Goal: Task Accomplishment & Management: Use online tool/utility

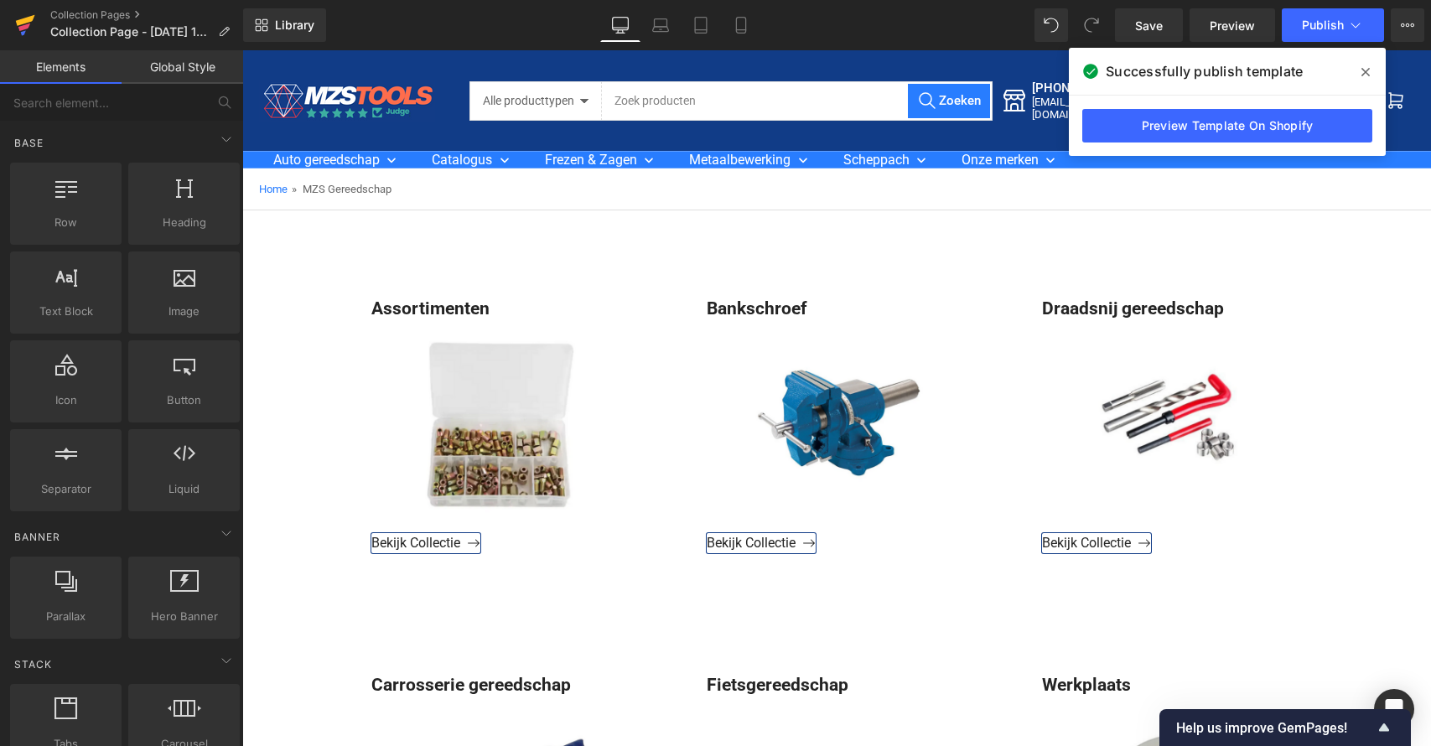
click at [29, 18] on icon at bounding box center [25, 20] width 19 height 11
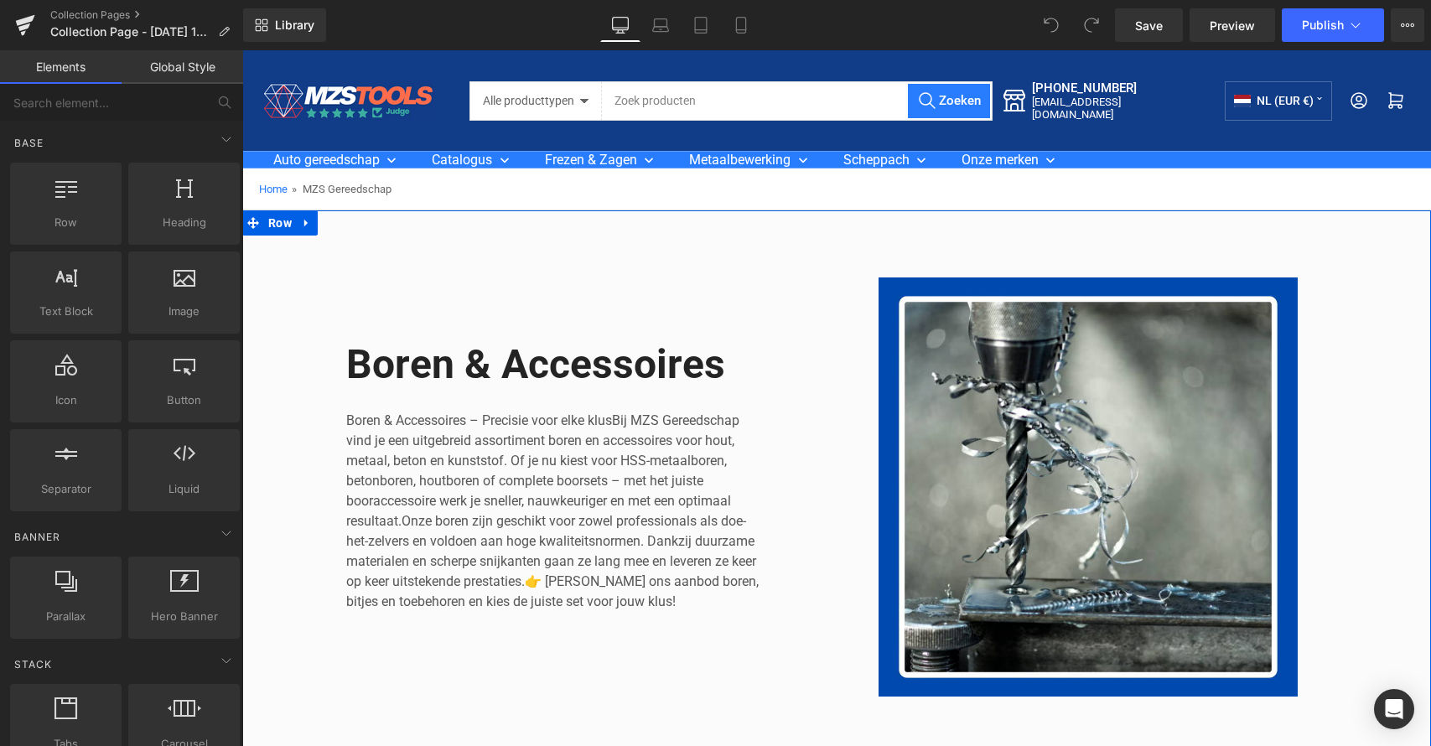
click at [304, 222] on icon at bounding box center [307, 223] width 12 height 13
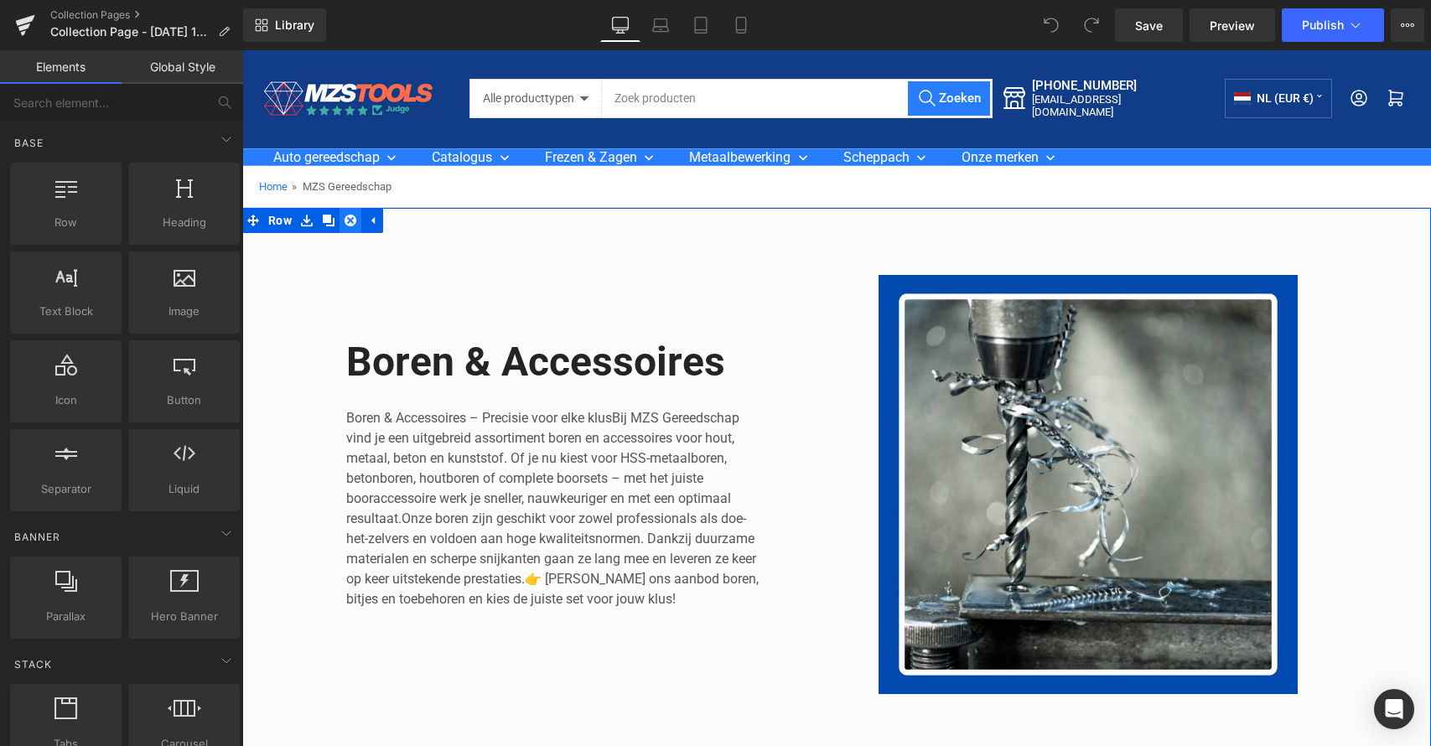
click at [348, 221] on icon at bounding box center [351, 221] width 12 height 12
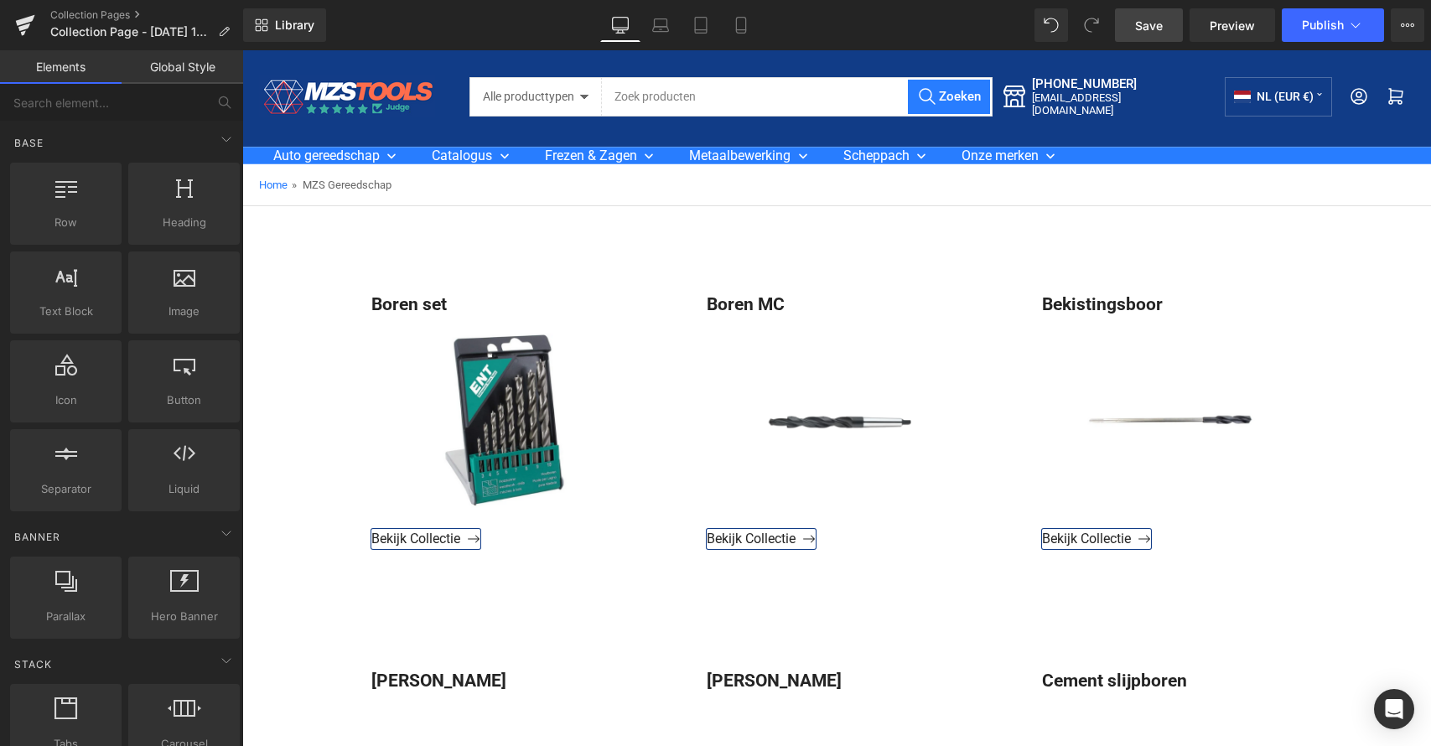
click at [1133, 21] on link "Save" at bounding box center [1149, 25] width 68 height 34
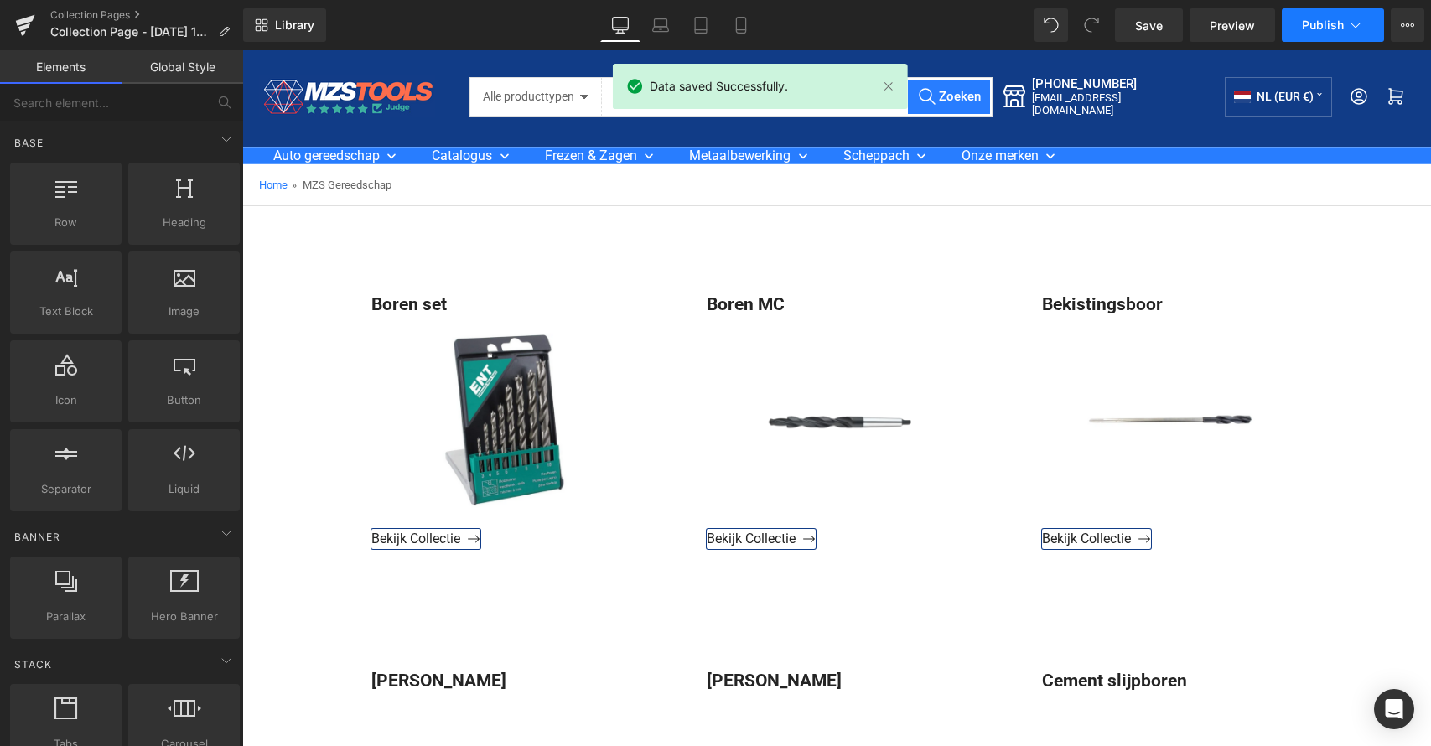
click at [1316, 25] on span "Publish" at bounding box center [1323, 24] width 42 height 13
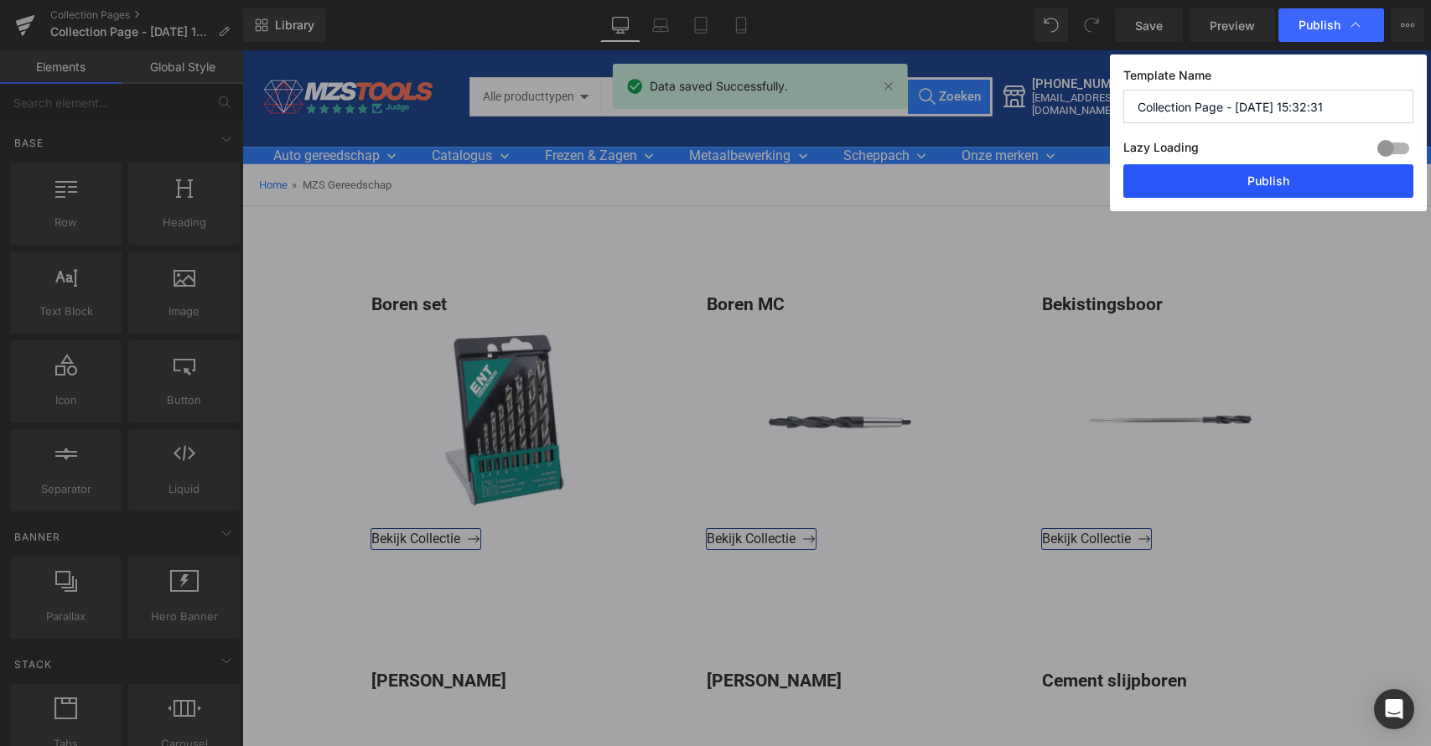
click at [1273, 172] on button "Publish" at bounding box center [1269, 181] width 290 height 34
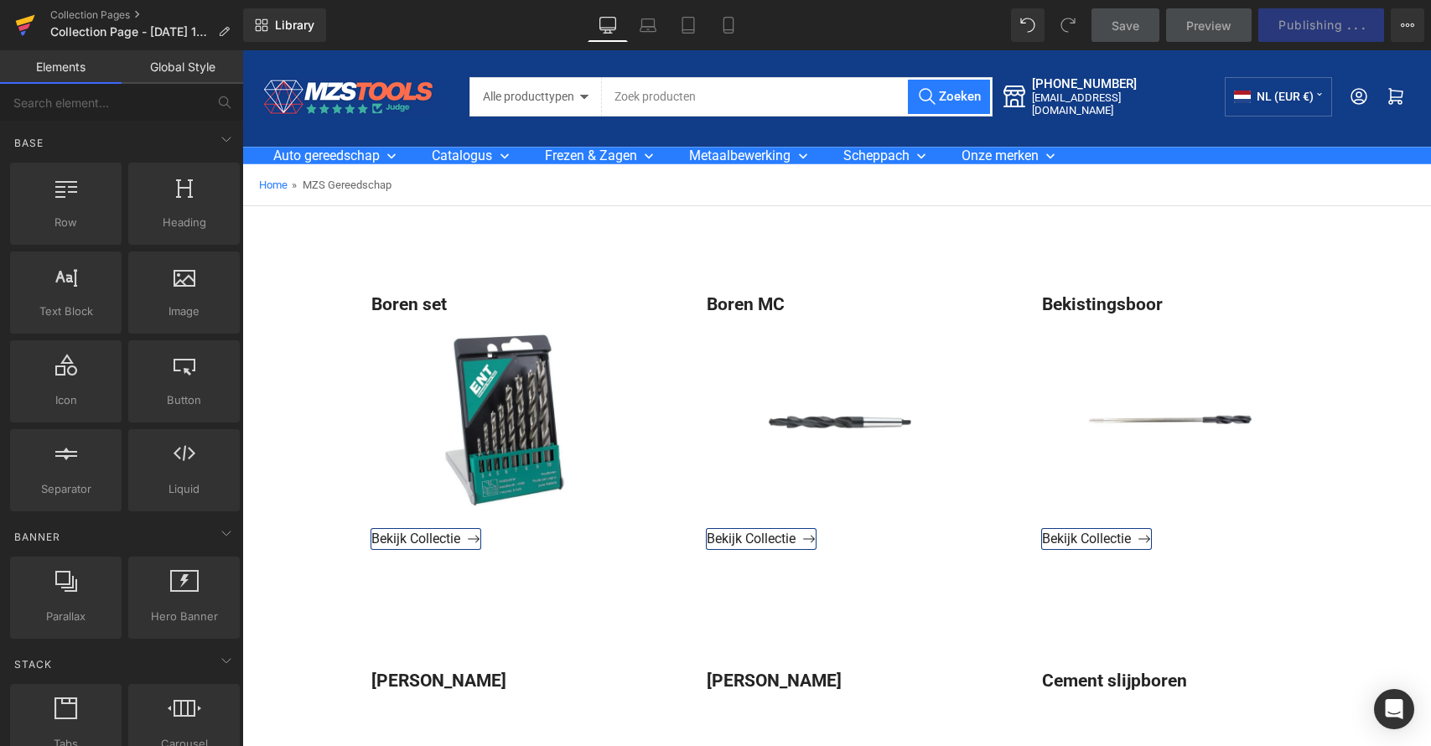
click at [30, 23] on icon at bounding box center [25, 25] width 20 height 42
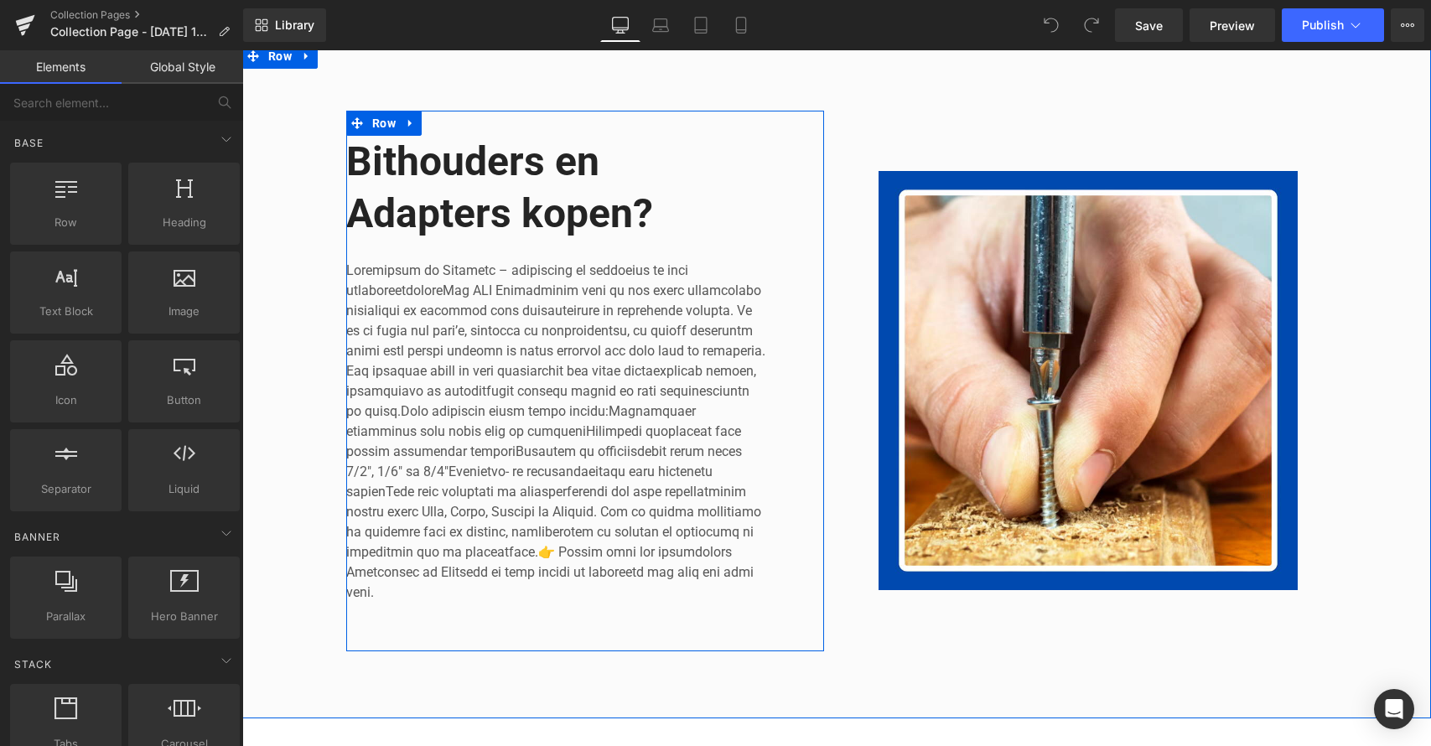
scroll to position [161, 0]
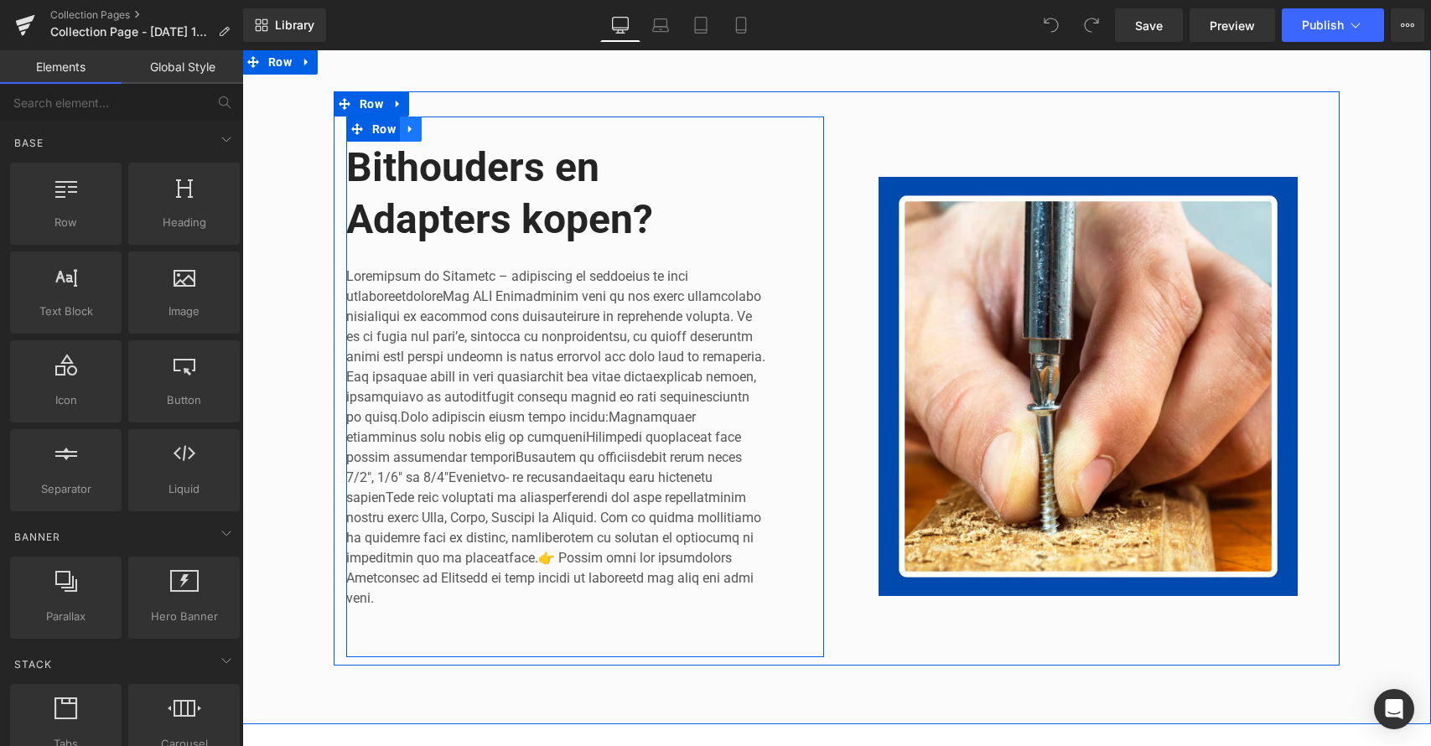
click at [409, 128] on icon at bounding box center [411, 129] width 12 height 13
click at [449, 127] on icon at bounding box center [455, 129] width 12 height 12
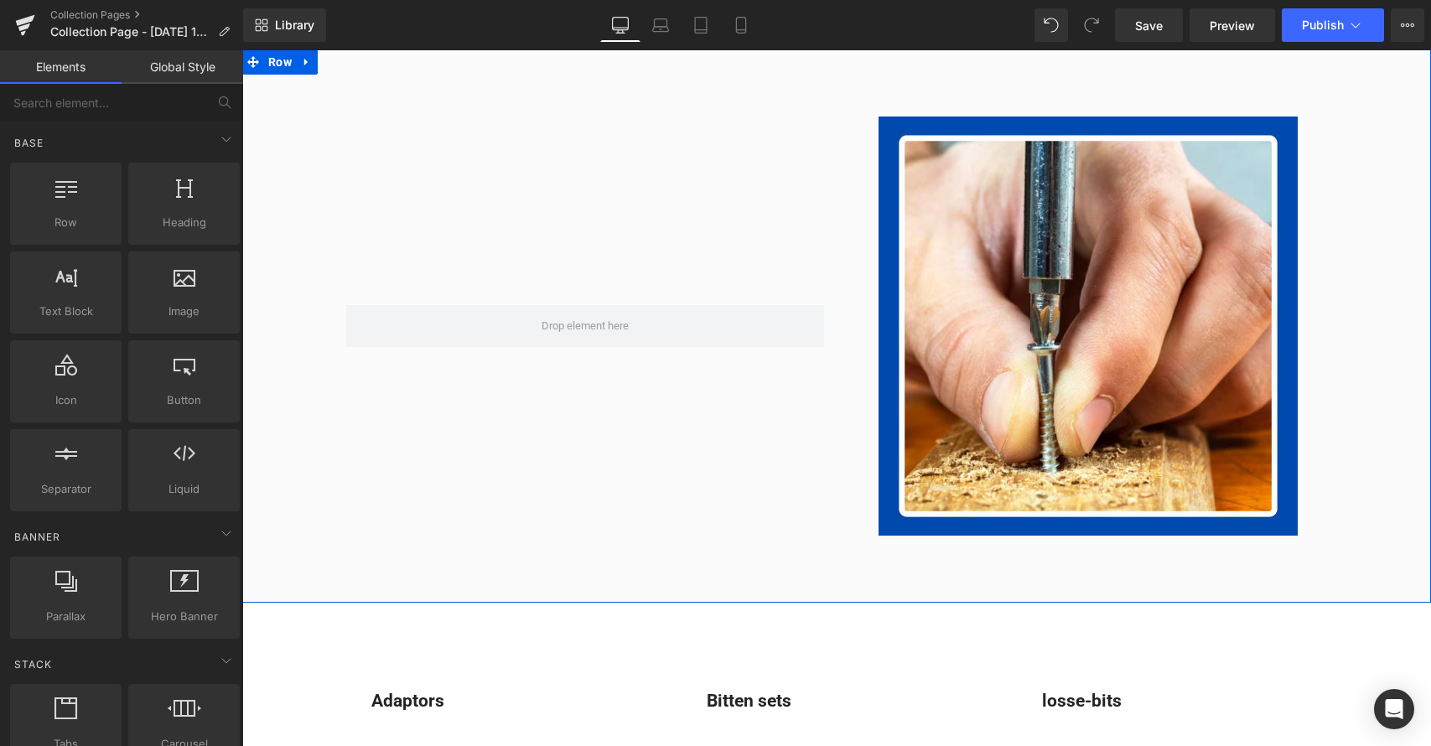
scroll to position [155, 0]
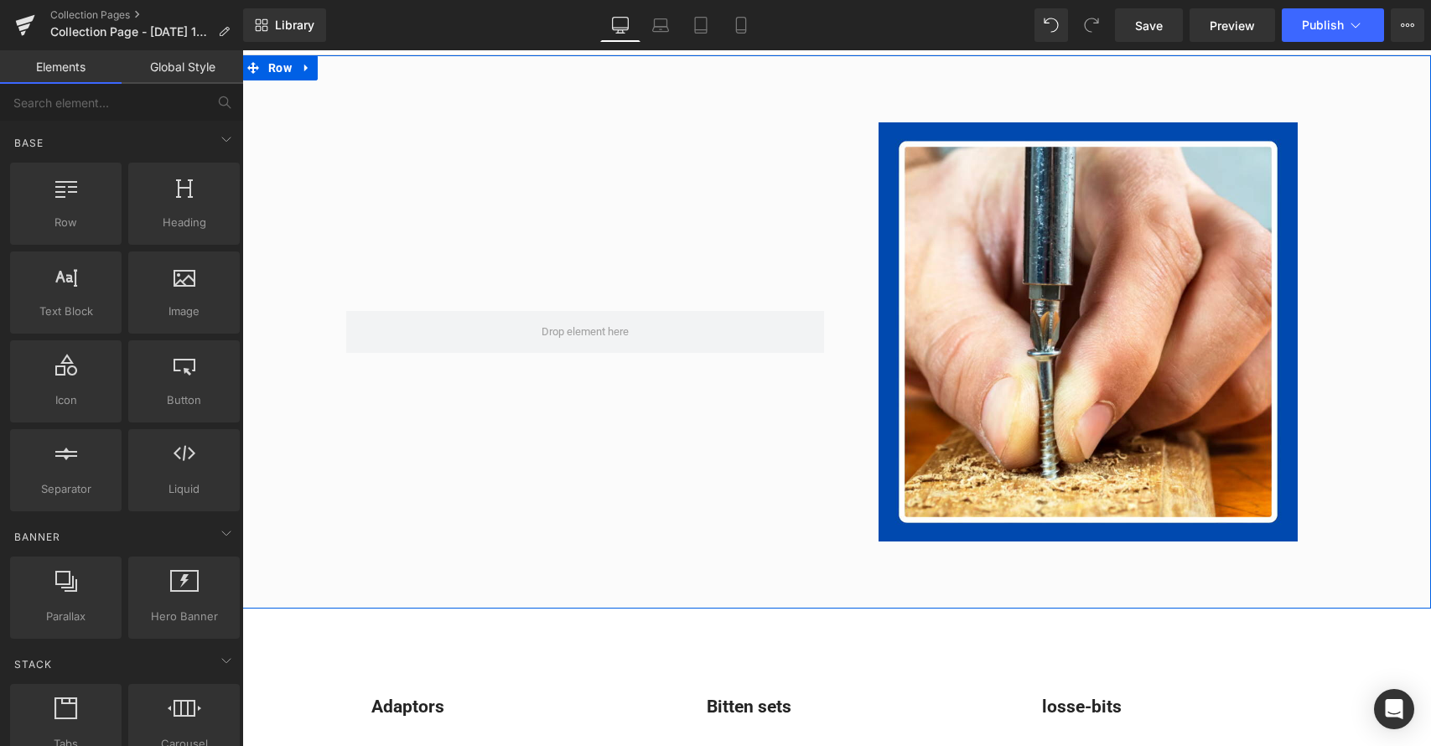
click at [304, 62] on icon at bounding box center [307, 68] width 12 height 13
click at [345, 67] on icon at bounding box center [351, 68] width 12 height 12
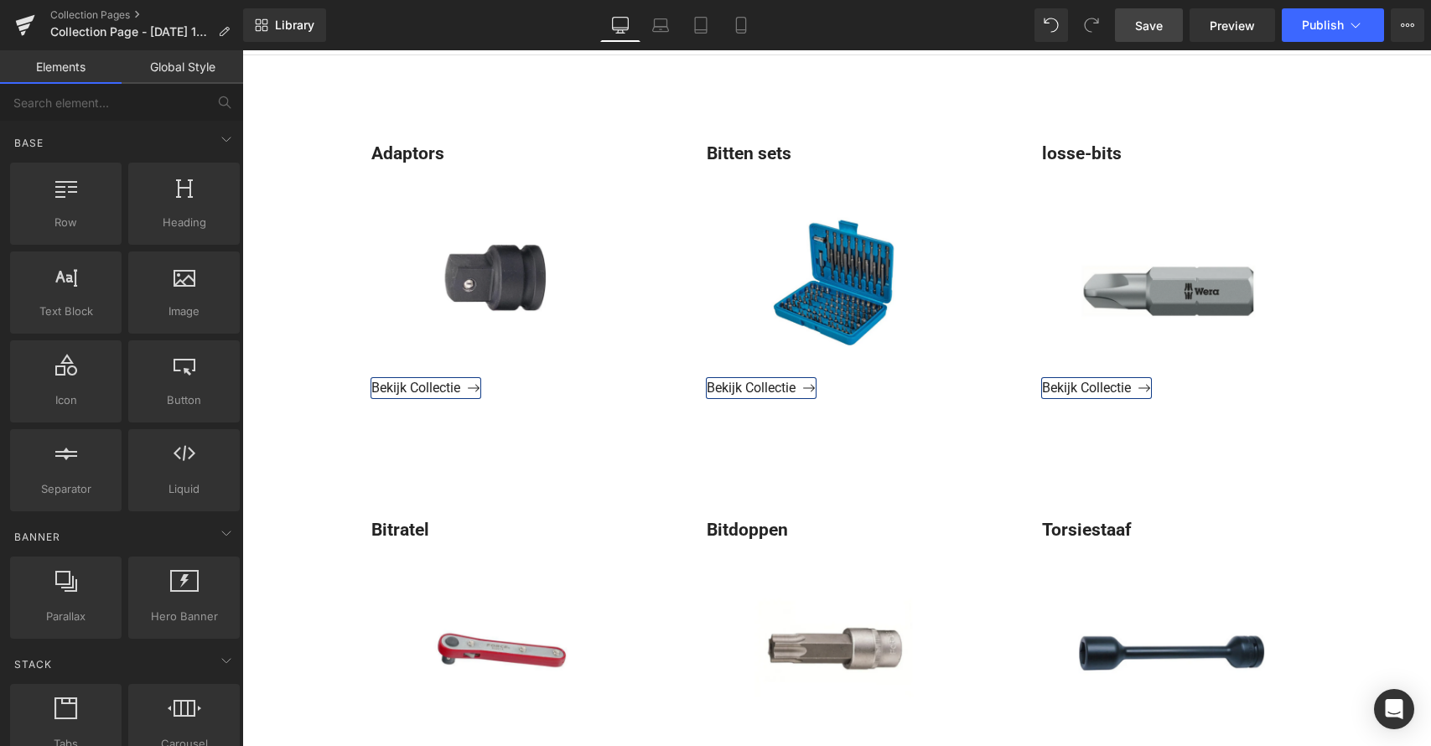
click at [1154, 23] on span "Save" at bounding box center [1149, 26] width 28 height 18
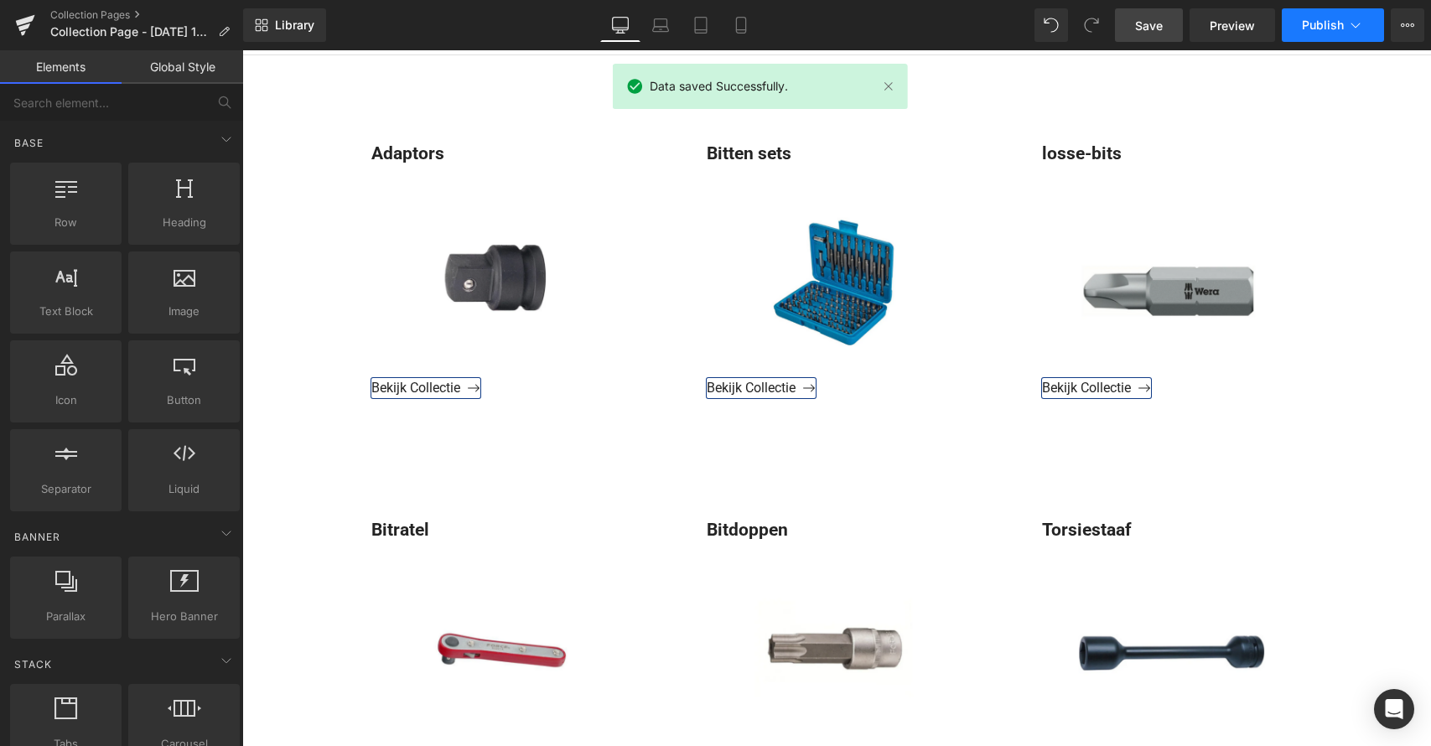
click at [1324, 25] on span "Publish" at bounding box center [1323, 24] width 42 height 13
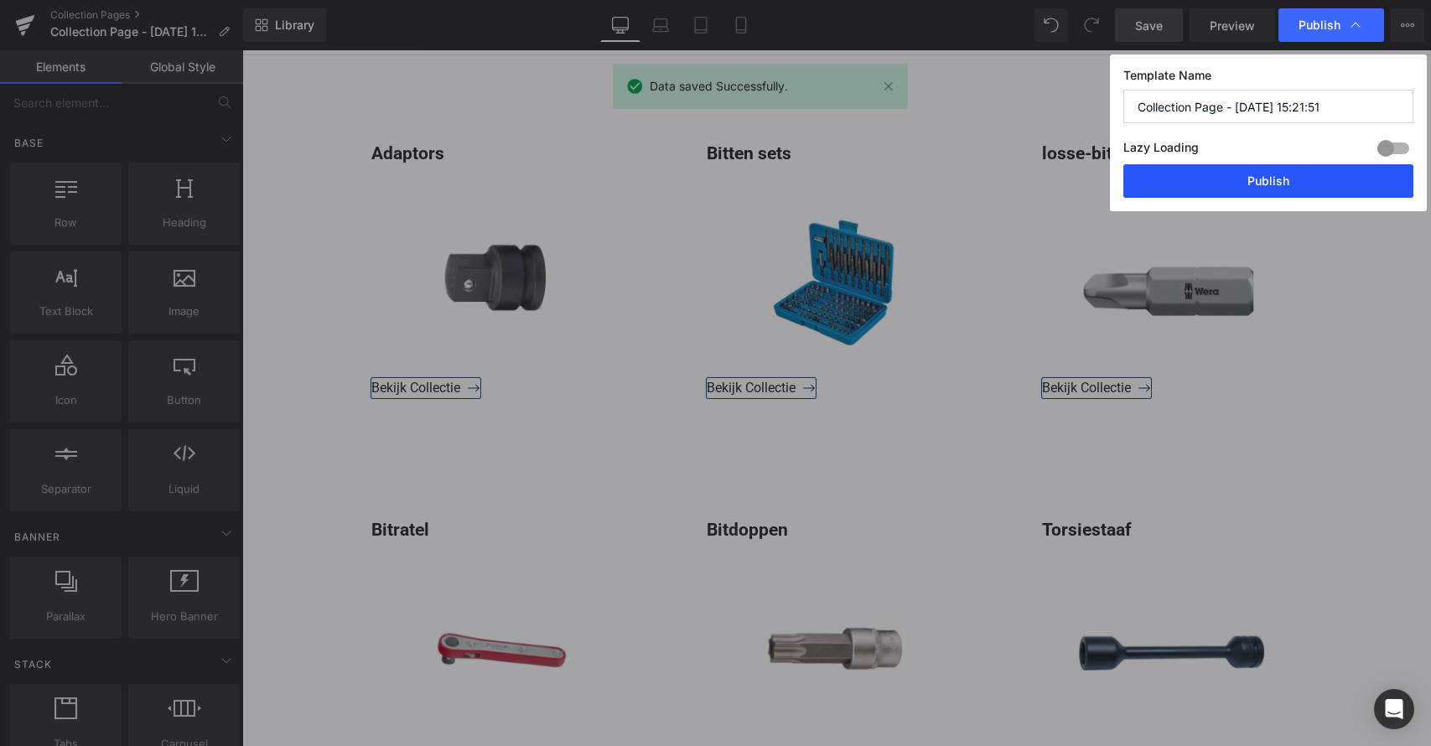
click at [1281, 181] on button "Publish" at bounding box center [1269, 181] width 290 height 34
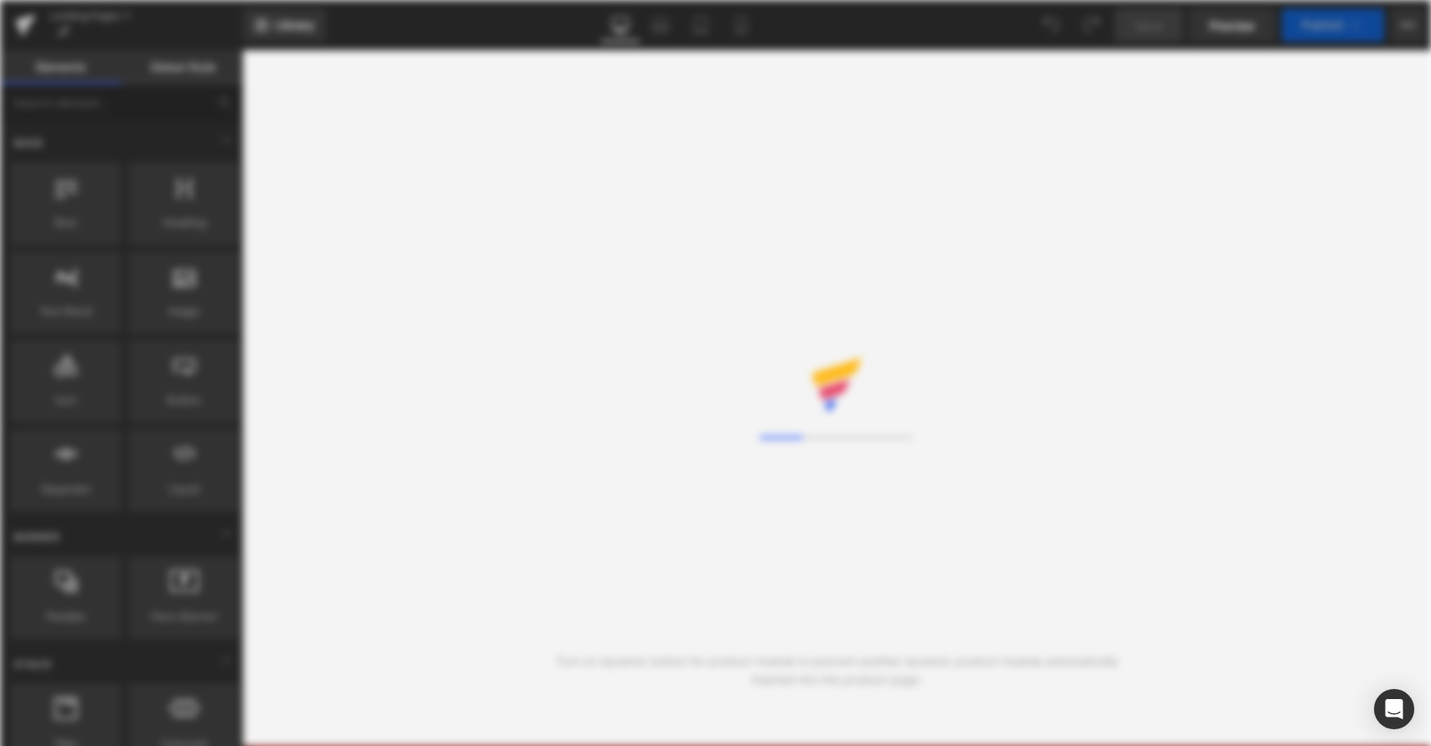
click at [27, 0] on div "You are previewing how the will restyle your page. You can not edit Elements in…" at bounding box center [715, 0] width 1431 height 0
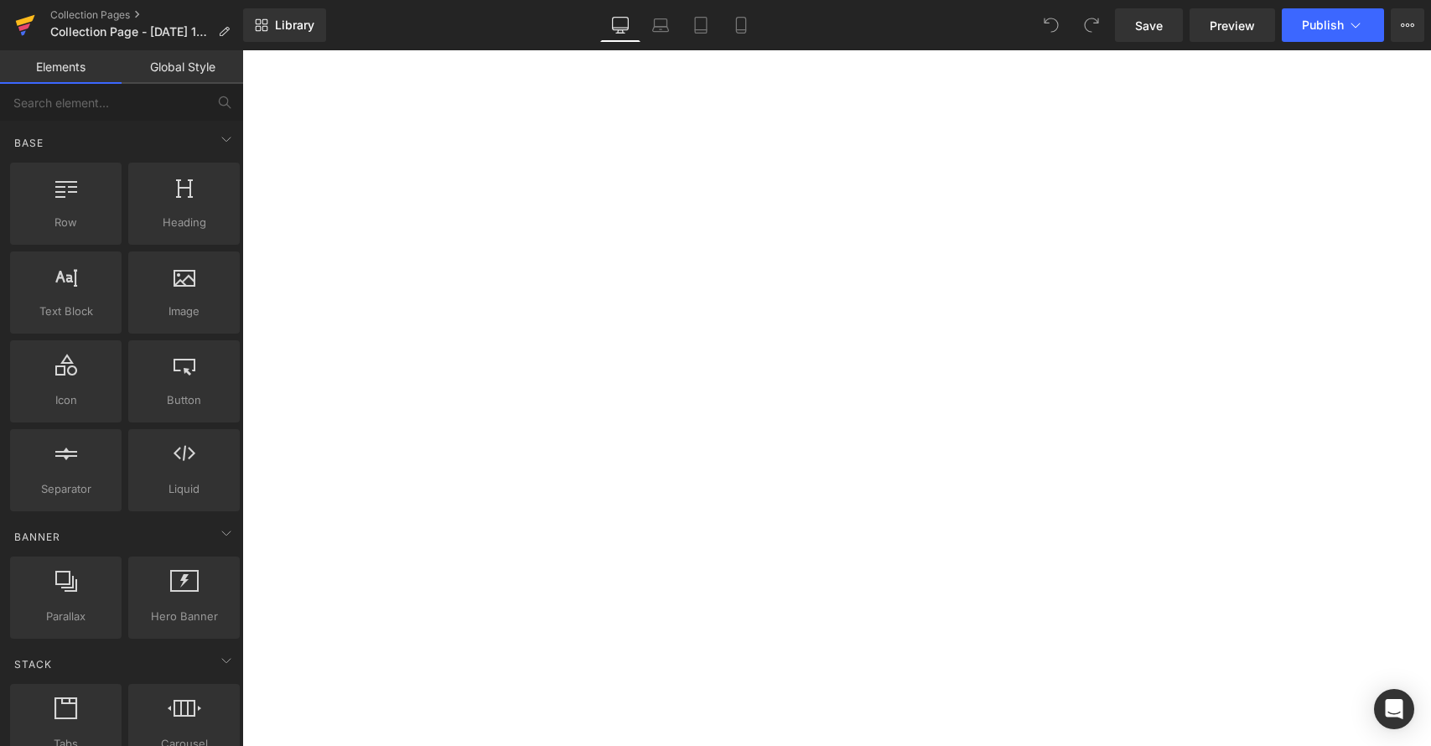
click at [26, 24] on icon at bounding box center [25, 25] width 20 height 42
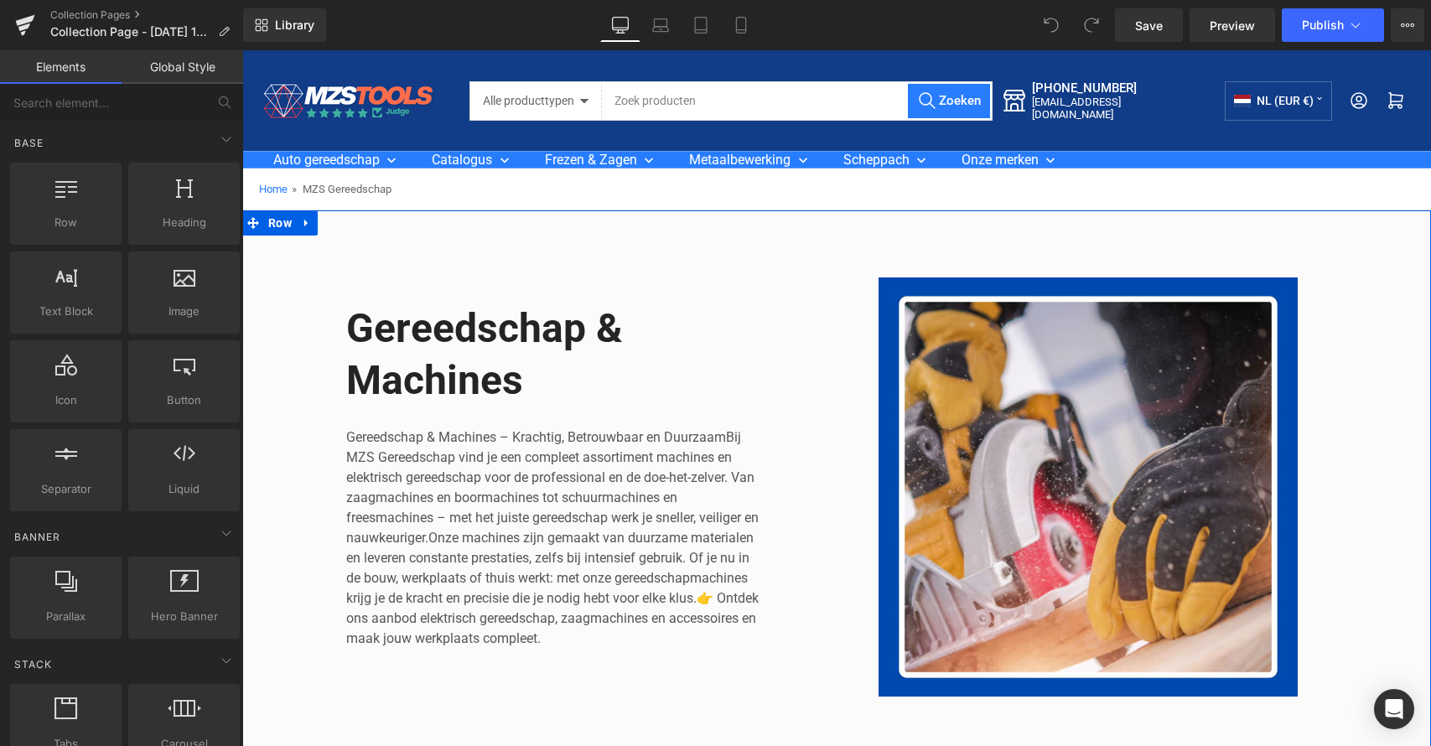
click at [303, 220] on icon at bounding box center [307, 223] width 12 height 13
click at [345, 221] on icon at bounding box center [351, 223] width 12 height 13
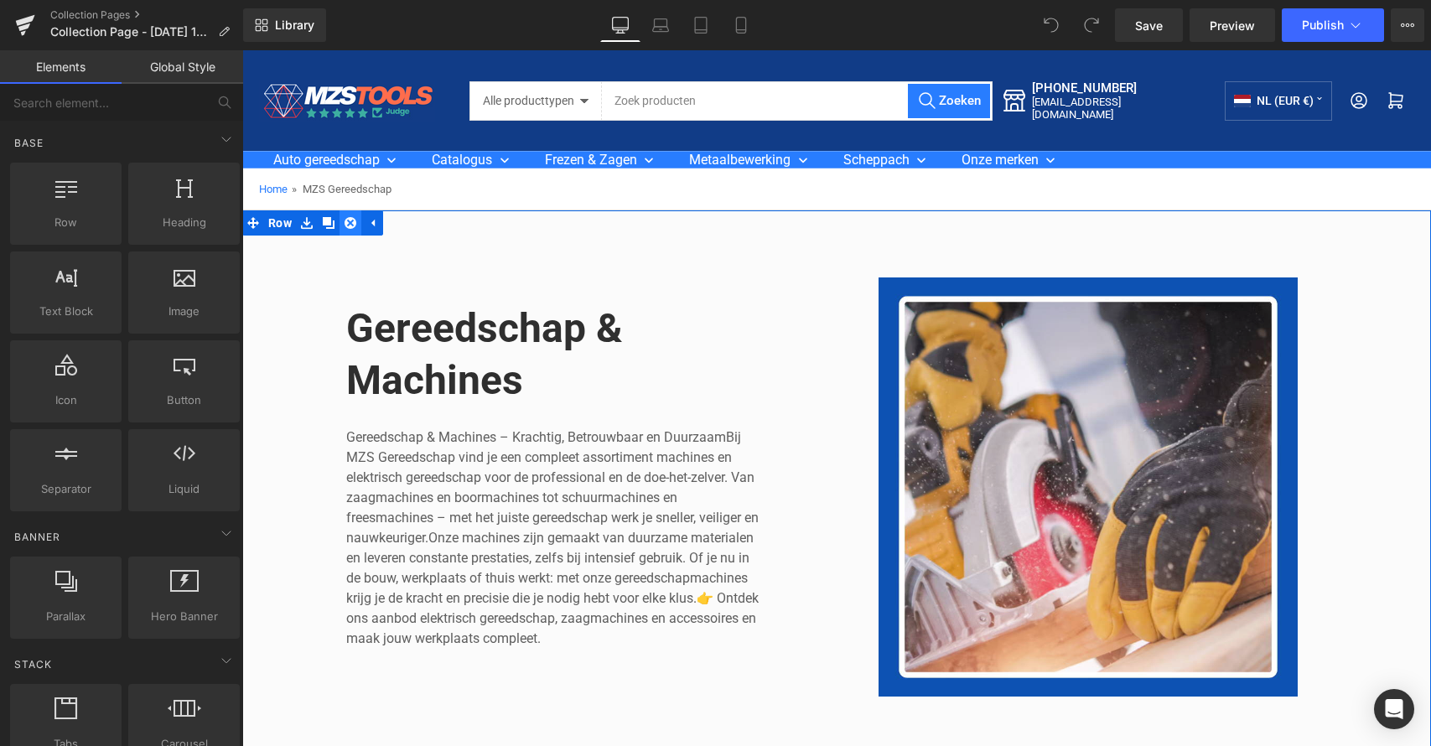
scroll to position [1, 0]
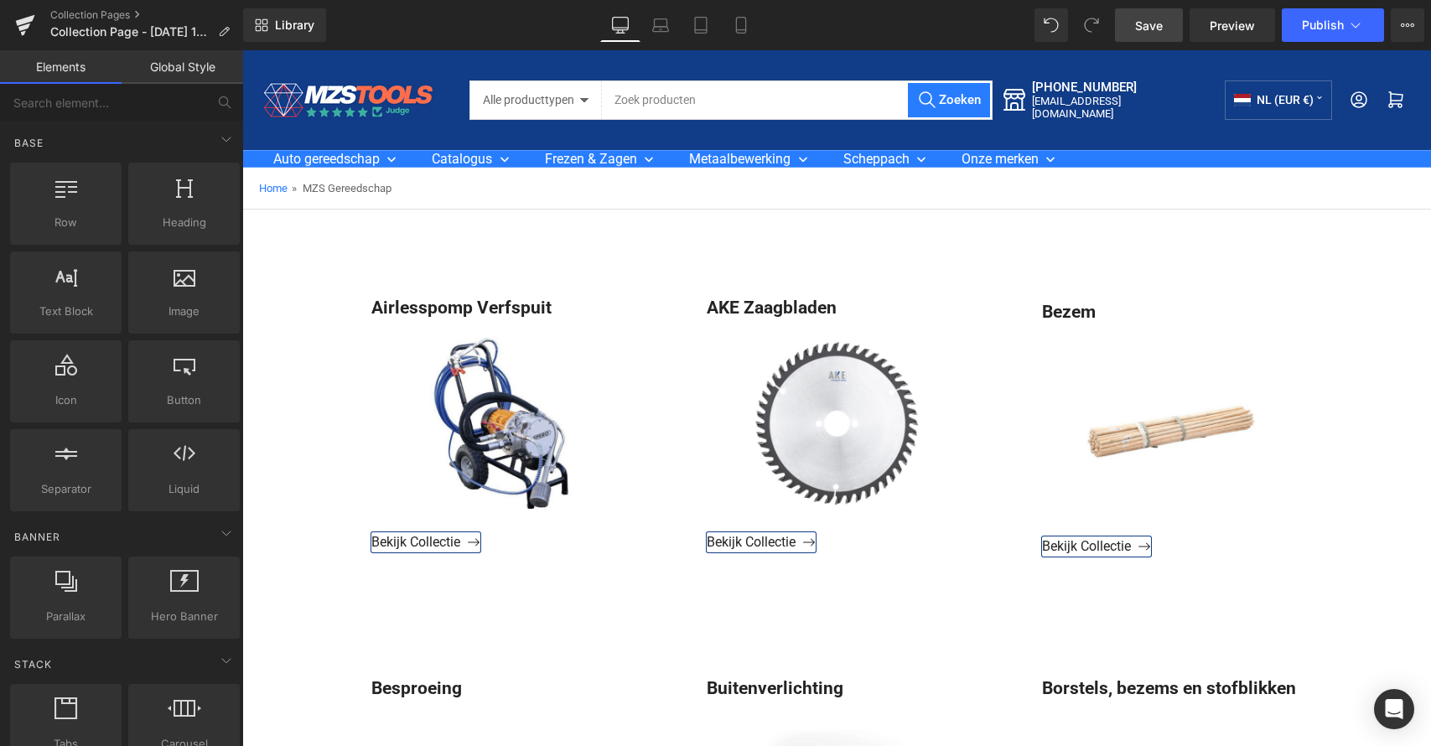
click at [1153, 33] on span "Save" at bounding box center [1149, 26] width 28 height 18
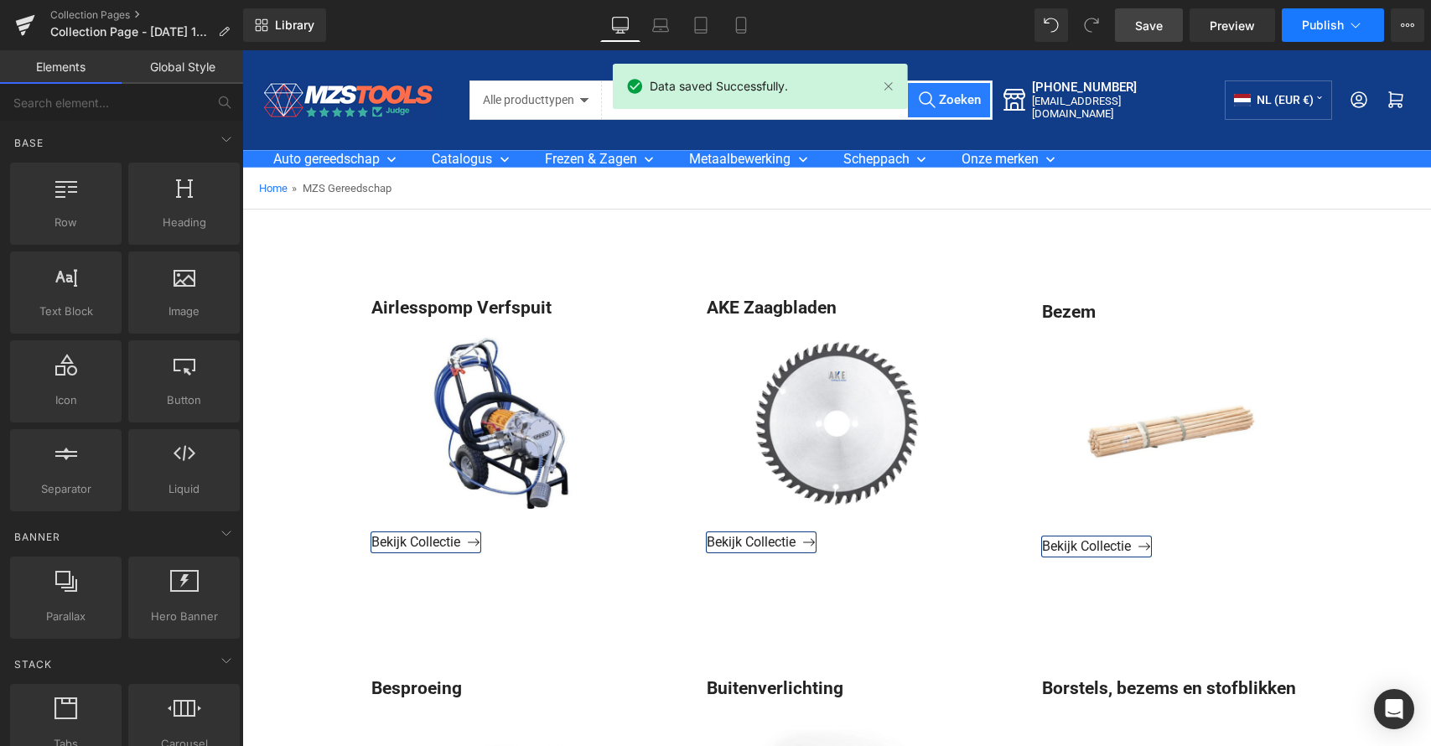
click at [1324, 17] on button "Publish" at bounding box center [1333, 25] width 102 height 34
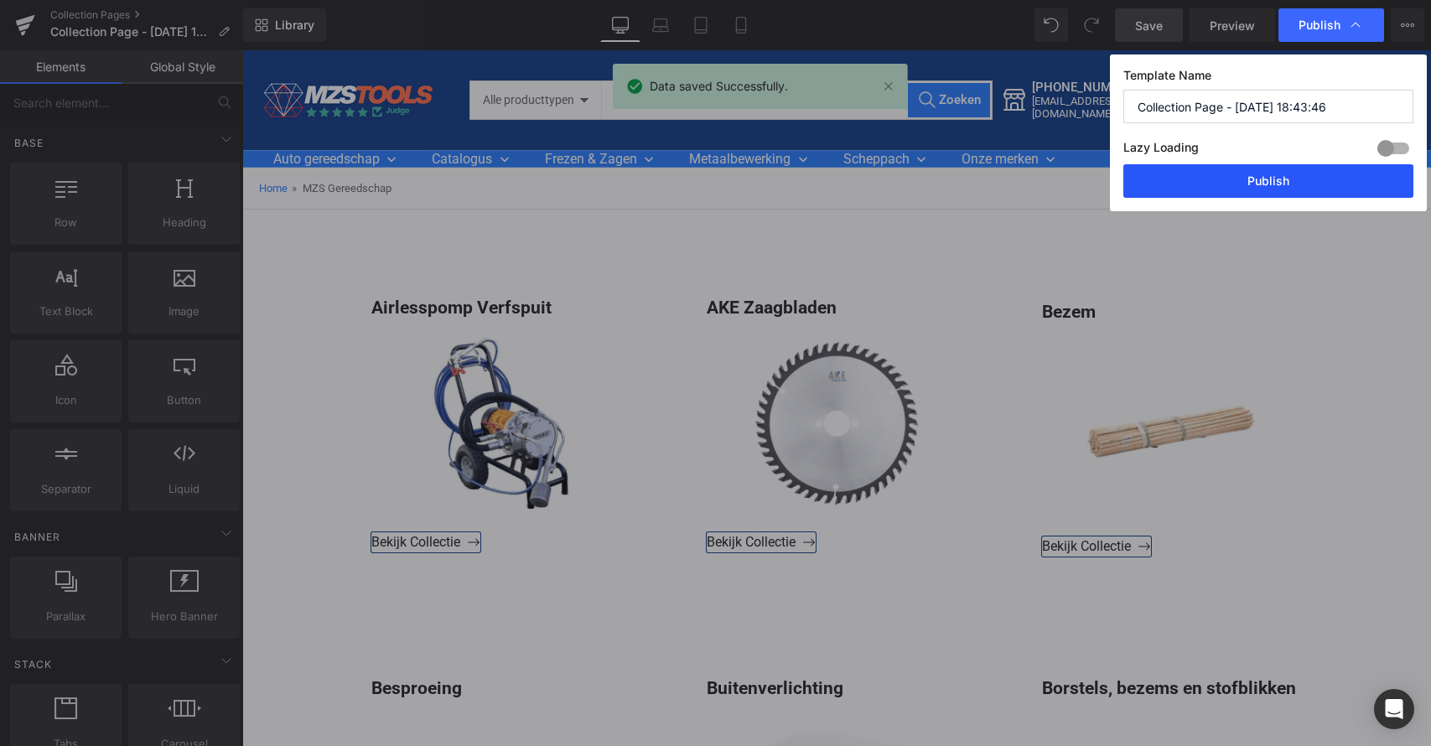
click at [1273, 178] on button "Publish" at bounding box center [1269, 181] width 290 height 34
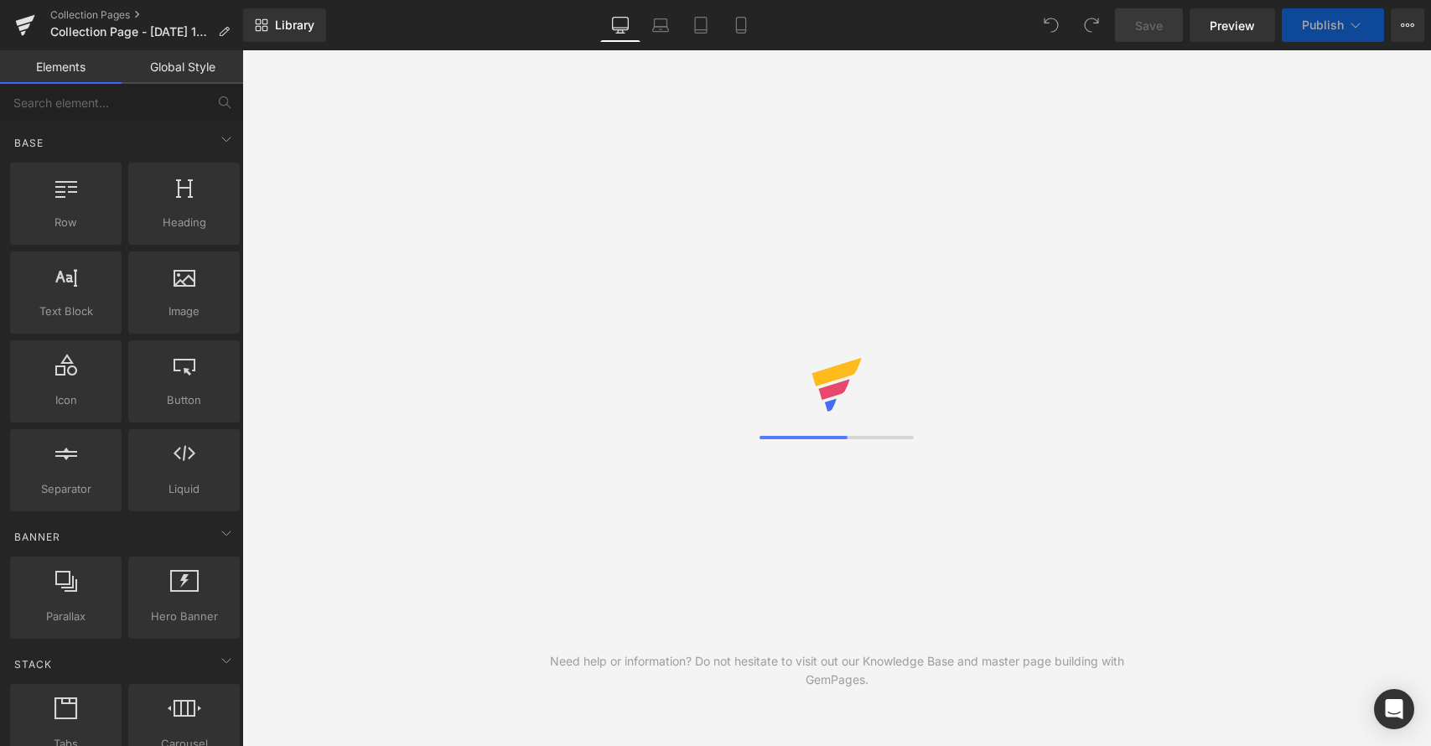
click at [28, 23] on icon at bounding box center [25, 25] width 20 height 42
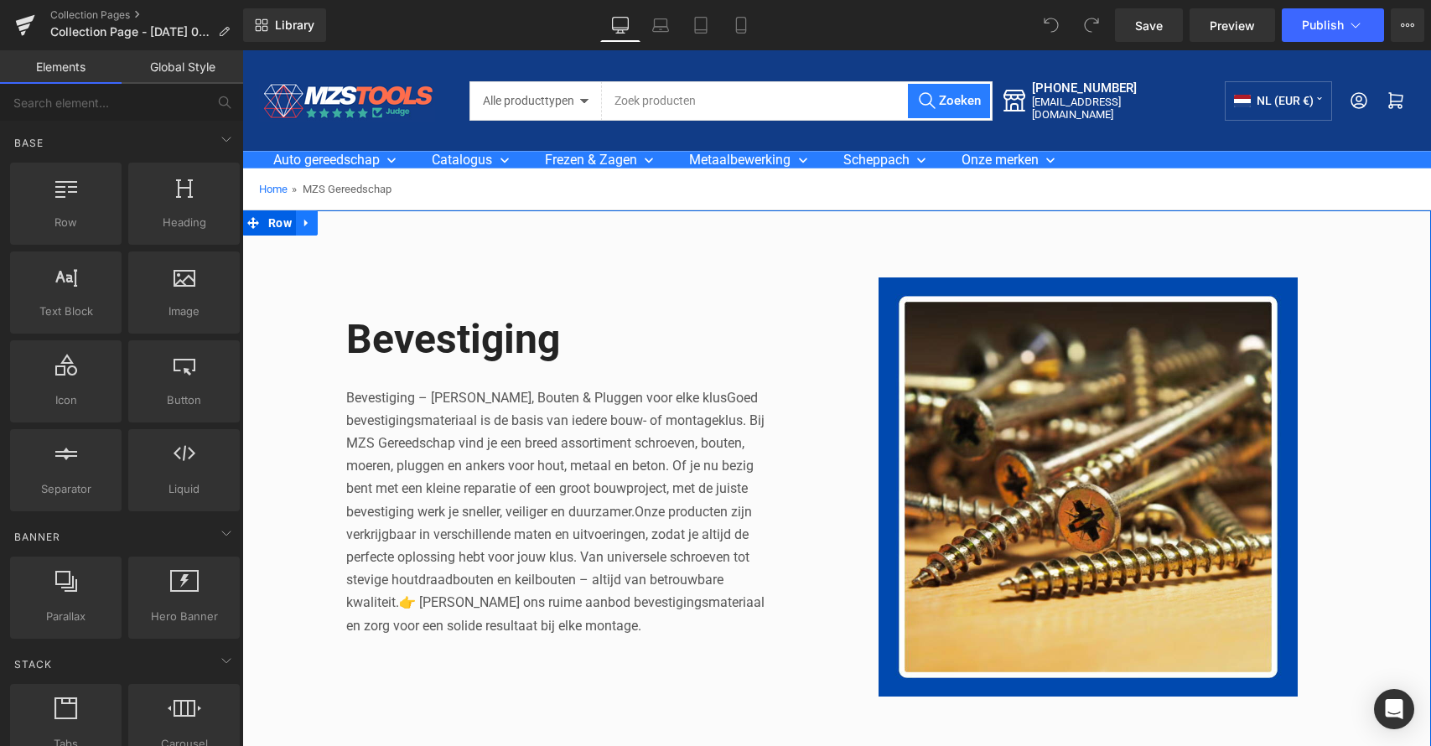
click at [307, 222] on icon at bounding box center [307, 223] width 12 height 13
click at [345, 222] on icon at bounding box center [351, 223] width 12 height 12
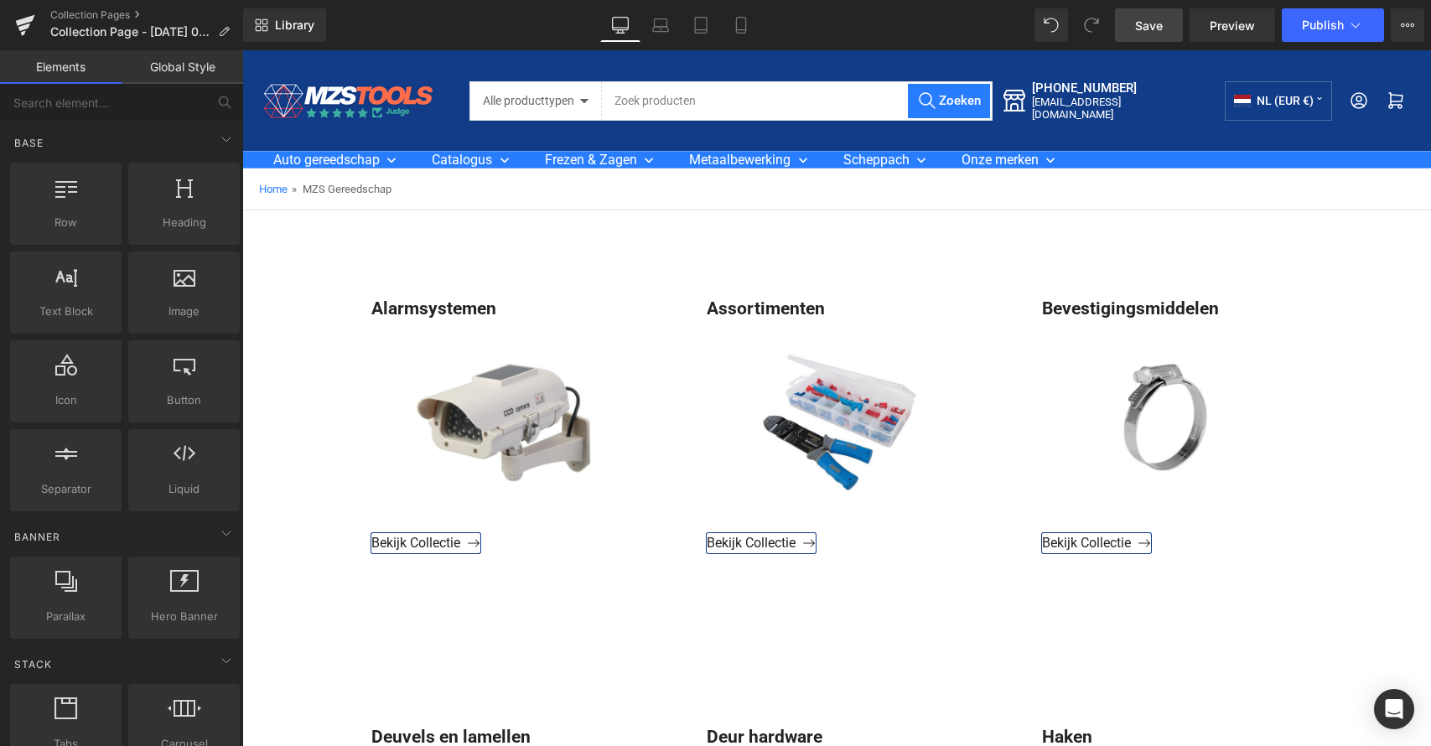
click at [1143, 30] on span "Save" at bounding box center [1149, 26] width 28 height 18
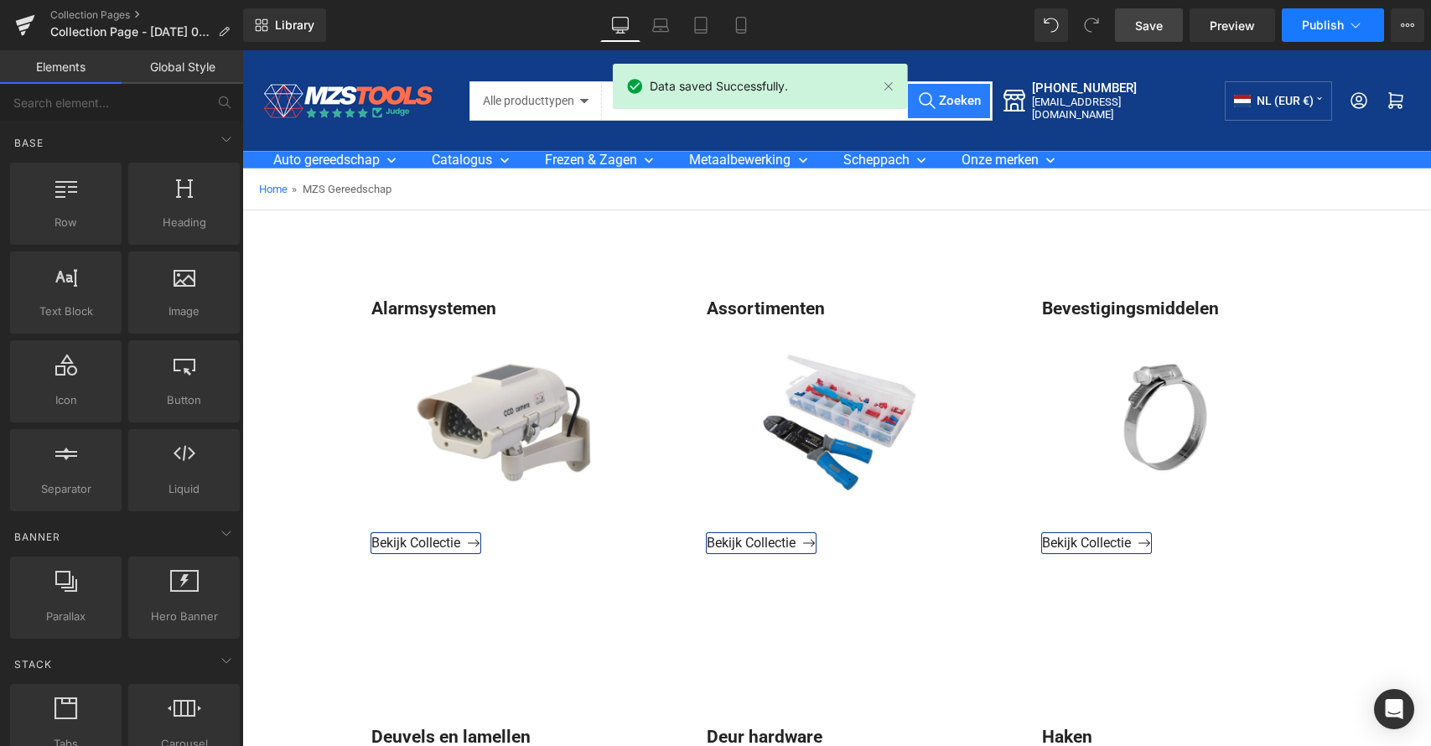
click at [1351, 26] on icon at bounding box center [1355, 25] width 17 height 17
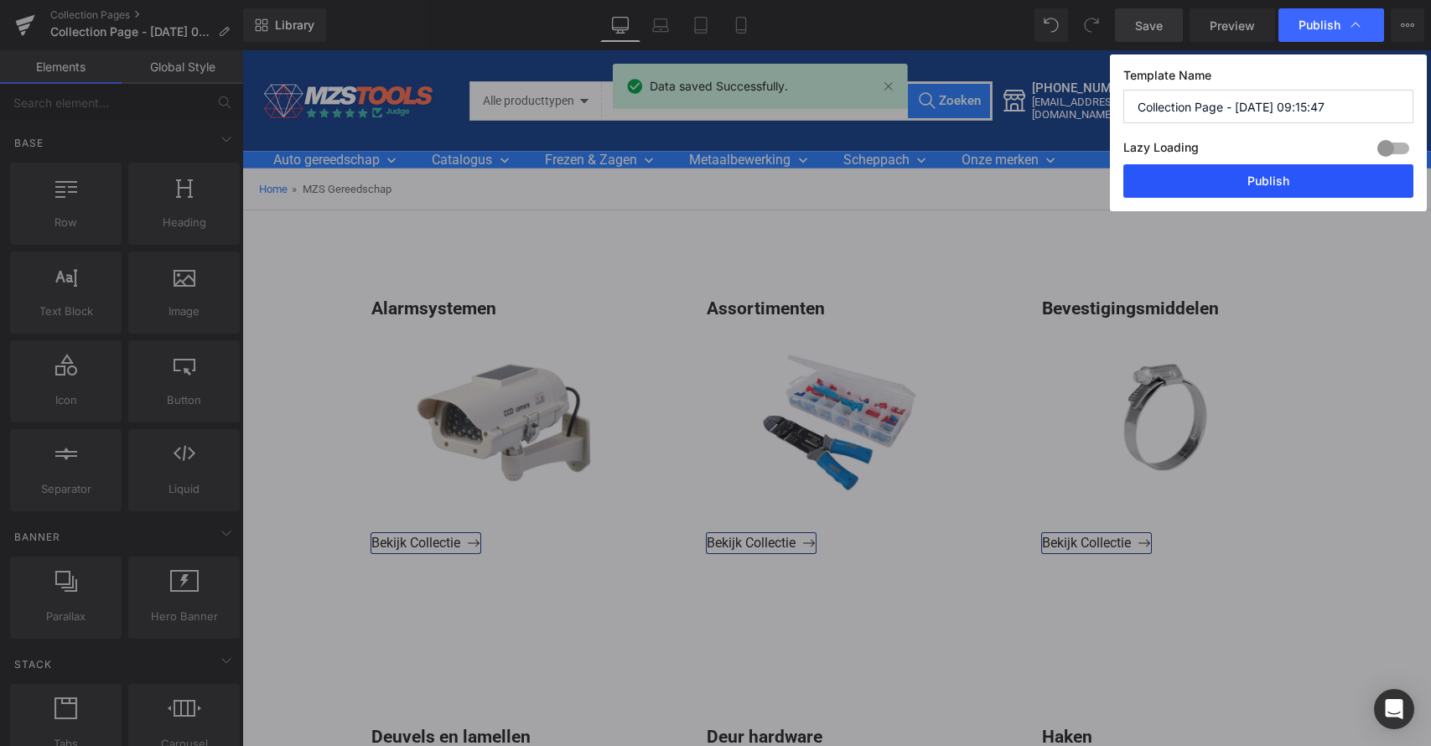
click at [1264, 180] on button "Publish" at bounding box center [1269, 181] width 290 height 34
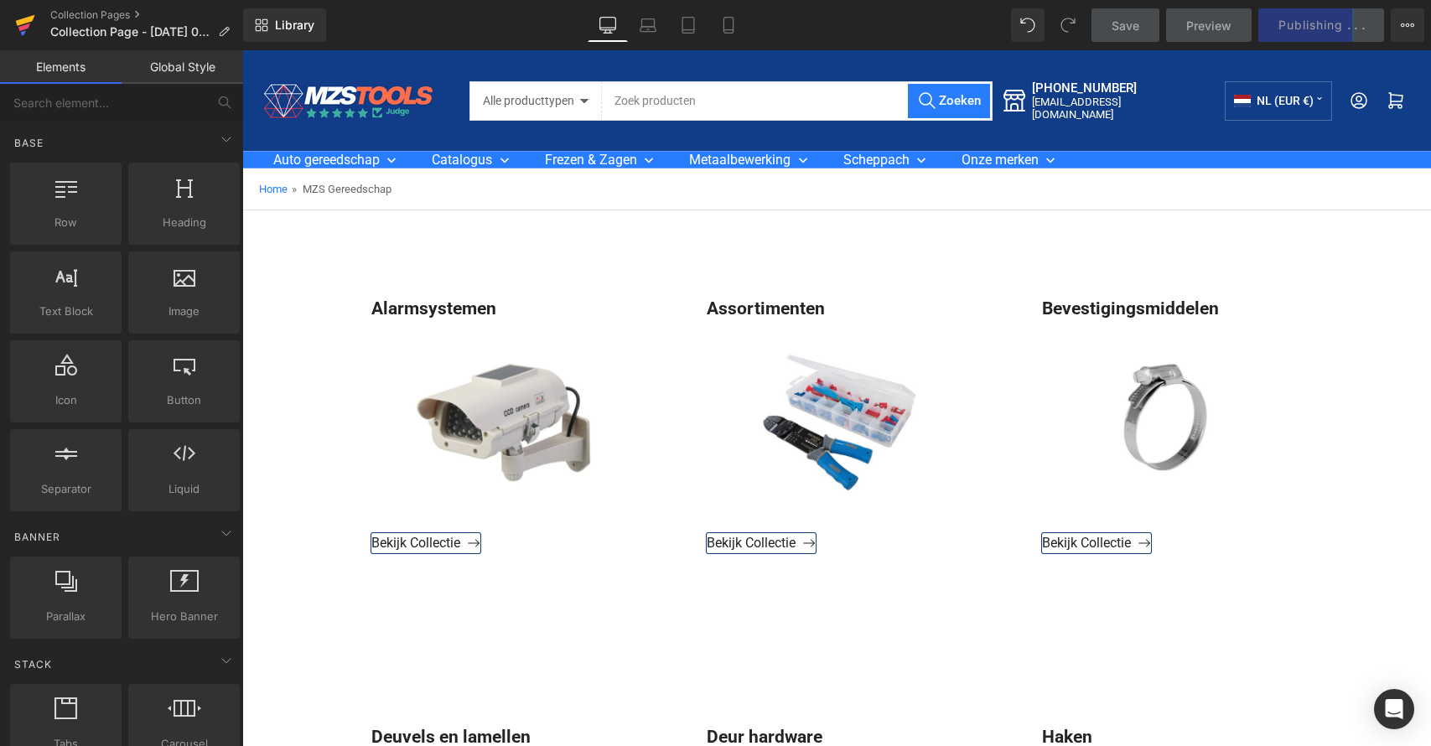
click at [27, 28] on icon at bounding box center [25, 25] width 20 height 42
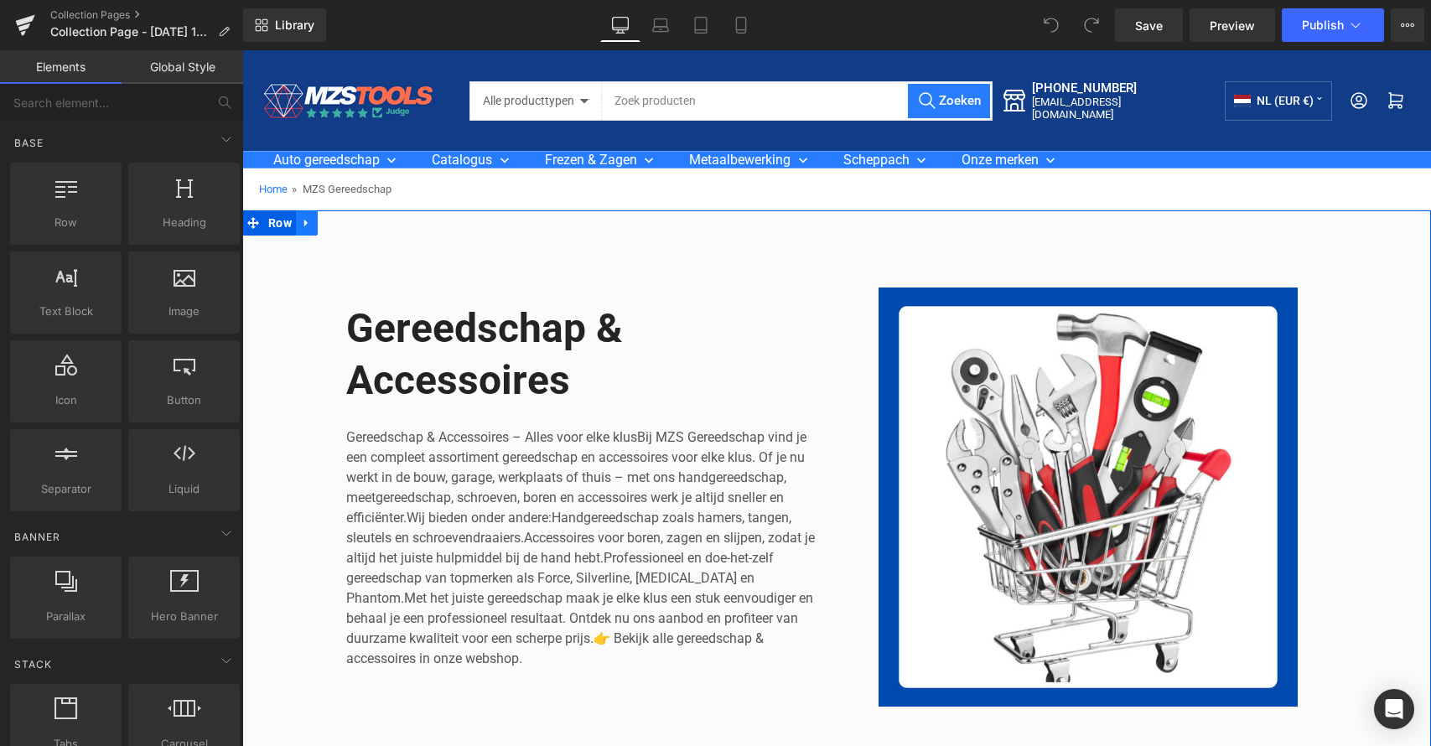
click at [305, 221] on icon at bounding box center [307, 223] width 12 height 13
click at [345, 221] on icon at bounding box center [351, 223] width 12 height 12
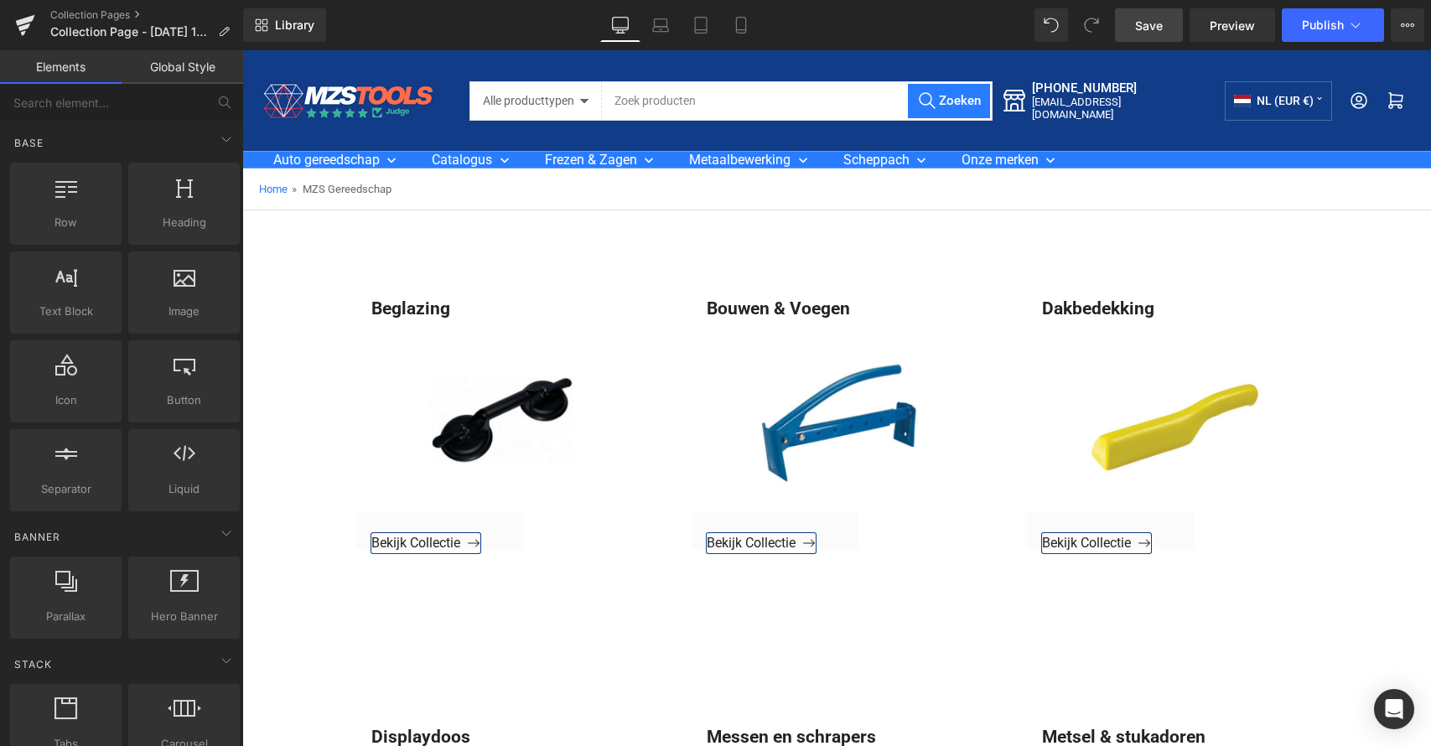
click at [1163, 20] on link "Save" at bounding box center [1149, 25] width 68 height 34
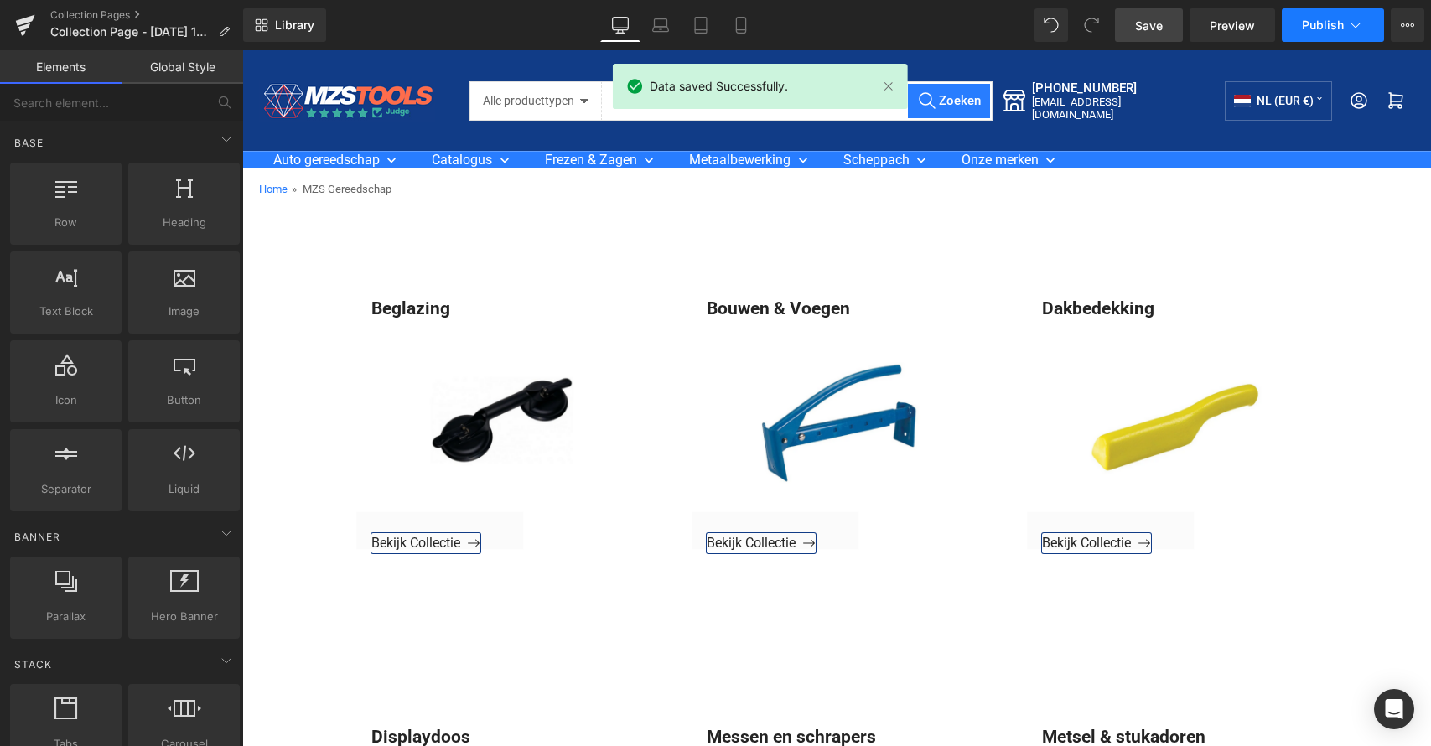
click at [1329, 22] on span "Publish" at bounding box center [1323, 24] width 42 height 13
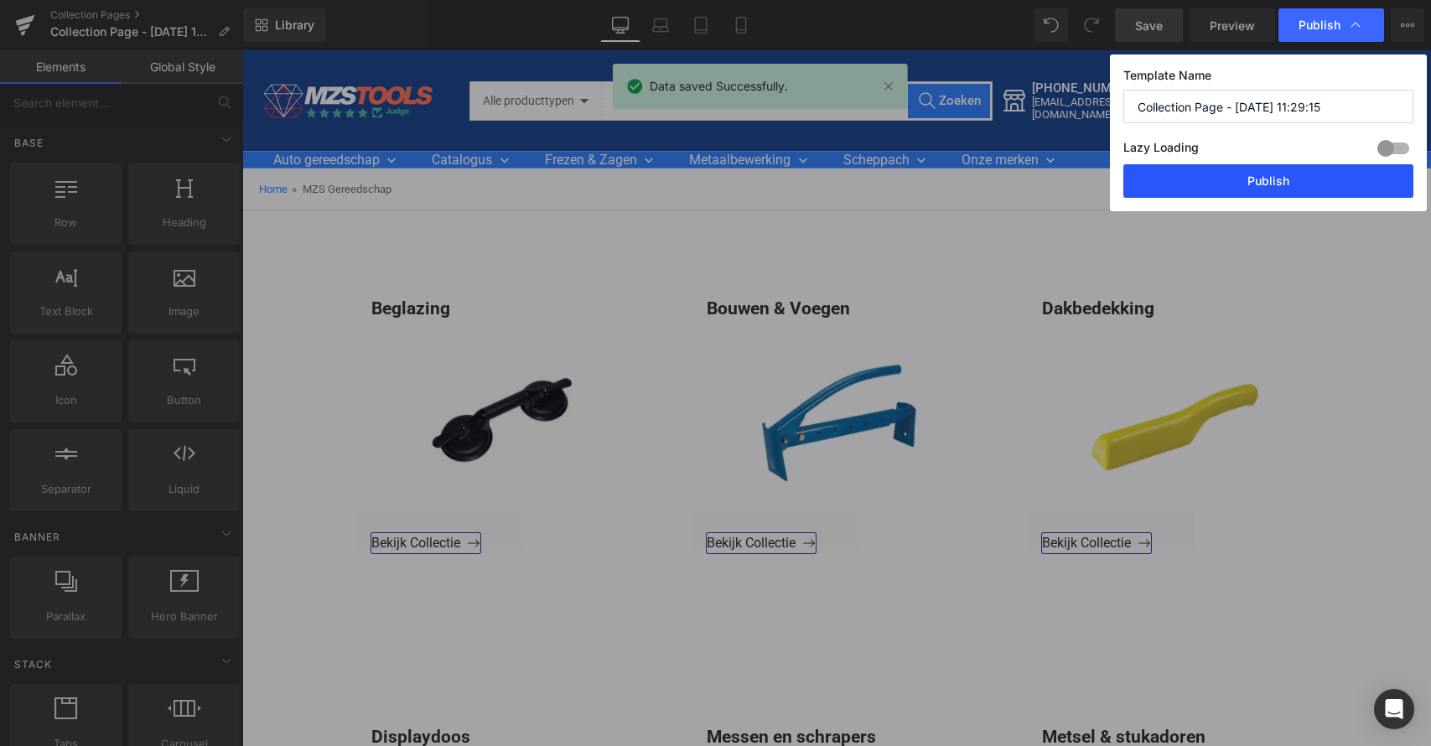
click at [1261, 182] on button "Publish" at bounding box center [1269, 181] width 290 height 34
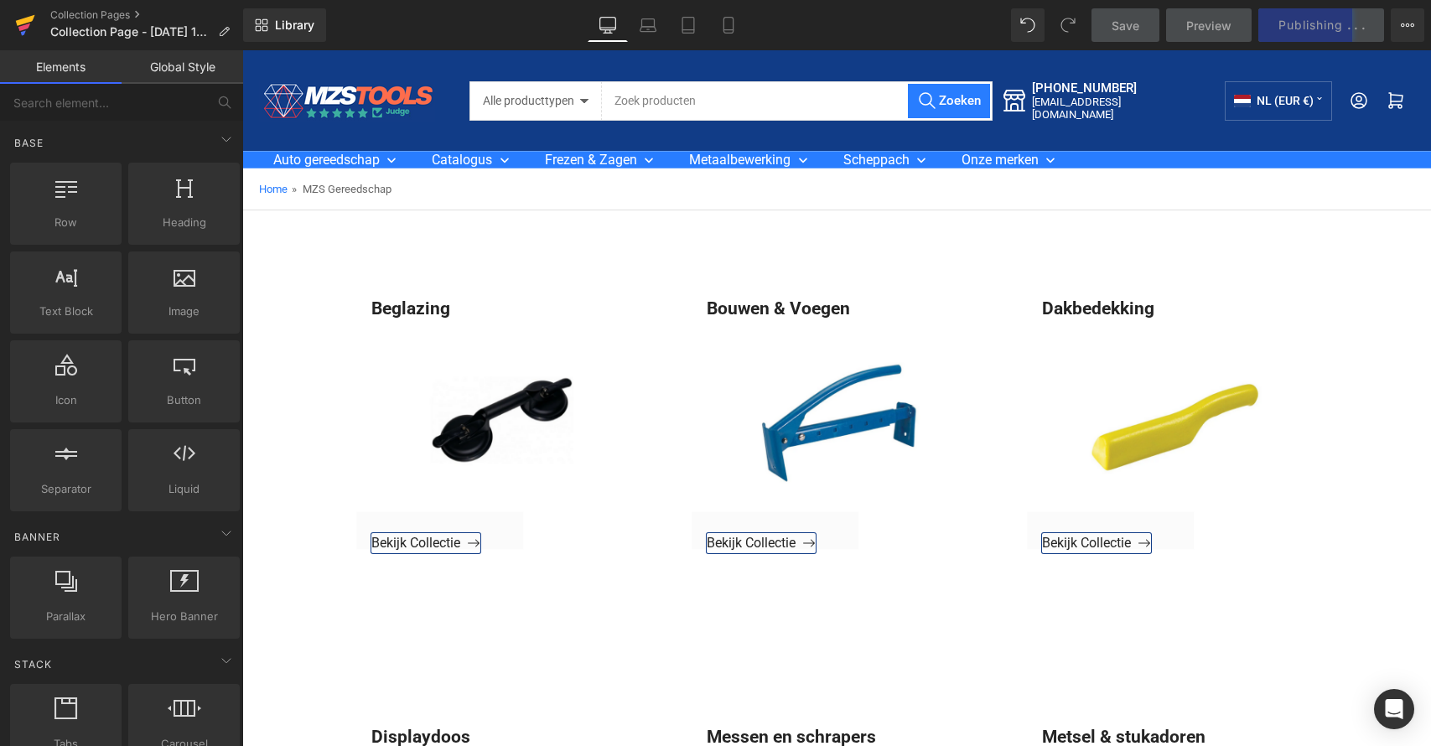
click at [34, 17] on icon at bounding box center [25, 20] width 19 height 11
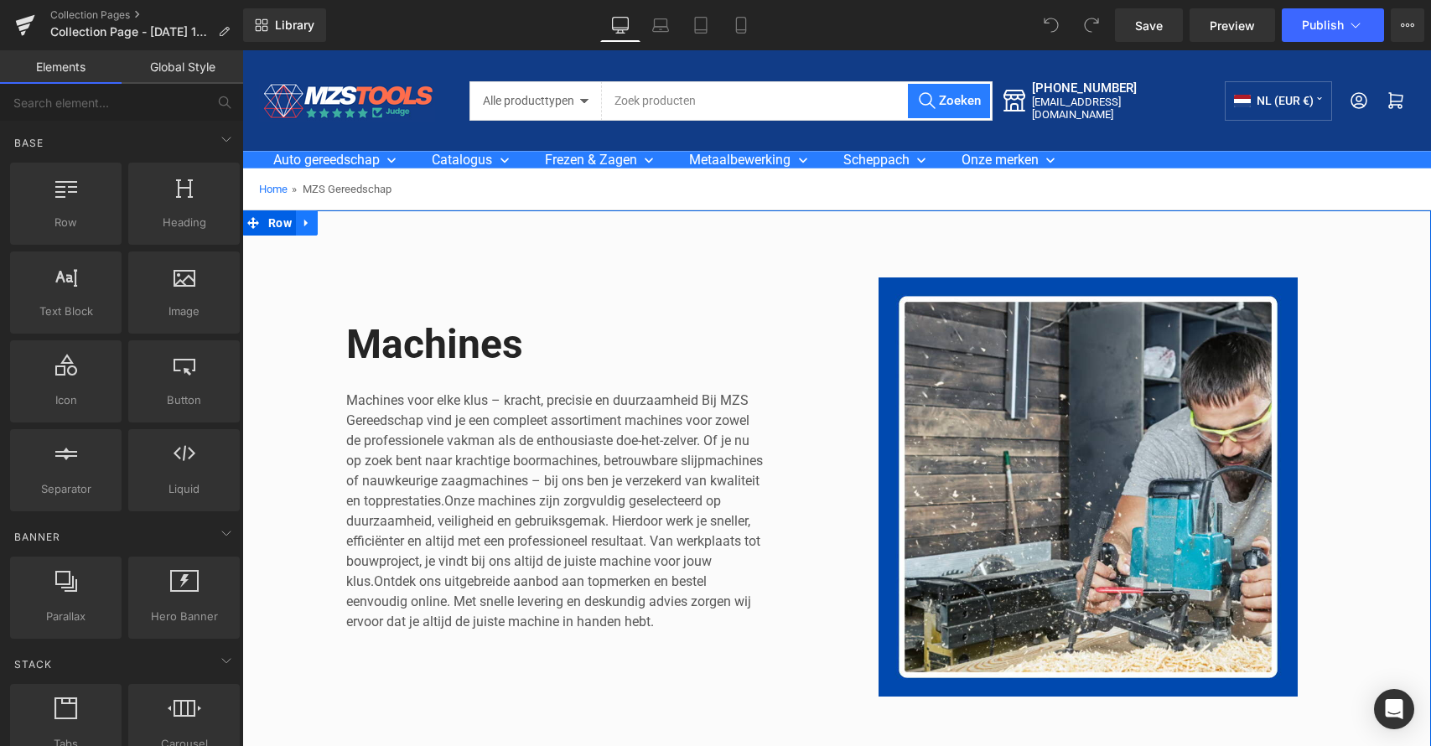
click at [306, 223] on icon at bounding box center [307, 223] width 12 height 13
click at [347, 221] on icon at bounding box center [351, 223] width 12 height 12
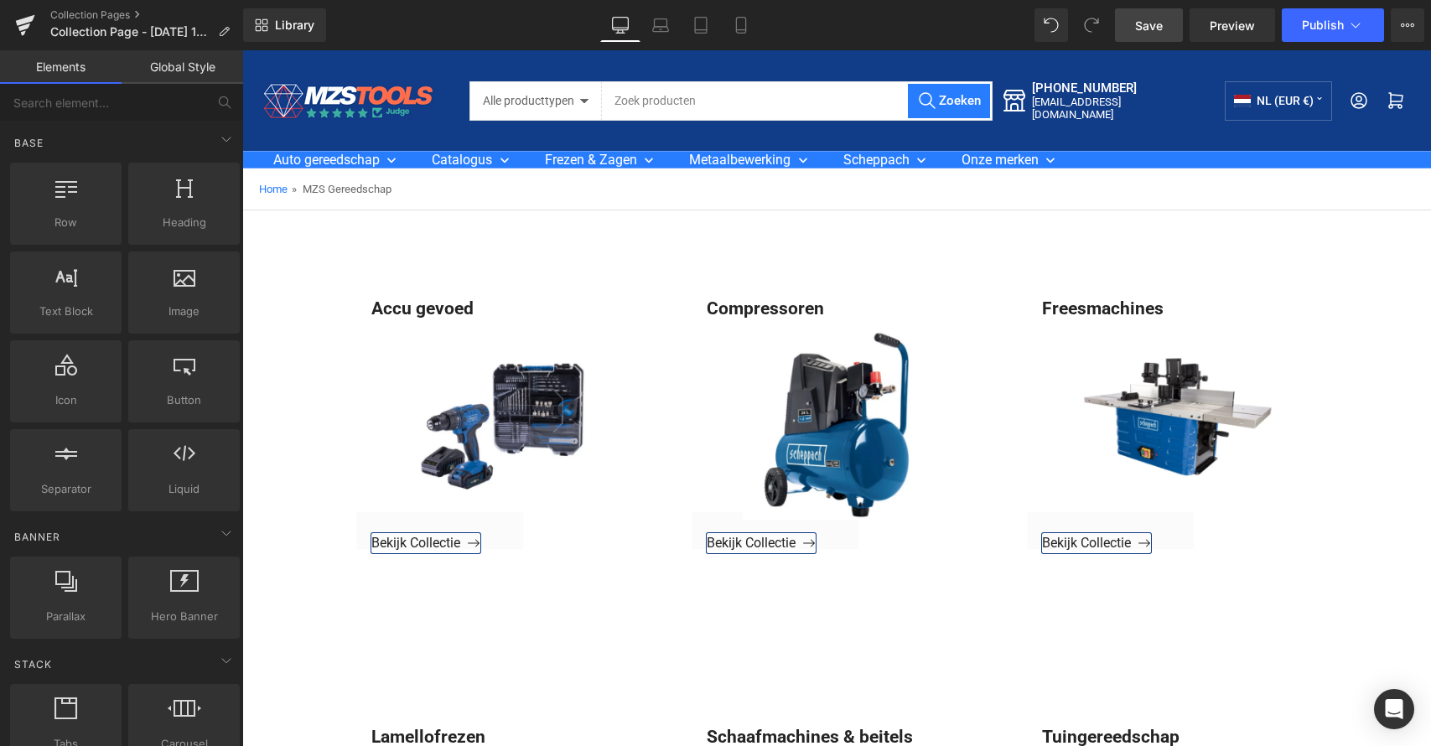
click at [1124, 17] on link "Save" at bounding box center [1149, 25] width 68 height 34
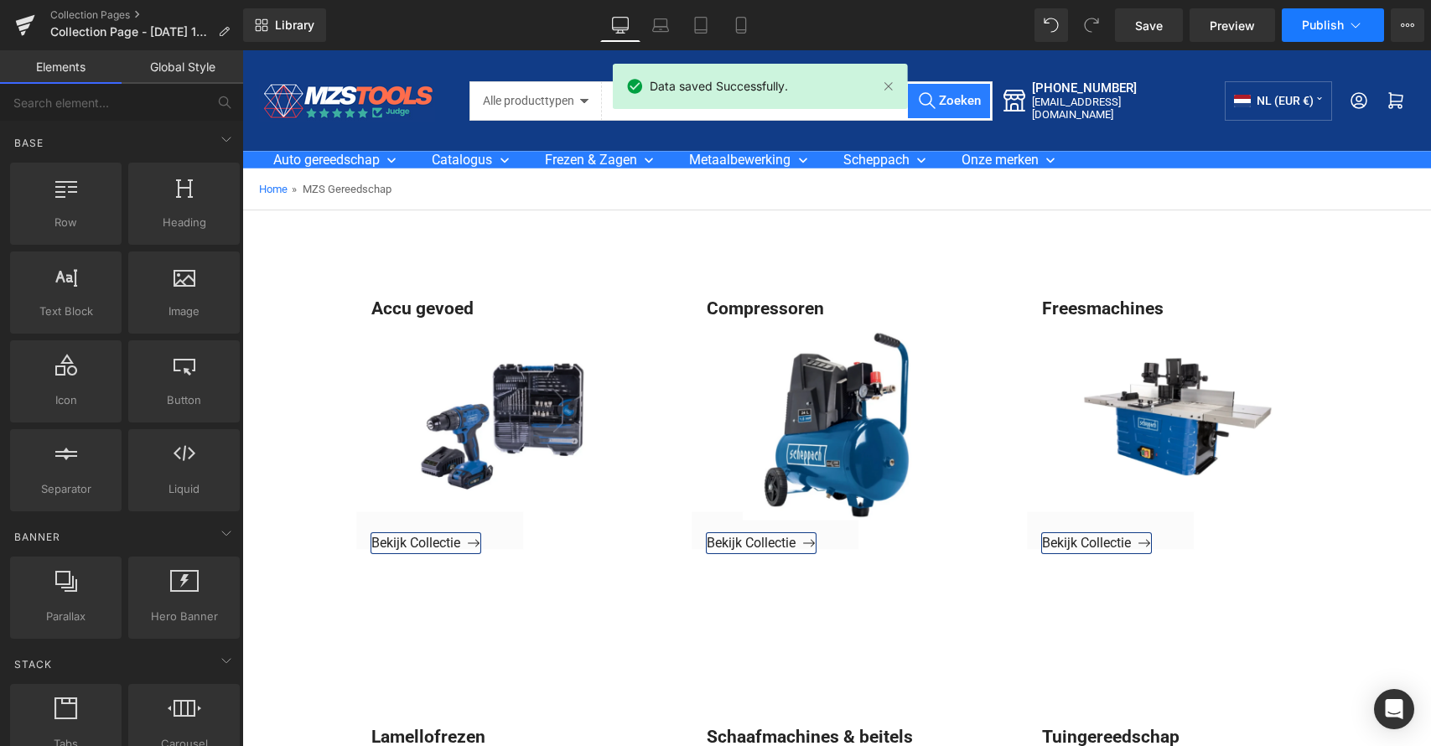
click at [1335, 30] on span "Publish" at bounding box center [1323, 24] width 42 height 13
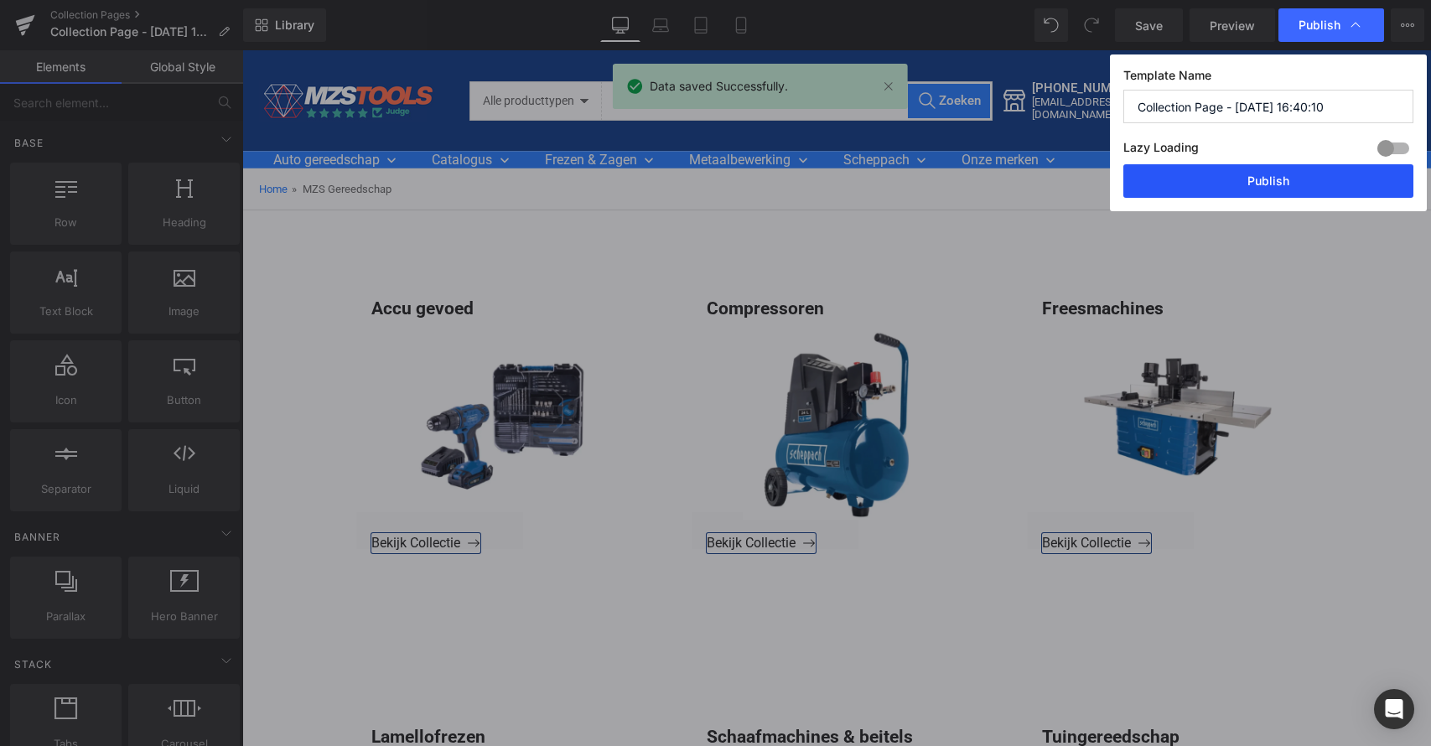
click at [1280, 176] on button "Publish" at bounding box center [1269, 181] width 290 height 34
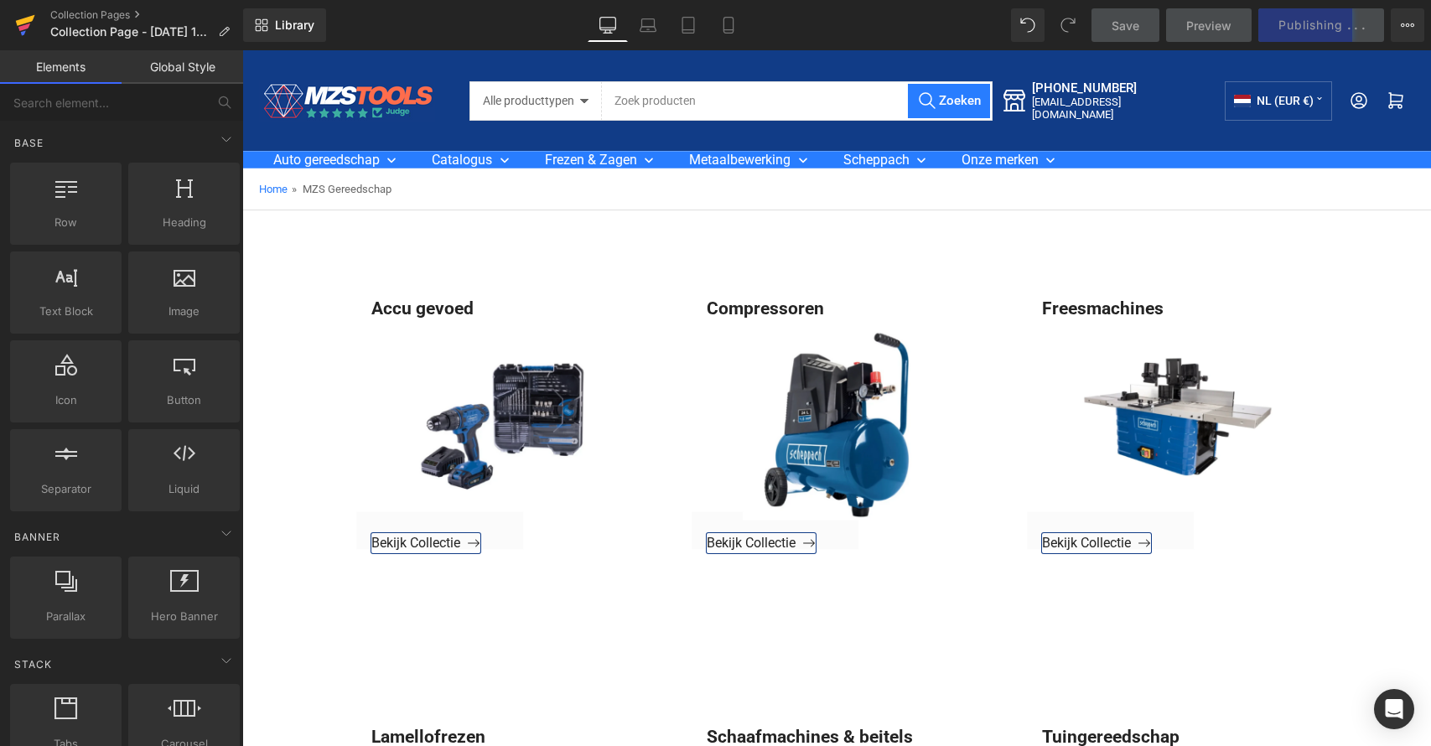
click at [18, 21] on icon at bounding box center [25, 20] width 19 height 11
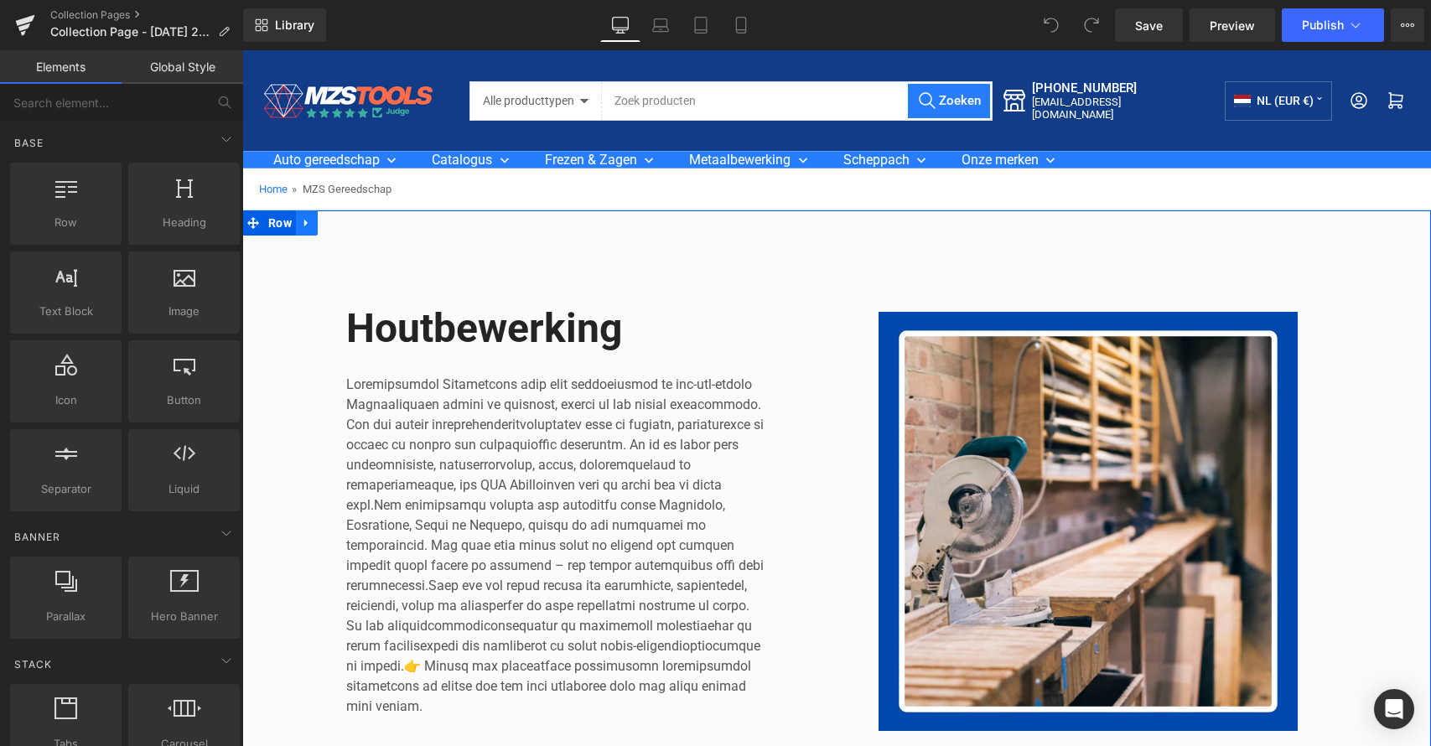
click at [307, 222] on icon at bounding box center [307, 223] width 12 height 13
click at [346, 222] on icon at bounding box center [351, 223] width 12 height 13
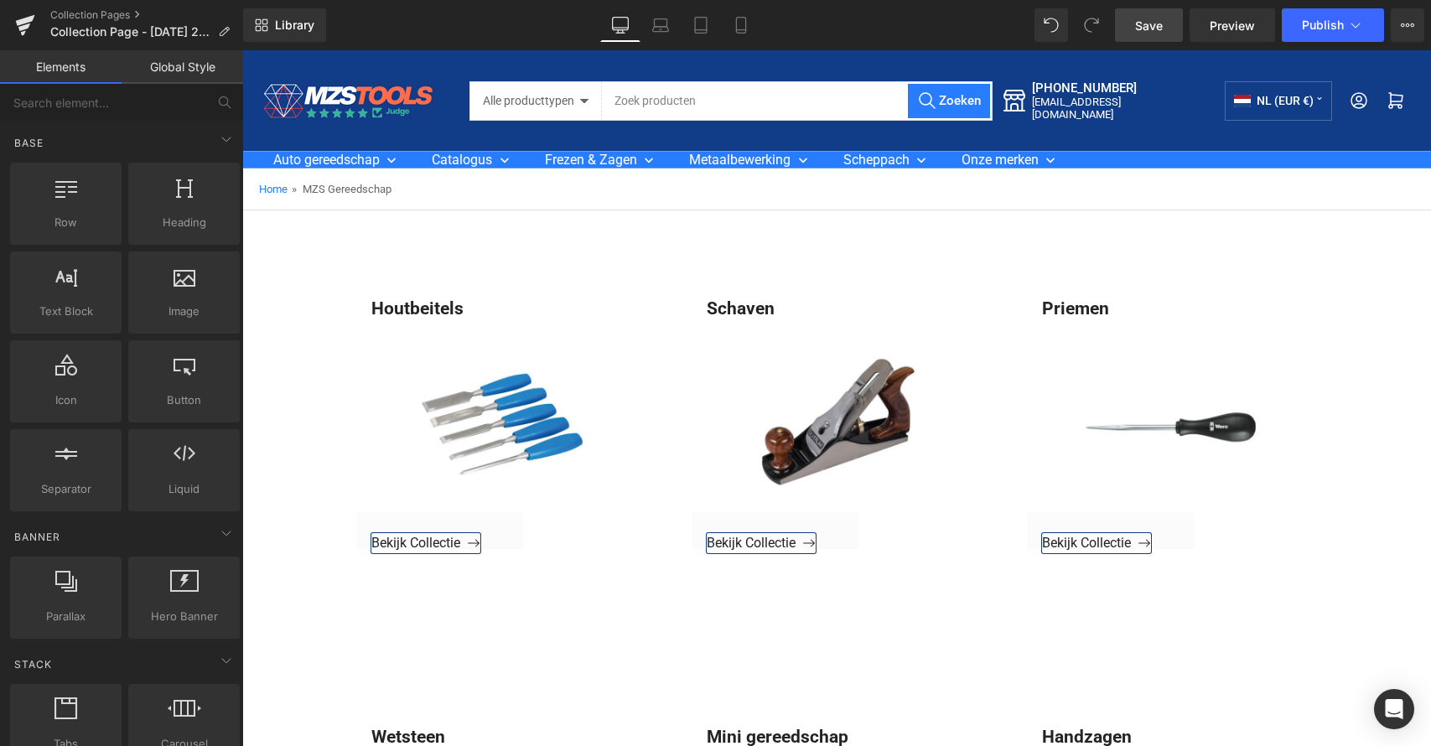
click at [1155, 27] on span "Save" at bounding box center [1149, 26] width 28 height 18
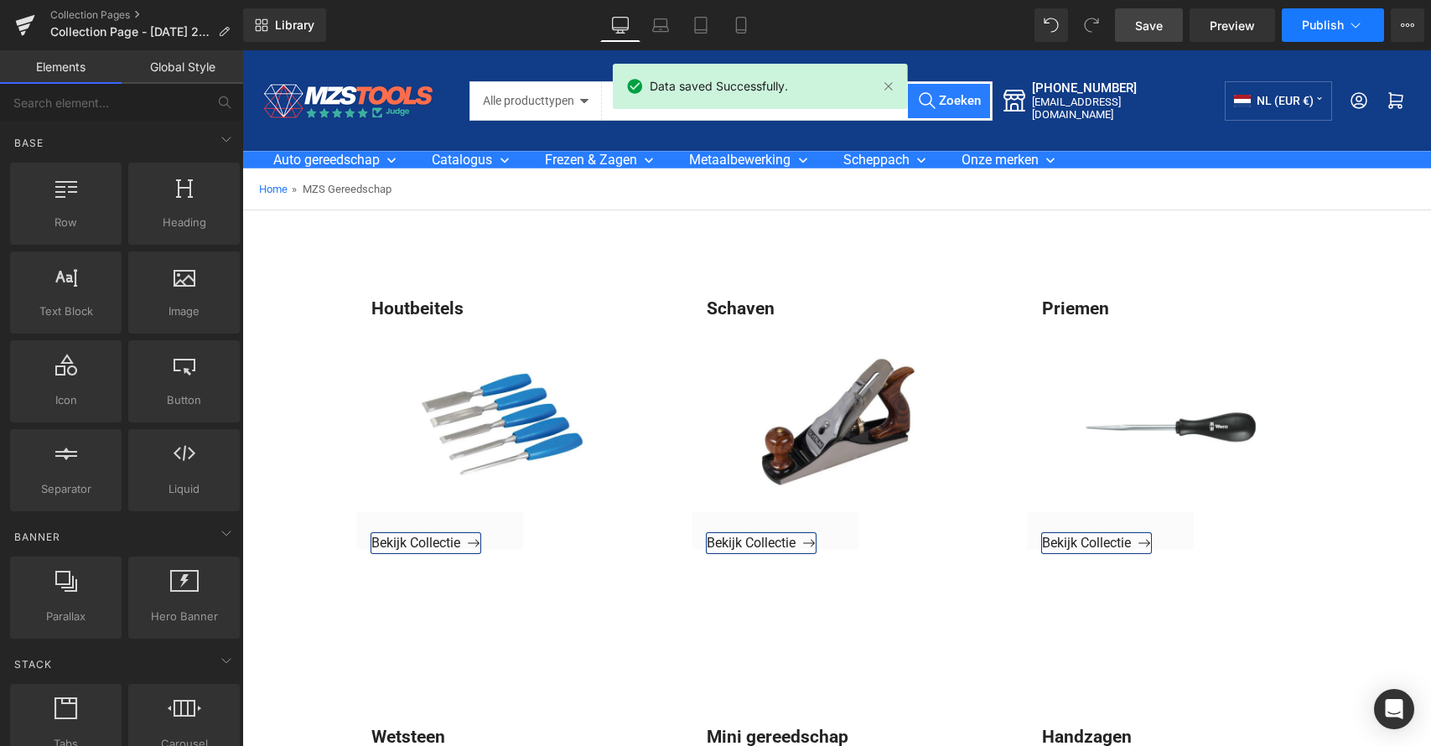
click at [1324, 23] on span "Publish" at bounding box center [1323, 24] width 42 height 13
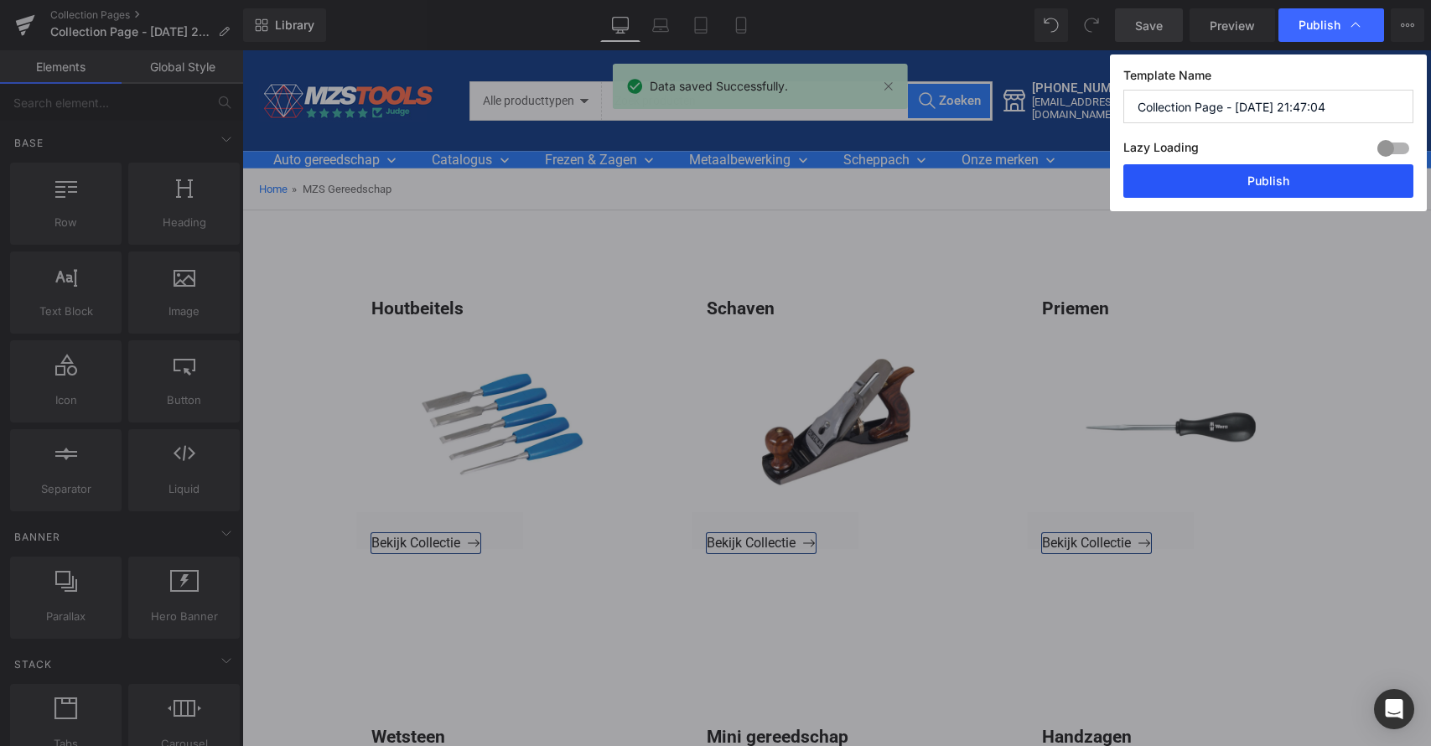
click at [1260, 182] on button "Publish" at bounding box center [1269, 181] width 290 height 34
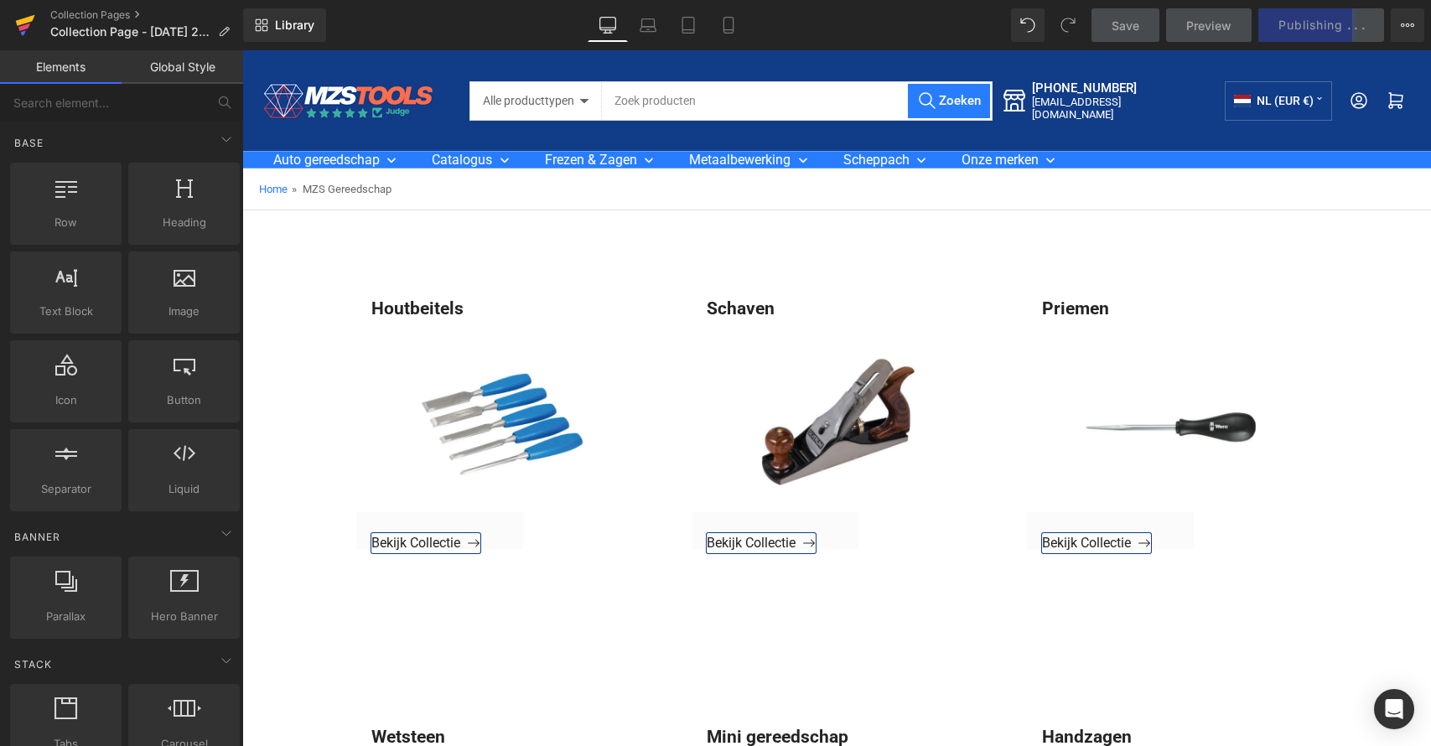
click at [27, 23] on icon at bounding box center [25, 25] width 20 height 42
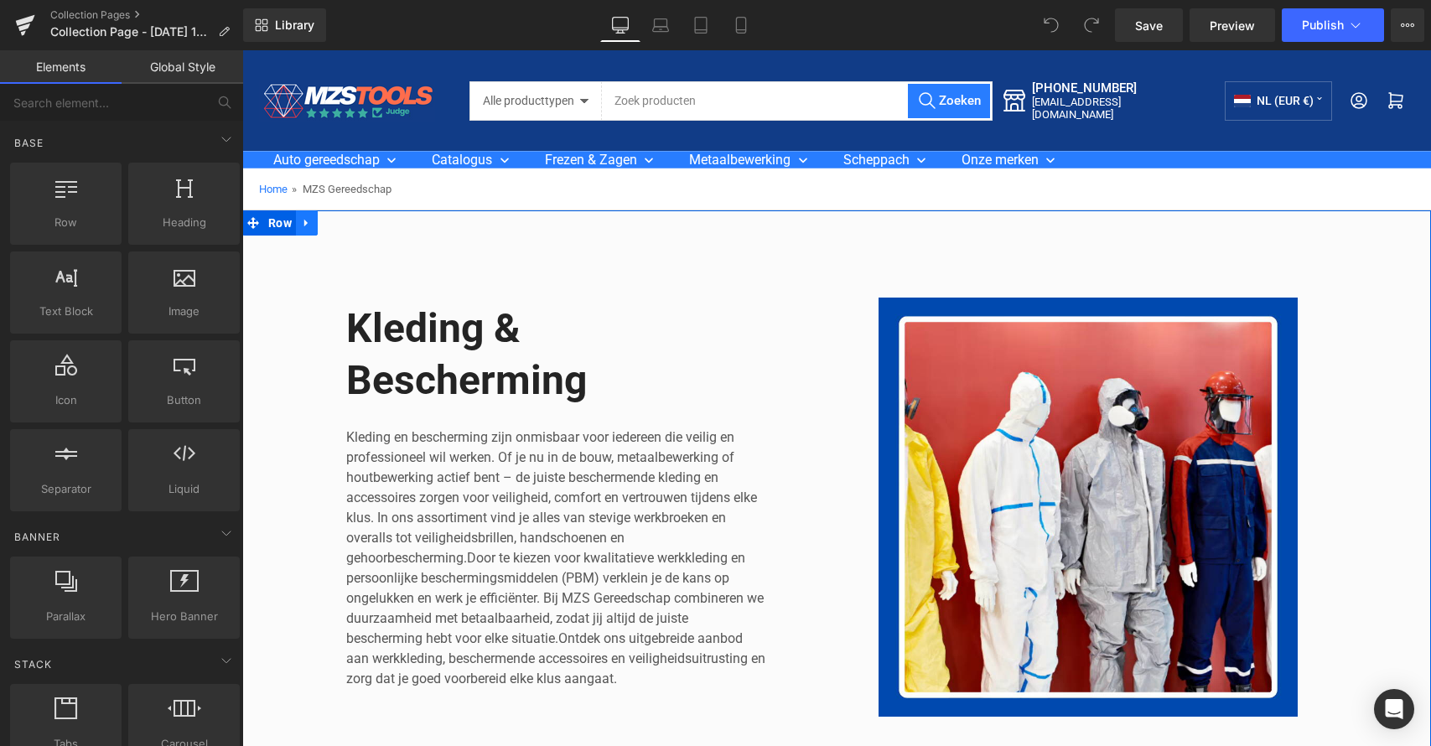
click at [308, 224] on icon at bounding box center [307, 223] width 12 height 13
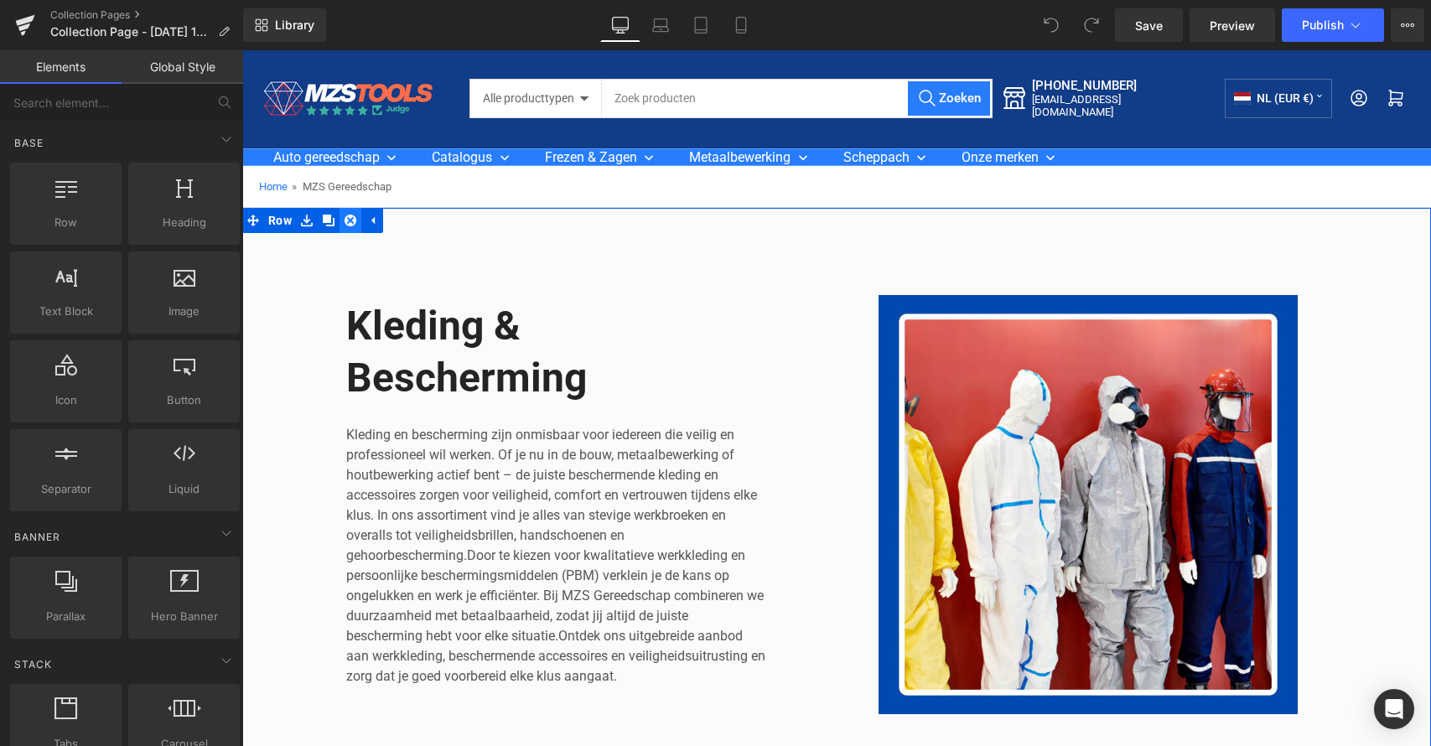
scroll to position [1, 0]
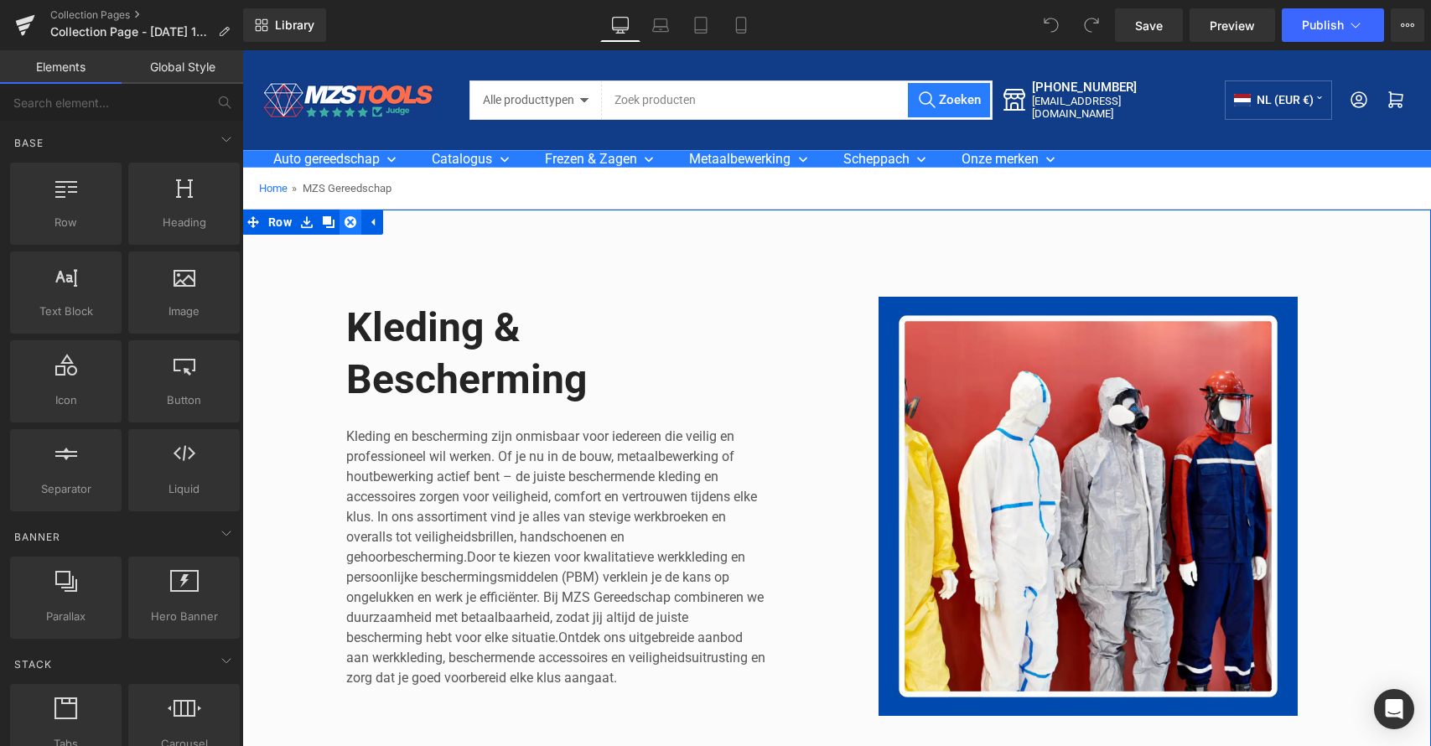
click at [346, 221] on icon at bounding box center [351, 222] width 12 height 13
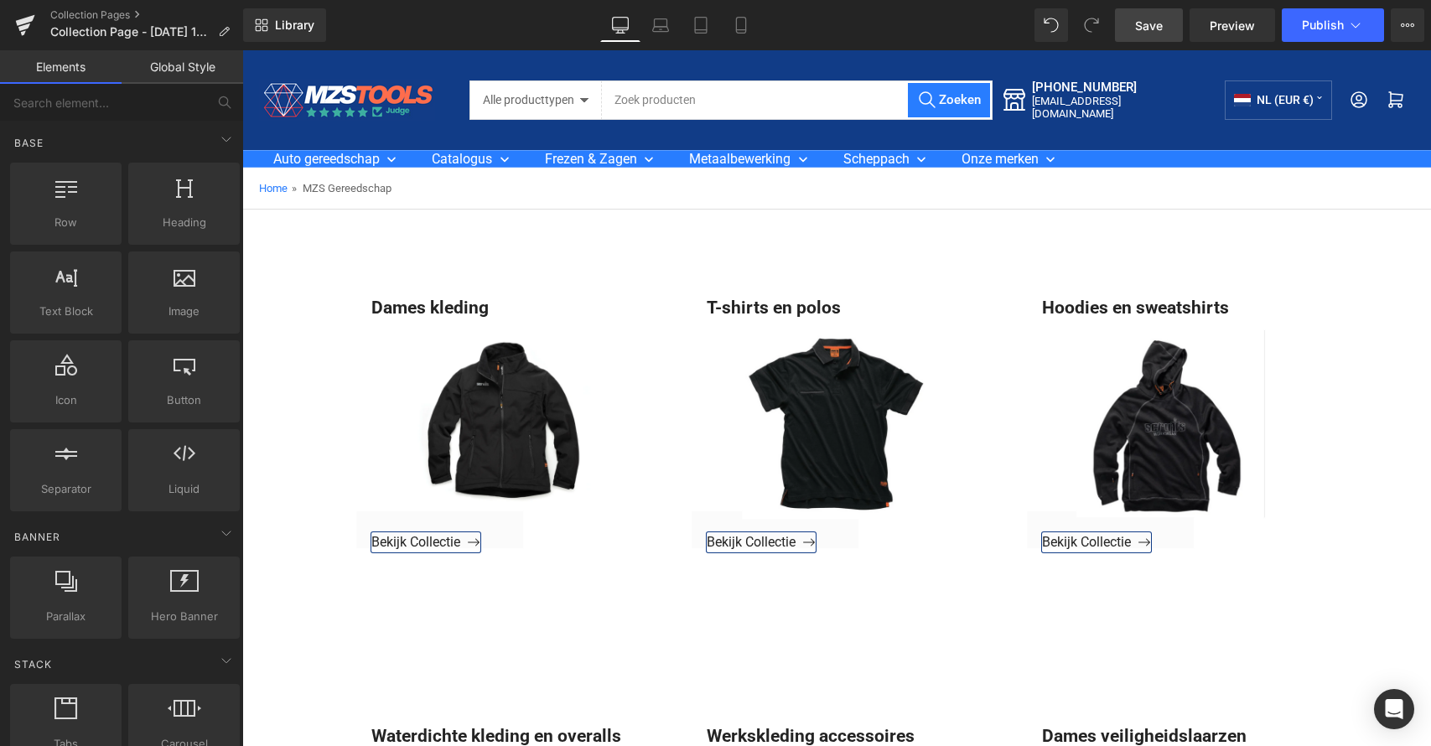
click at [1168, 24] on link "Save" at bounding box center [1149, 25] width 68 height 34
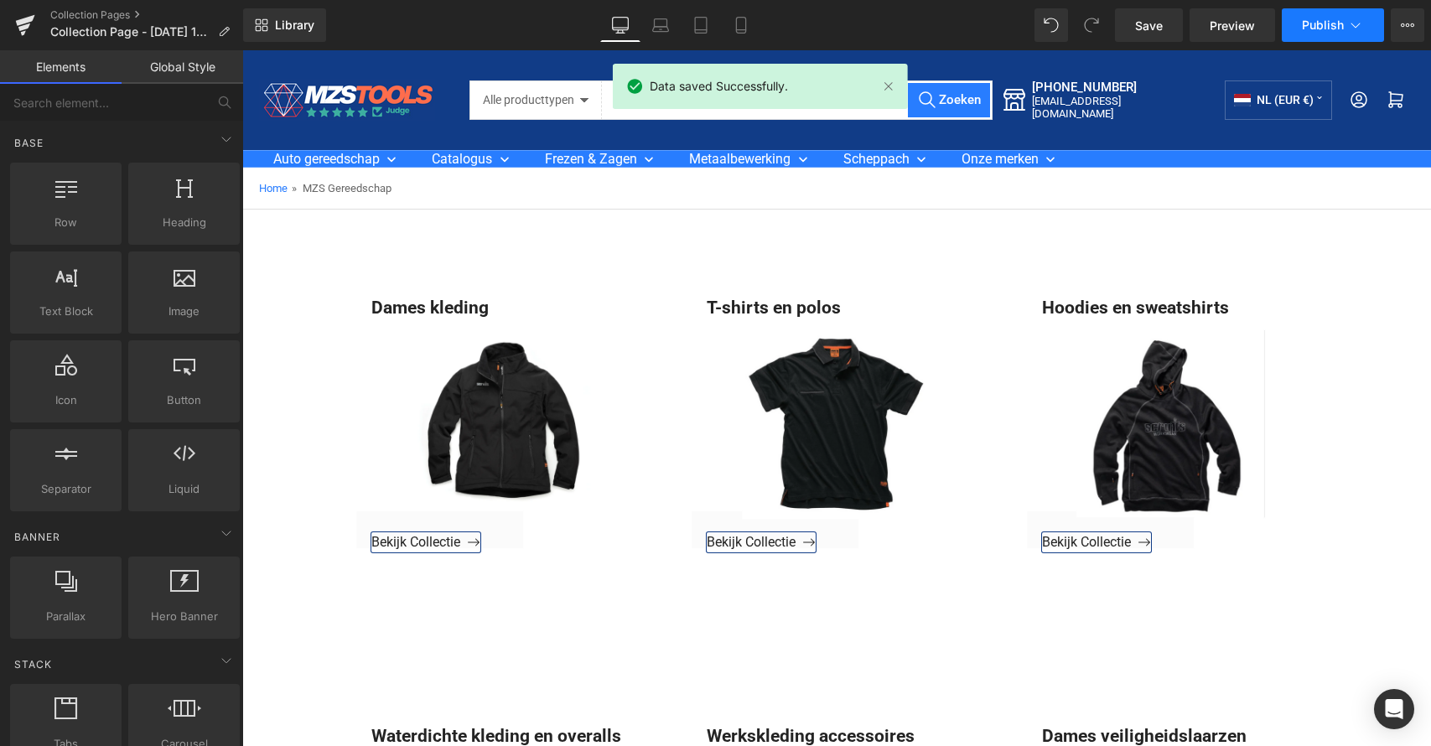
click at [1322, 30] on span "Publish" at bounding box center [1323, 24] width 42 height 13
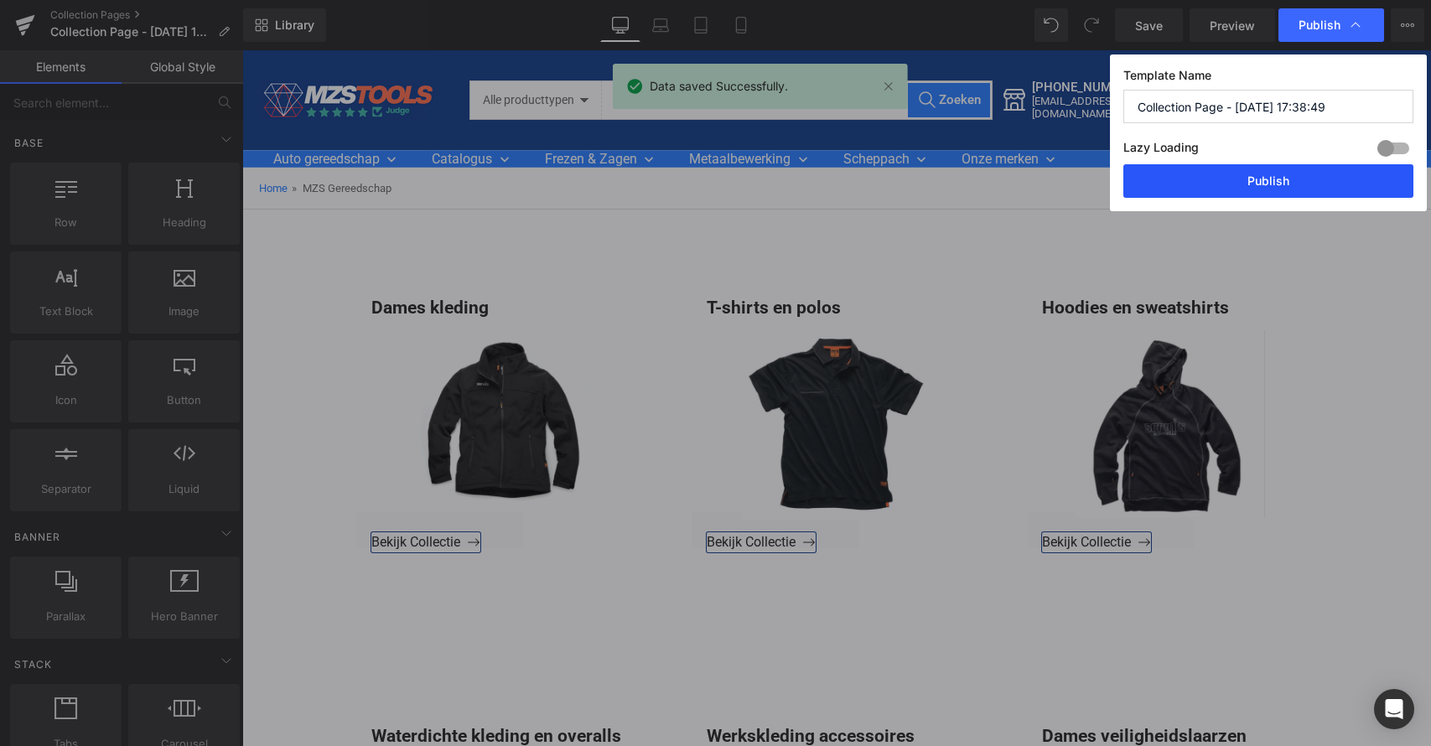
click at [1275, 181] on button "Publish" at bounding box center [1269, 181] width 290 height 34
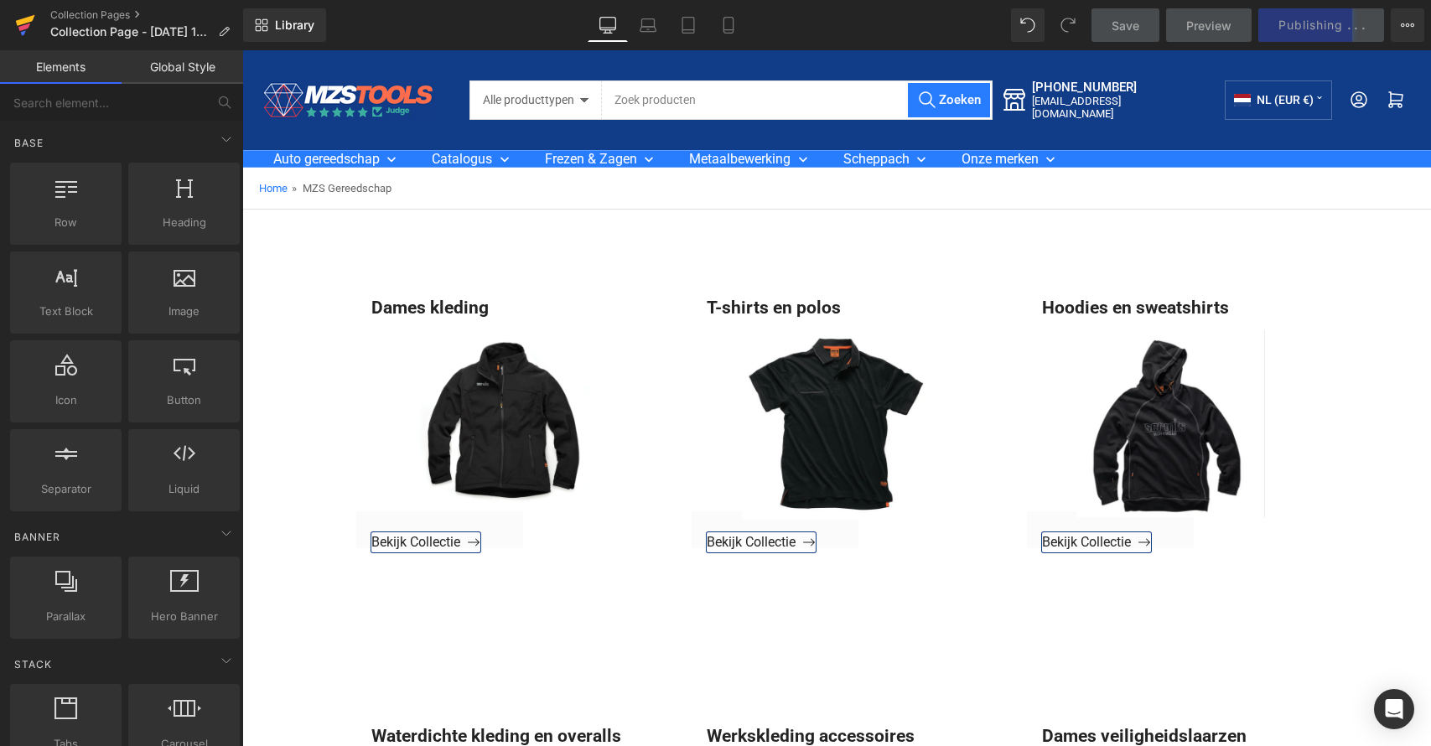
click at [22, 24] on icon at bounding box center [25, 20] width 19 height 11
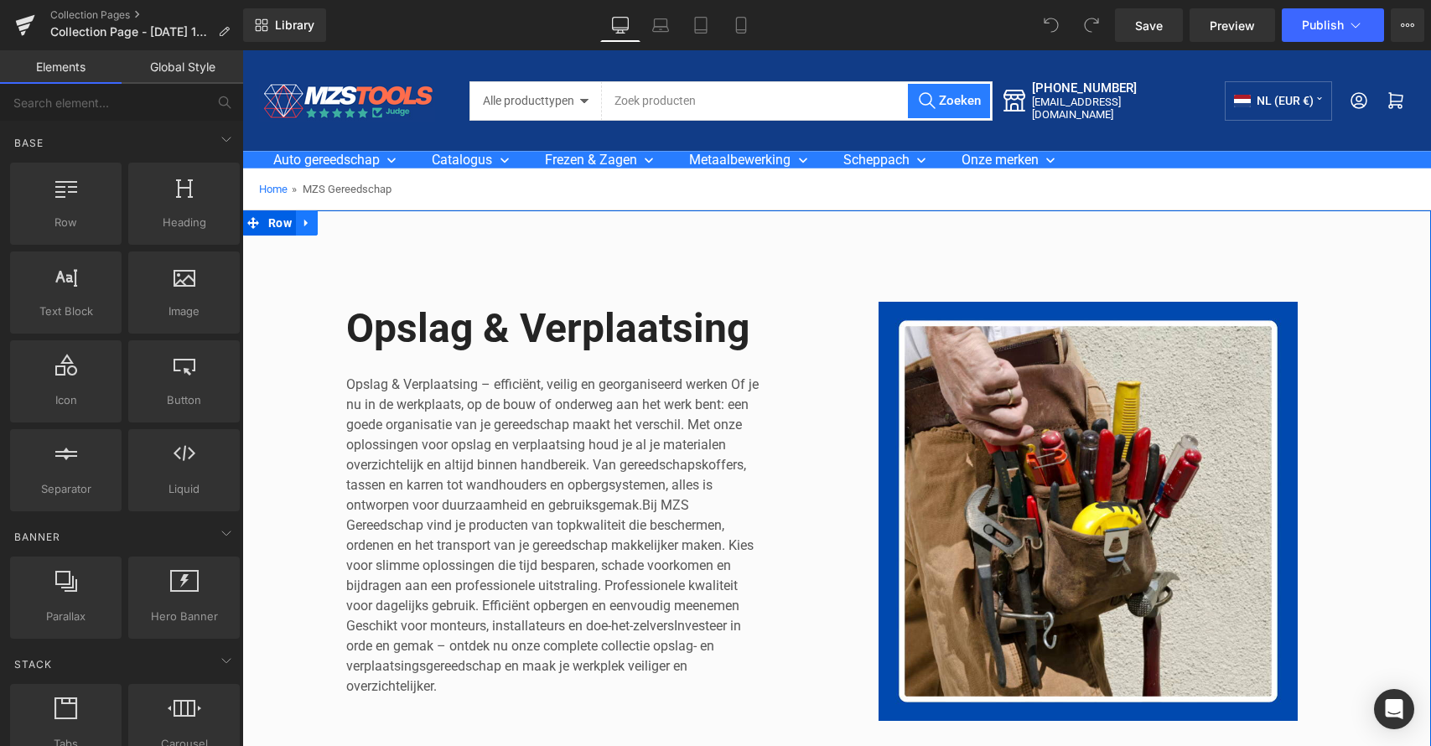
click at [304, 215] on link at bounding box center [307, 222] width 22 height 25
click at [350, 221] on icon at bounding box center [351, 223] width 12 height 12
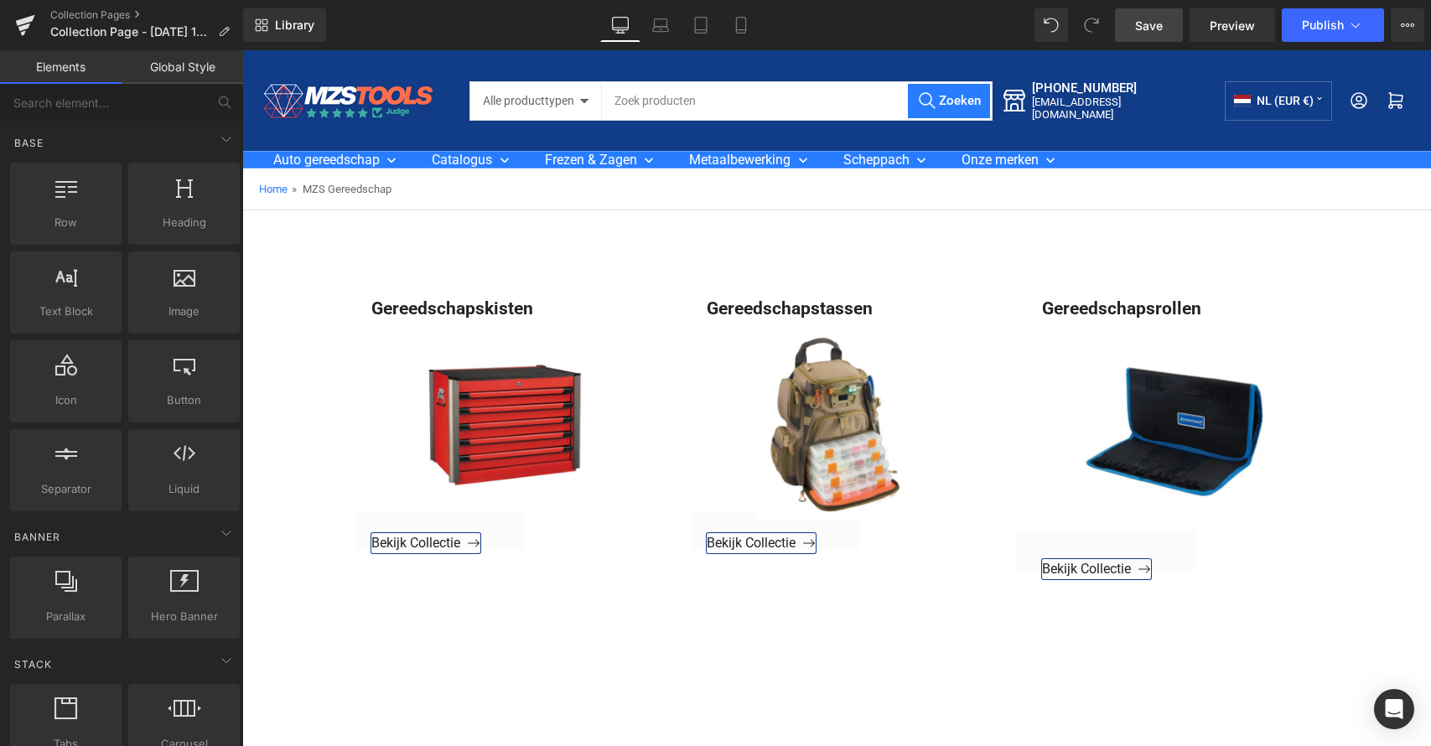
click at [1150, 34] on span "Save" at bounding box center [1149, 26] width 28 height 18
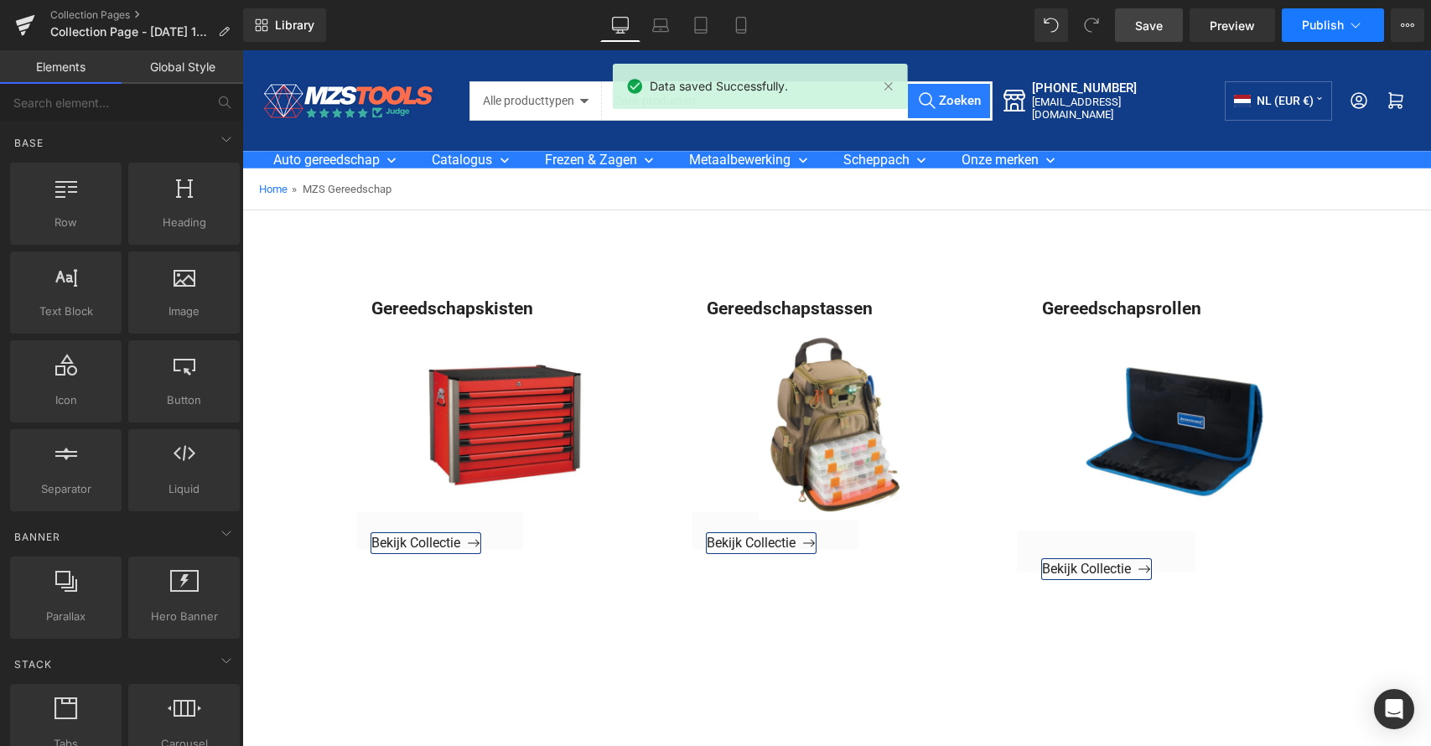
click at [1339, 16] on button "Publish" at bounding box center [1333, 25] width 102 height 34
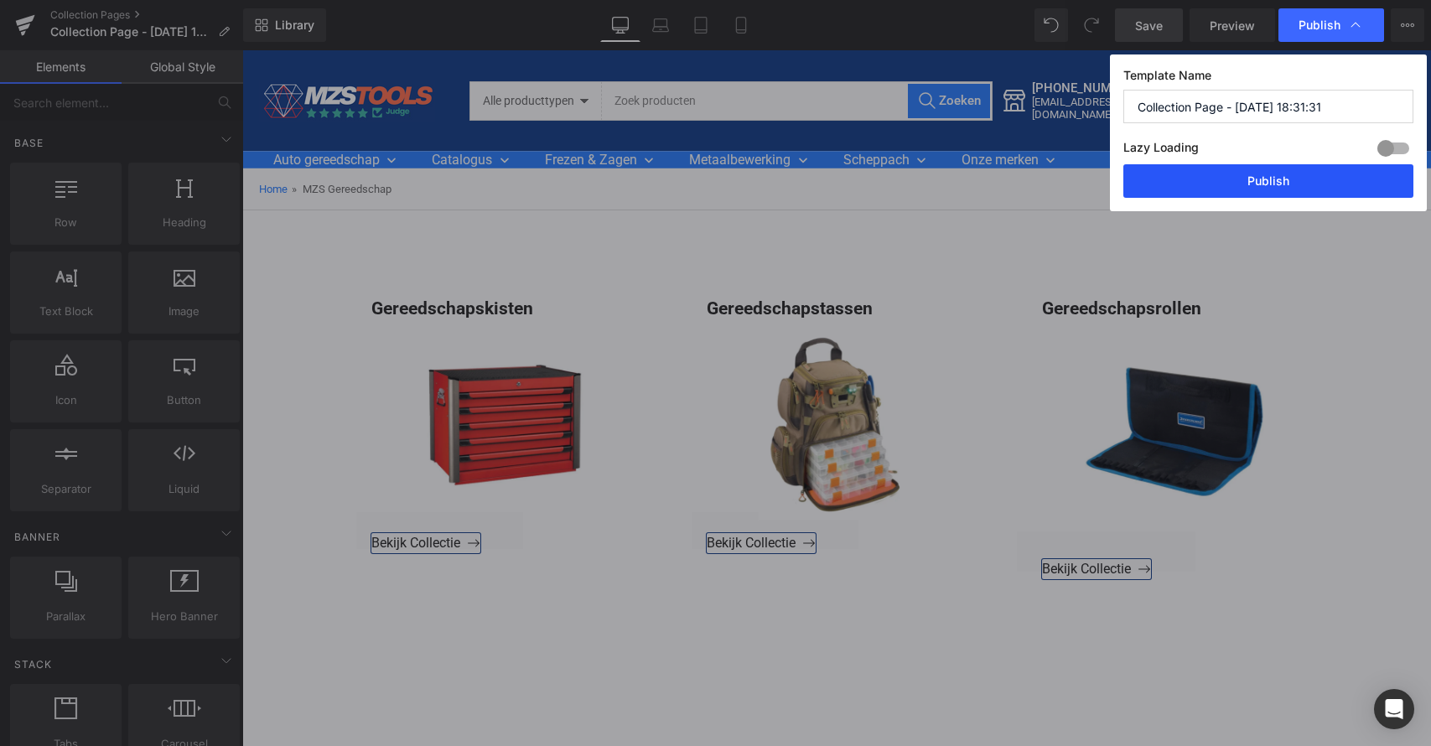
click at [1243, 174] on button "Publish" at bounding box center [1269, 181] width 290 height 34
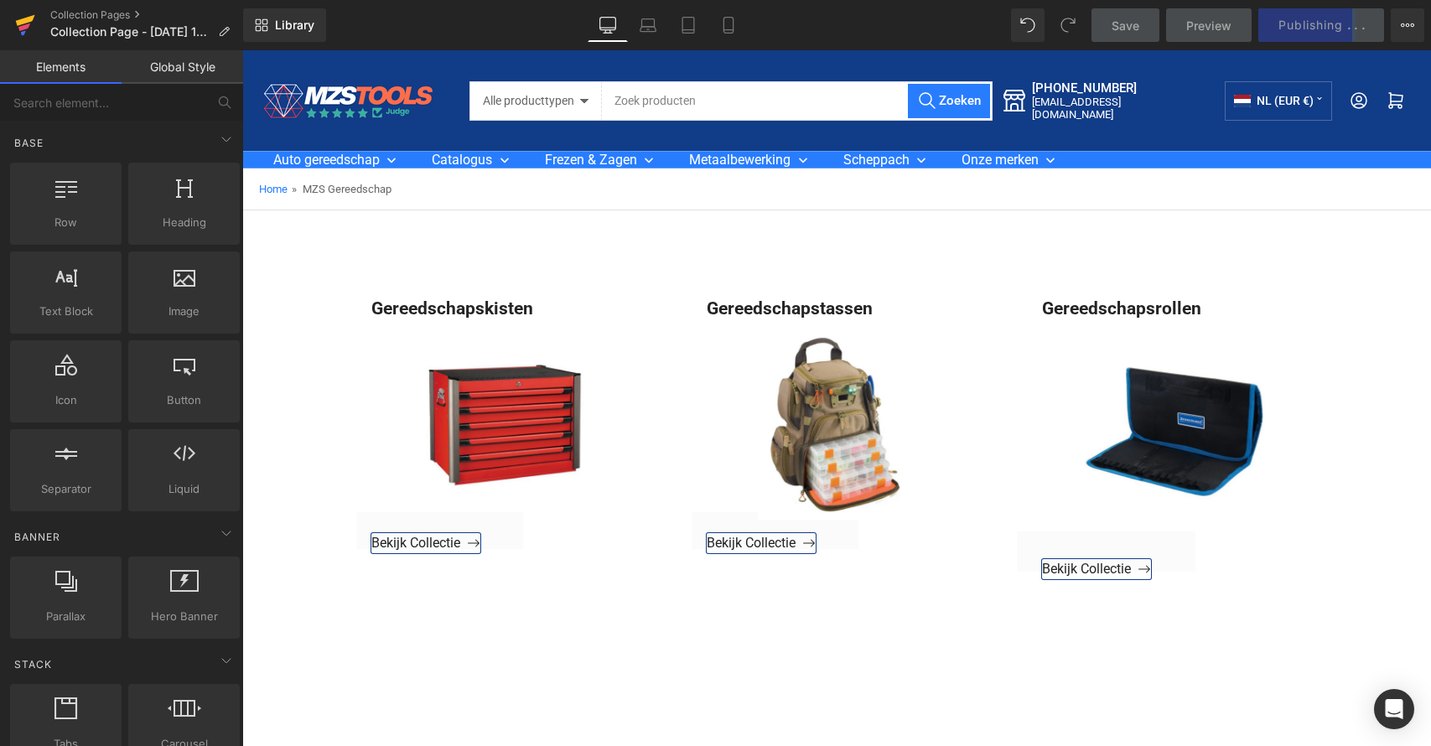
click at [29, 27] on icon at bounding box center [24, 27] width 12 height 8
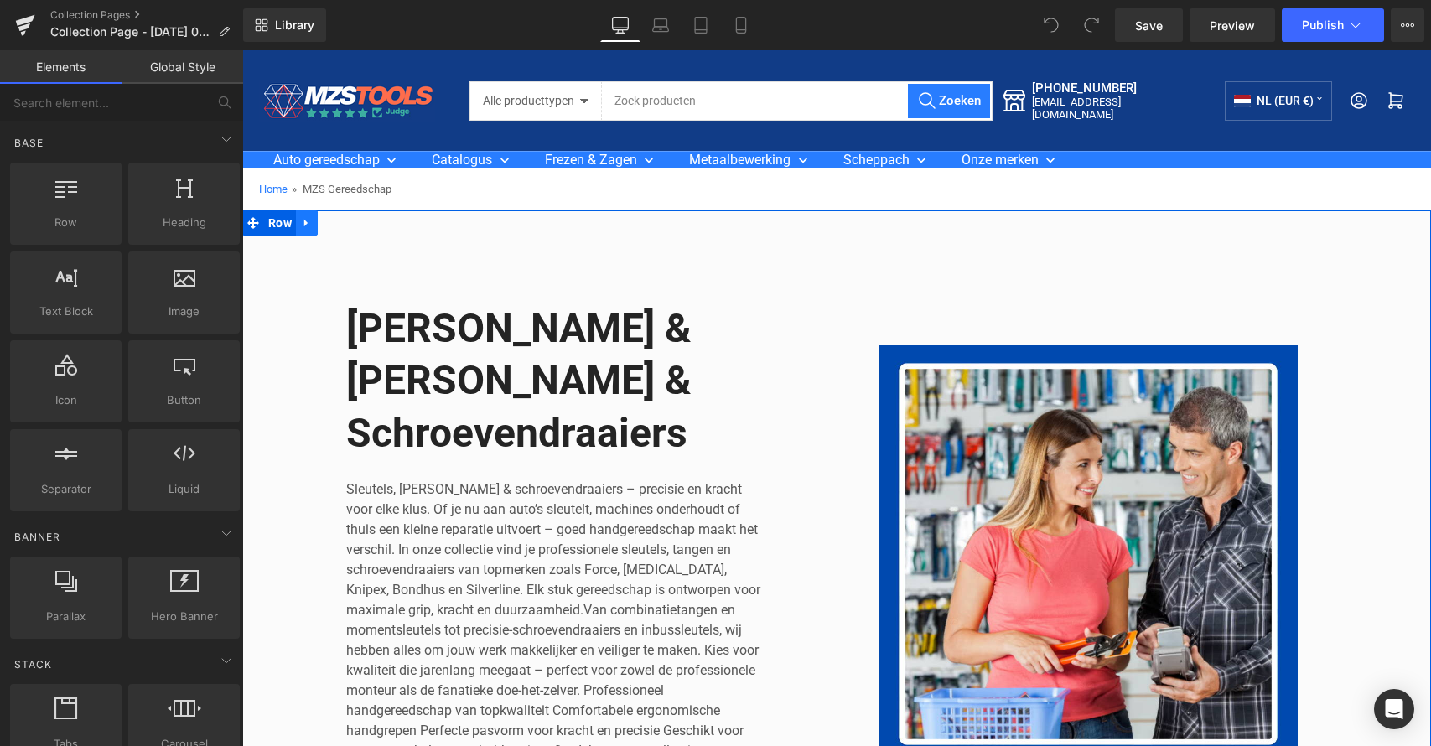
click at [301, 225] on icon at bounding box center [307, 223] width 12 height 13
click at [354, 221] on link at bounding box center [351, 222] width 22 height 25
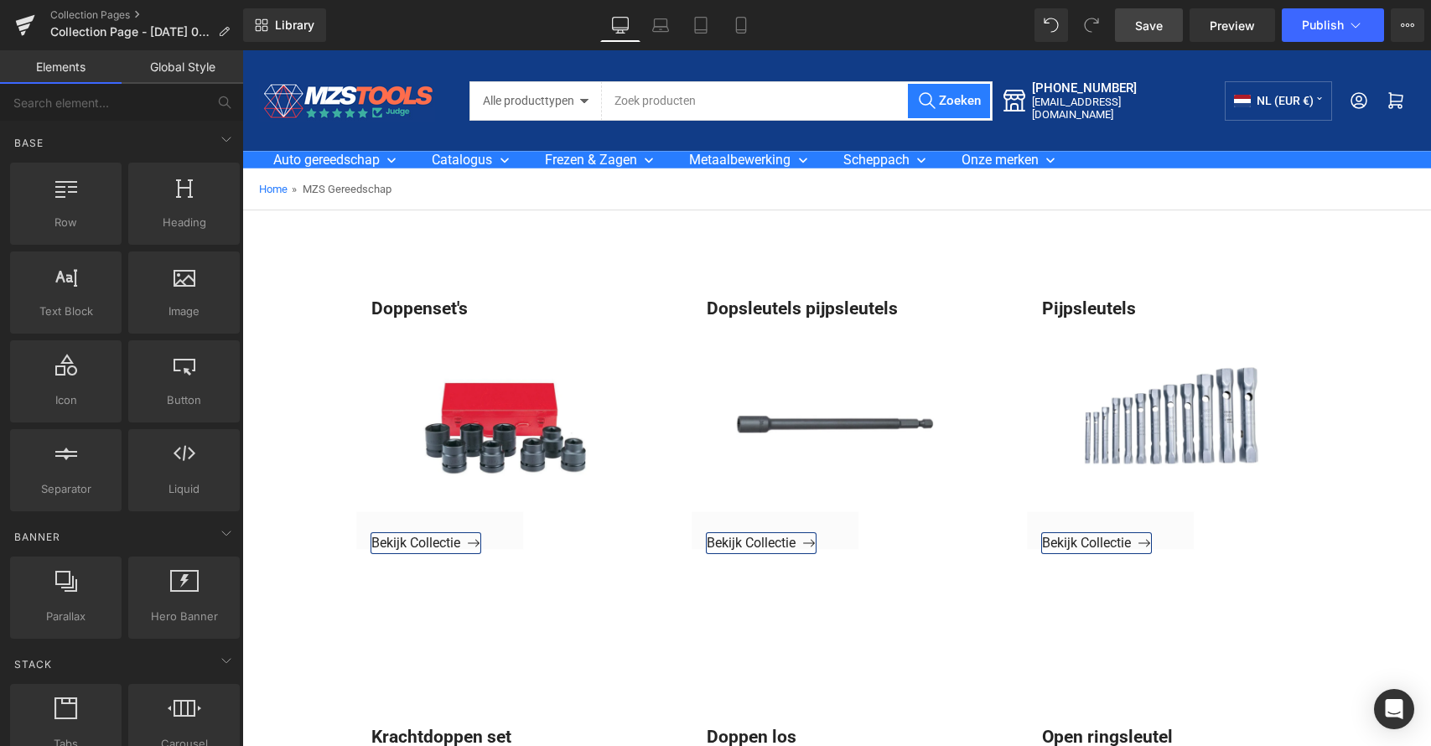
click at [1137, 27] on span "Save" at bounding box center [1149, 26] width 28 height 18
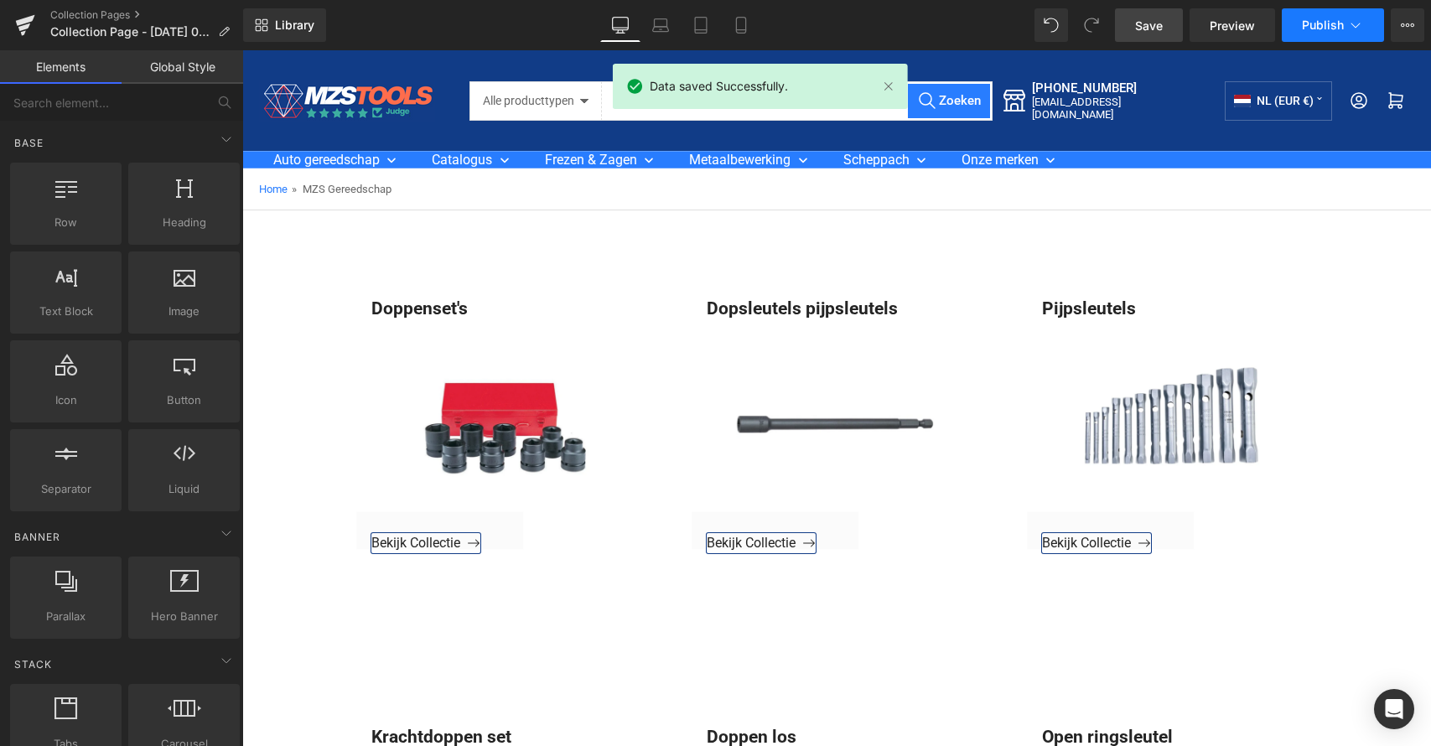
click at [1331, 28] on span "Publish" at bounding box center [1323, 24] width 42 height 13
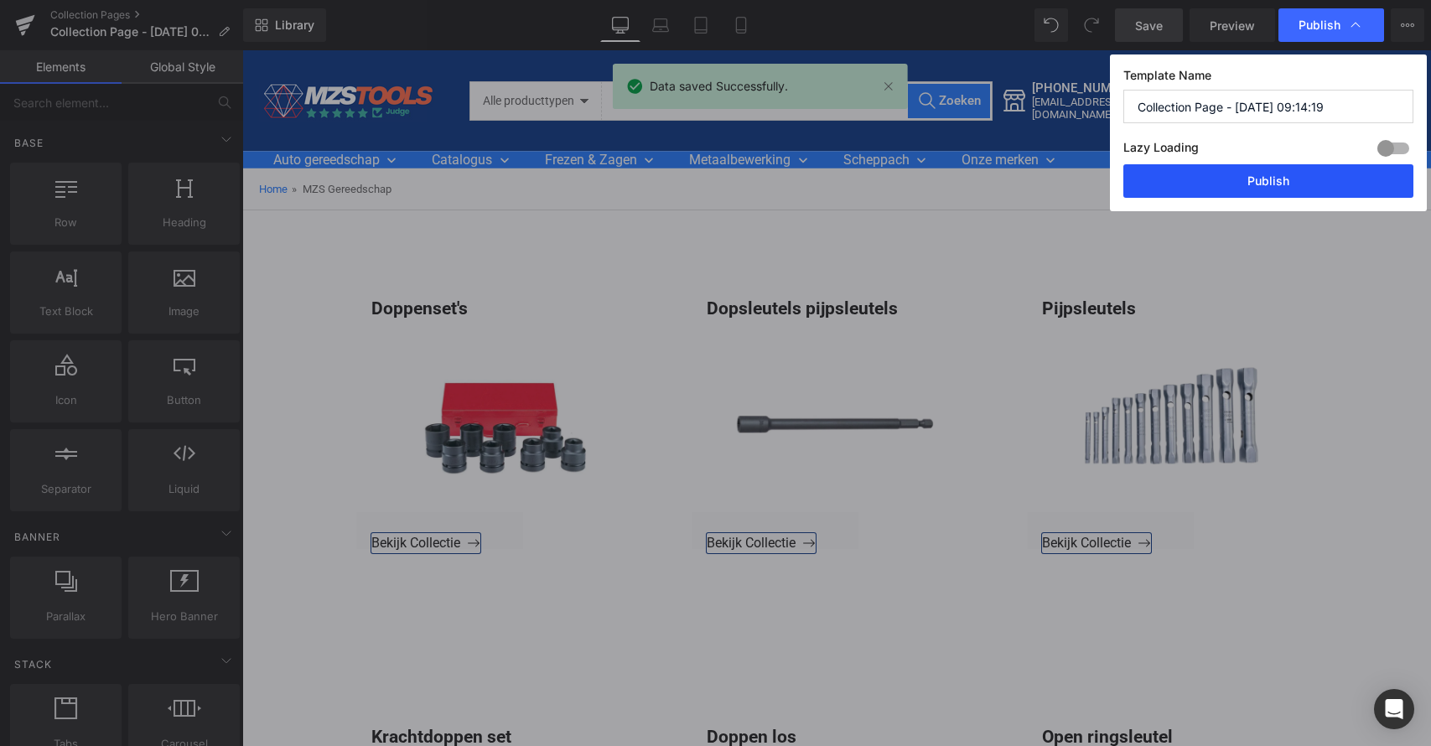
click at [1269, 175] on button "Publish" at bounding box center [1269, 181] width 290 height 34
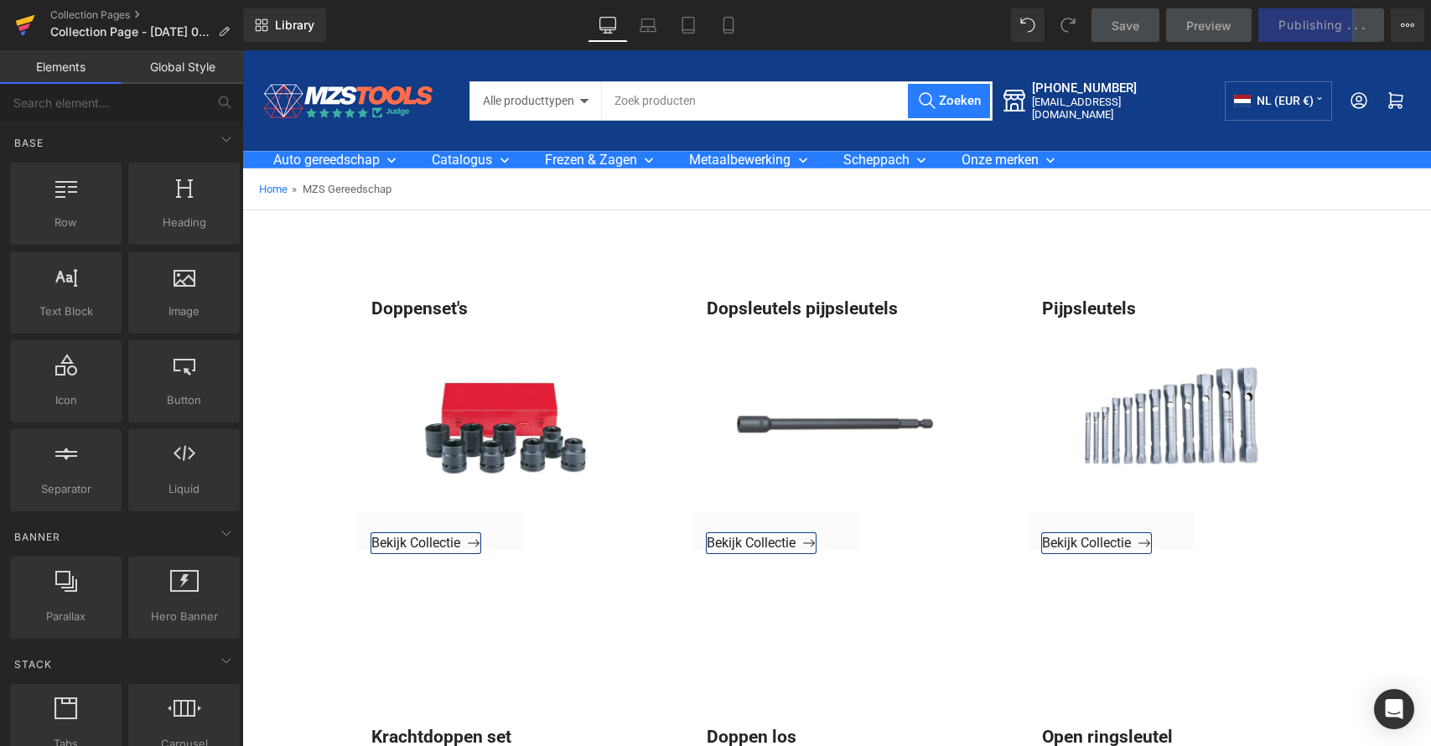
click at [28, 22] on icon at bounding box center [25, 20] width 19 height 11
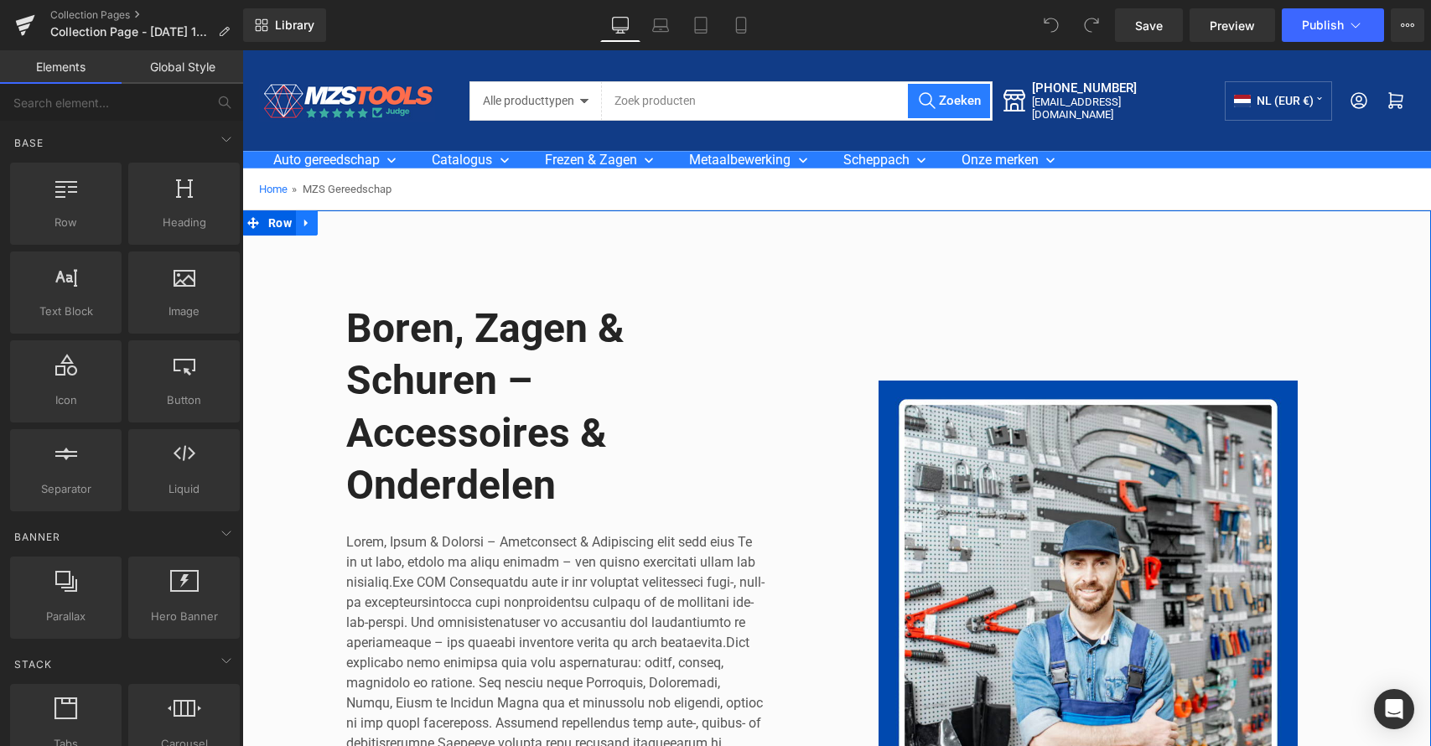
click at [305, 221] on icon at bounding box center [307, 223] width 12 height 13
click at [348, 222] on icon at bounding box center [351, 223] width 12 height 13
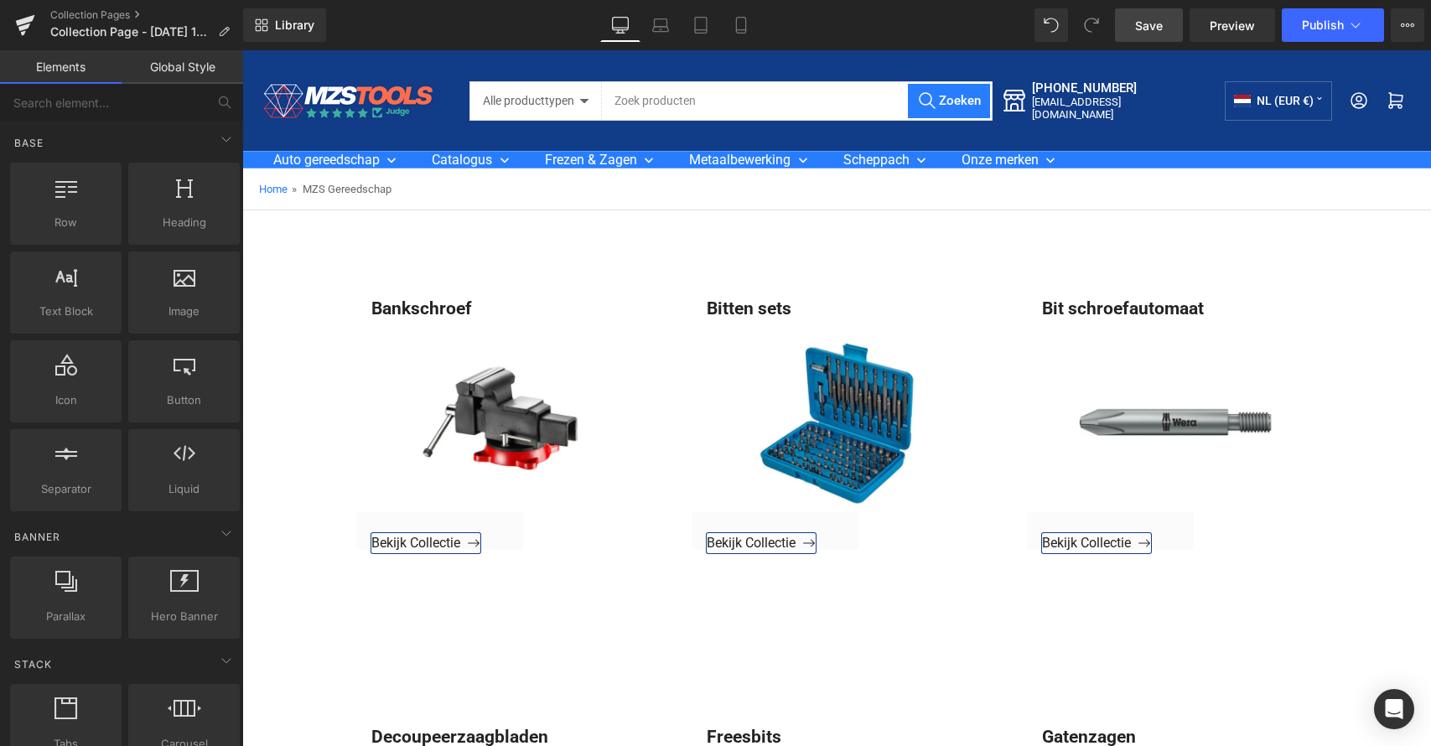
click at [1174, 21] on link "Save" at bounding box center [1149, 25] width 68 height 34
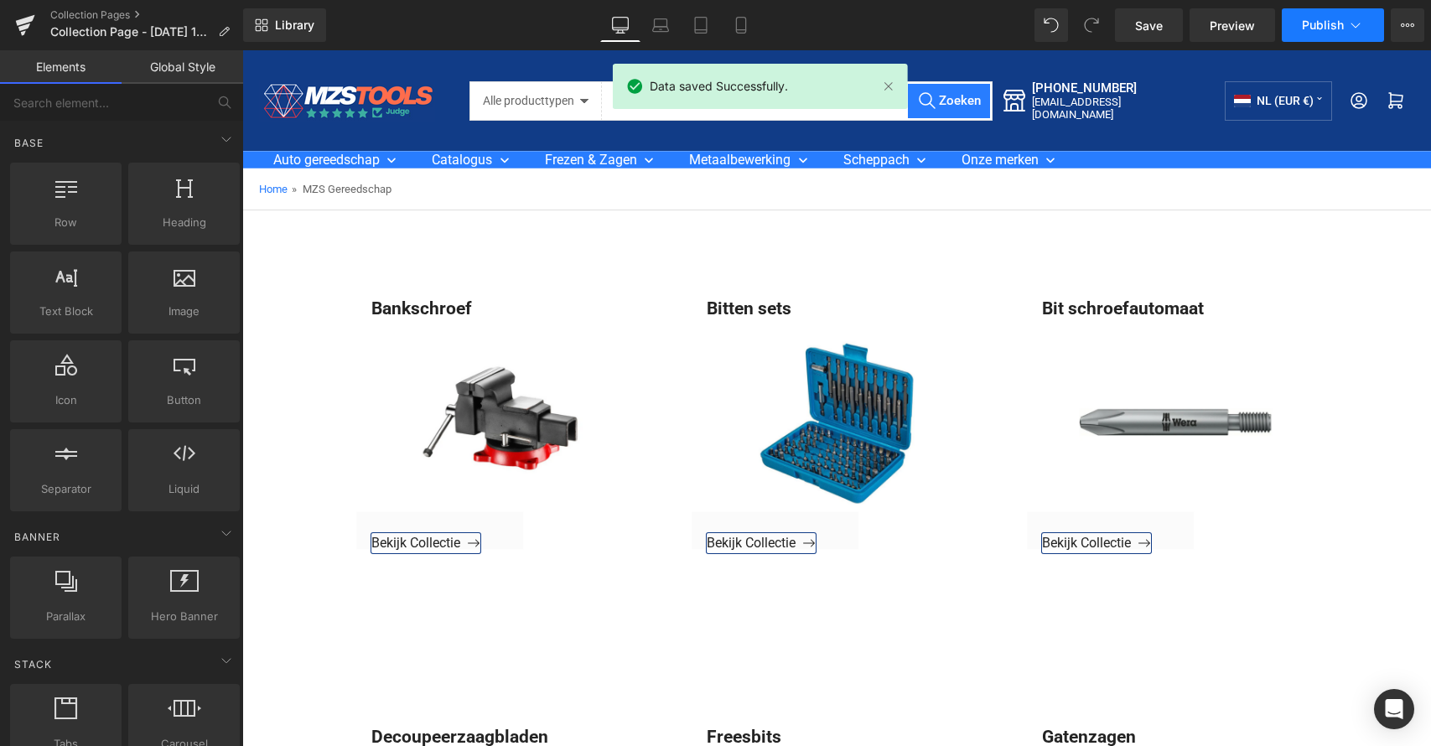
click at [1326, 27] on span "Publish" at bounding box center [1323, 24] width 42 height 13
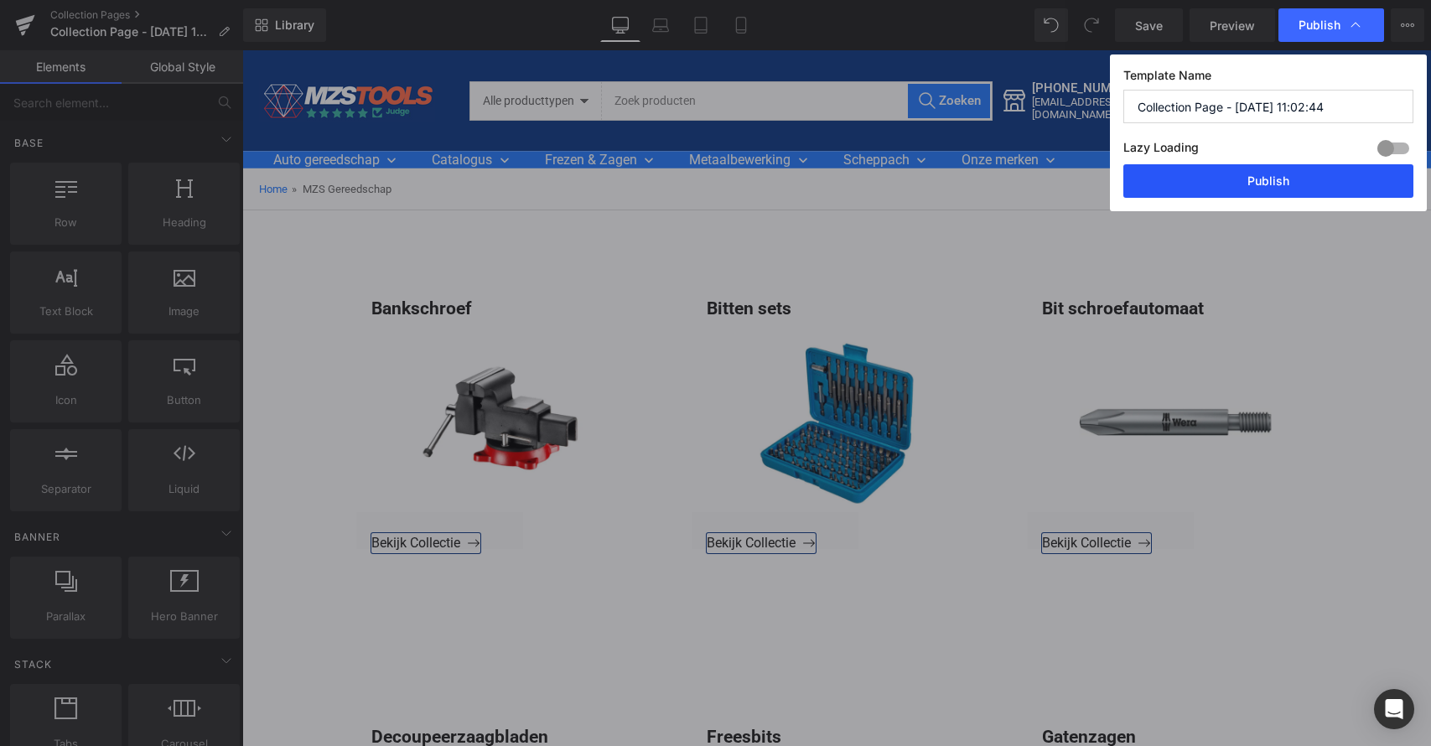
click at [1275, 180] on button "Publish" at bounding box center [1269, 181] width 290 height 34
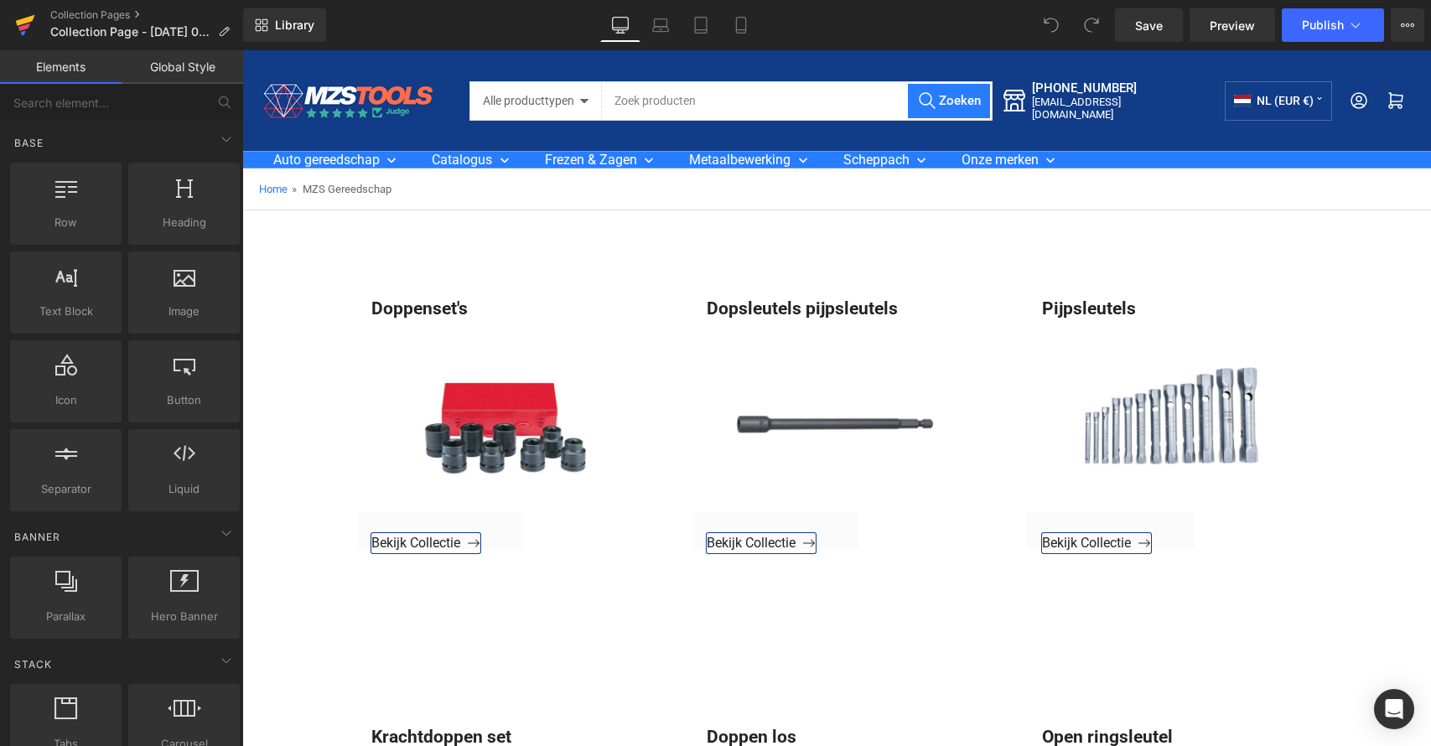
click at [21, 20] on icon at bounding box center [25, 20] width 19 height 11
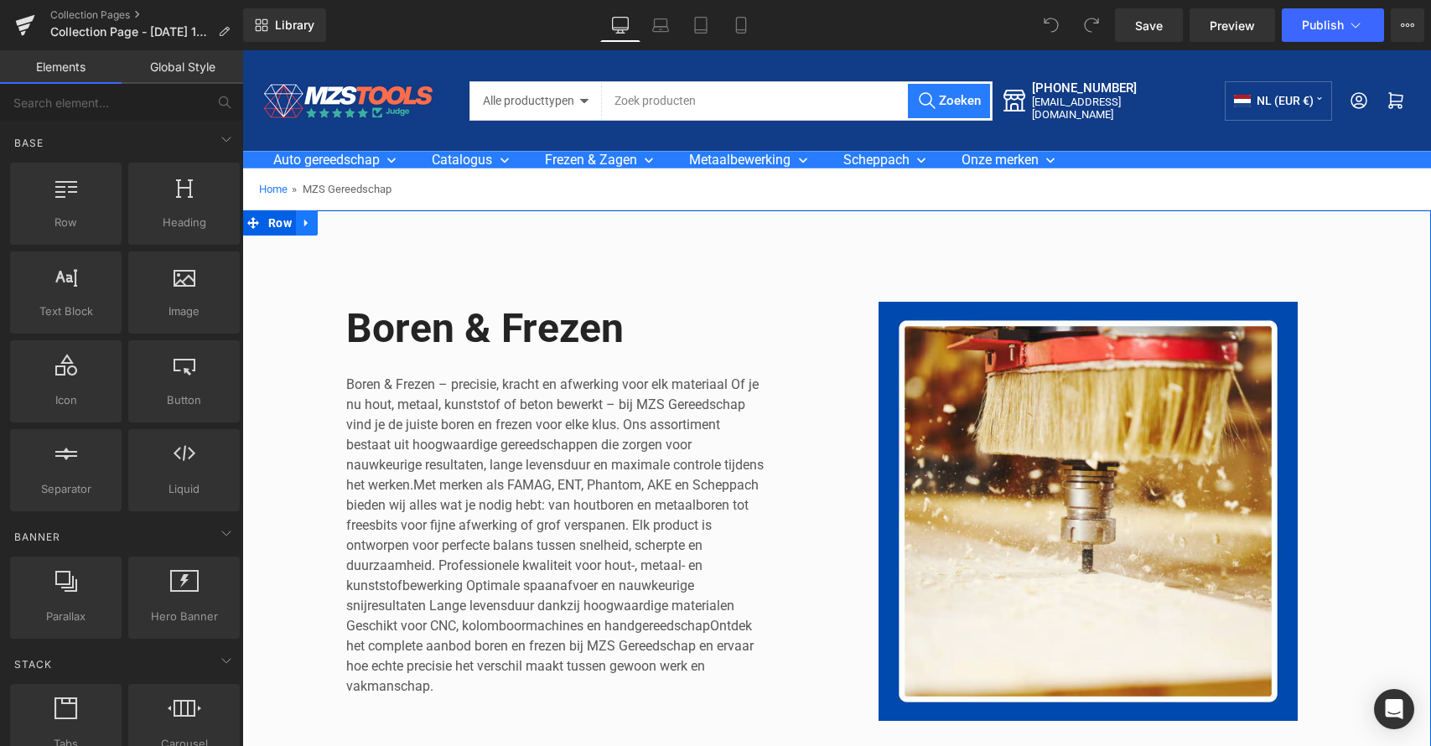
click at [311, 222] on link at bounding box center [307, 222] width 22 height 25
click at [340, 221] on link at bounding box center [351, 222] width 22 height 25
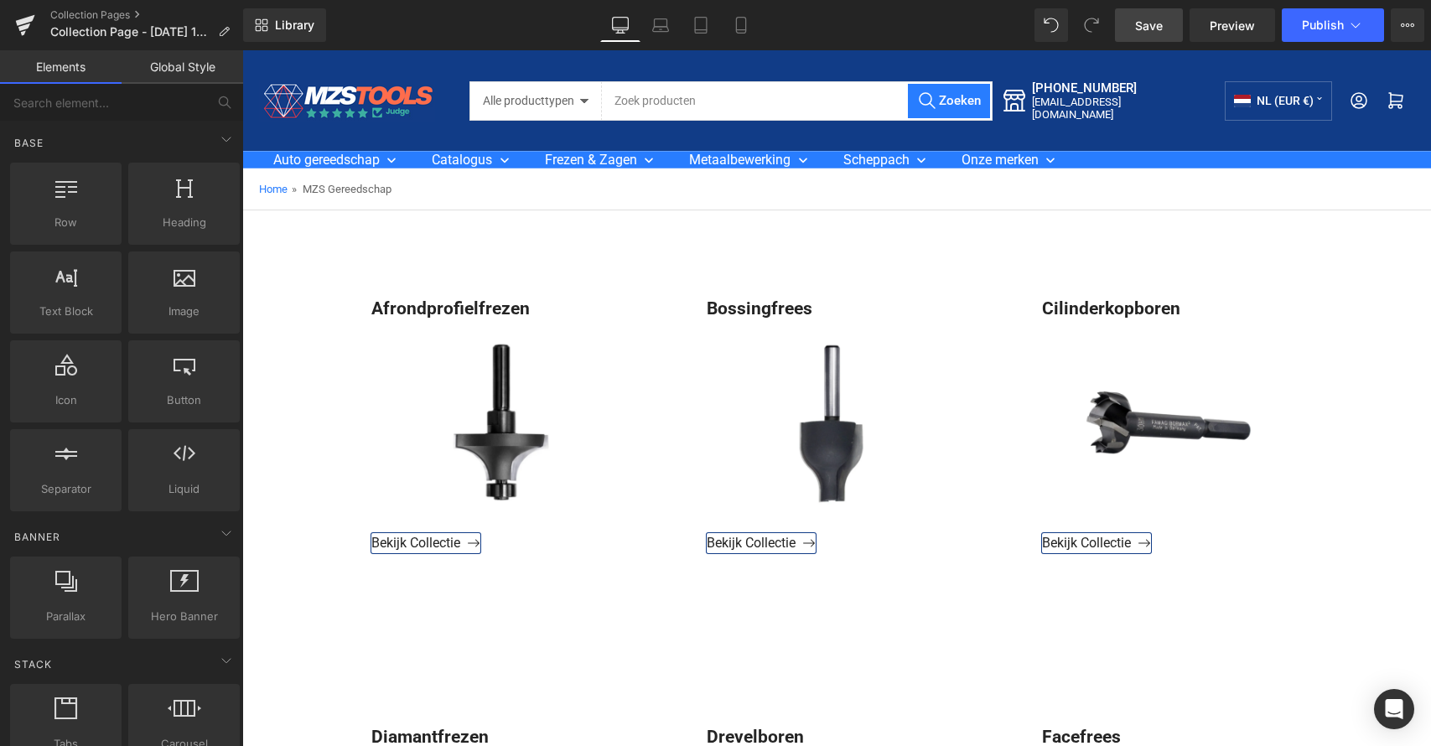
click at [1177, 34] on link "Save" at bounding box center [1149, 25] width 68 height 34
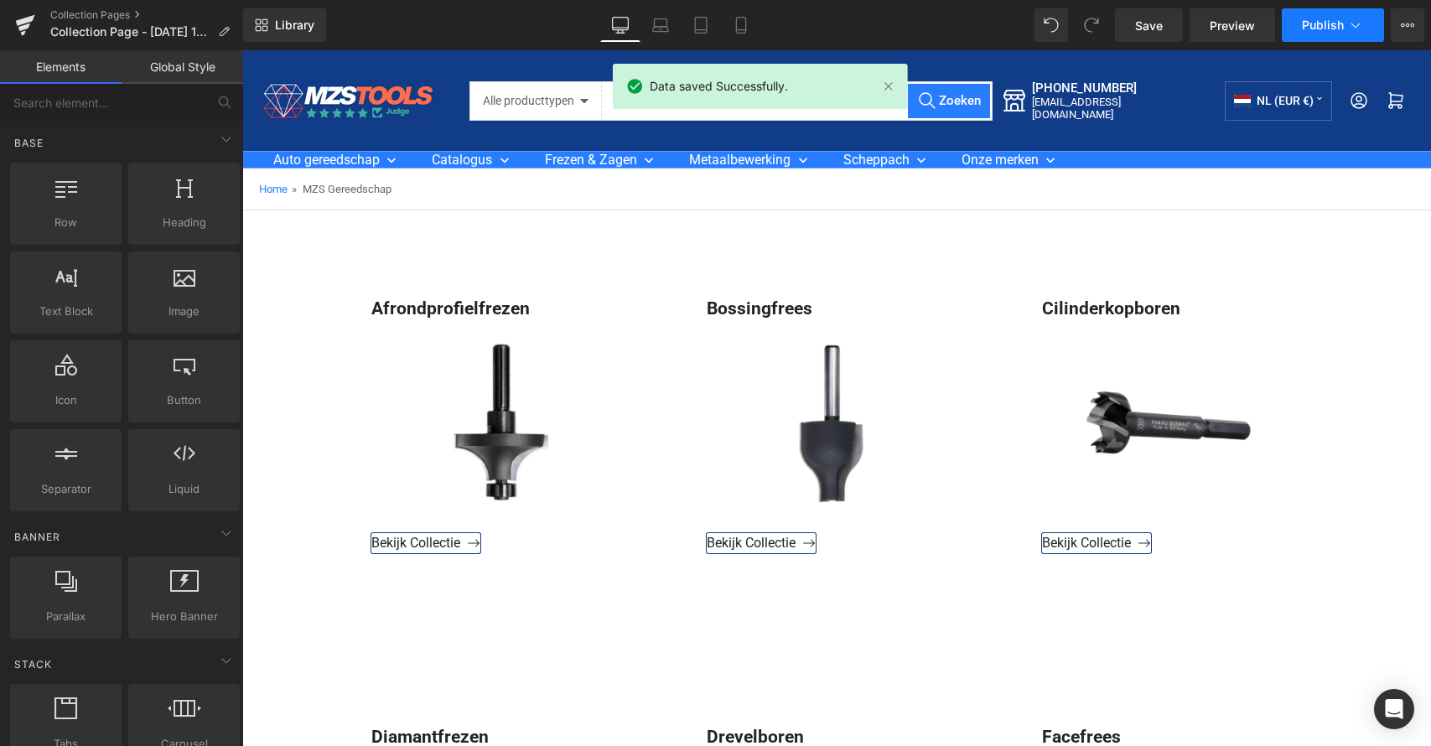
click at [1327, 24] on span "Publish" at bounding box center [1323, 24] width 42 height 13
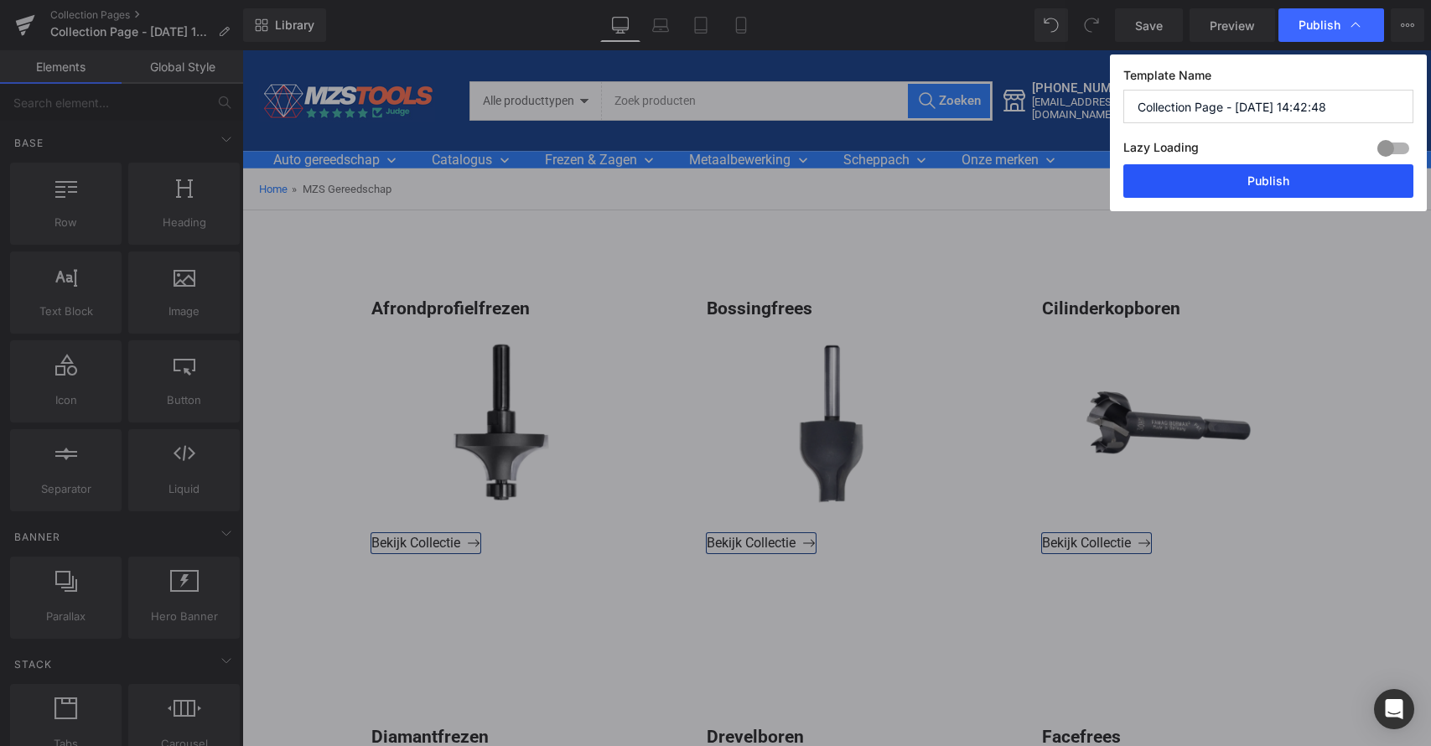
drag, startPoint x: 1292, startPoint y: 176, endPoint x: 1050, endPoint y: 126, distance: 247.5
click at [1292, 176] on button "Publish" at bounding box center [1269, 181] width 290 height 34
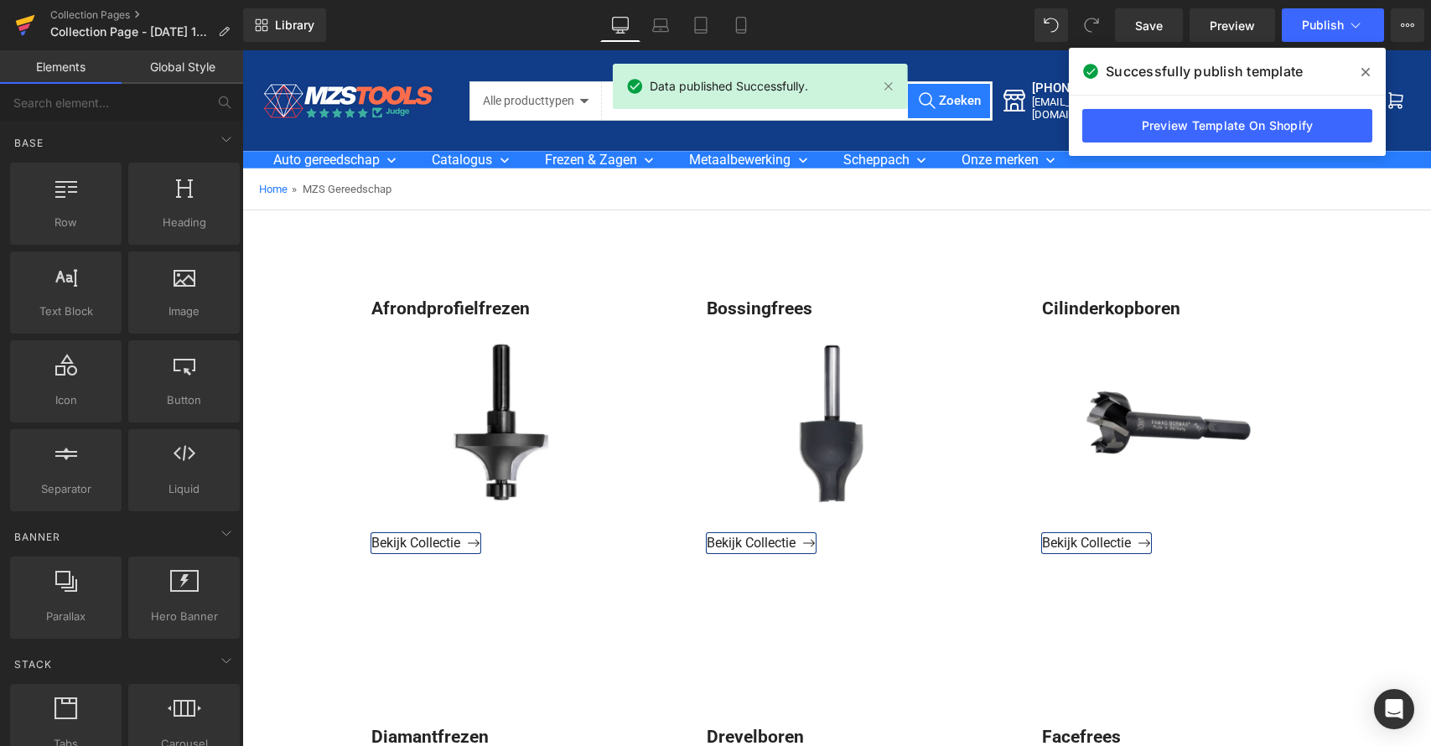
click at [19, 23] on icon at bounding box center [25, 20] width 19 height 11
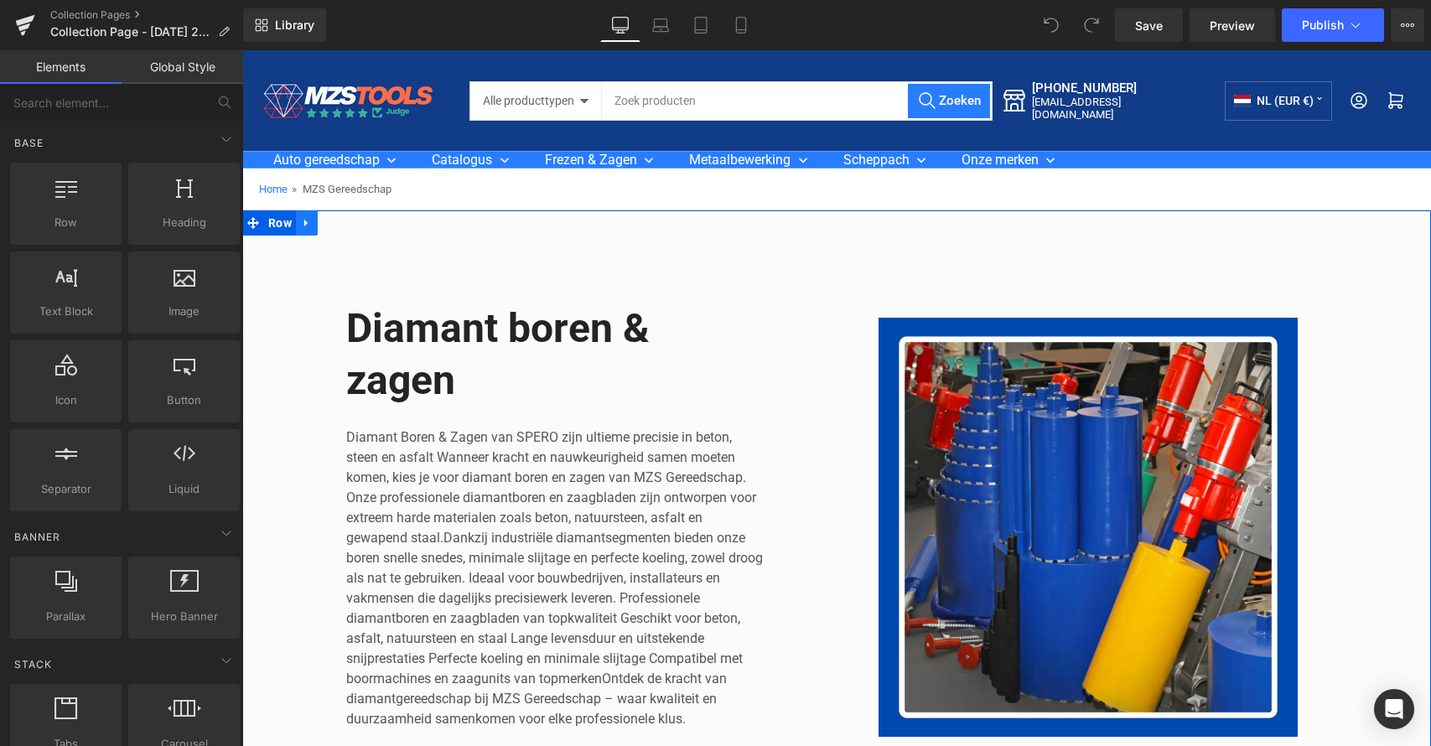
click at [309, 224] on icon at bounding box center [307, 223] width 12 height 13
click at [349, 226] on icon at bounding box center [351, 223] width 12 height 12
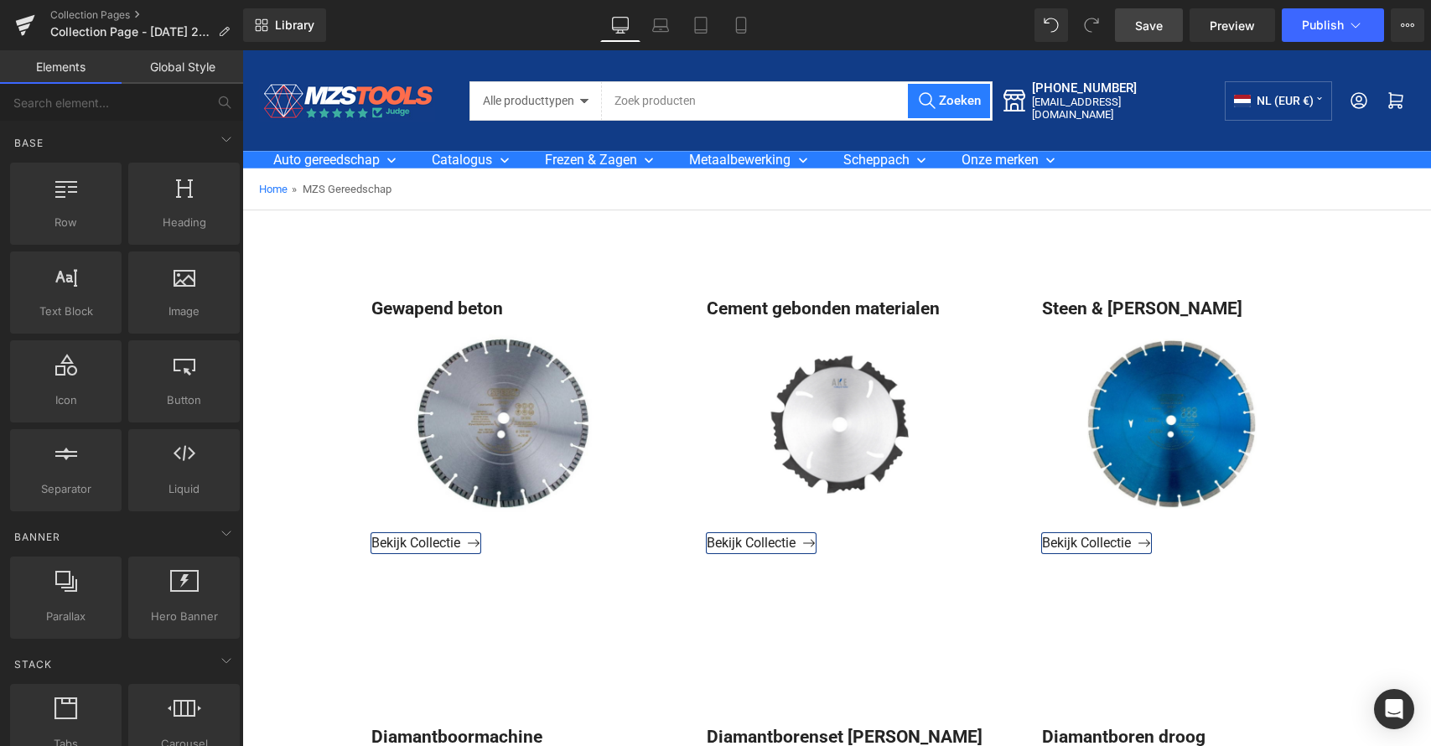
click at [1170, 16] on link "Save" at bounding box center [1149, 25] width 68 height 34
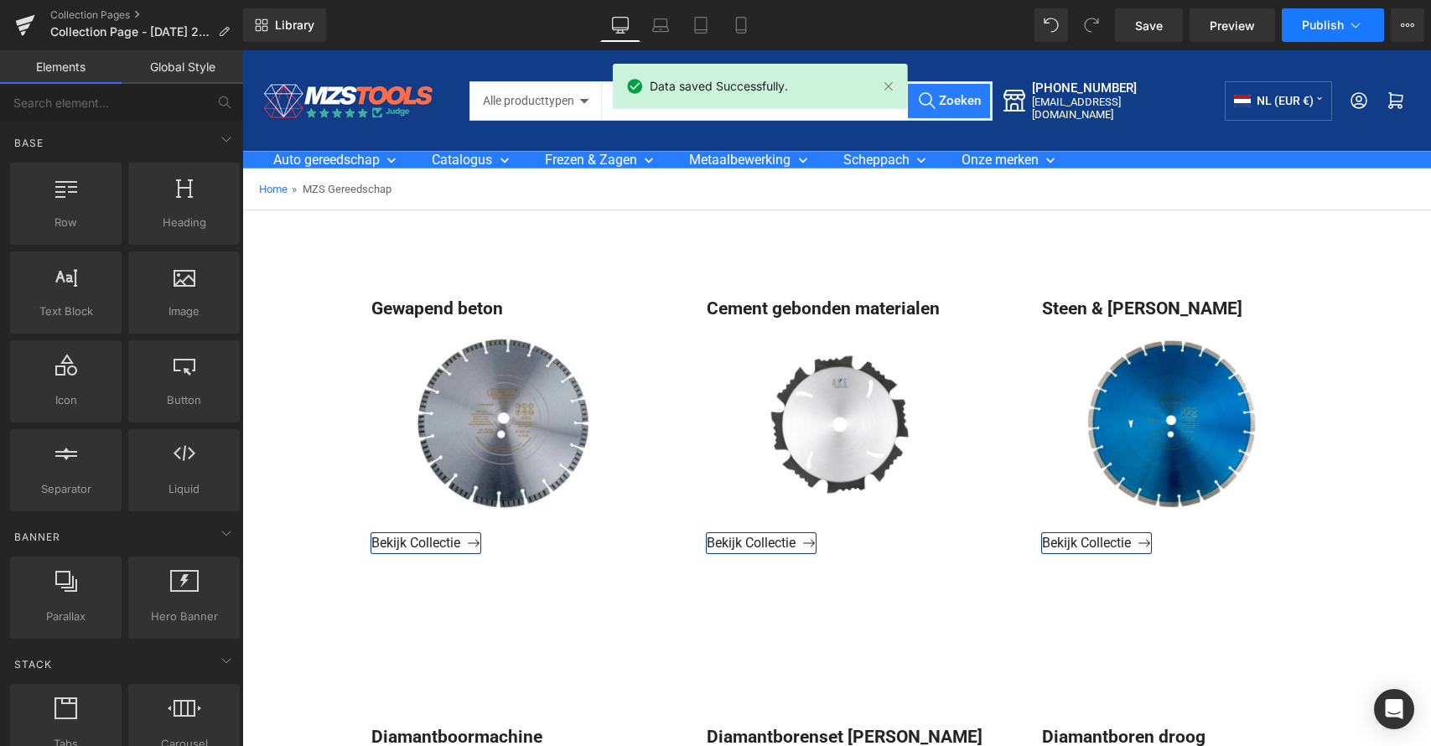
click at [1314, 27] on span "Publish" at bounding box center [1323, 24] width 42 height 13
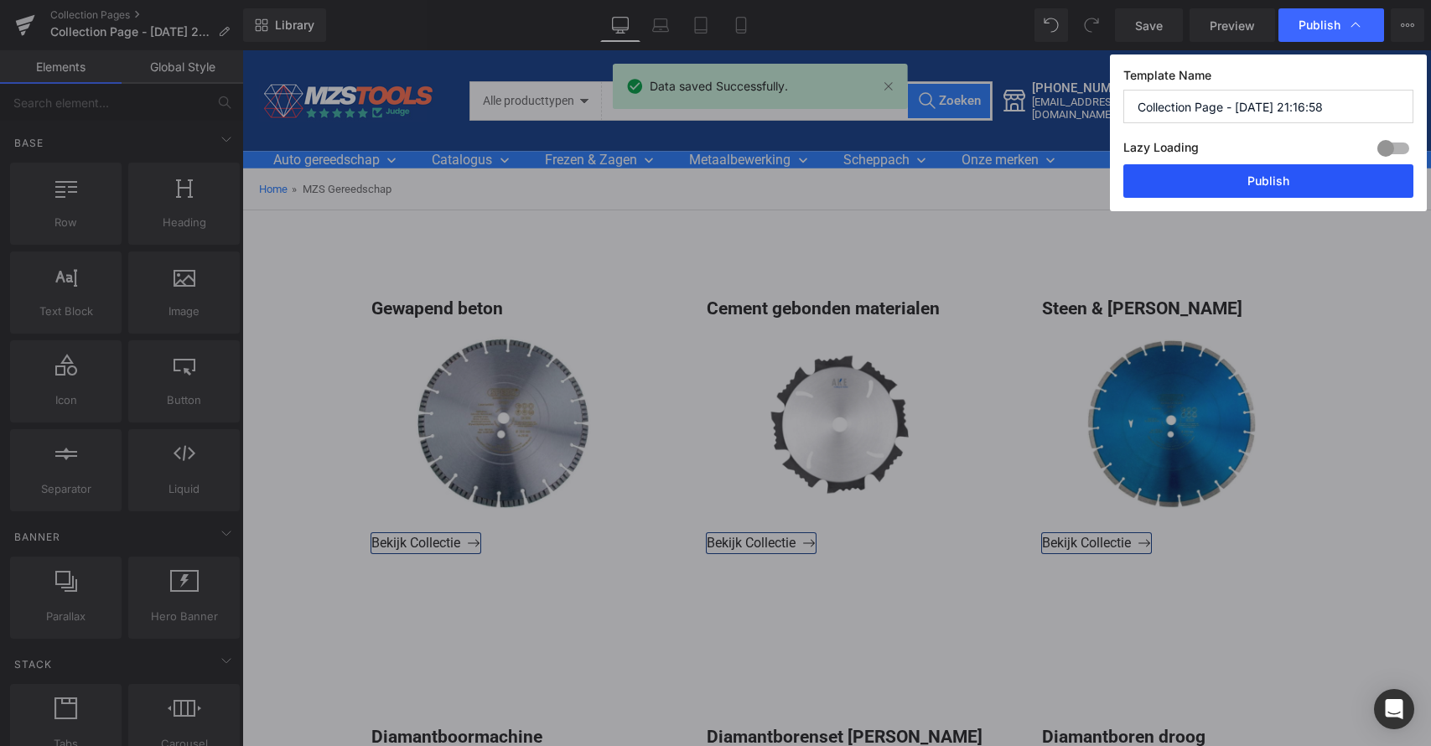
click at [1268, 184] on button "Publish" at bounding box center [1269, 181] width 290 height 34
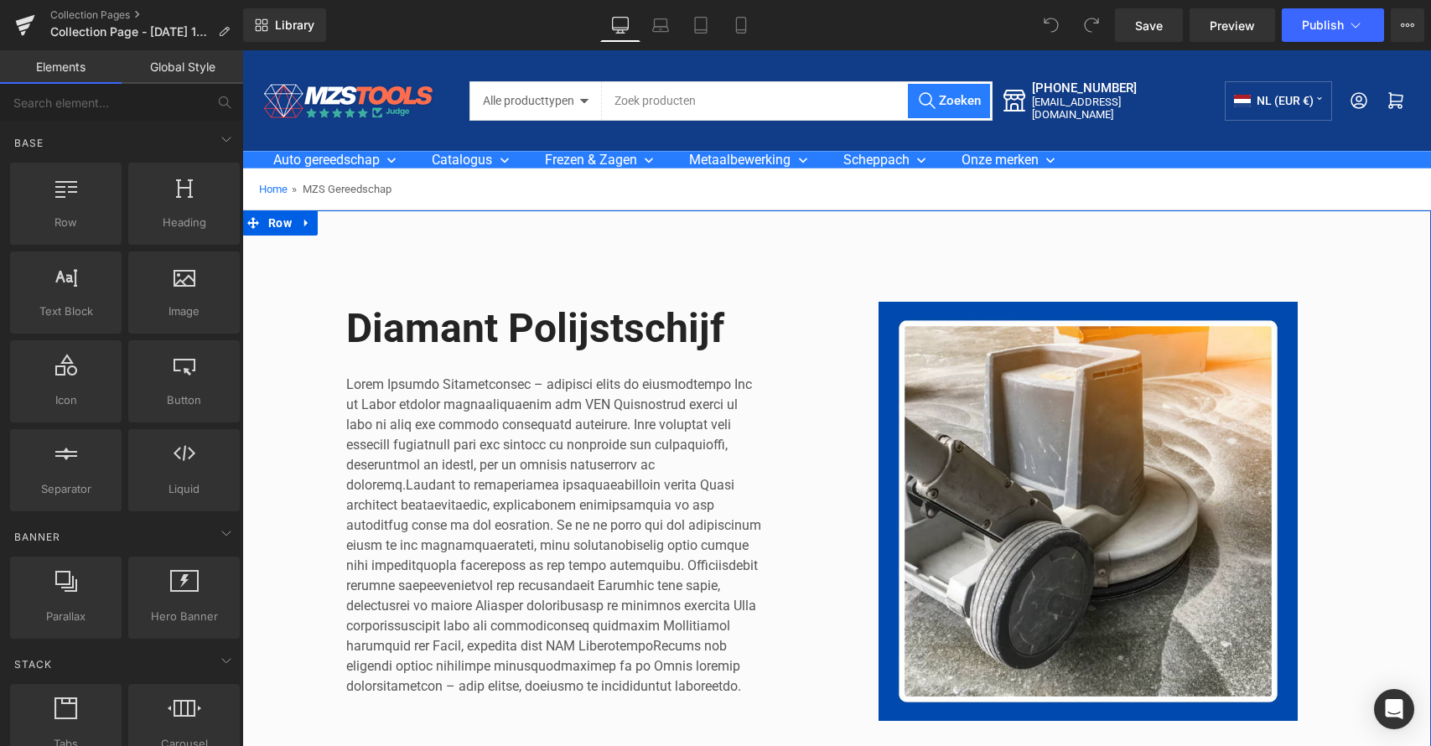
click at [306, 219] on icon at bounding box center [307, 223] width 12 height 13
click at [345, 222] on icon at bounding box center [351, 223] width 12 height 12
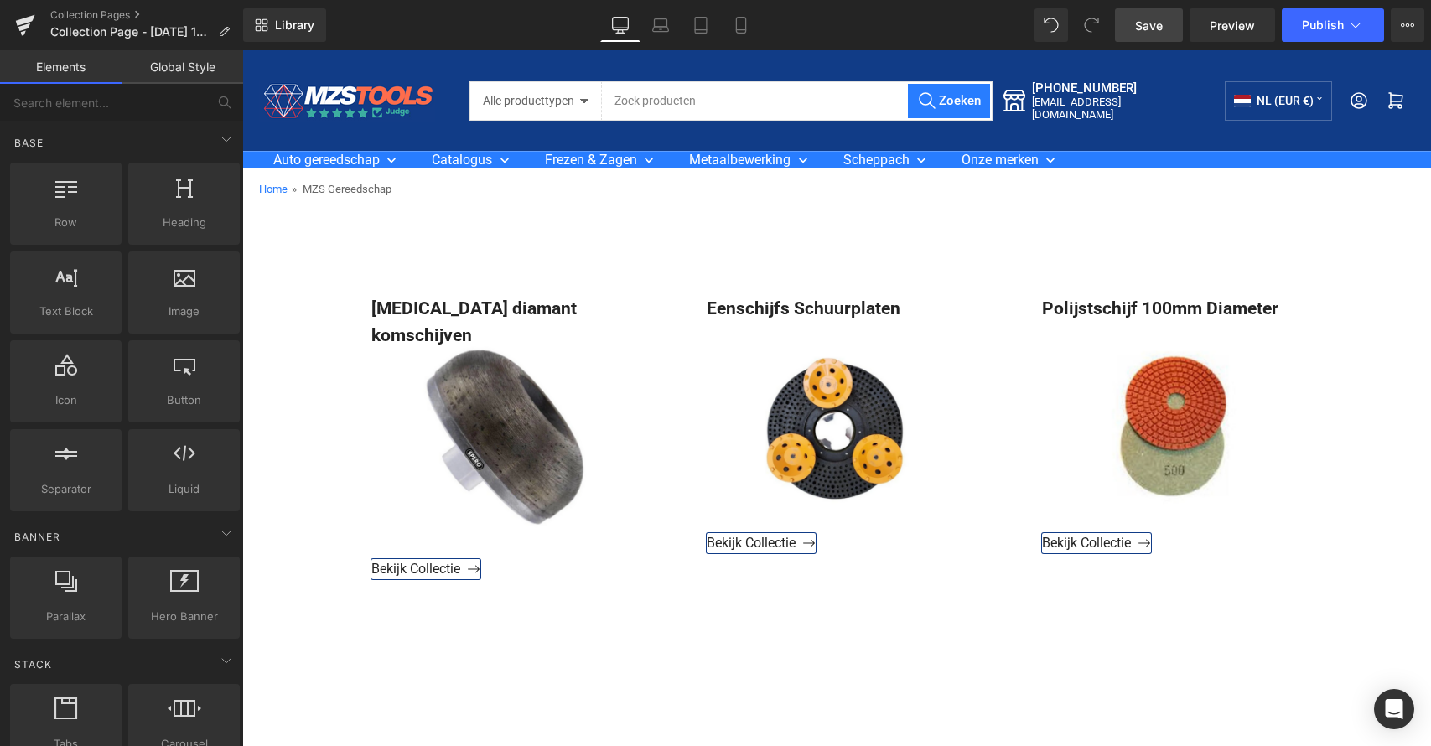
click at [1129, 20] on link "Save" at bounding box center [1149, 25] width 68 height 34
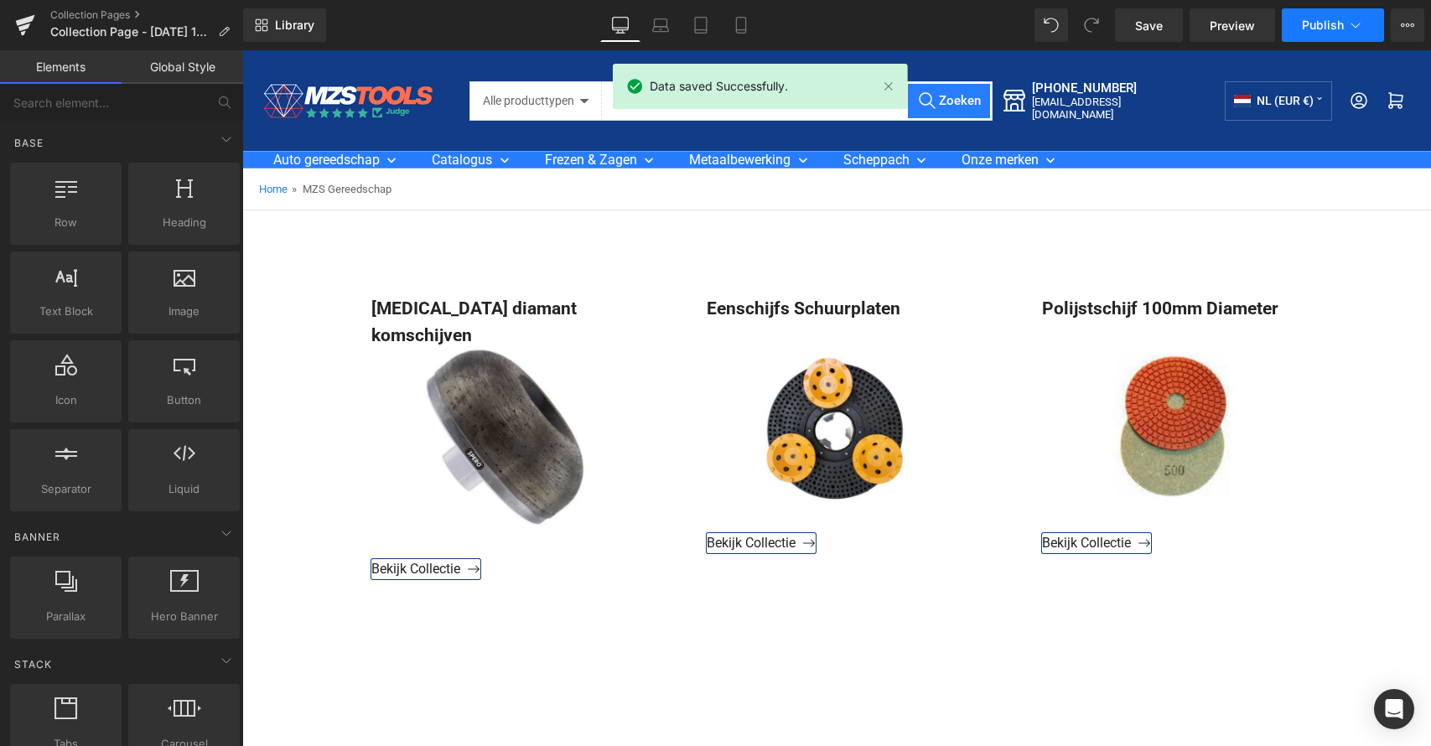
click at [1327, 30] on span "Publish" at bounding box center [1323, 24] width 42 height 13
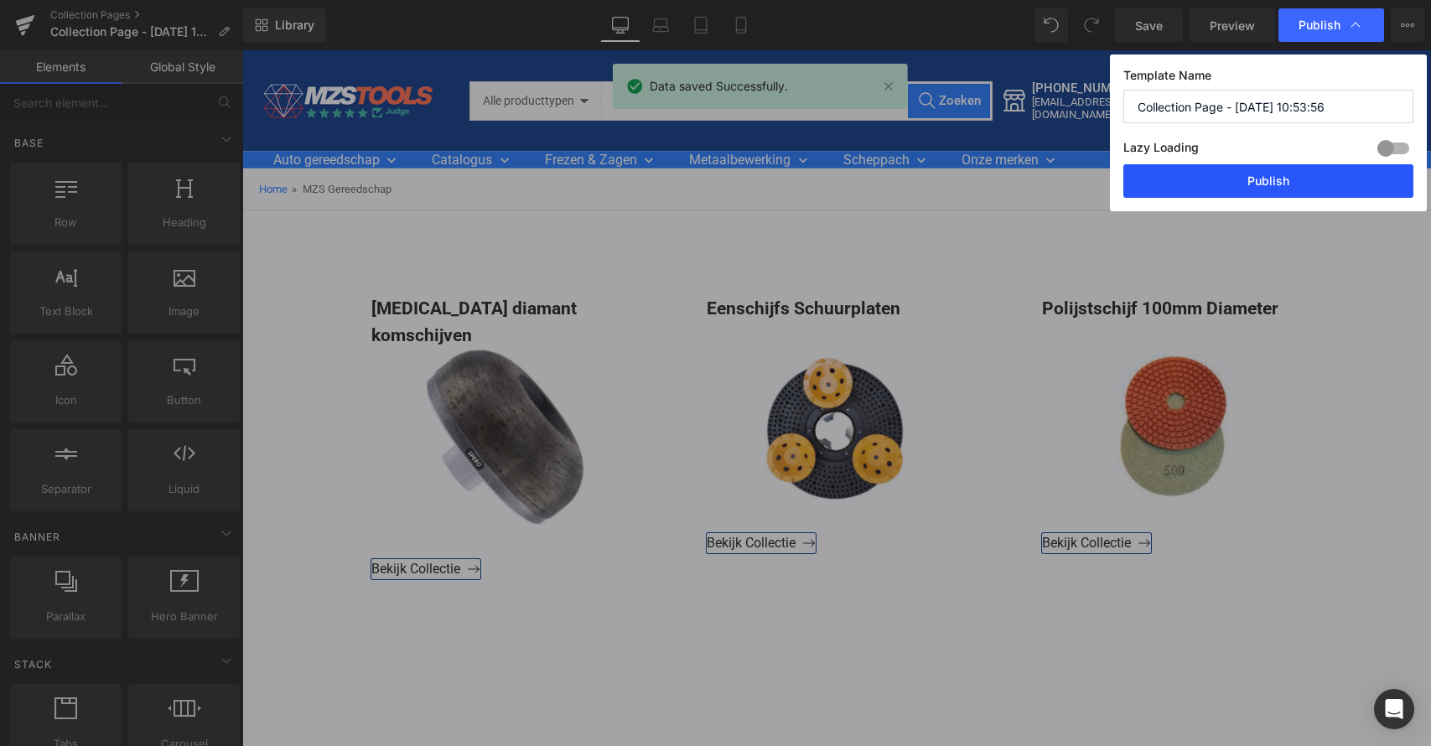
click at [1266, 182] on button "Publish" at bounding box center [1269, 181] width 290 height 34
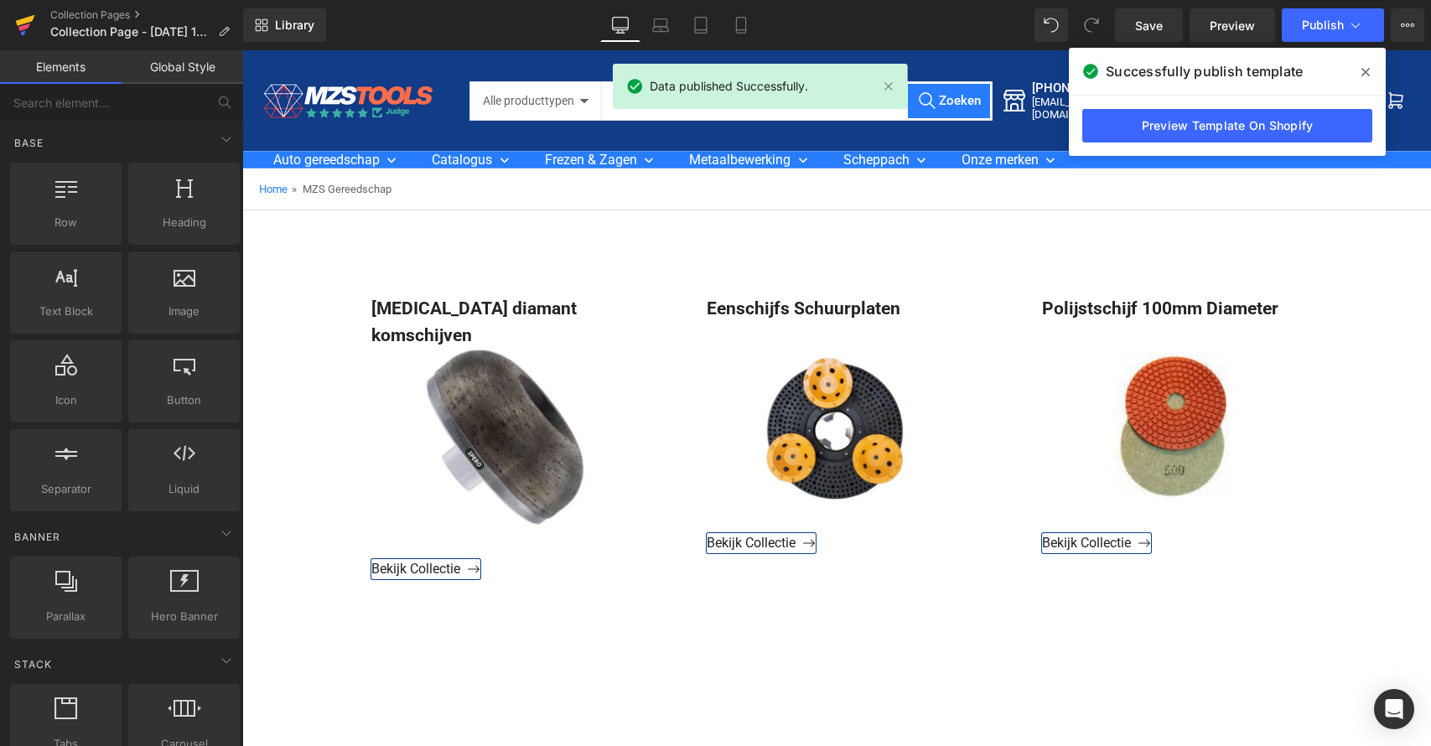
click at [19, 16] on icon at bounding box center [25, 25] width 20 height 42
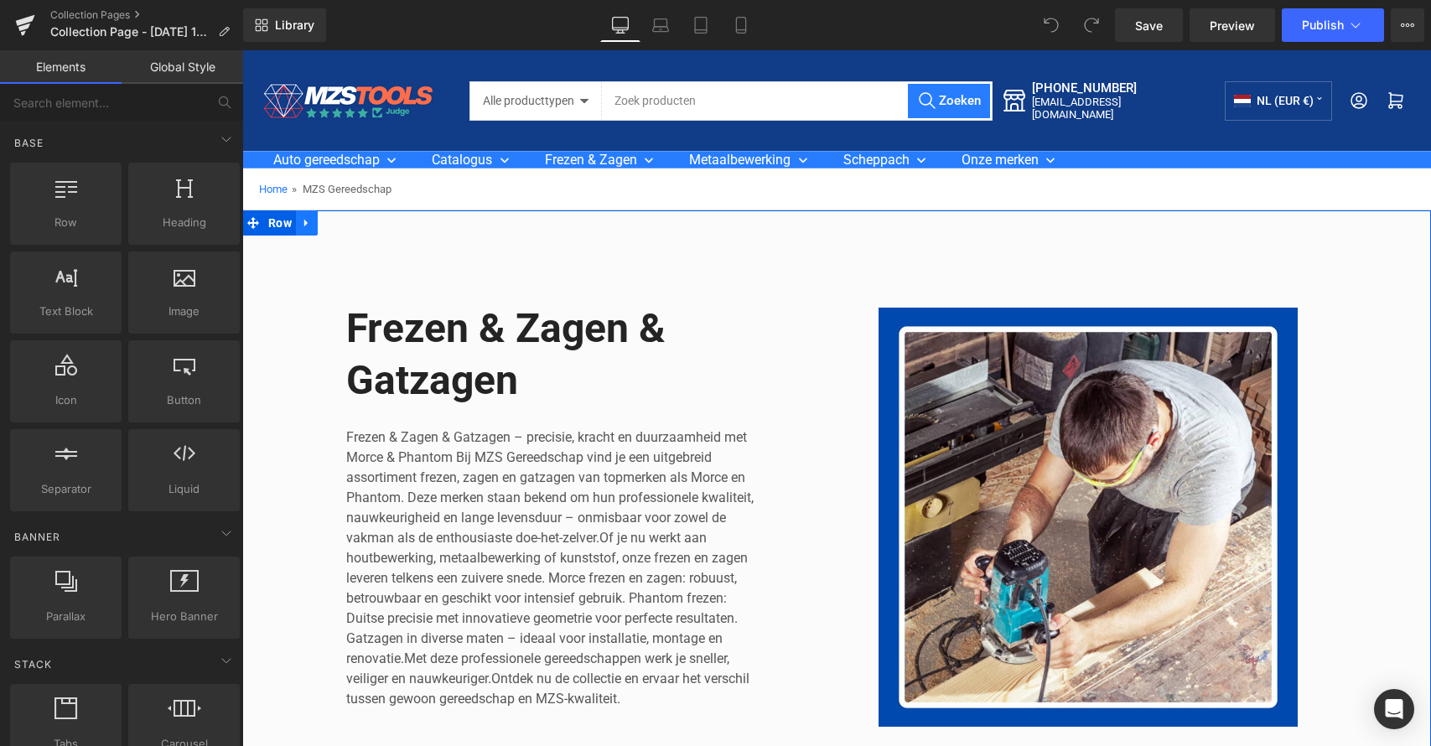
click at [304, 226] on icon at bounding box center [307, 223] width 12 height 13
click at [349, 226] on icon at bounding box center [351, 223] width 12 height 12
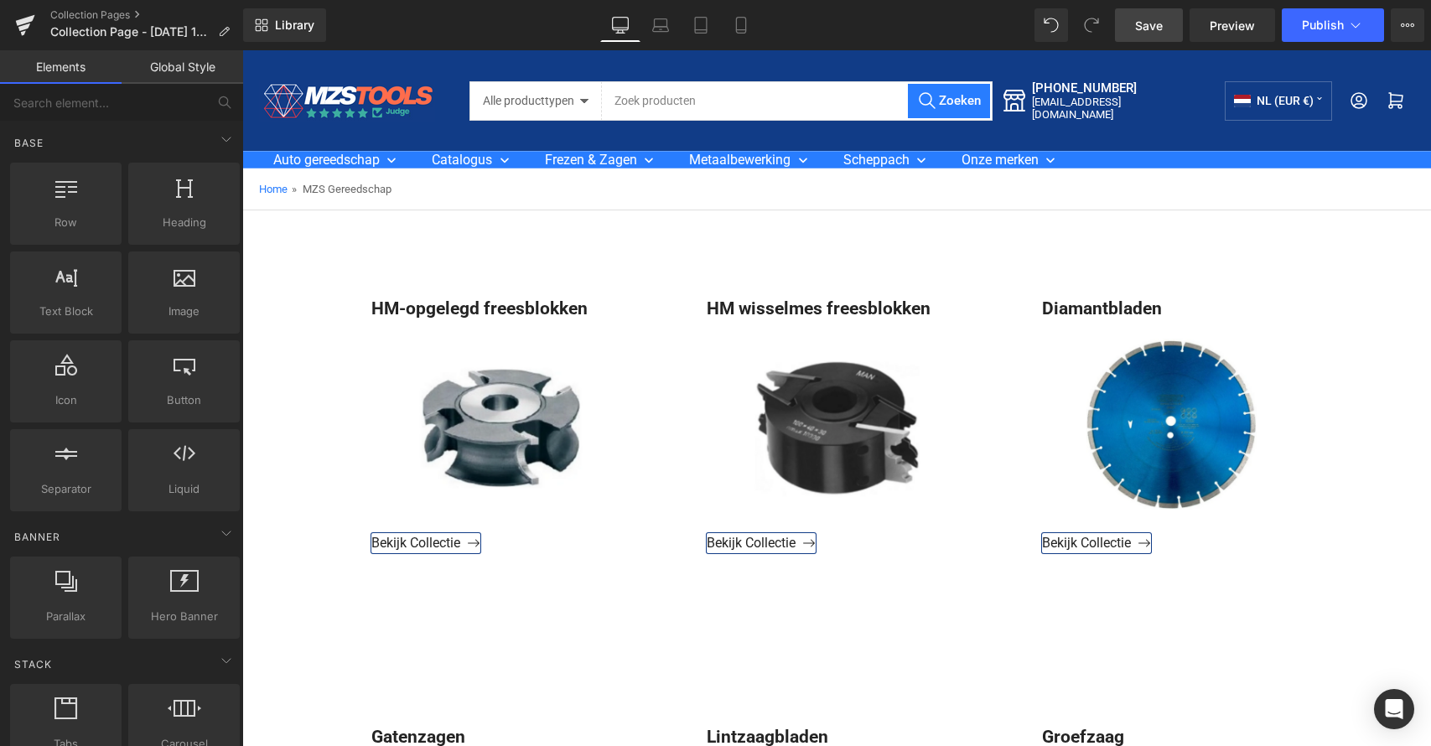
click at [1165, 23] on link "Save" at bounding box center [1149, 25] width 68 height 34
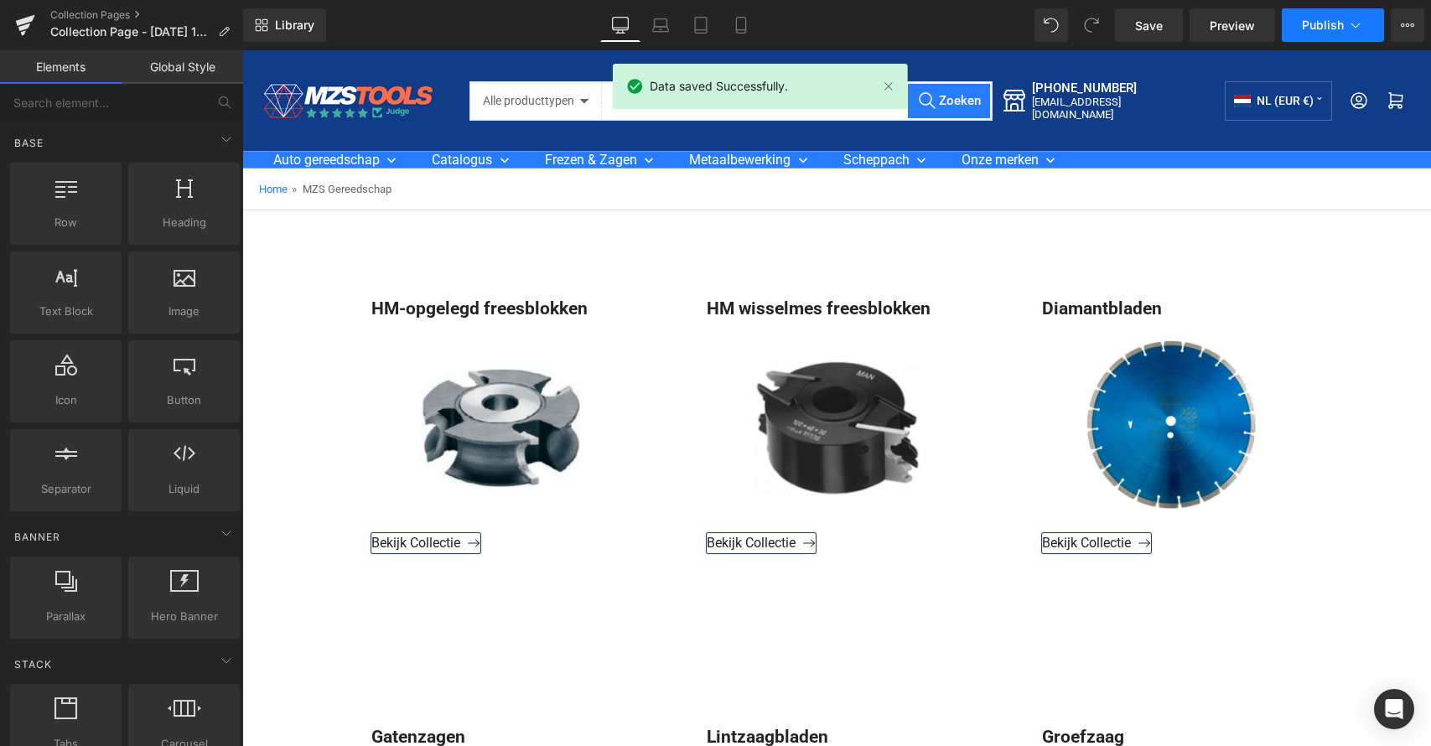
click at [1337, 29] on span "Publish" at bounding box center [1323, 24] width 42 height 13
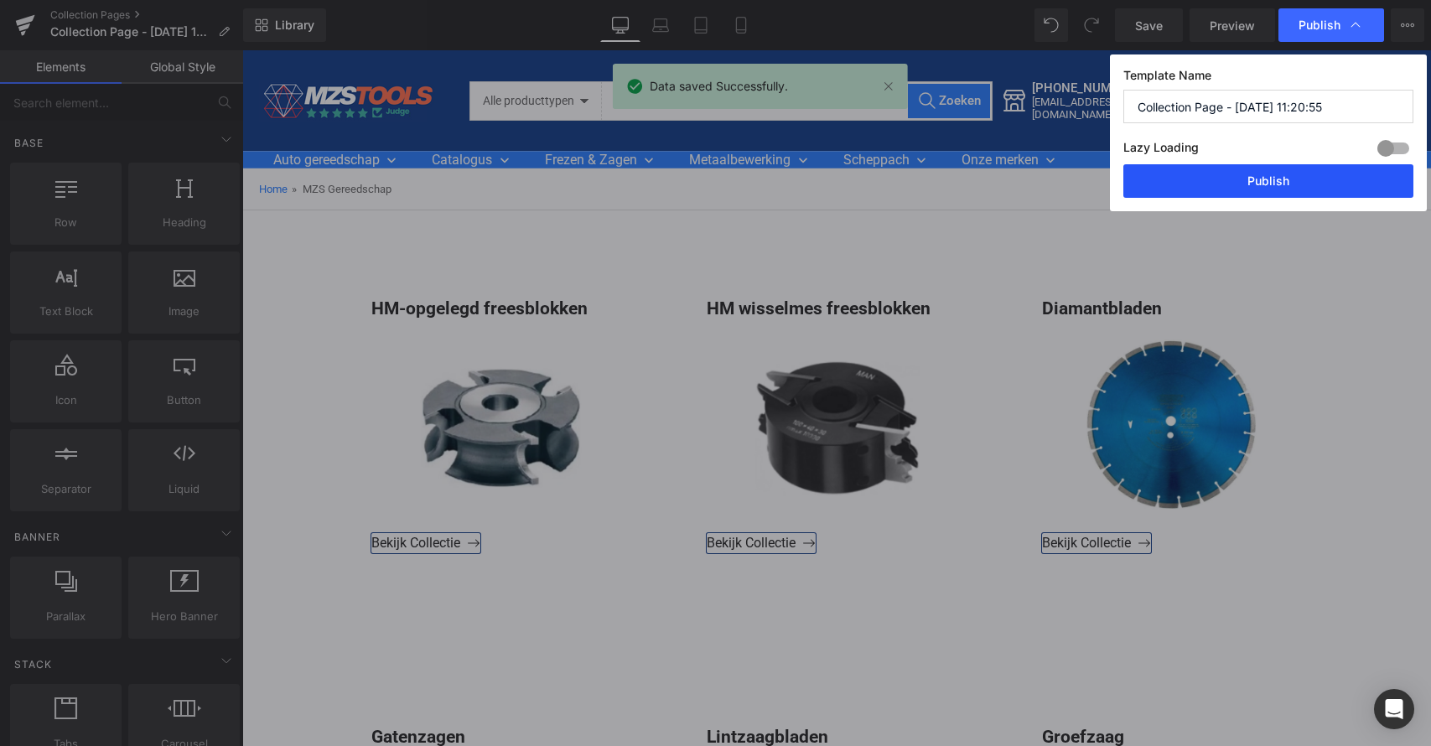
click at [1235, 173] on button "Publish" at bounding box center [1269, 181] width 290 height 34
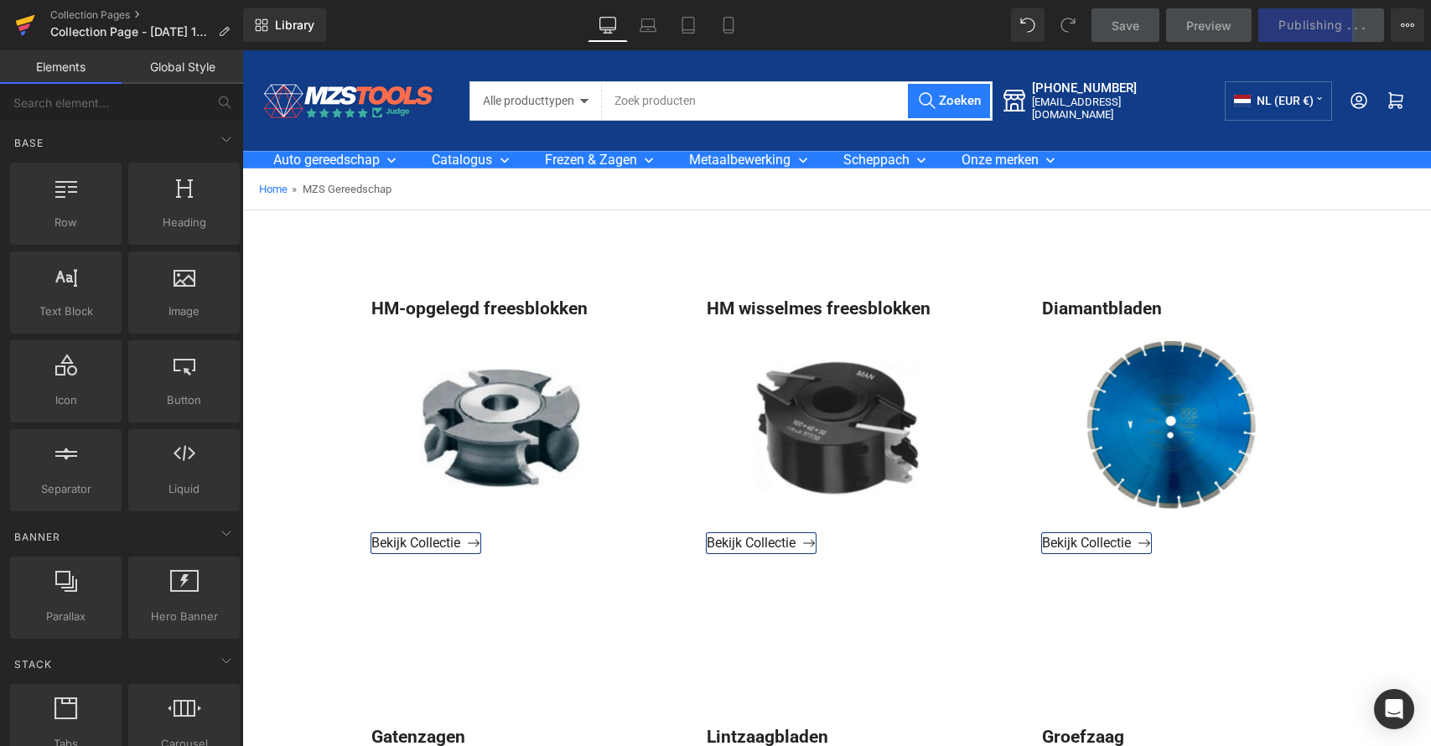
click at [23, 23] on icon at bounding box center [25, 20] width 19 height 11
click at [19, 21] on icon at bounding box center [25, 20] width 19 height 11
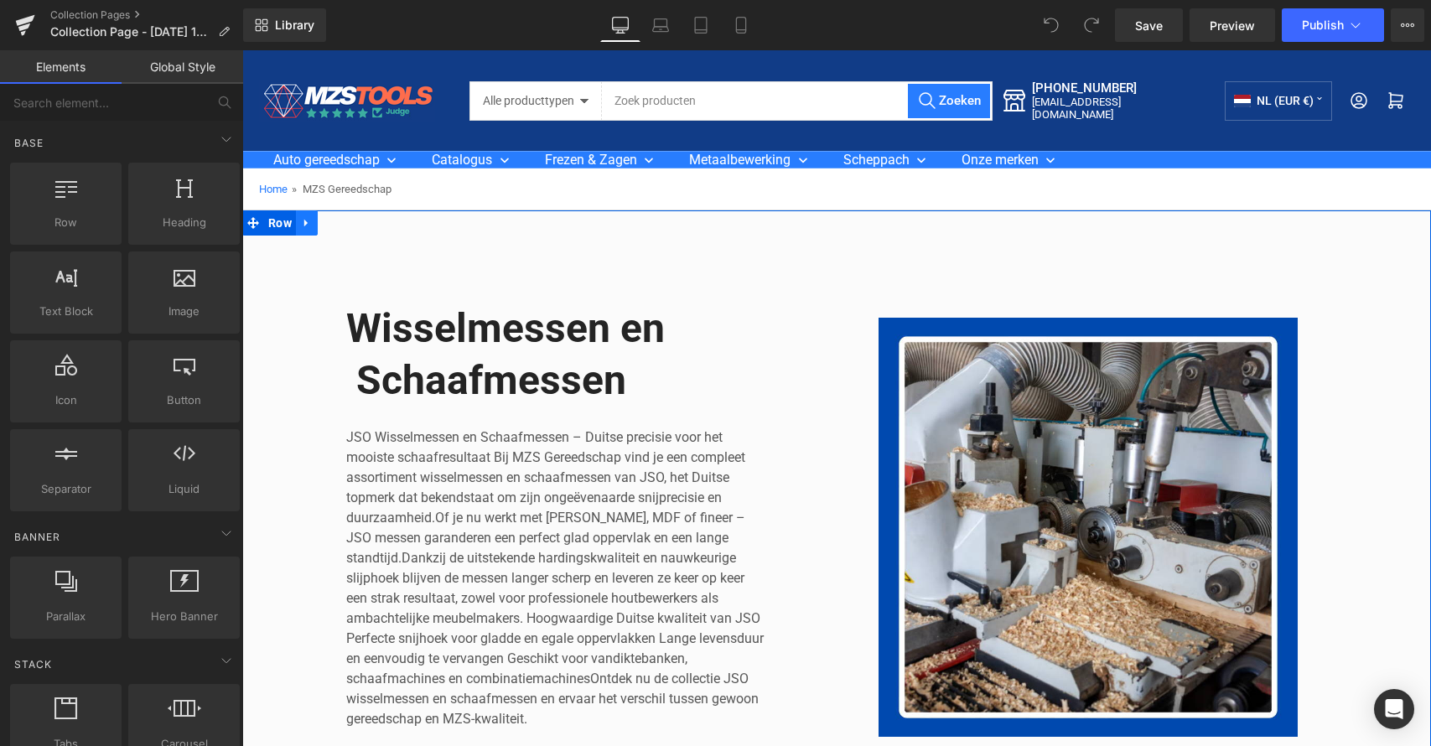
click at [304, 222] on icon at bounding box center [305, 224] width 3 height 8
click at [349, 221] on icon at bounding box center [351, 223] width 12 height 13
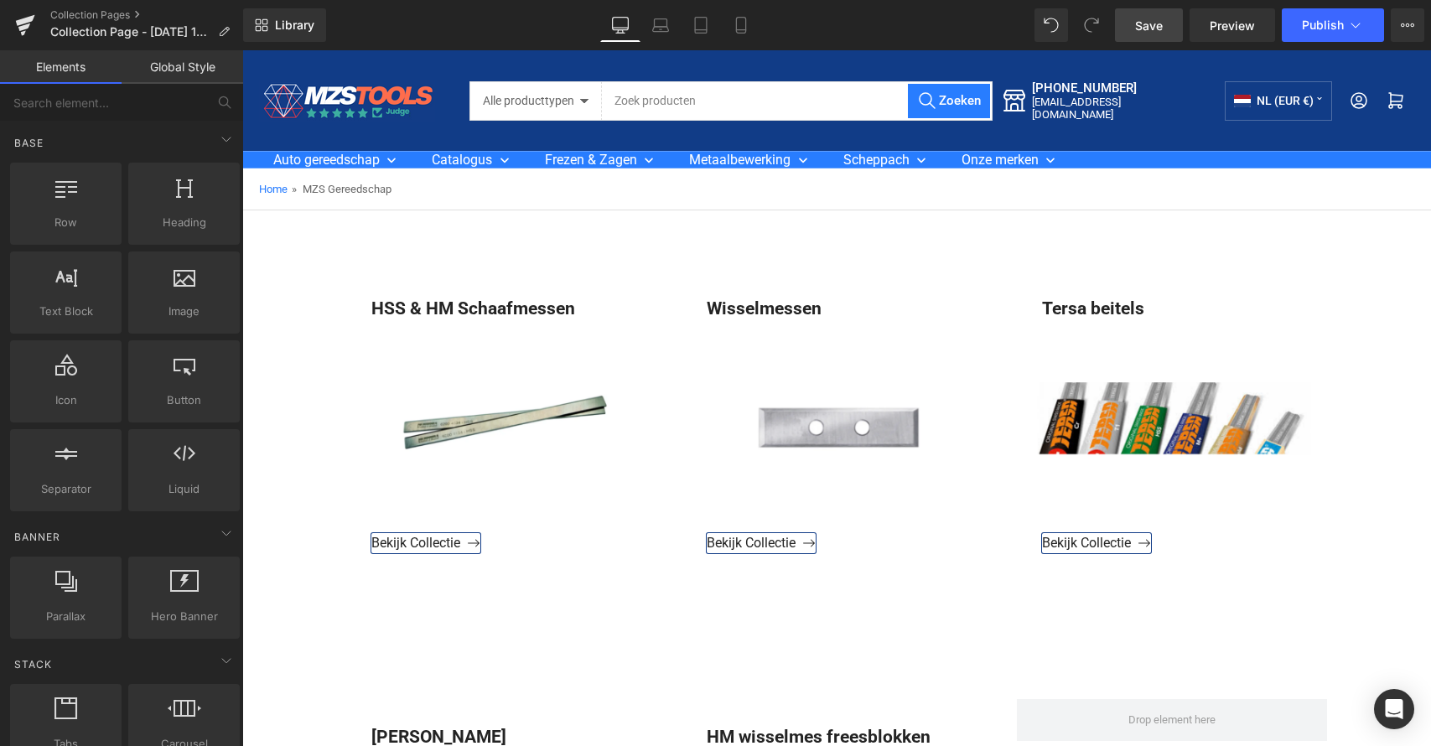
click at [1160, 36] on link "Save" at bounding box center [1149, 25] width 68 height 34
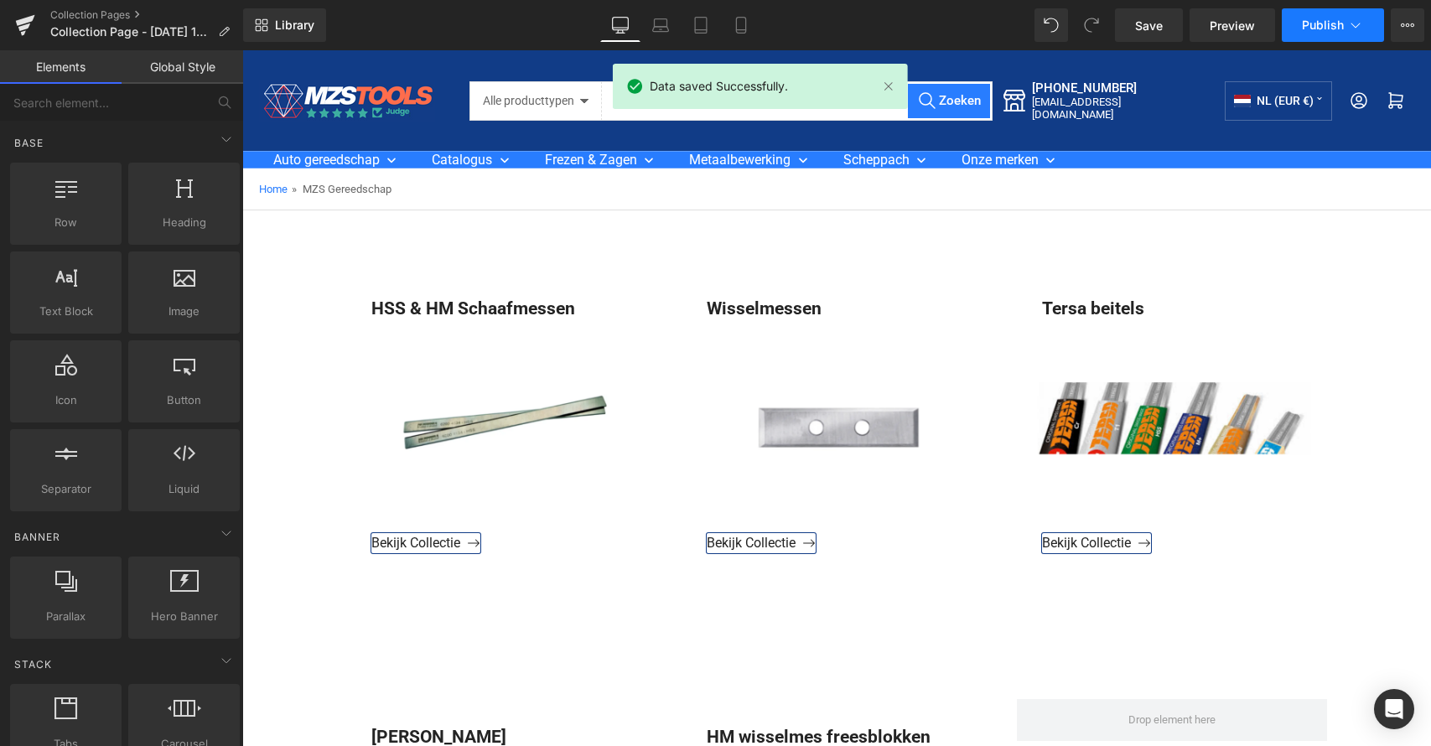
click at [1337, 27] on span "Publish" at bounding box center [1323, 24] width 42 height 13
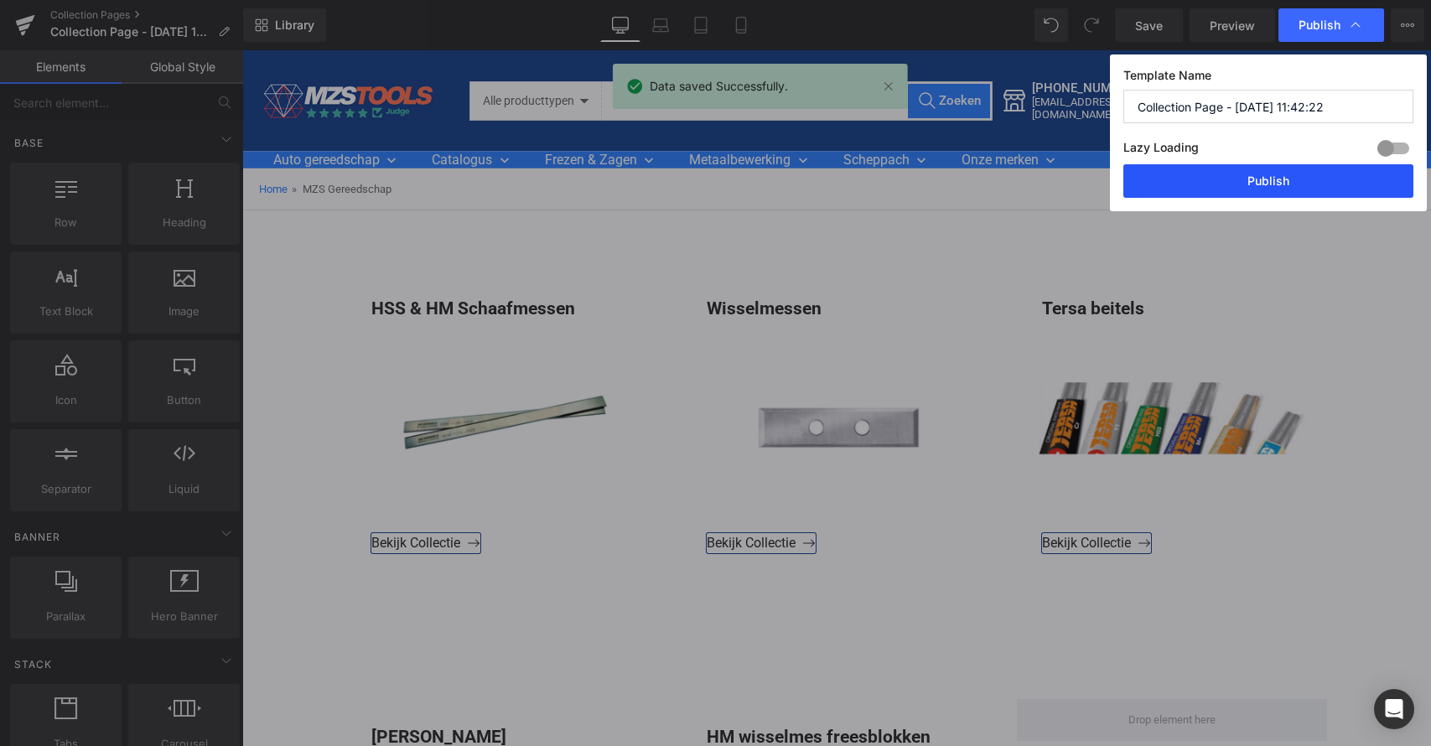
click at [1252, 174] on button "Publish" at bounding box center [1269, 181] width 290 height 34
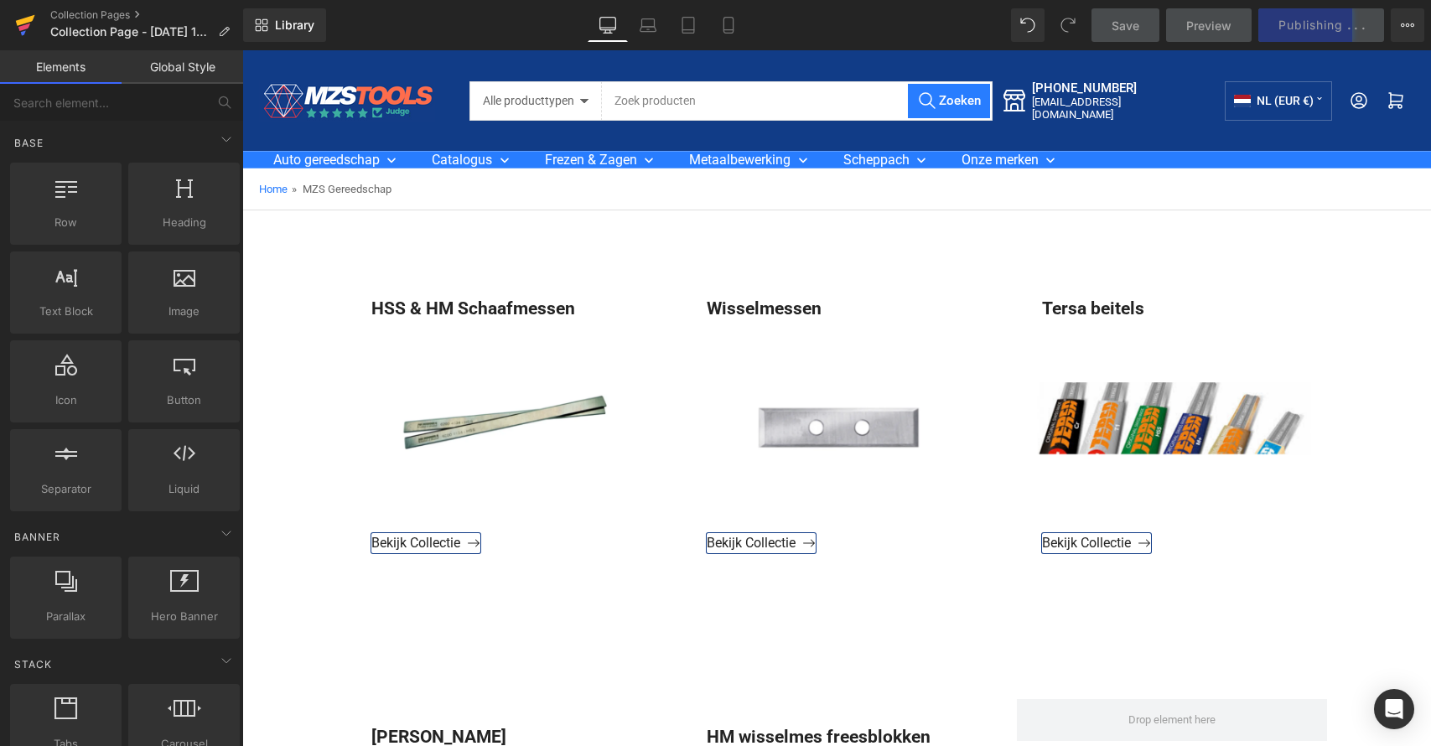
click at [25, 23] on icon at bounding box center [25, 25] width 20 height 42
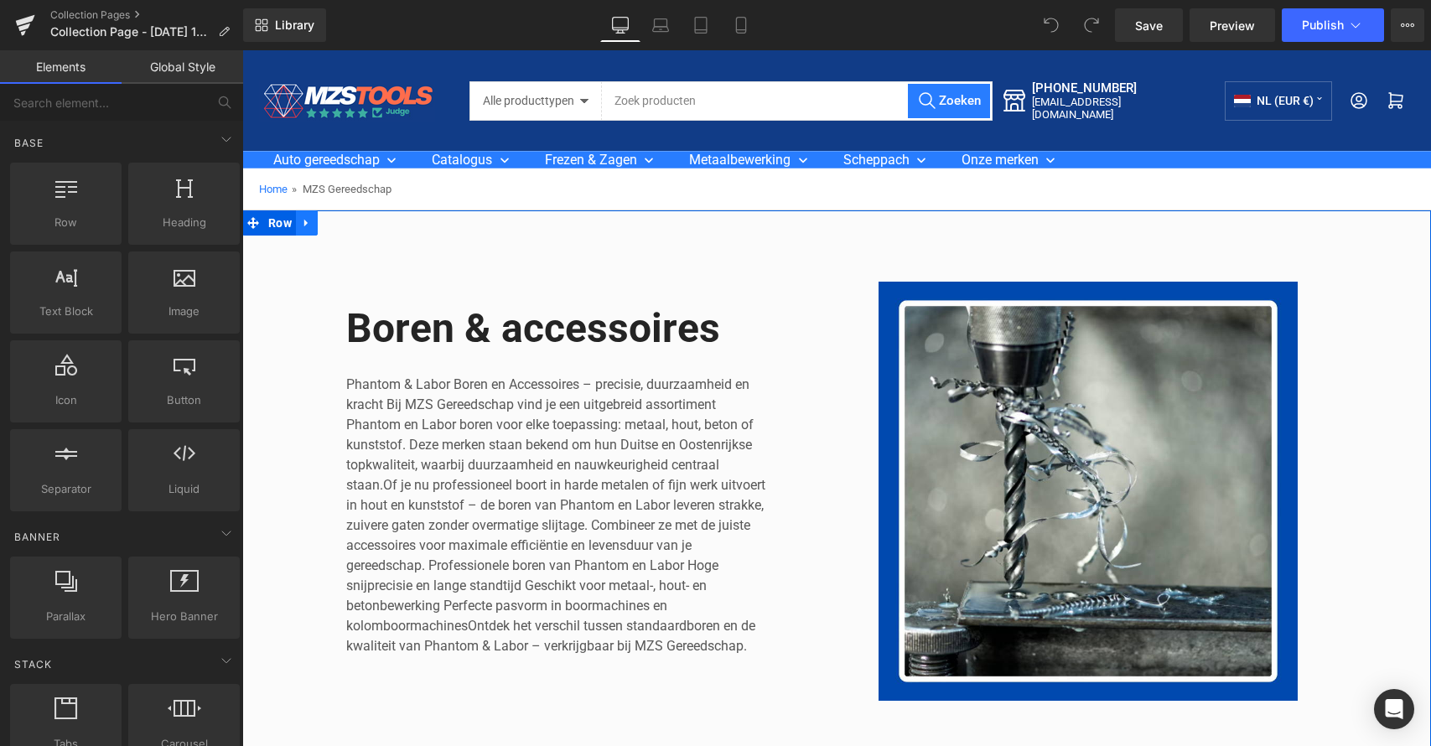
click at [302, 226] on icon at bounding box center [307, 223] width 12 height 13
click at [351, 223] on icon at bounding box center [351, 223] width 12 height 12
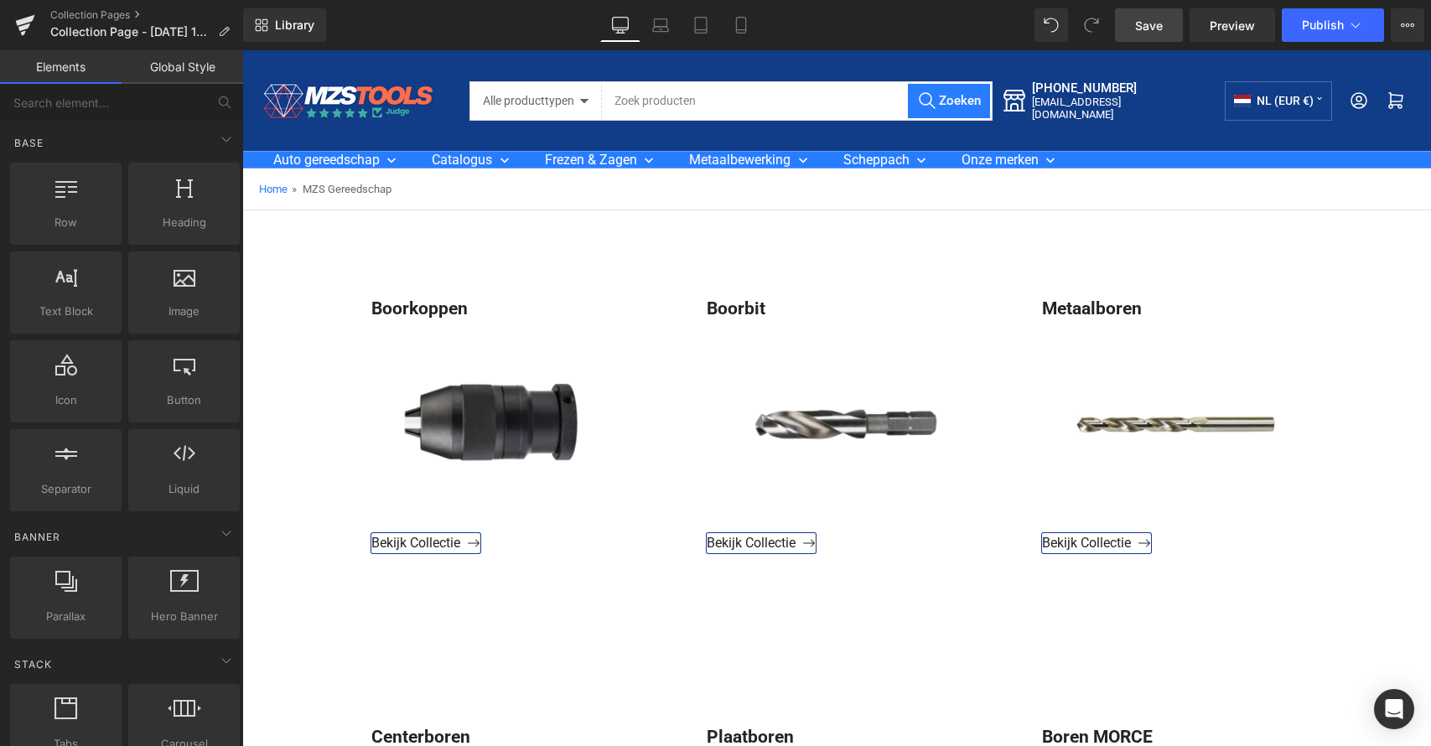
click at [1135, 31] on link "Save" at bounding box center [1149, 25] width 68 height 34
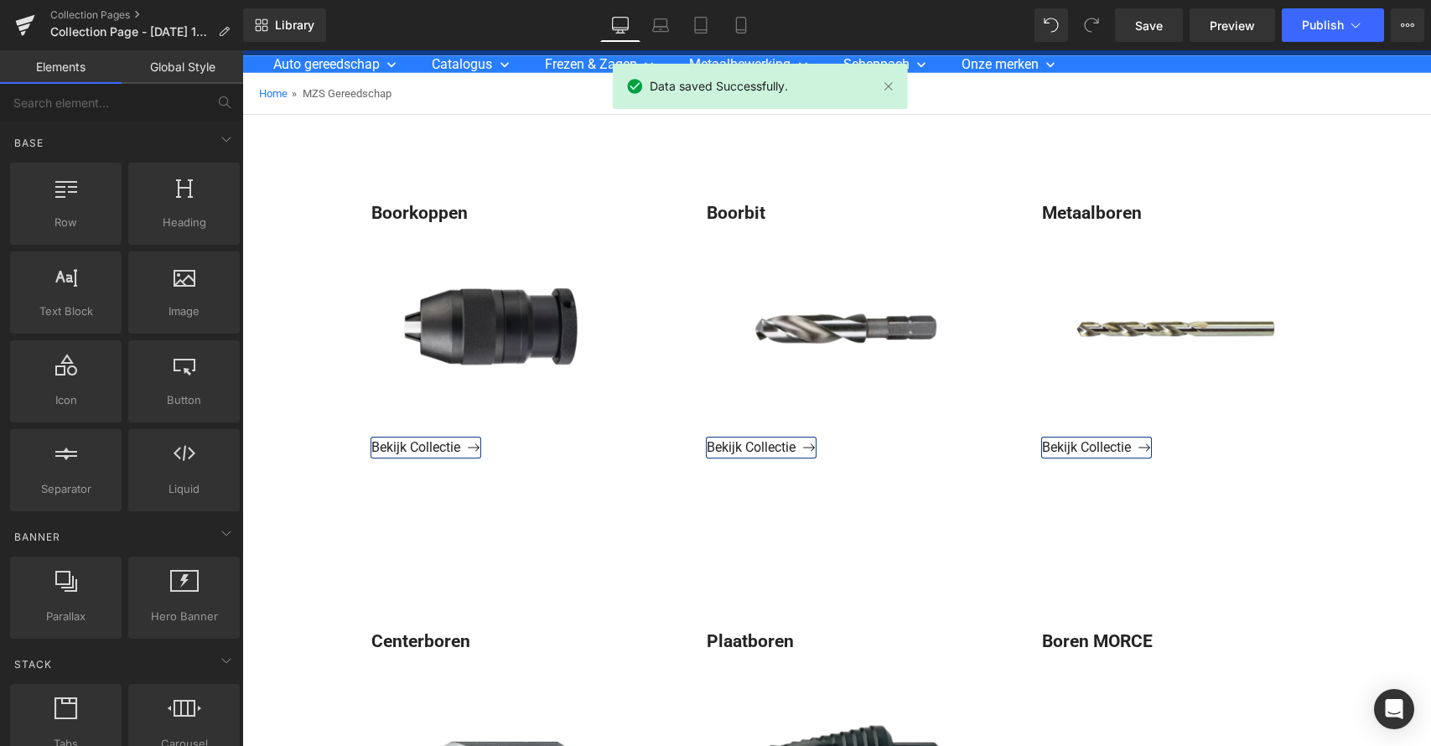
scroll to position [60, 0]
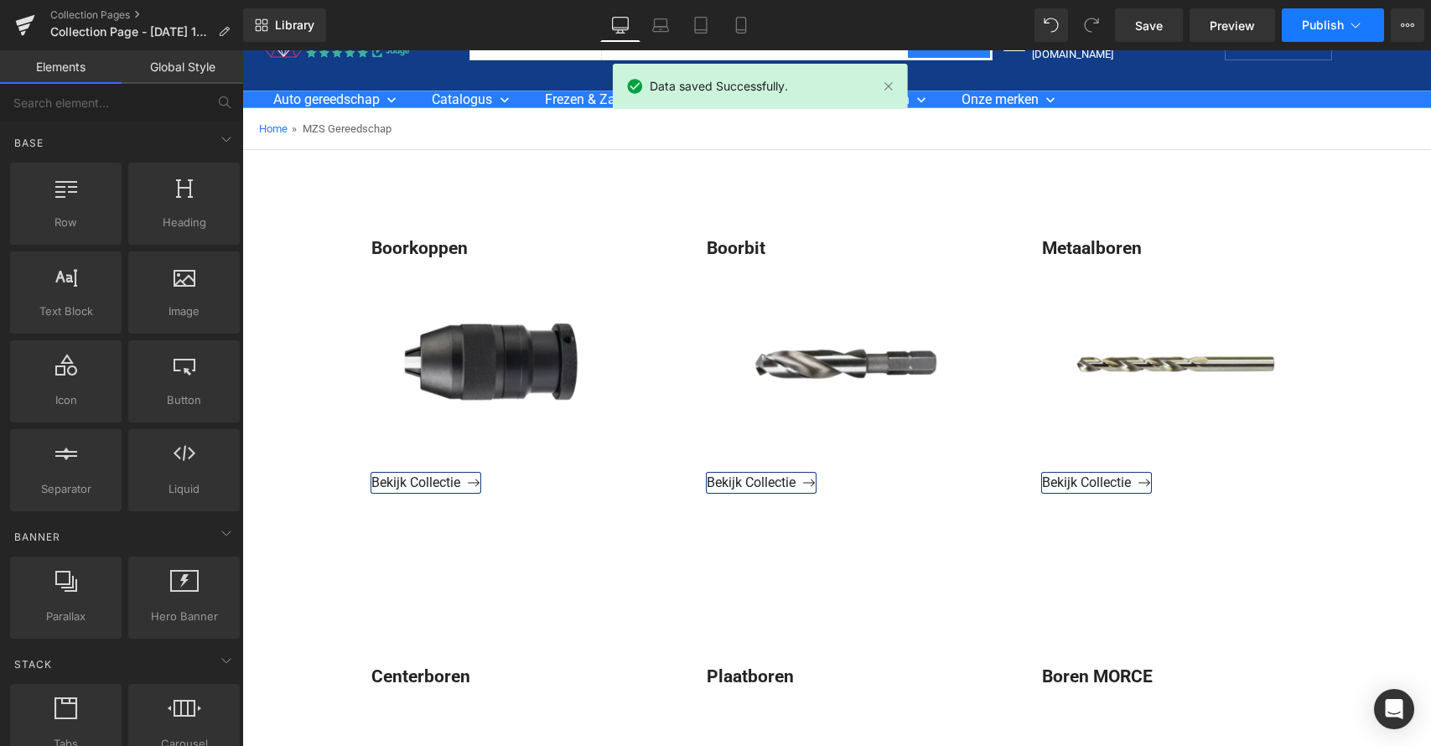
click at [1333, 23] on span "Publish" at bounding box center [1323, 24] width 42 height 13
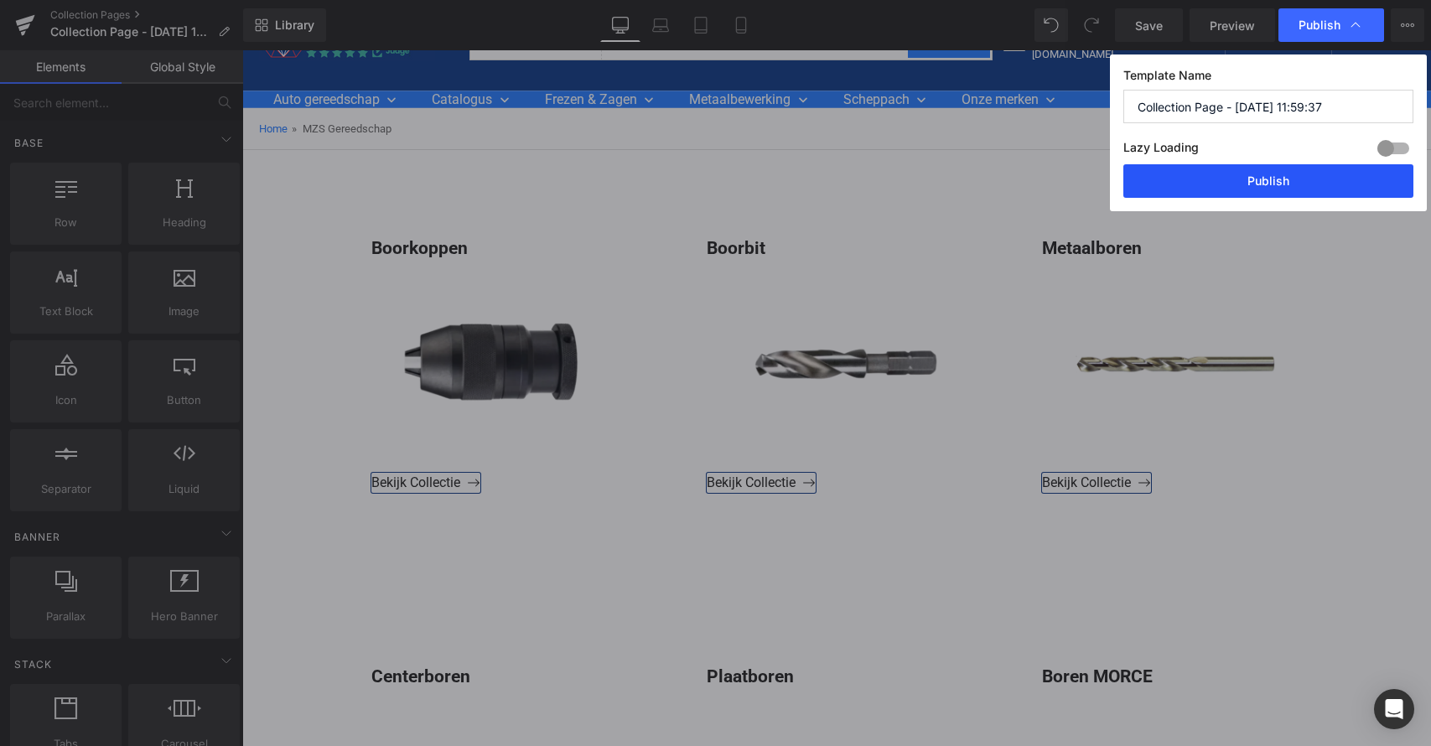
click at [1241, 182] on button "Publish" at bounding box center [1269, 181] width 290 height 34
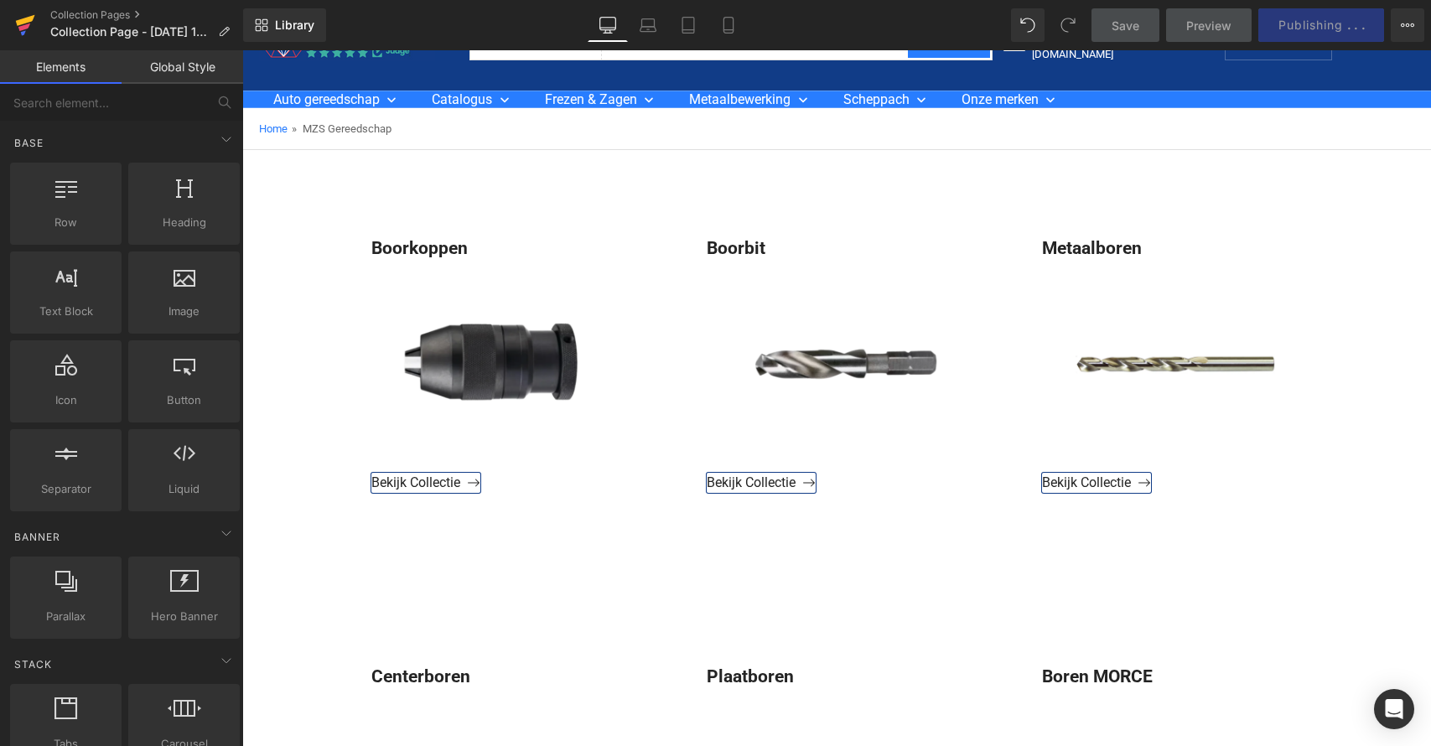
click at [23, 27] on icon at bounding box center [24, 27] width 12 height 8
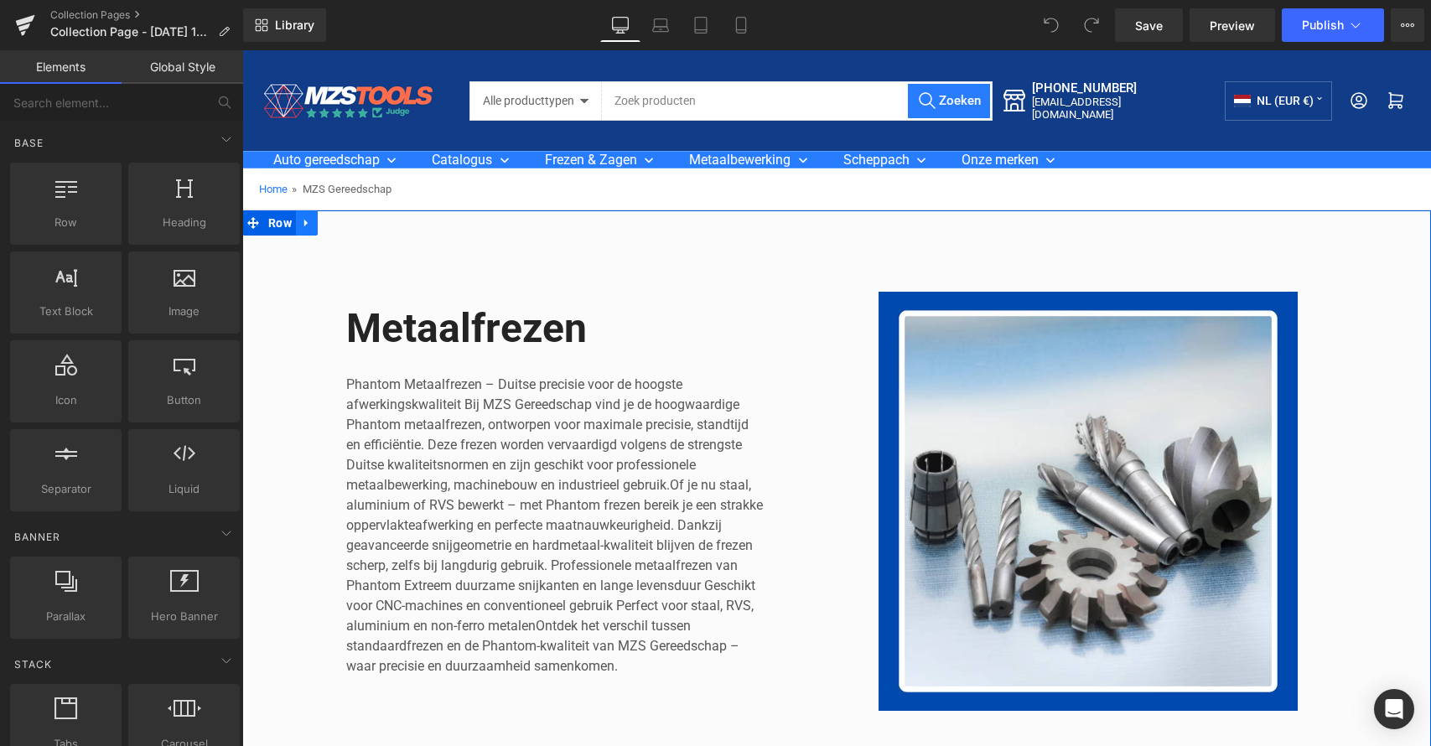
click at [308, 224] on icon at bounding box center [307, 223] width 12 height 13
click at [350, 224] on icon at bounding box center [351, 223] width 12 height 12
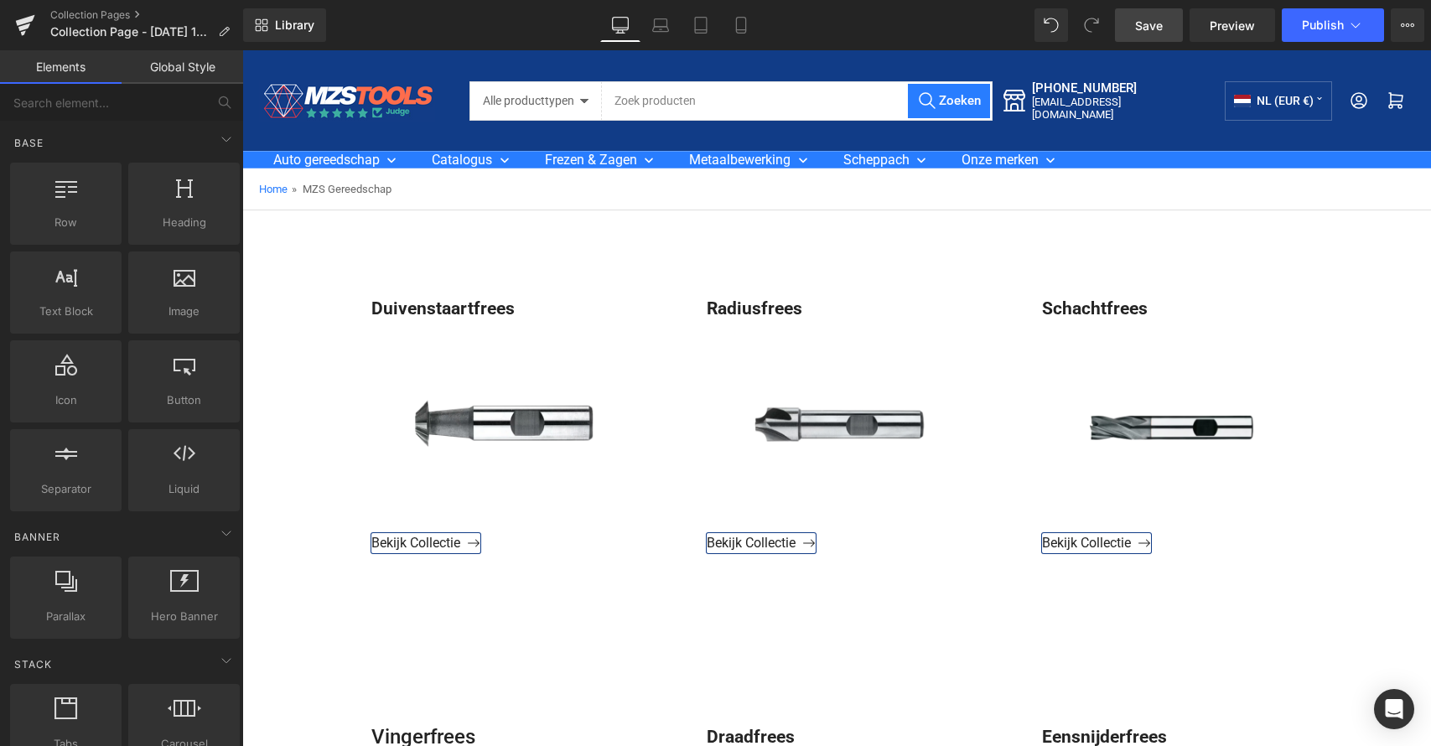
click at [1161, 23] on span "Save" at bounding box center [1149, 26] width 28 height 18
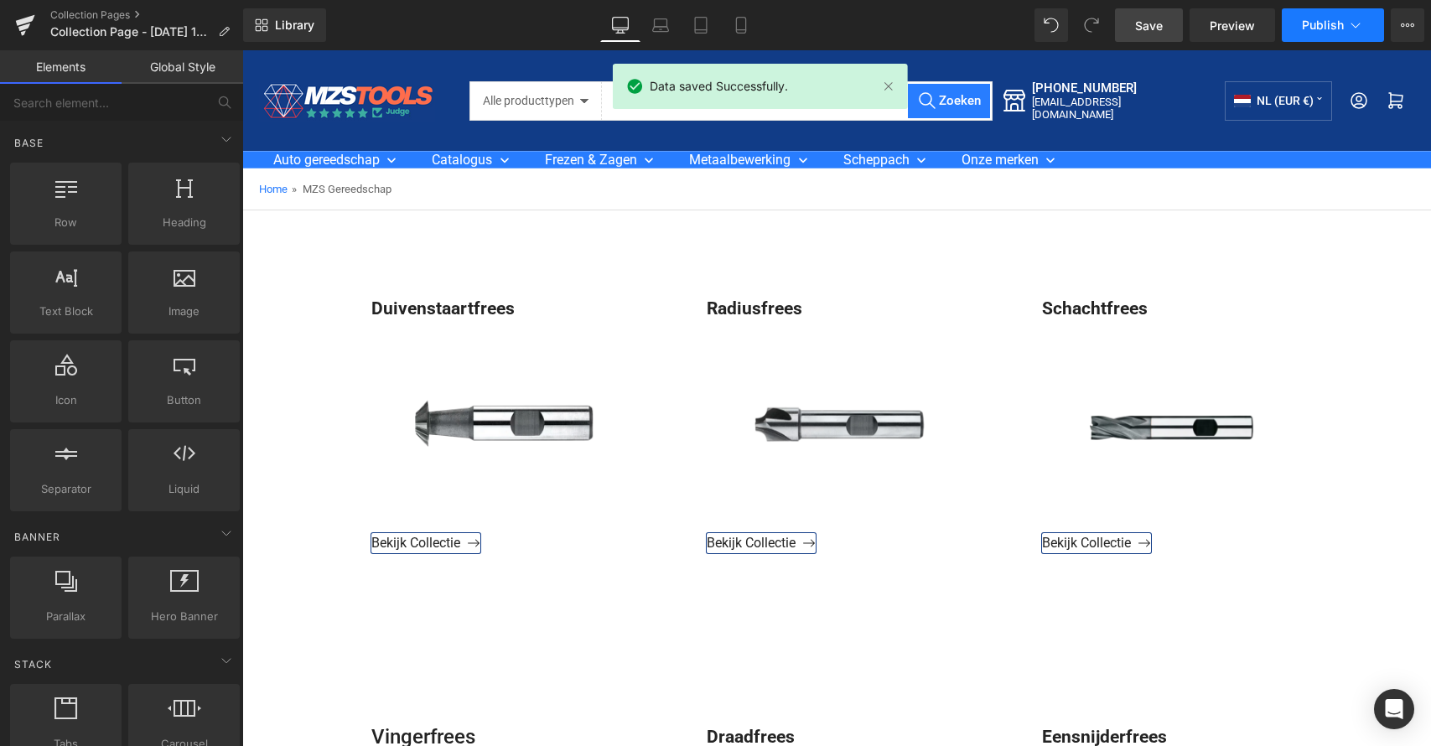
click at [1358, 13] on button "Publish" at bounding box center [1333, 25] width 102 height 34
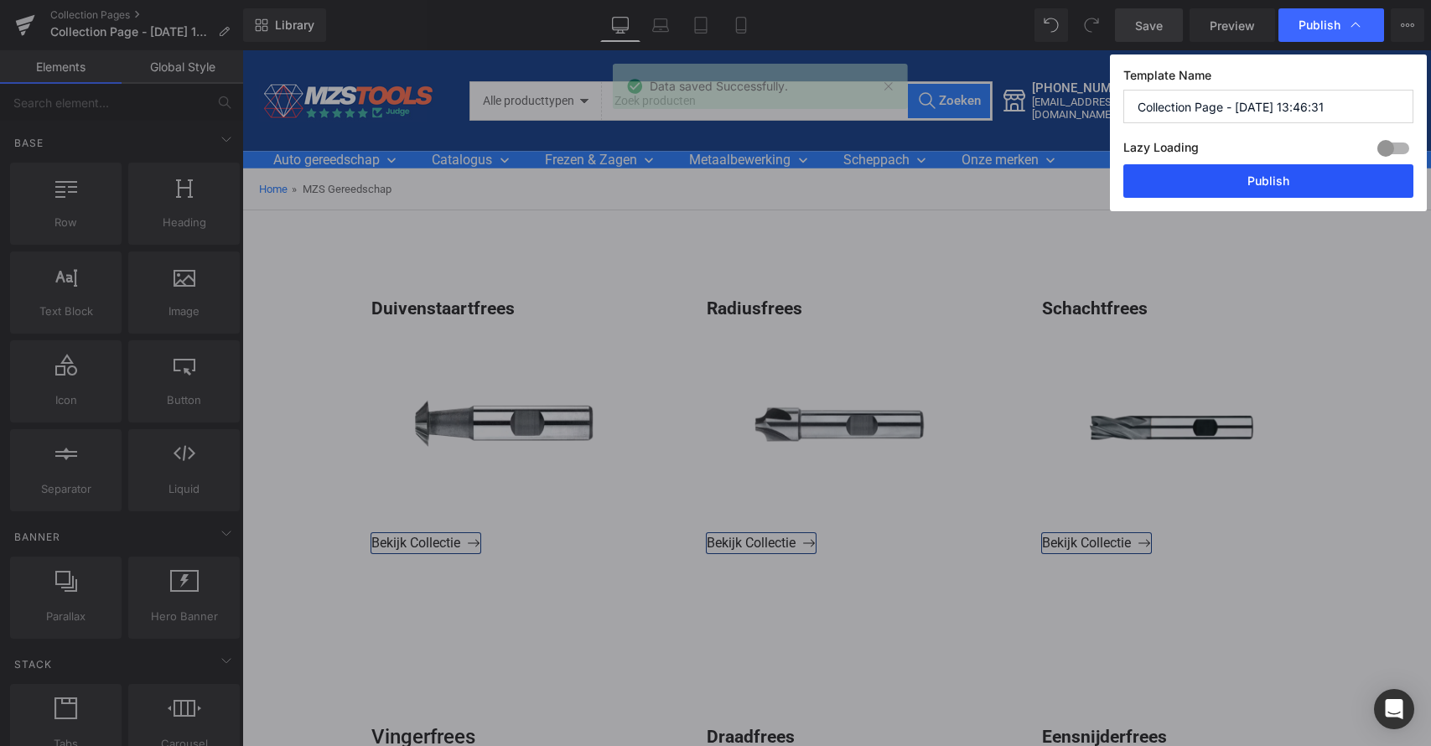
click at [1250, 176] on button "Publish" at bounding box center [1269, 181] width 290 height 34
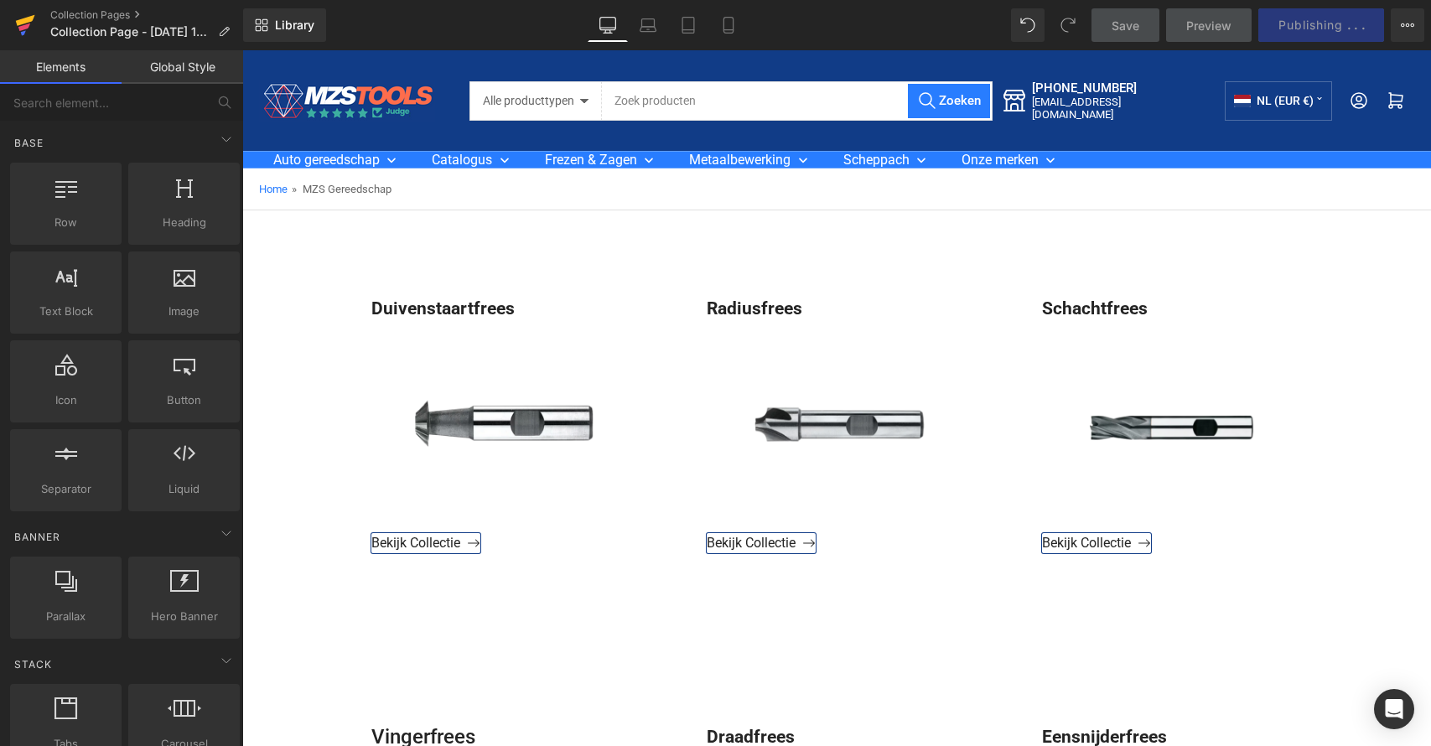
click at [20, 18] on icon at bounding box center [25, 25] width 20 height 42
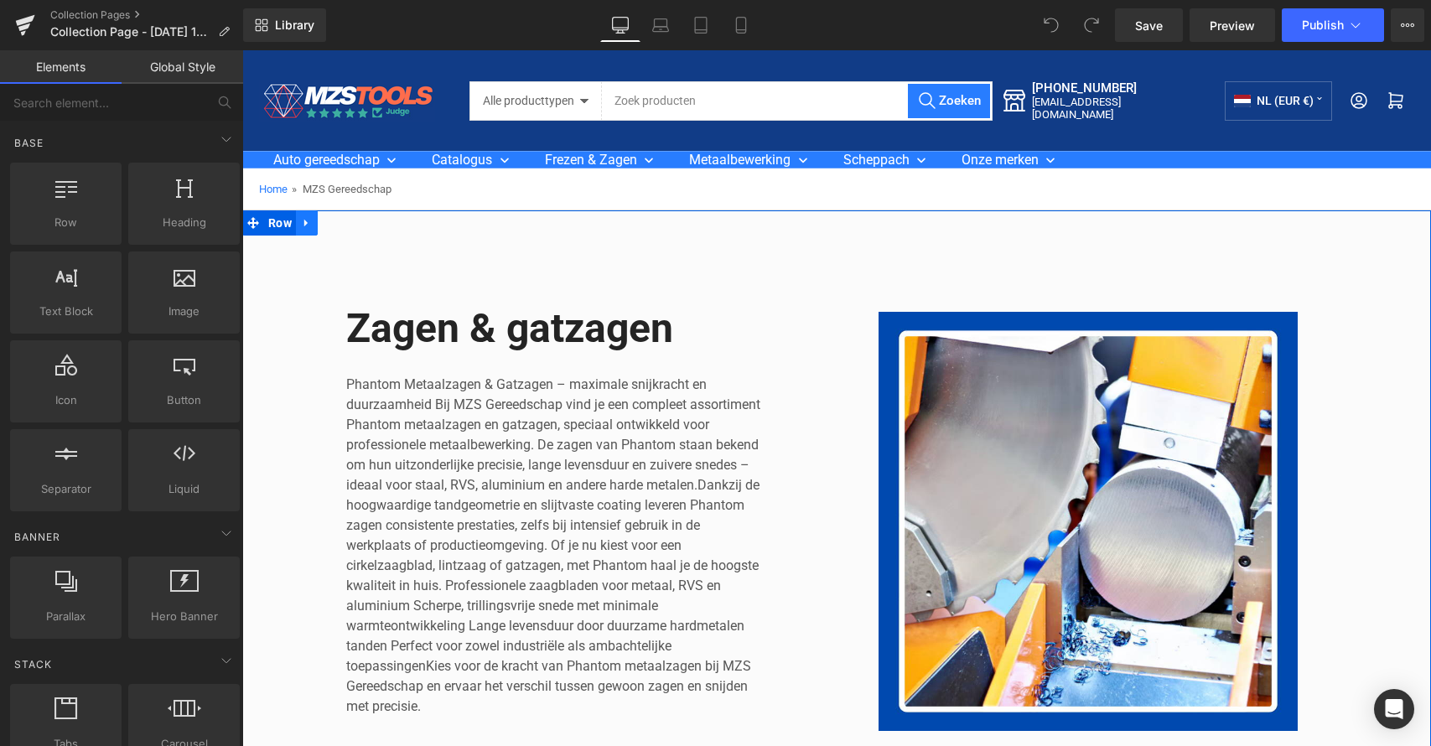
click at [305, 226] on icon at bounding box center [307, 223] width 12 height 13
click at [349, 227] on icon at bounding box center [351, 223] width 12 height 12
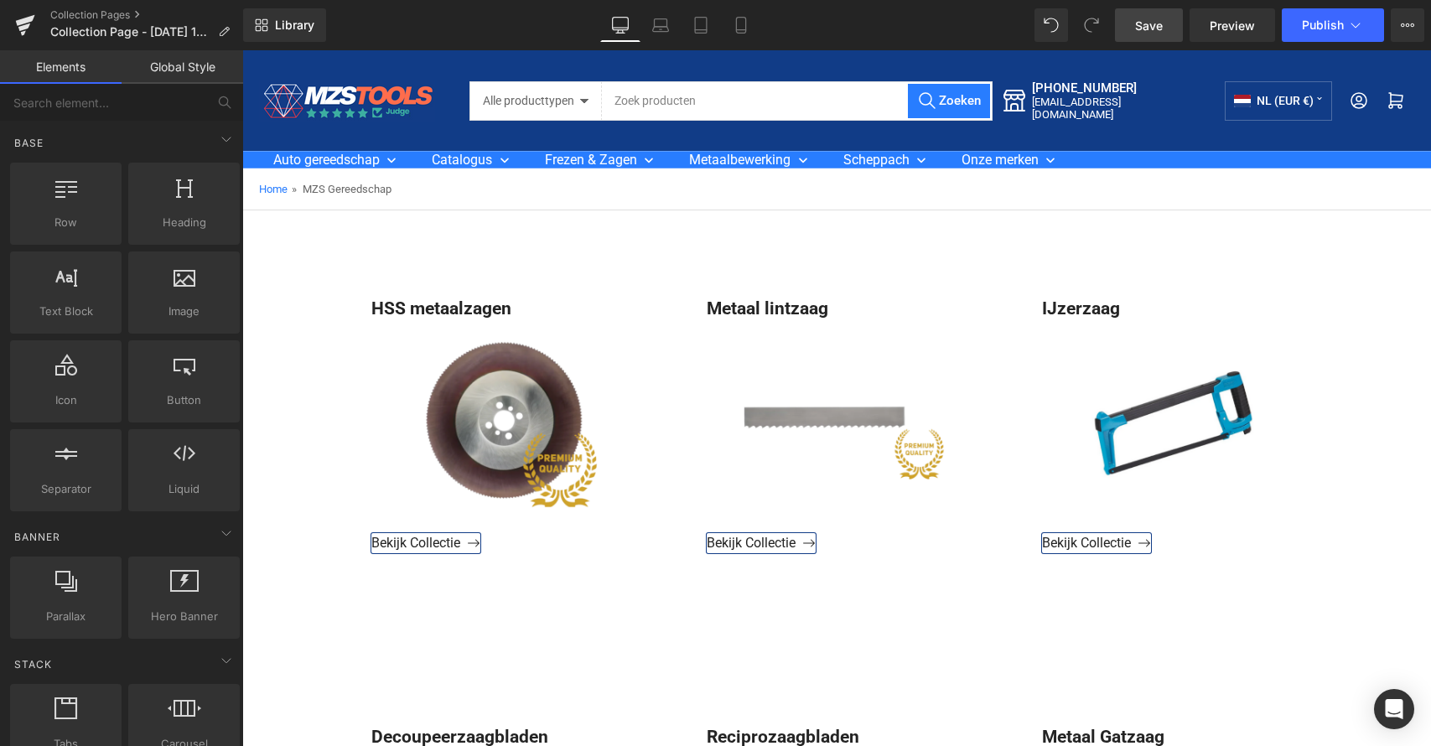
click at [1139, 27] on span "Save" at bounding box center [1149, 26] width 28 height 18
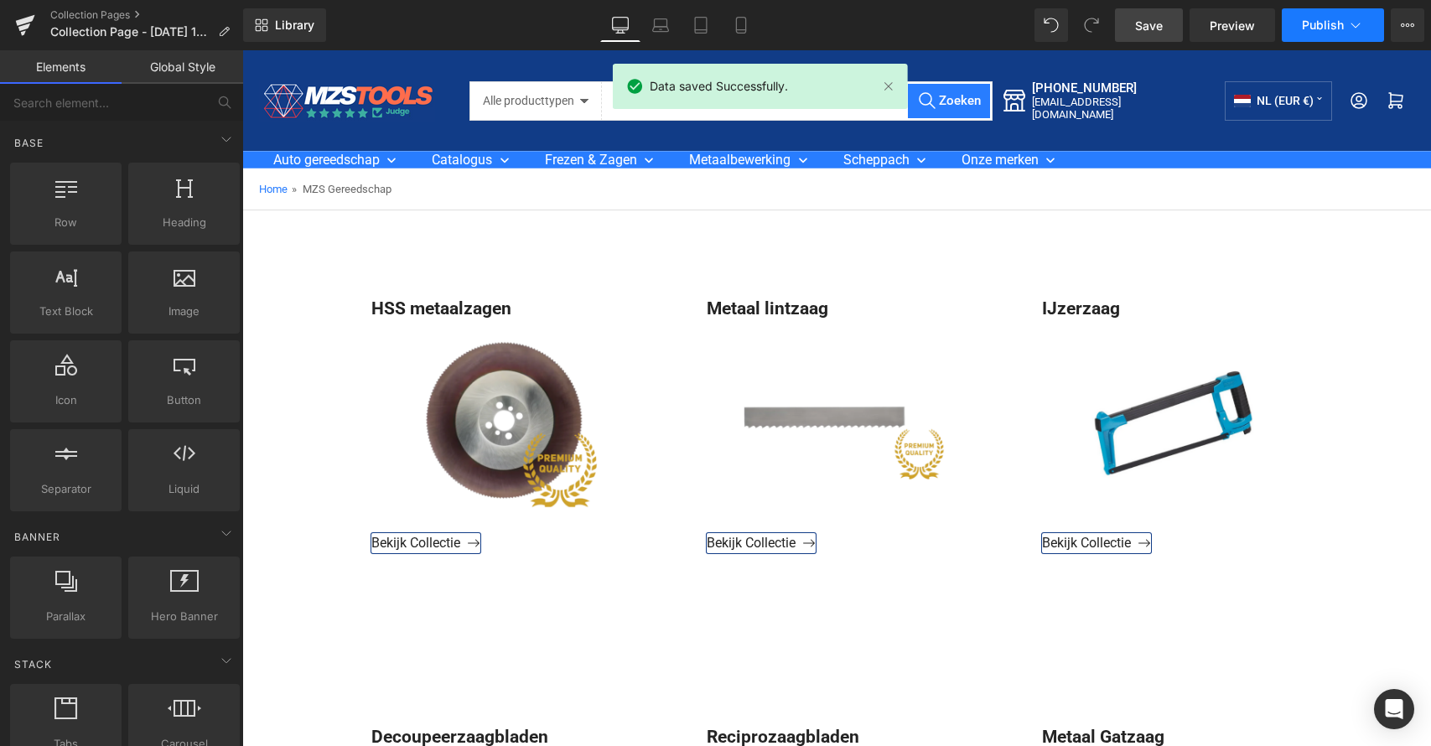
click at [1358, 23] on icon at bounding box center [1355, 25] width 17 height 17
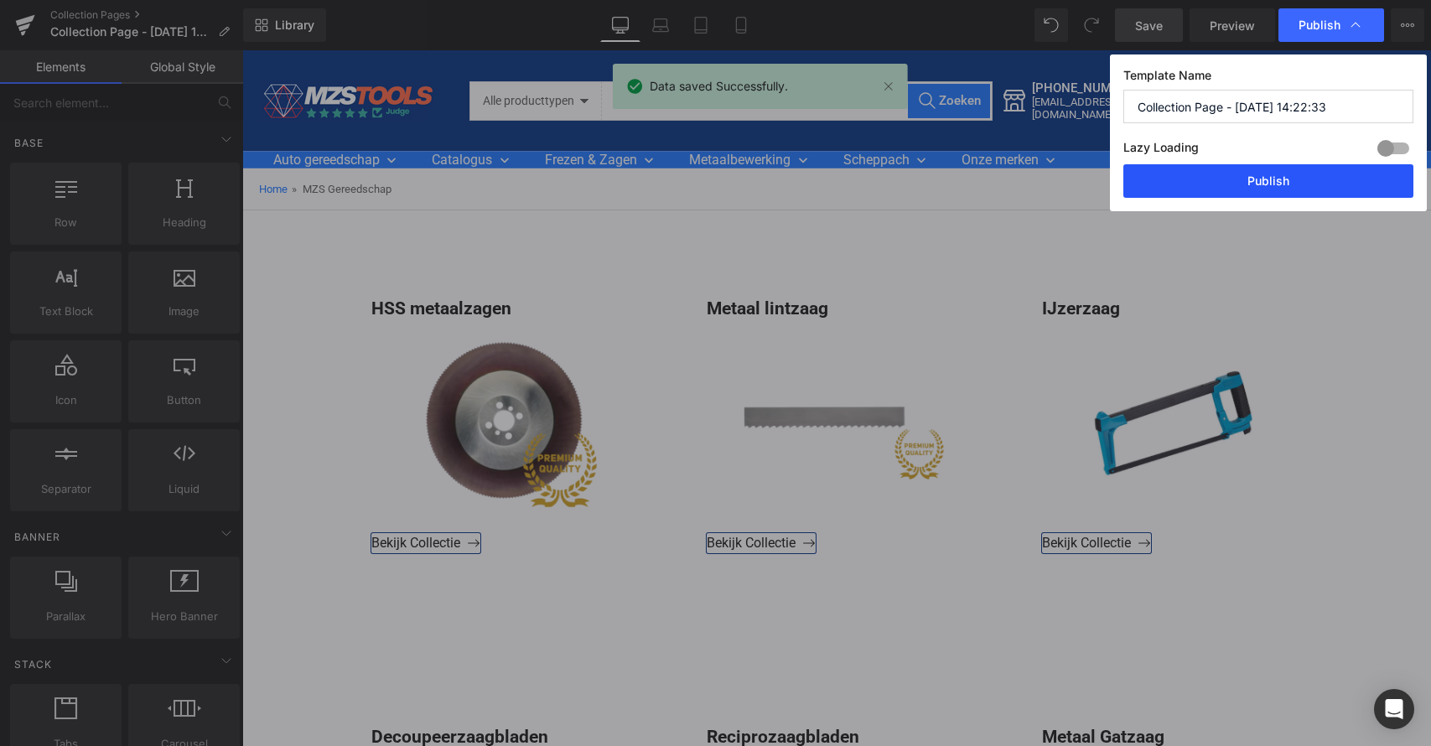
click at [1266, 184] on button "Publish" at bounding box center [1269, 181] width 290 height 34
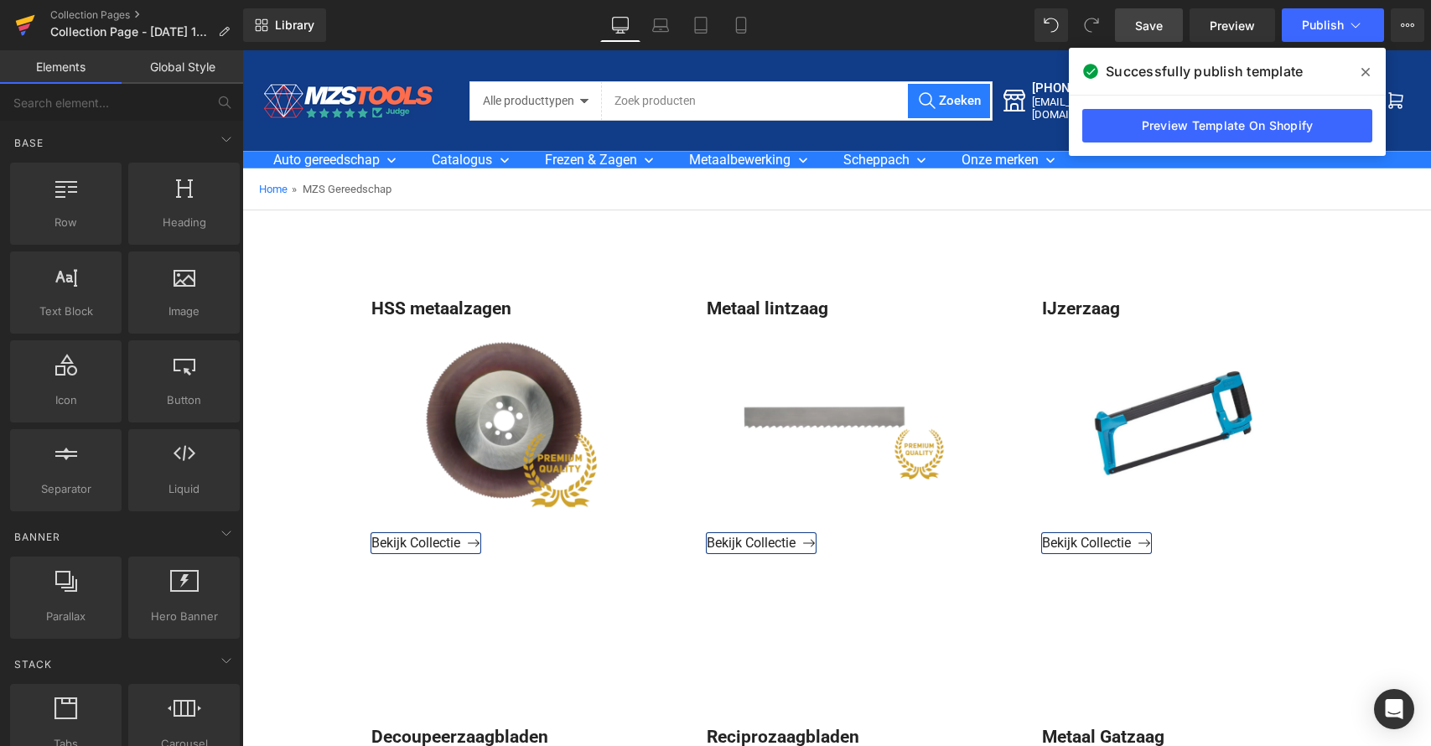
click at [29, 34] on icon at bounding box center [25, 25] width 20 height 42
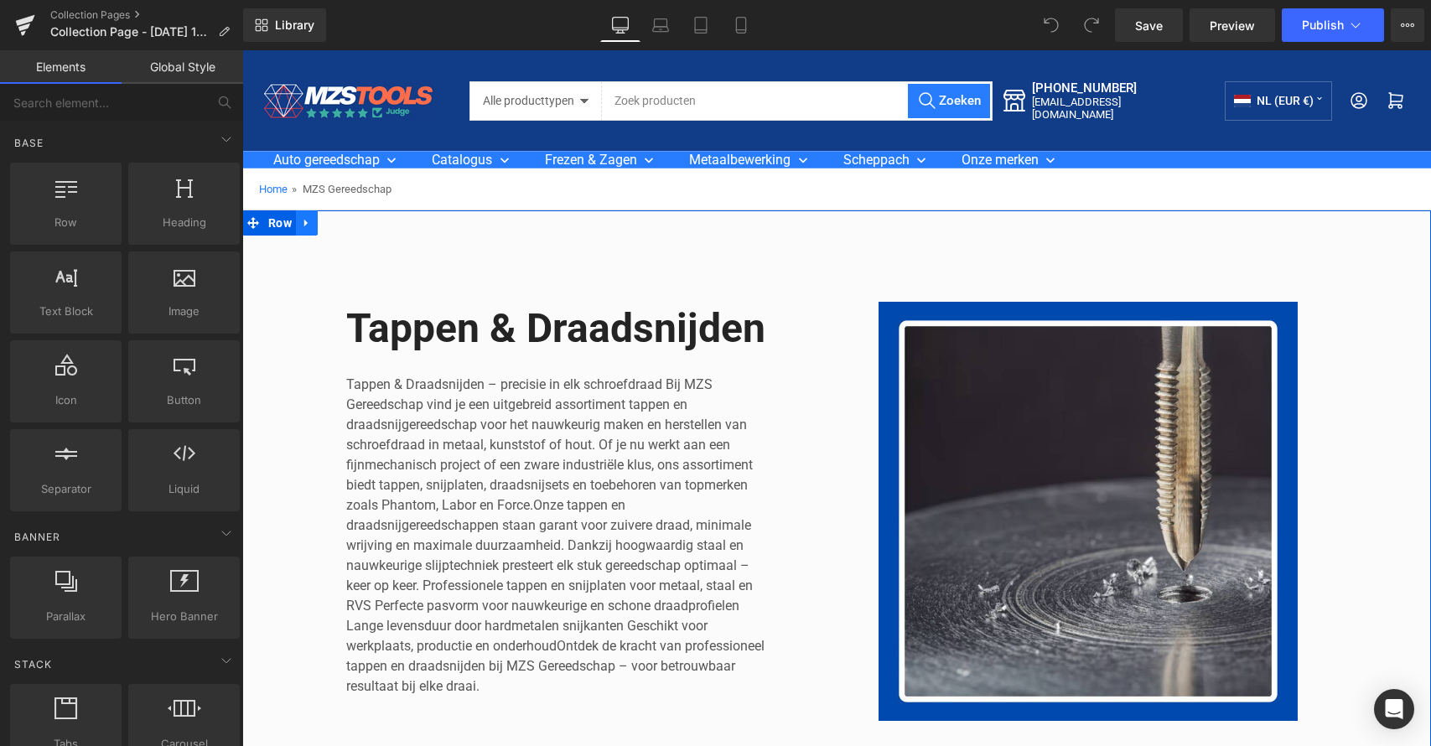
click at [308, 225] on icon at bounding box center [307, 223] width 12 height 13
click at [352, 218] on icon at bounding box center [351, 223] width 12 height 13
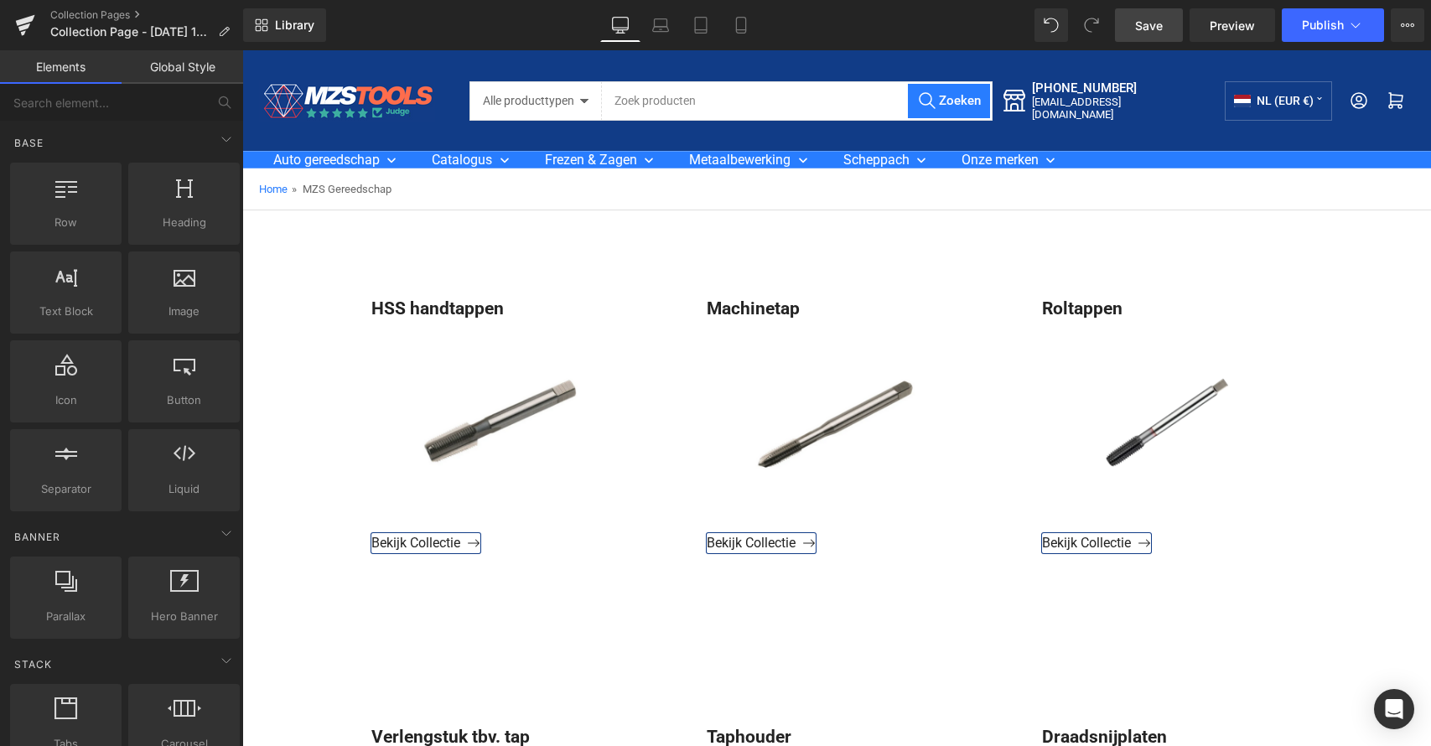
click at [1137, 28] on span "Save" at bounding box center [1149, 26] width 28 height 18
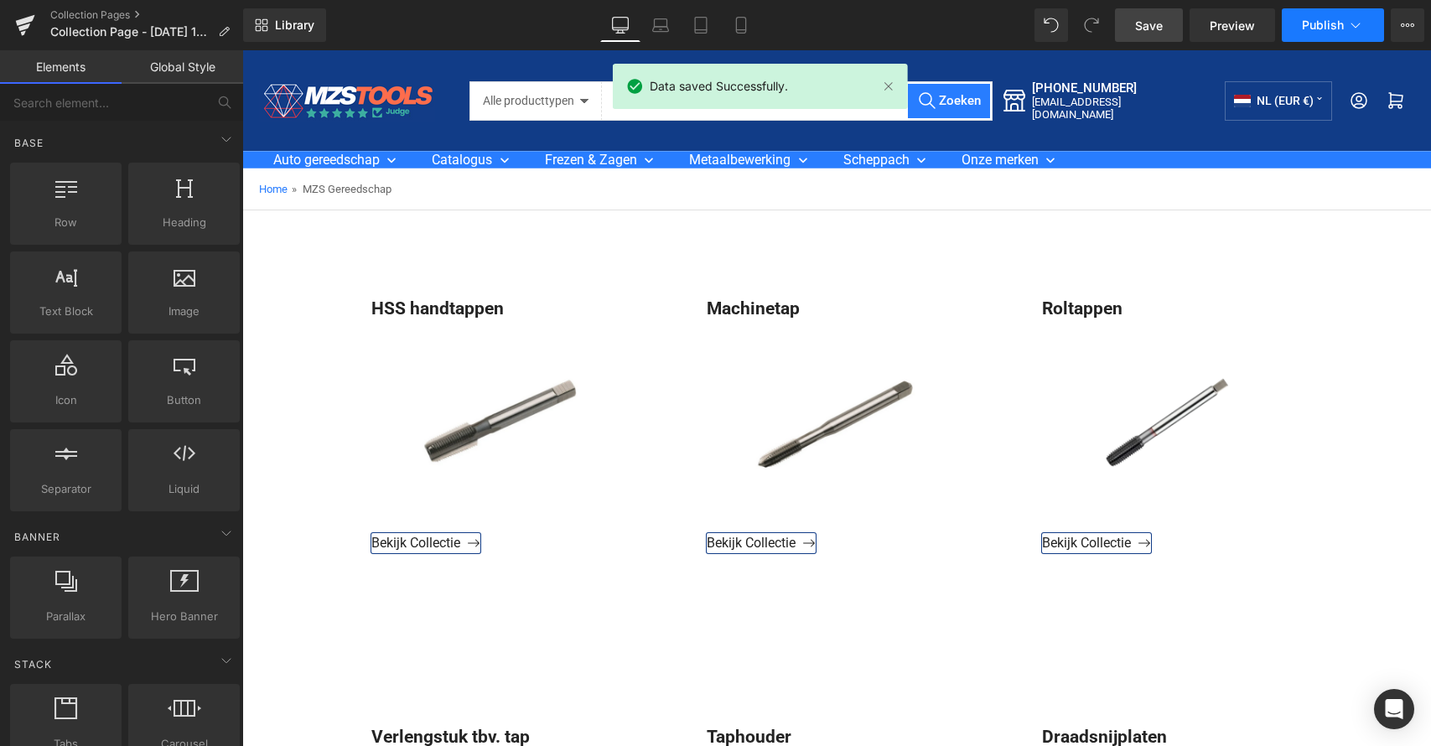
click at [1320, 29] on span "Publish" at bounding box center [1323, 24] width 42 height 13
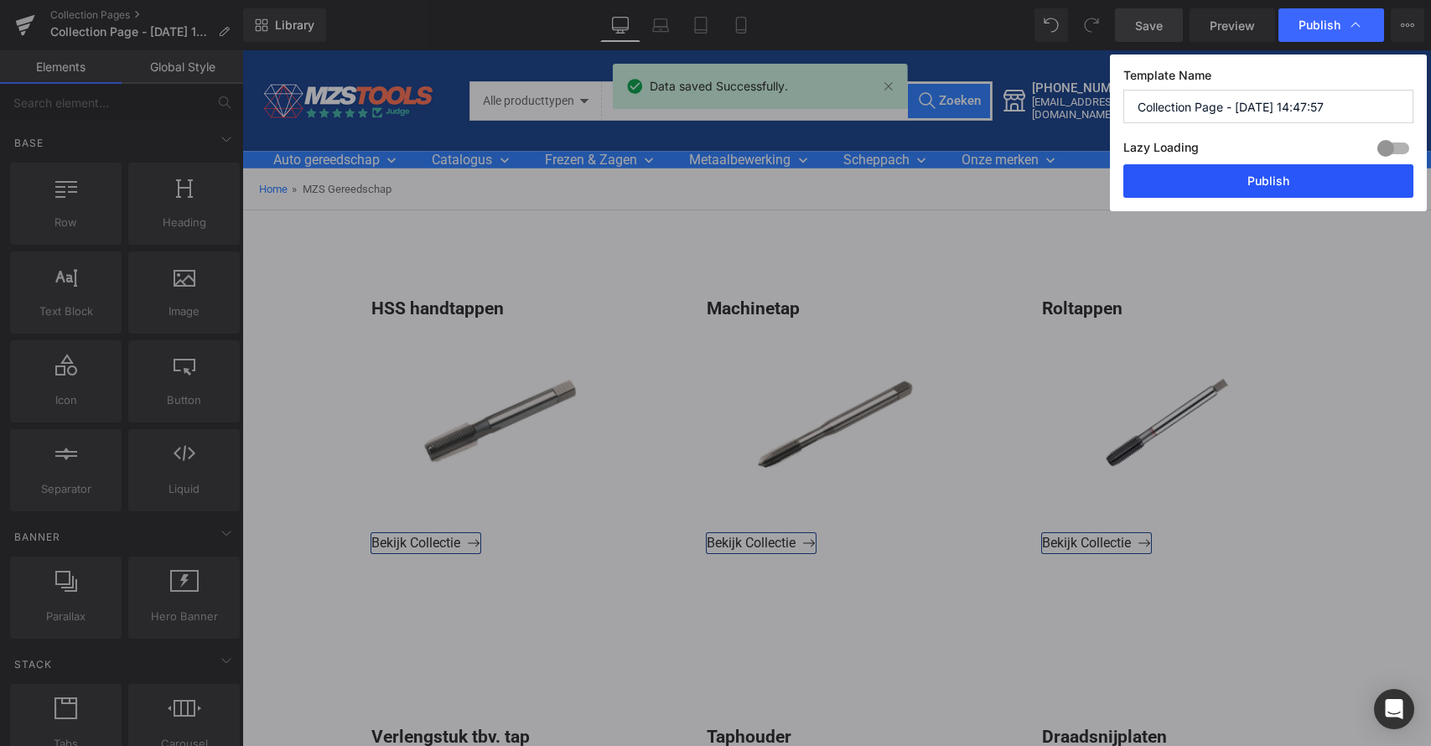
click at [1271, 170] on button "Publish" at bounding box center [1269, 181] width 290 height 34
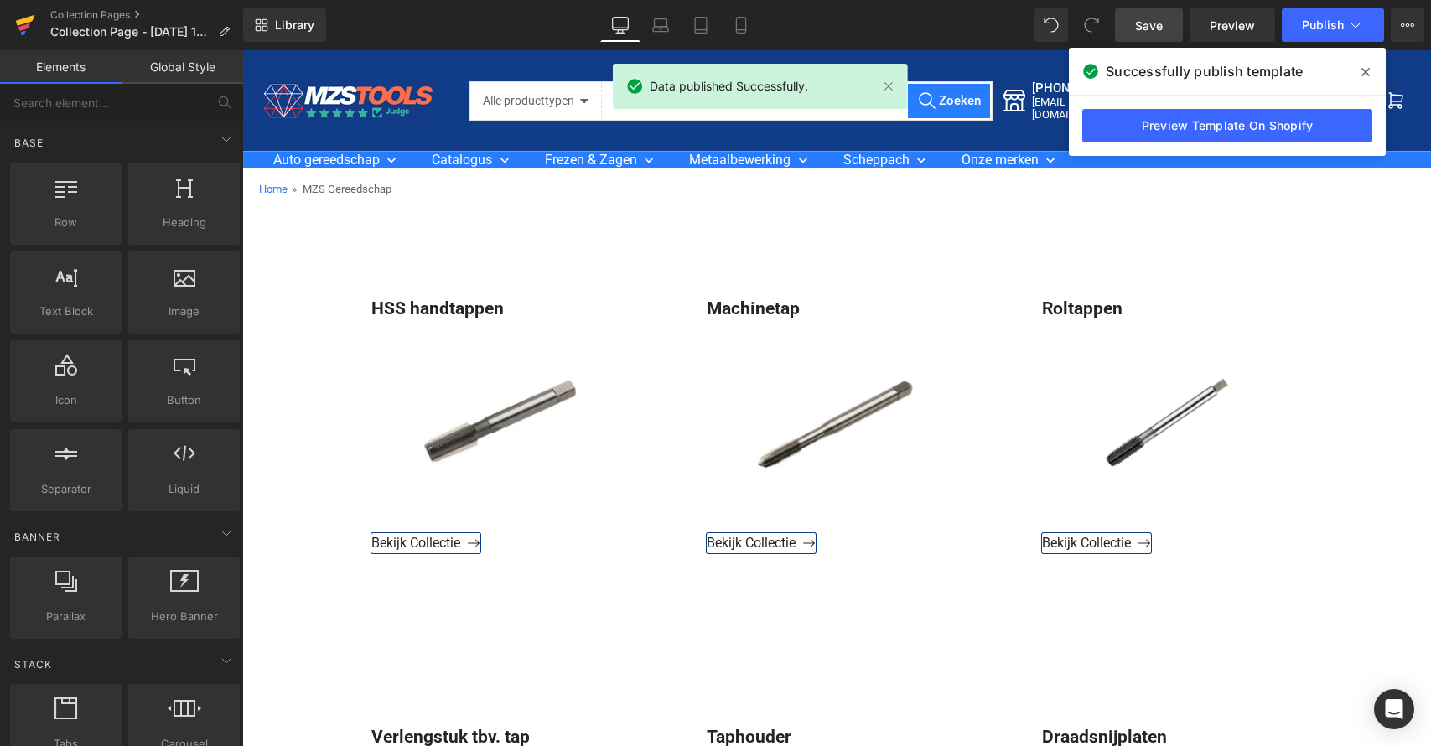
click at [31, 28] on icon at bounding box center [25, 25] width 20 height 42
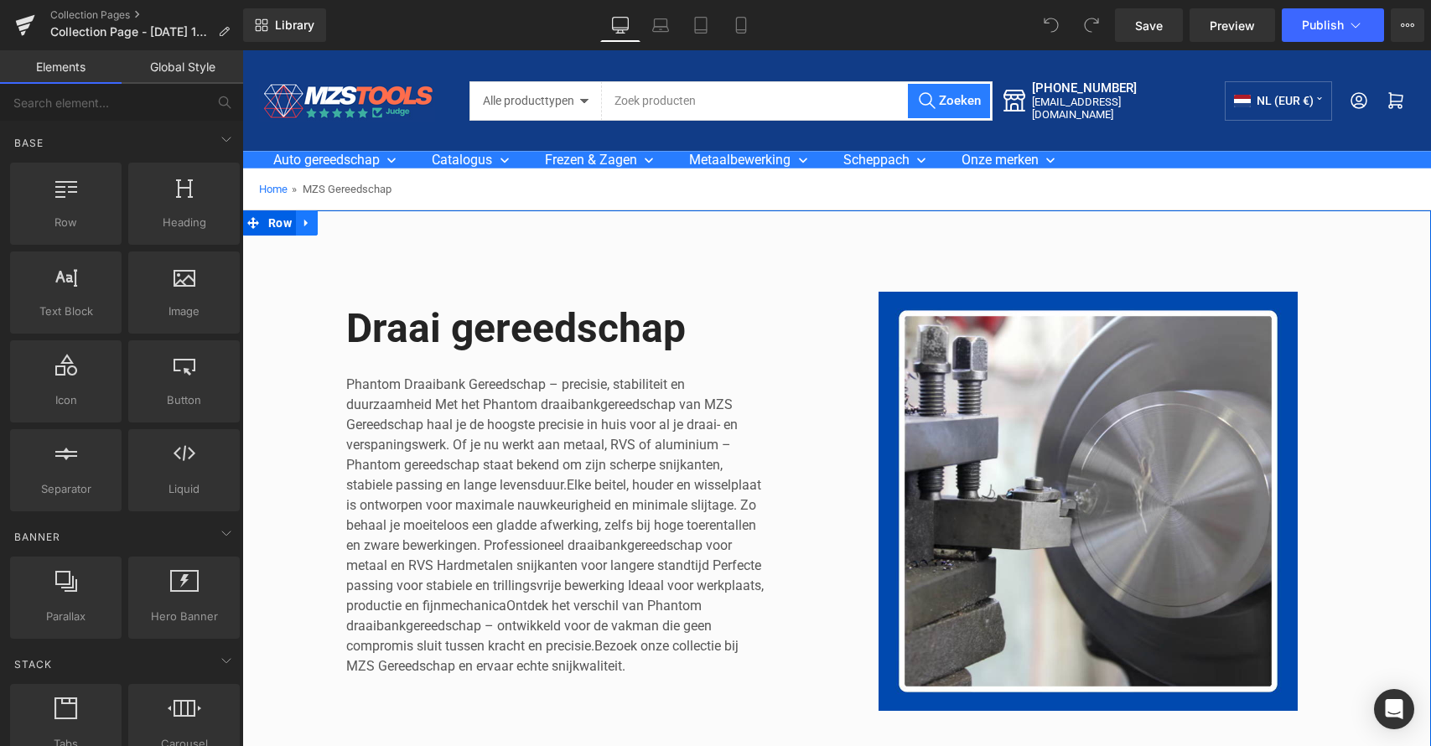
click at [304, 225] on icon at bounding box center [307, 223] width 12 height 13
click at [345, 223] on icon at bounding box center [351, 223] width 12 height 12
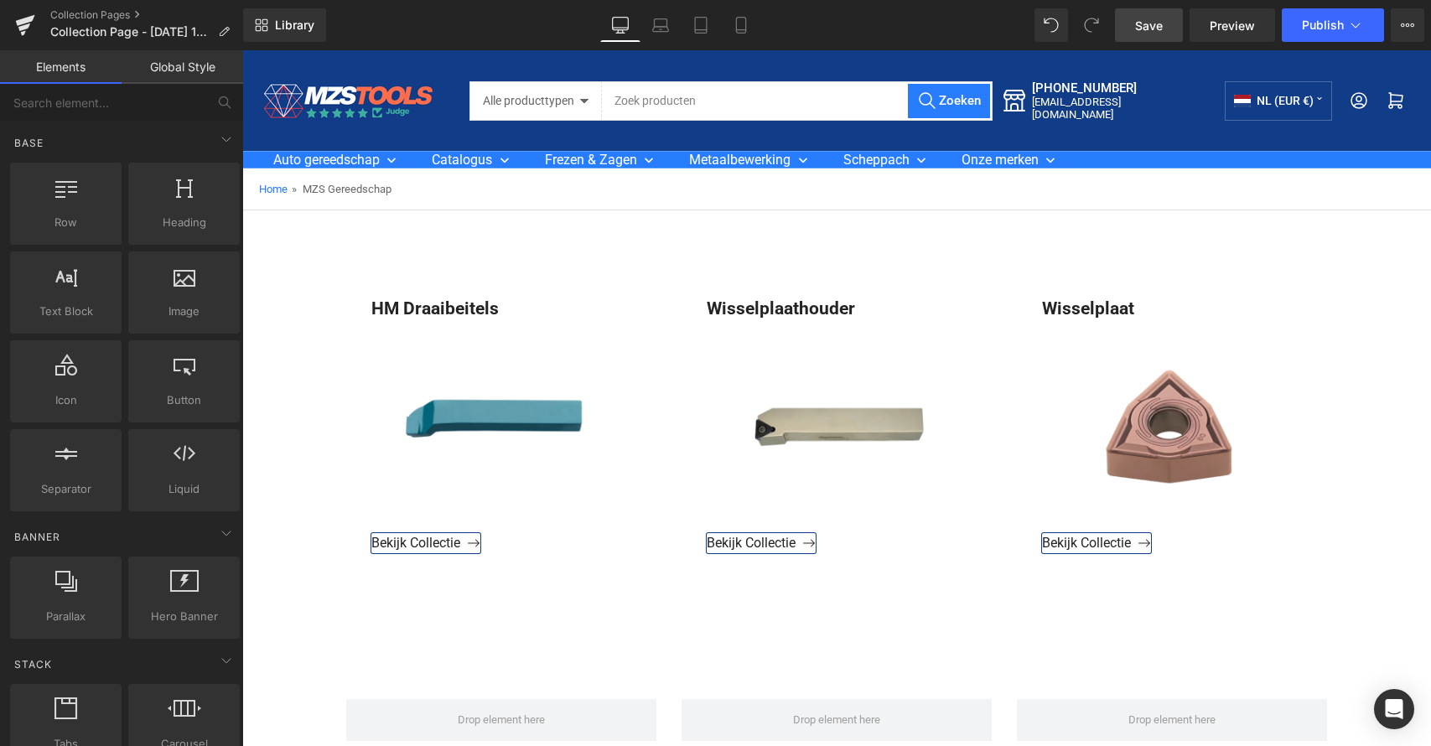
click at [1144, 31] on span "Save" at bounding box center [1149, 26] width 28 height 18
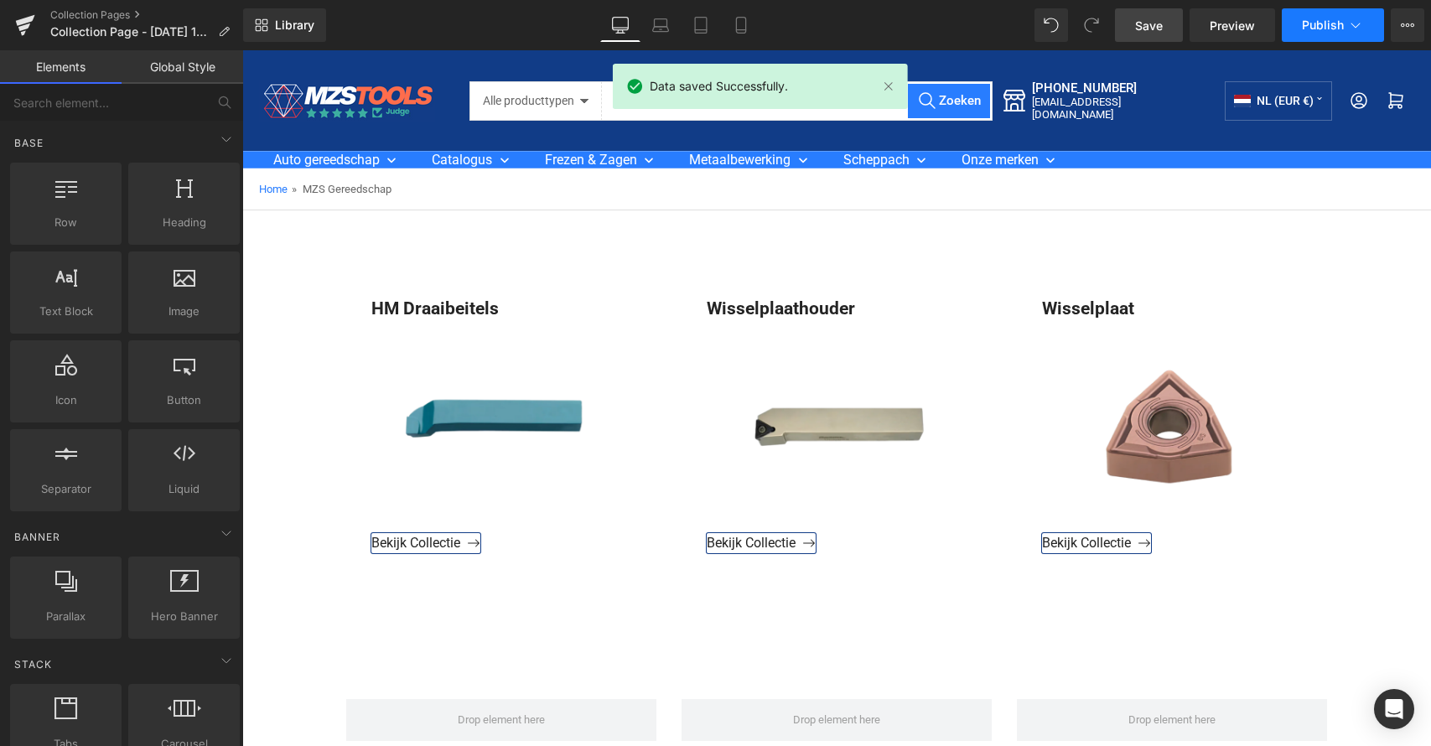
click at [1337, 28] on span "Publish" at bounding box center [1323, 24] width 42 height 13
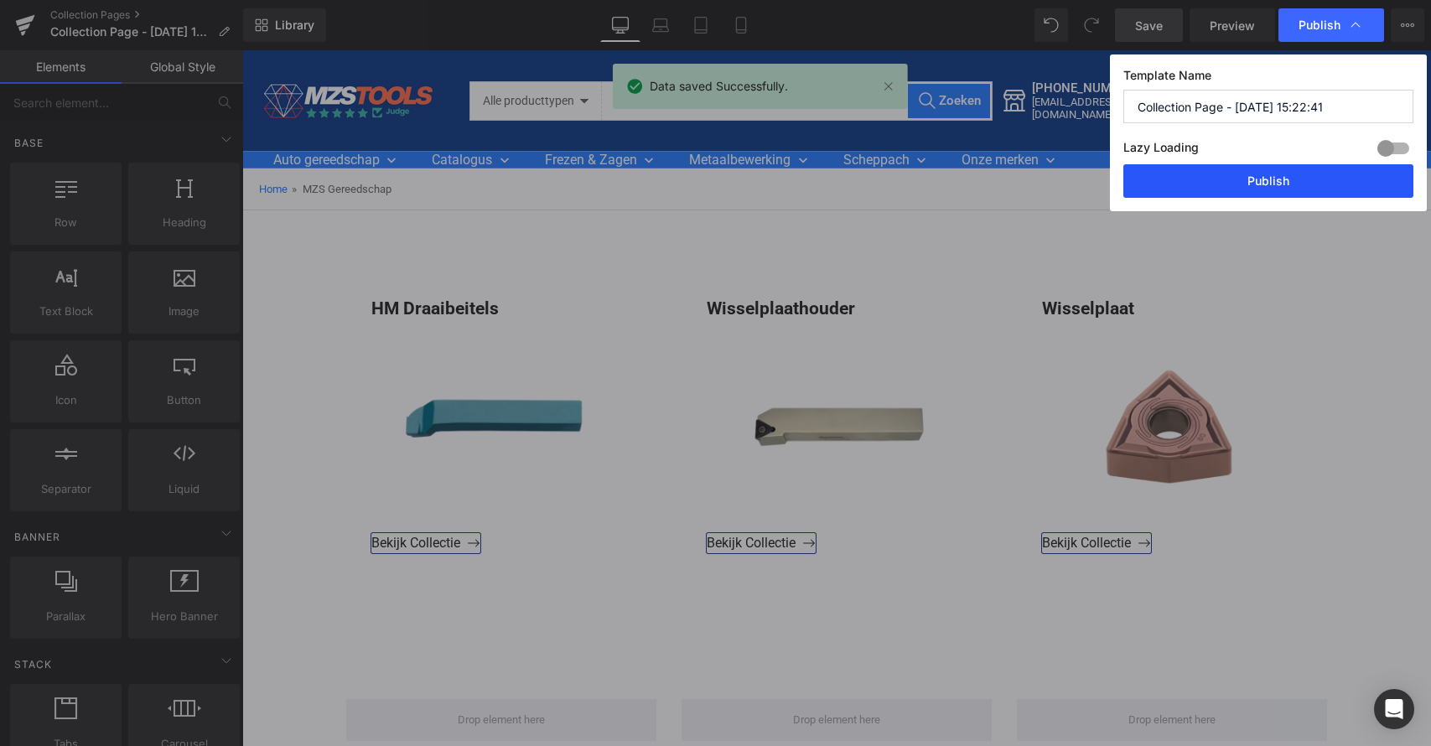
click at [1259, 175] on button "Publish" at bounding box center [1269, 181] width 290 height 34
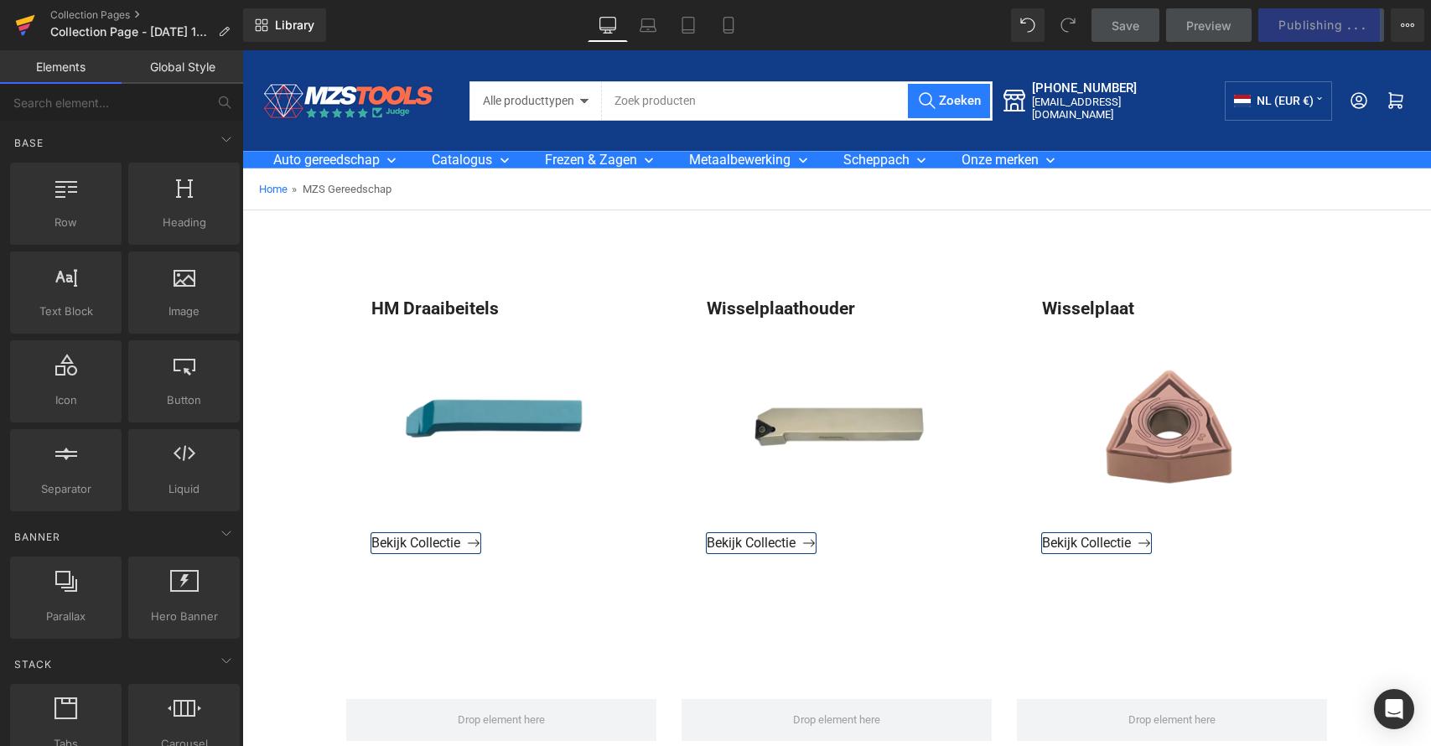
click at [24, 20] on icon at bounding box center [25, 20] width 19 height 11
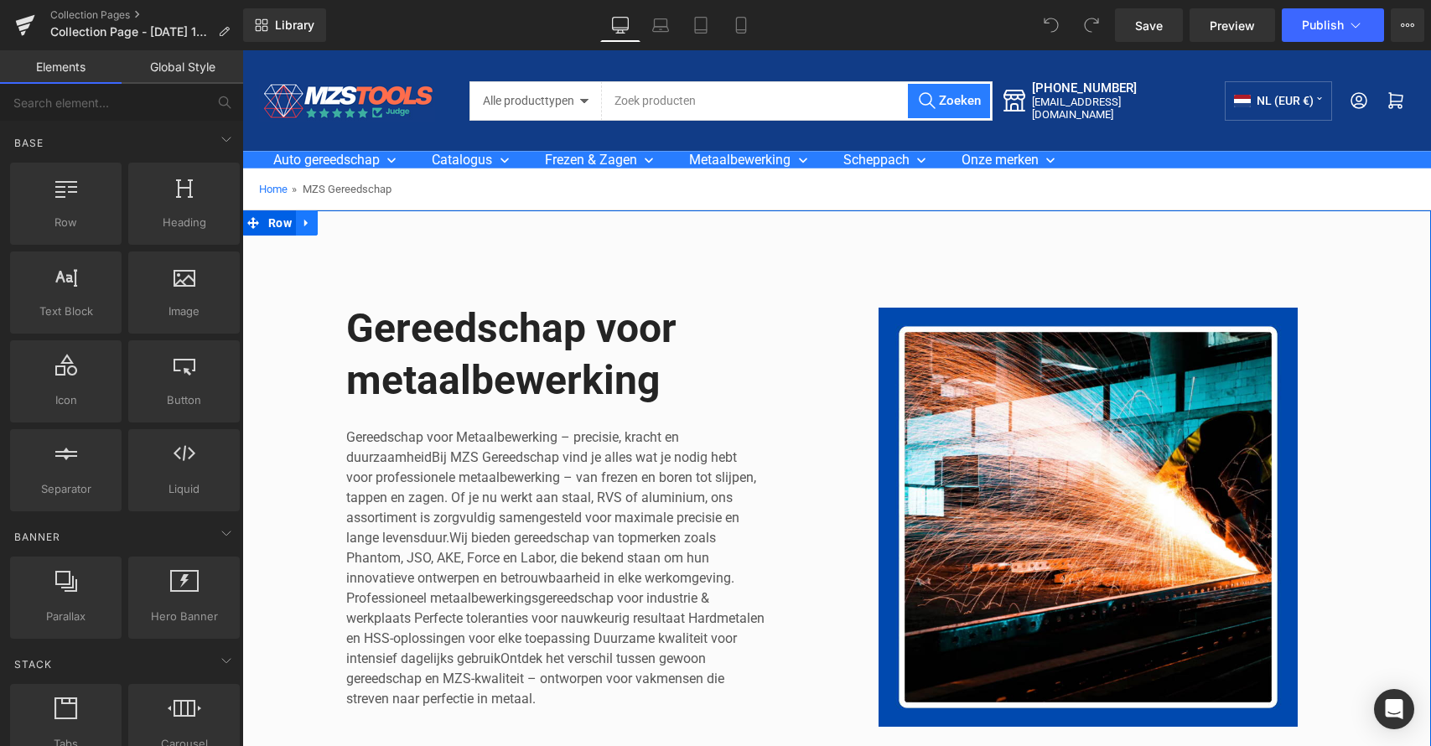
click at [304, 222] on icon at bounding box center [305, 224] width 3 height 8
click at [345, 222] on icon at bounding box center [351, 223] width 12 height 12
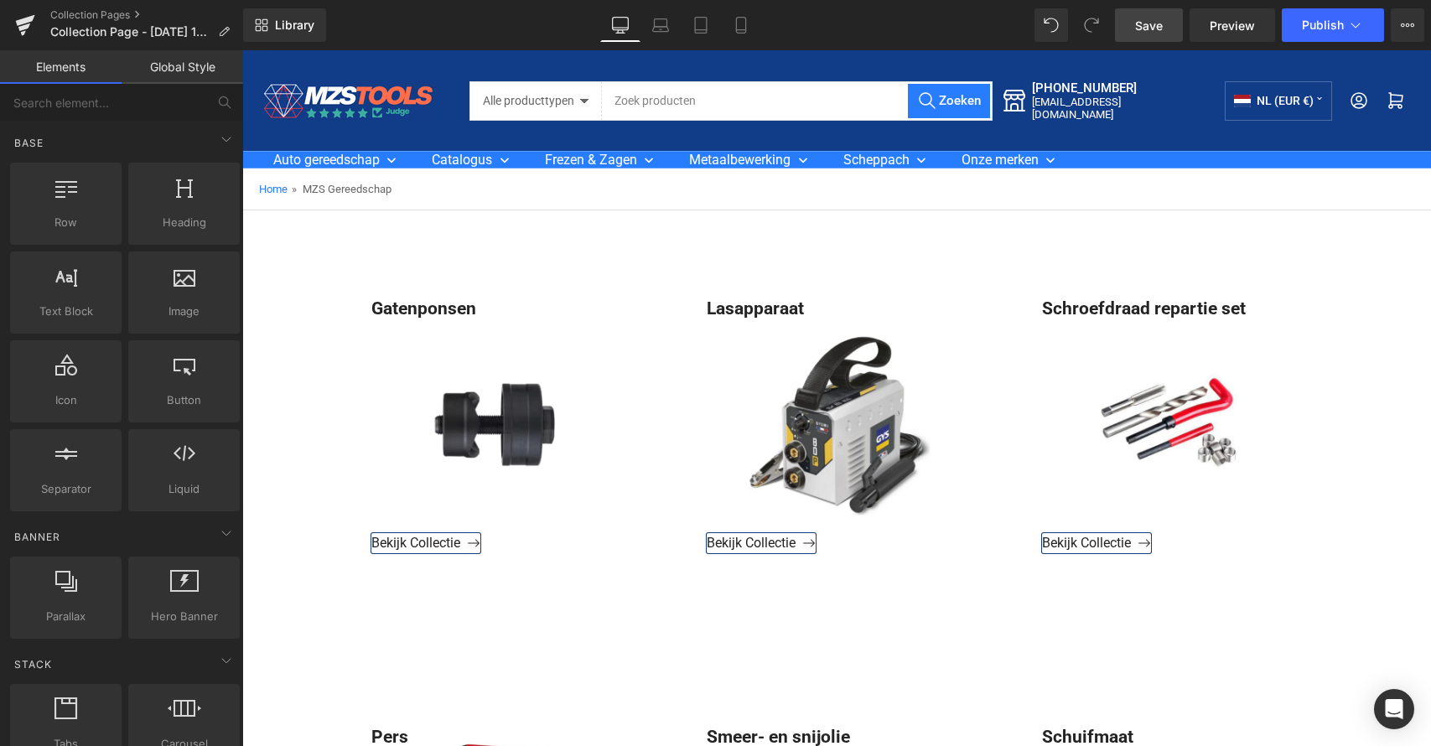
click at [1157, 21] on span "Save" at bounding box center [1149, 26] width 28 height 18
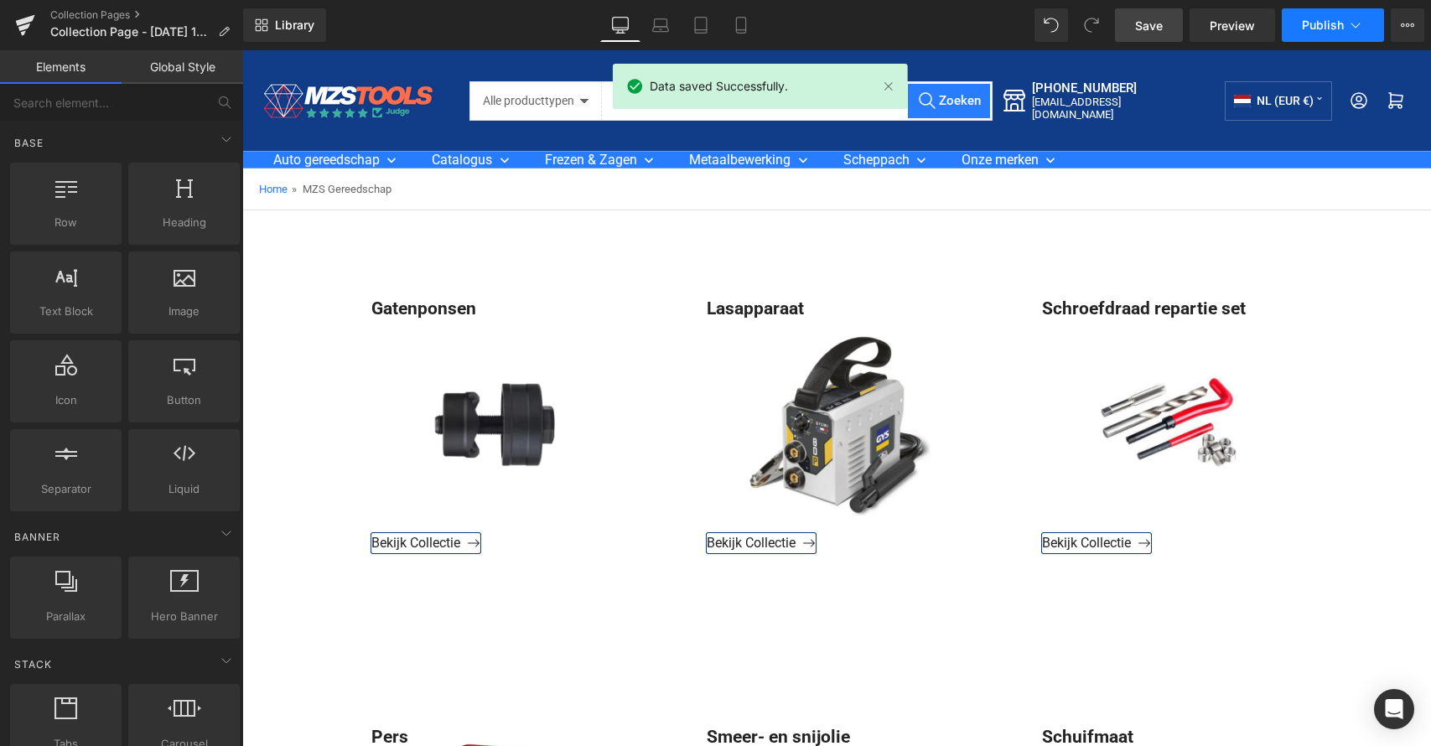
click at [1344, 32] on button "Publish" at bounding box center [1333, 25] width 102 height 34
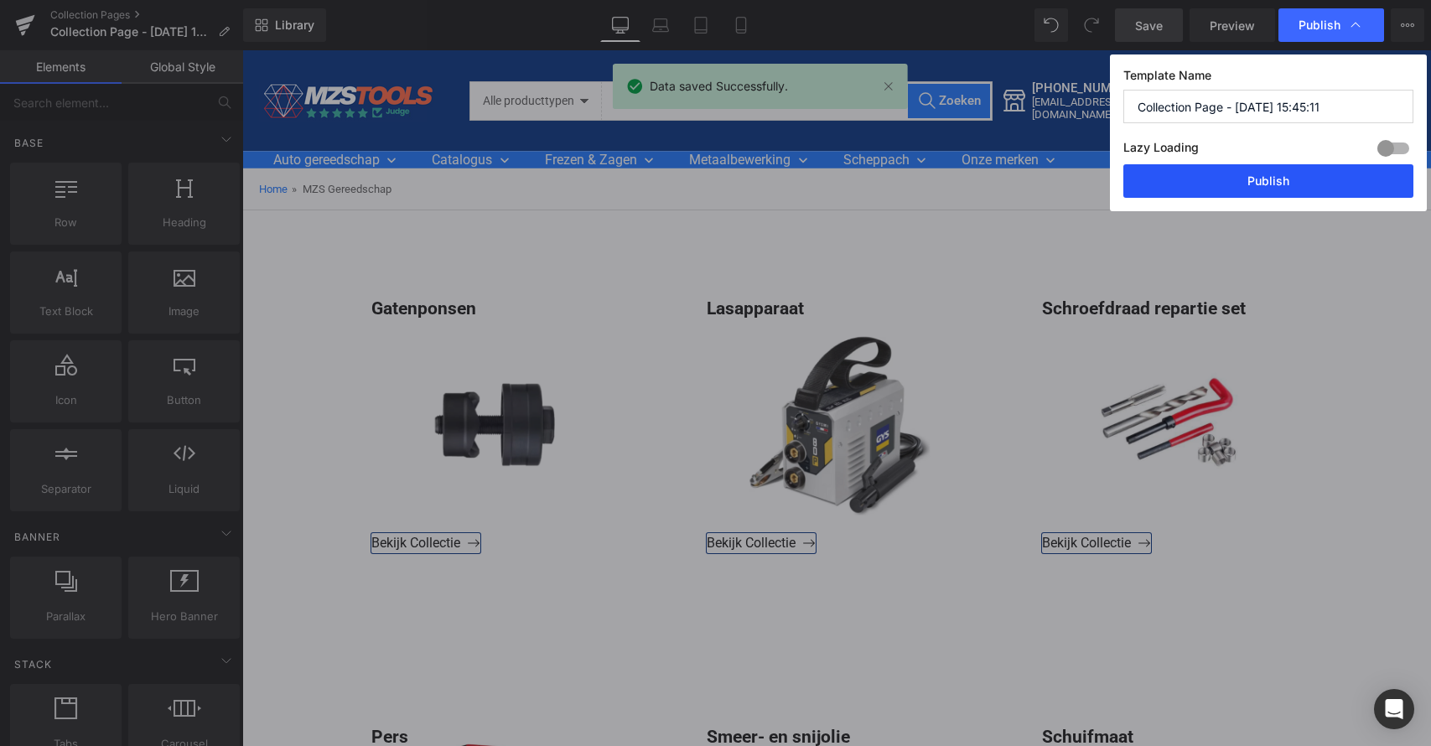
click at [1270, 175] on button "Publish" at bounding box center [1269, 181] width 290 height 34
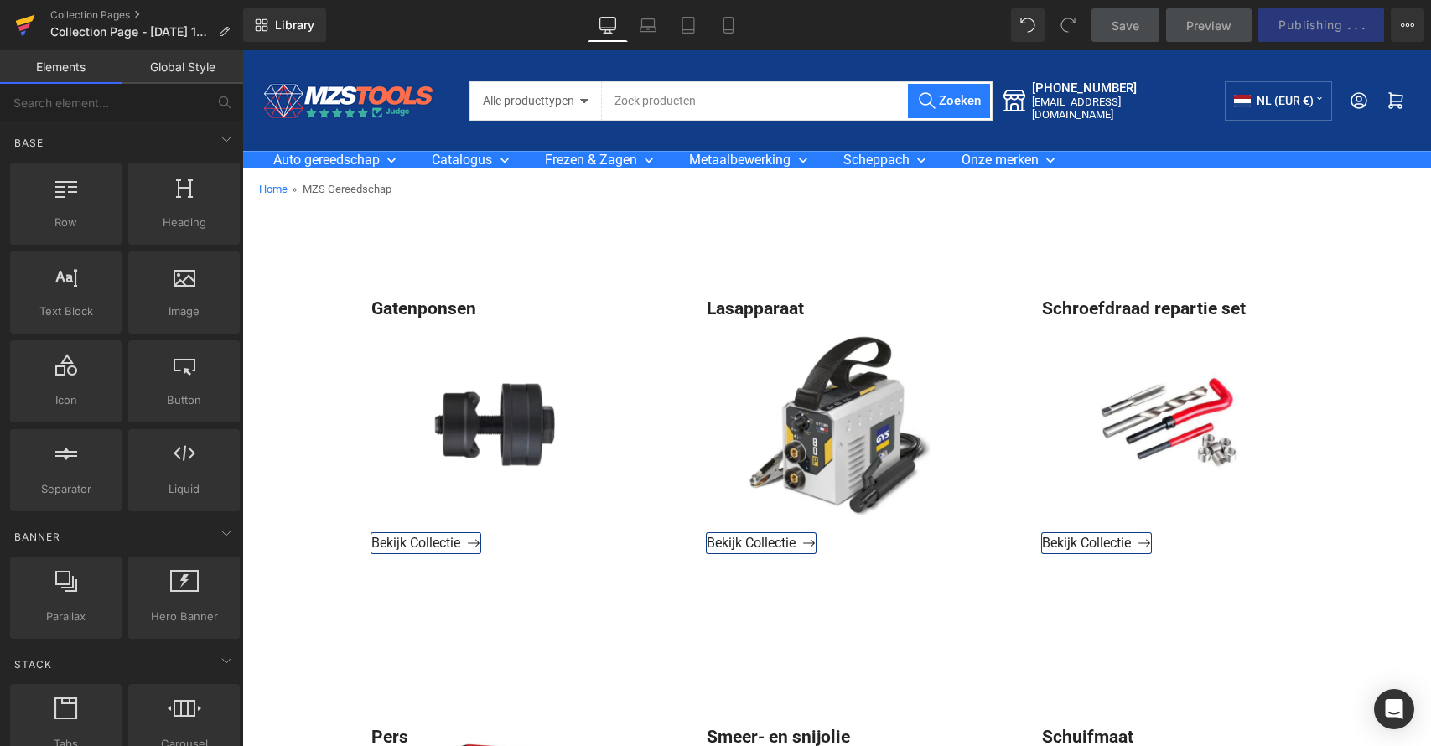
click at [19, 26] on icon at bounding box center [25, 25] width 20 height 42
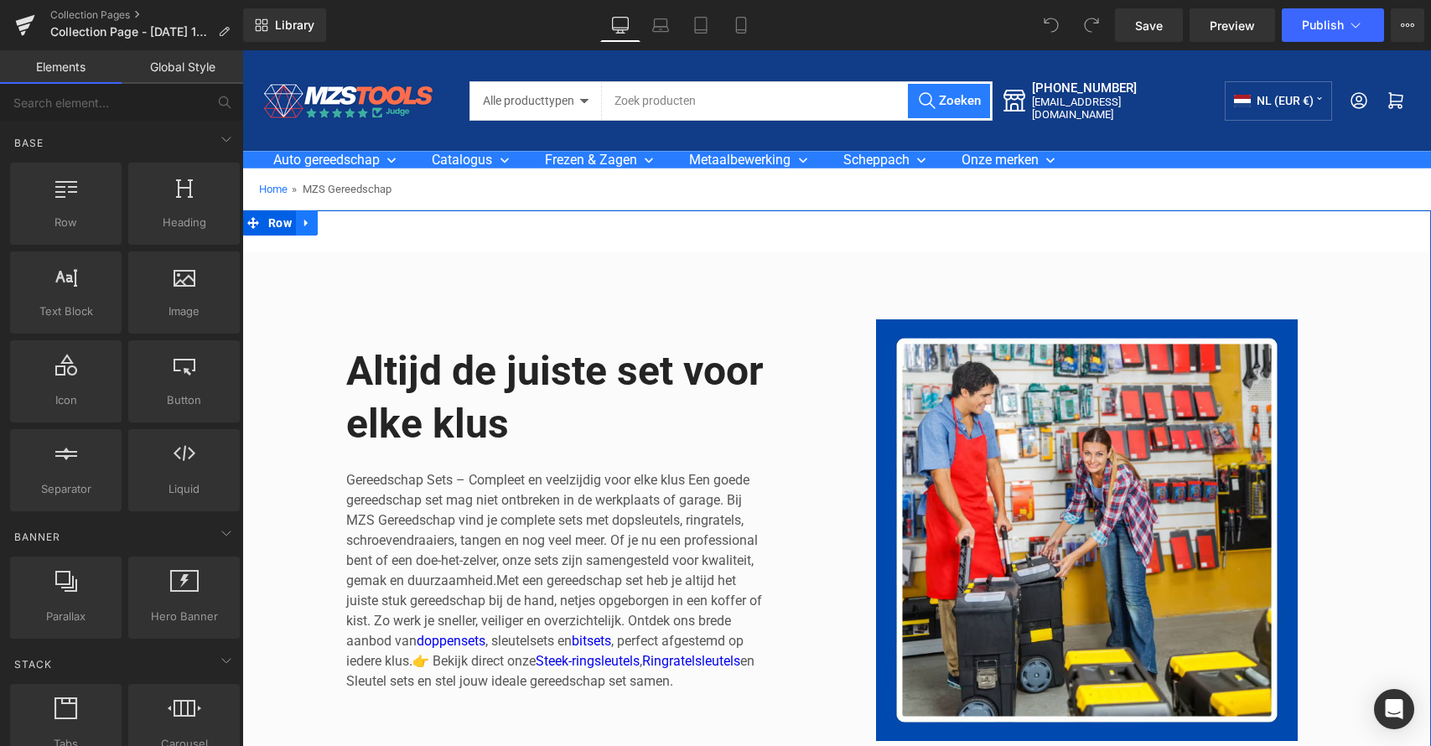
click at [304, 223] on icon at bounding box center [305, 224] width 3 height 8
click at [346, 224] on icon at bounding box center [351, 223] width 12 height 13
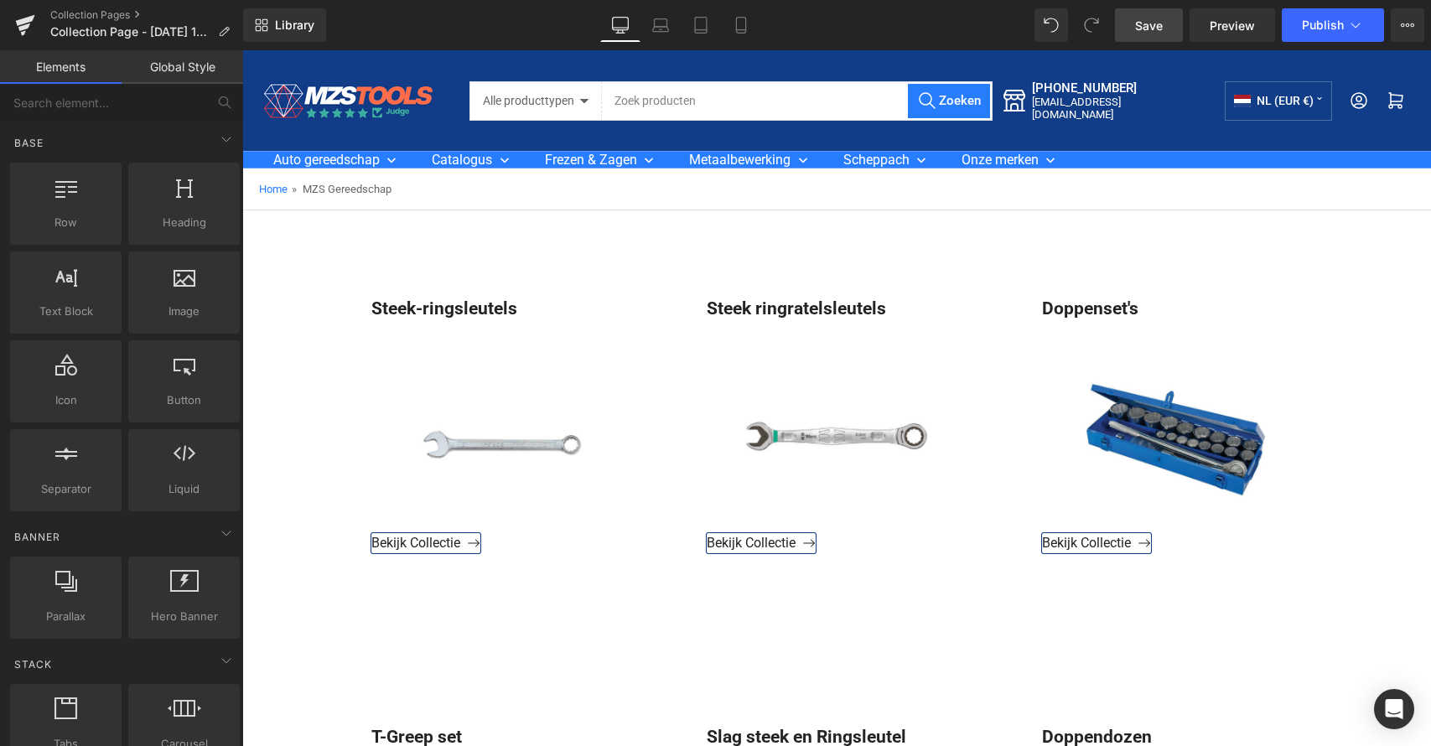
click at [1147, 25] on span "Save" at bounding box center [1149, 26] width 28 height 18
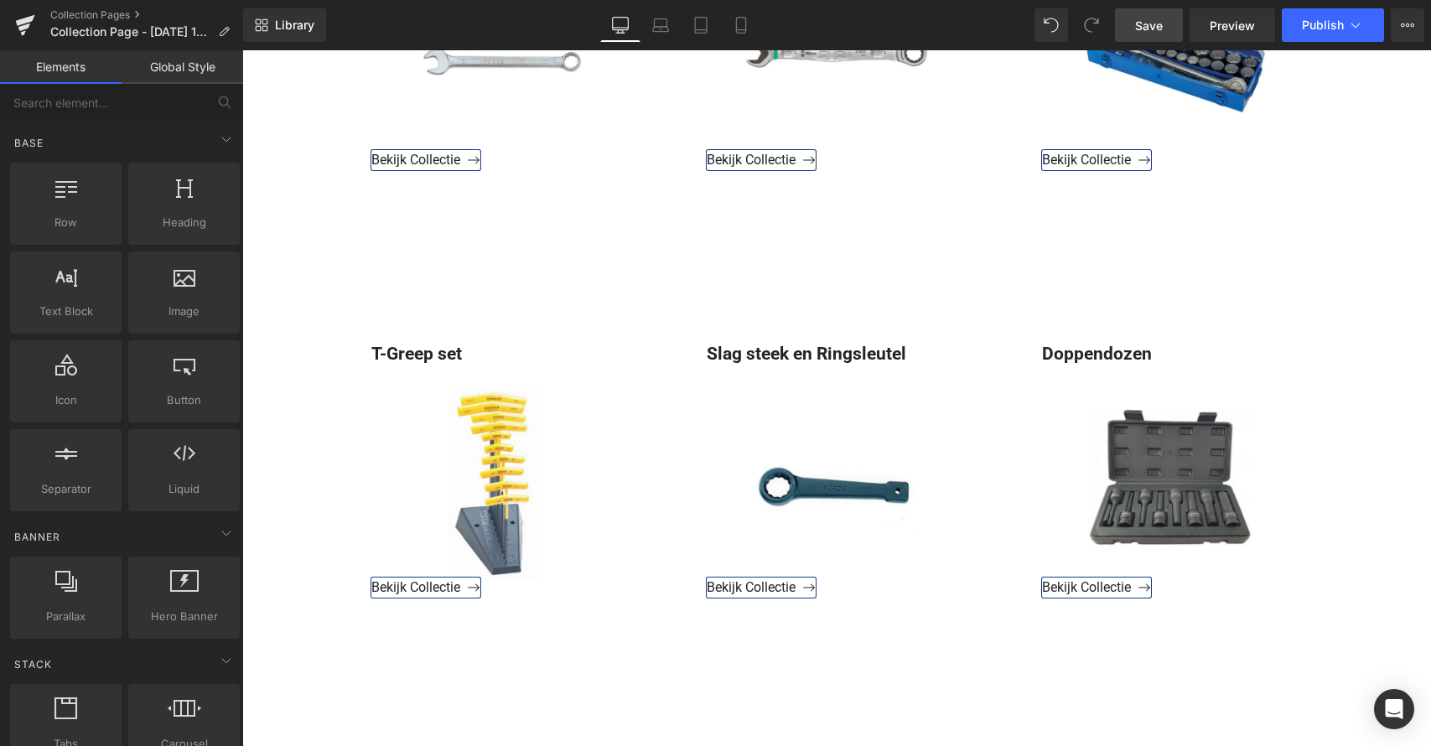
scroll to position [381, 0]
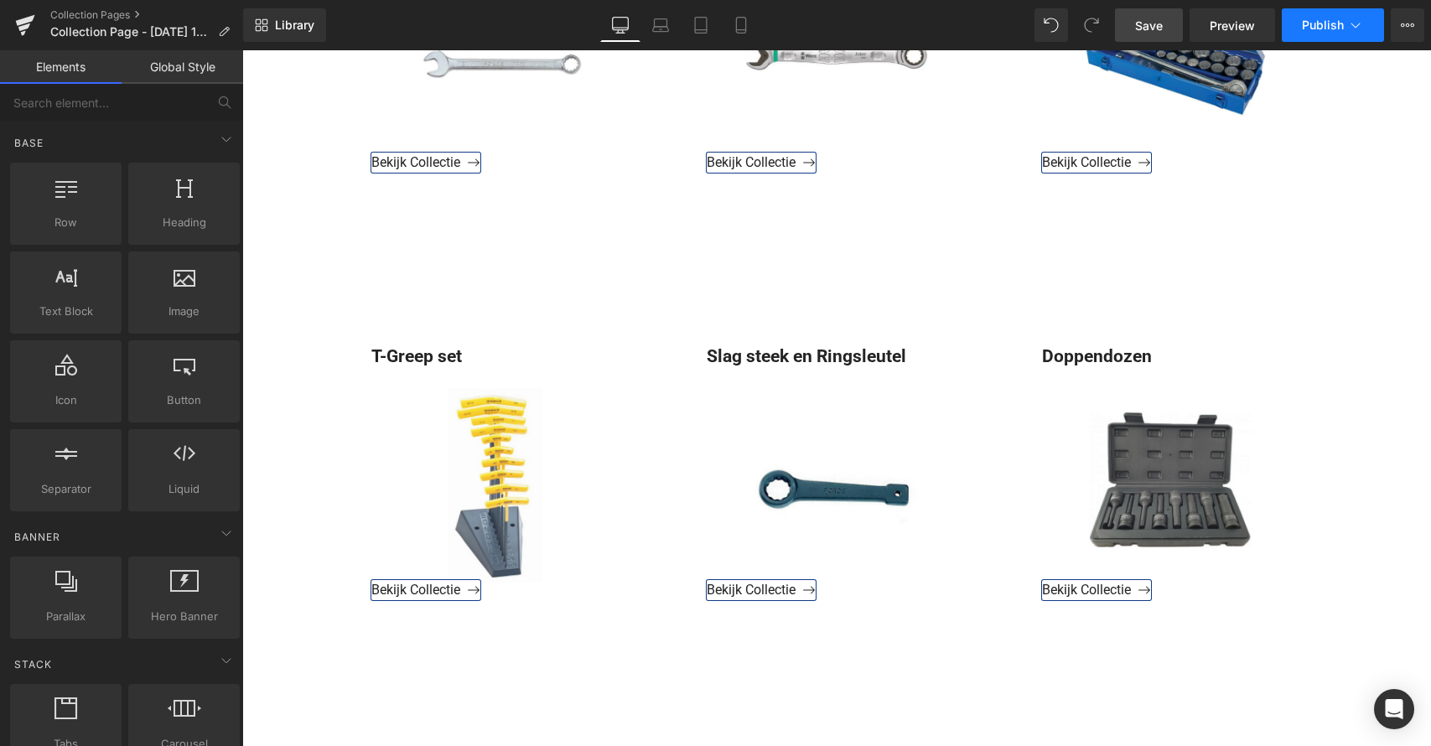
click at [1316, 29] on span "Publish" at bounding box center [1323, 24] width 42 height 13
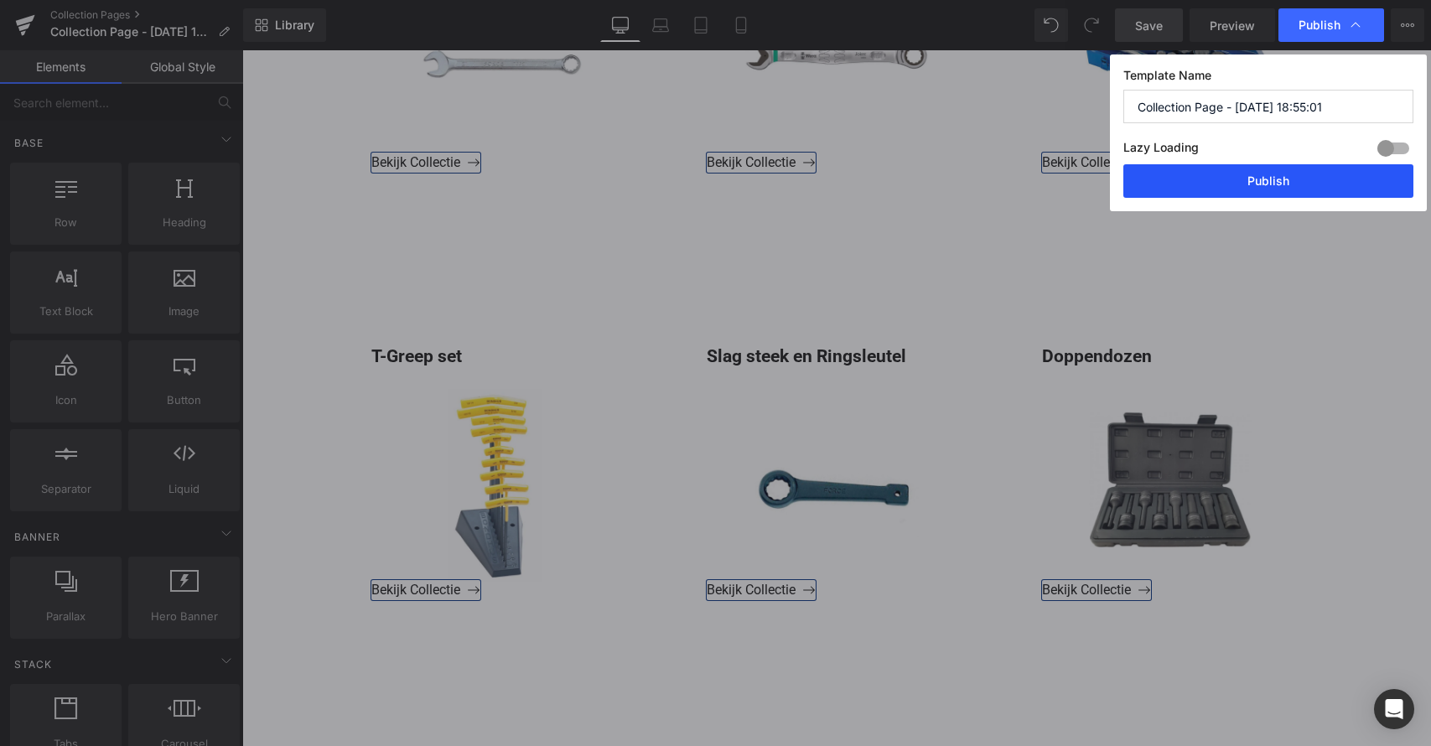
click at [1243, 189] on button "Publish" at bounding box center [1269, 181] width 290 height 34
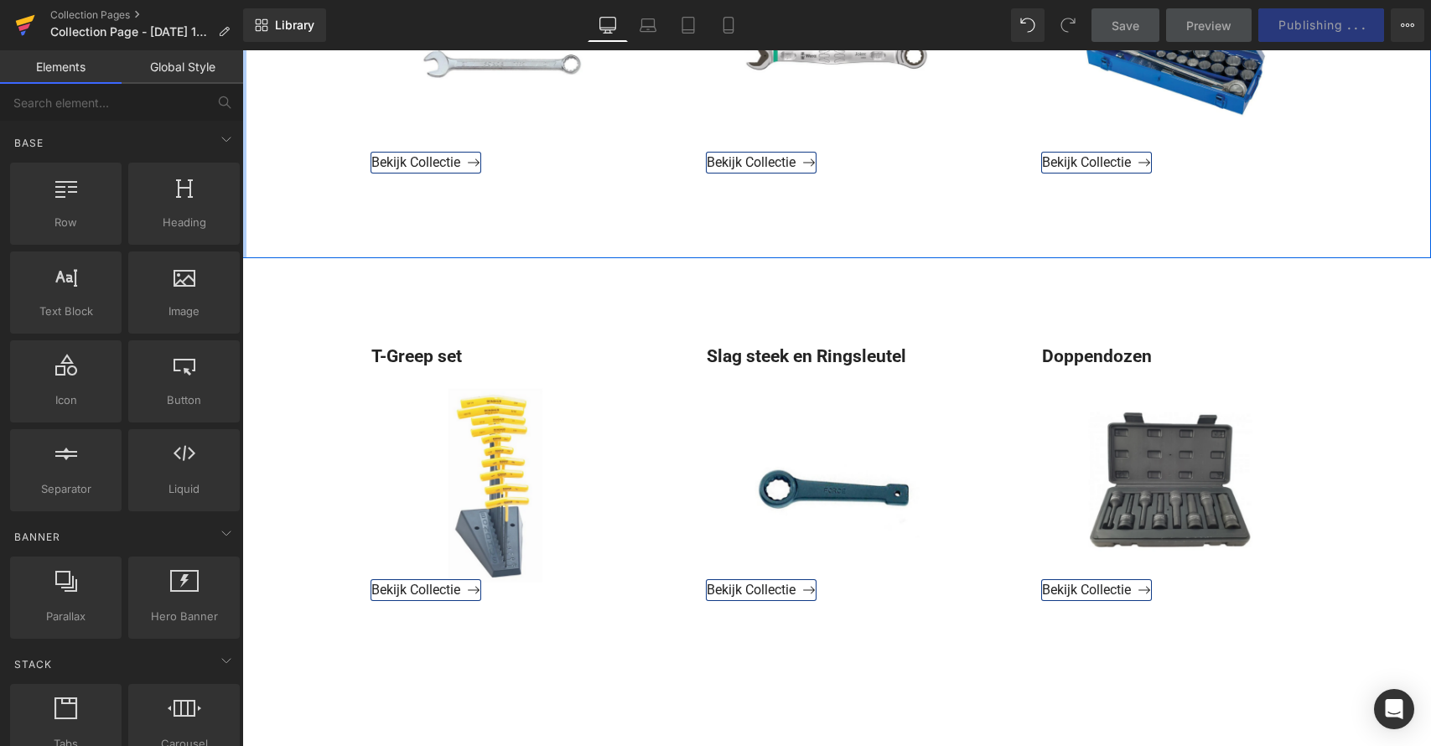
click at [20, 31] on icon at bounding box center [25, 25] width 20 height 42
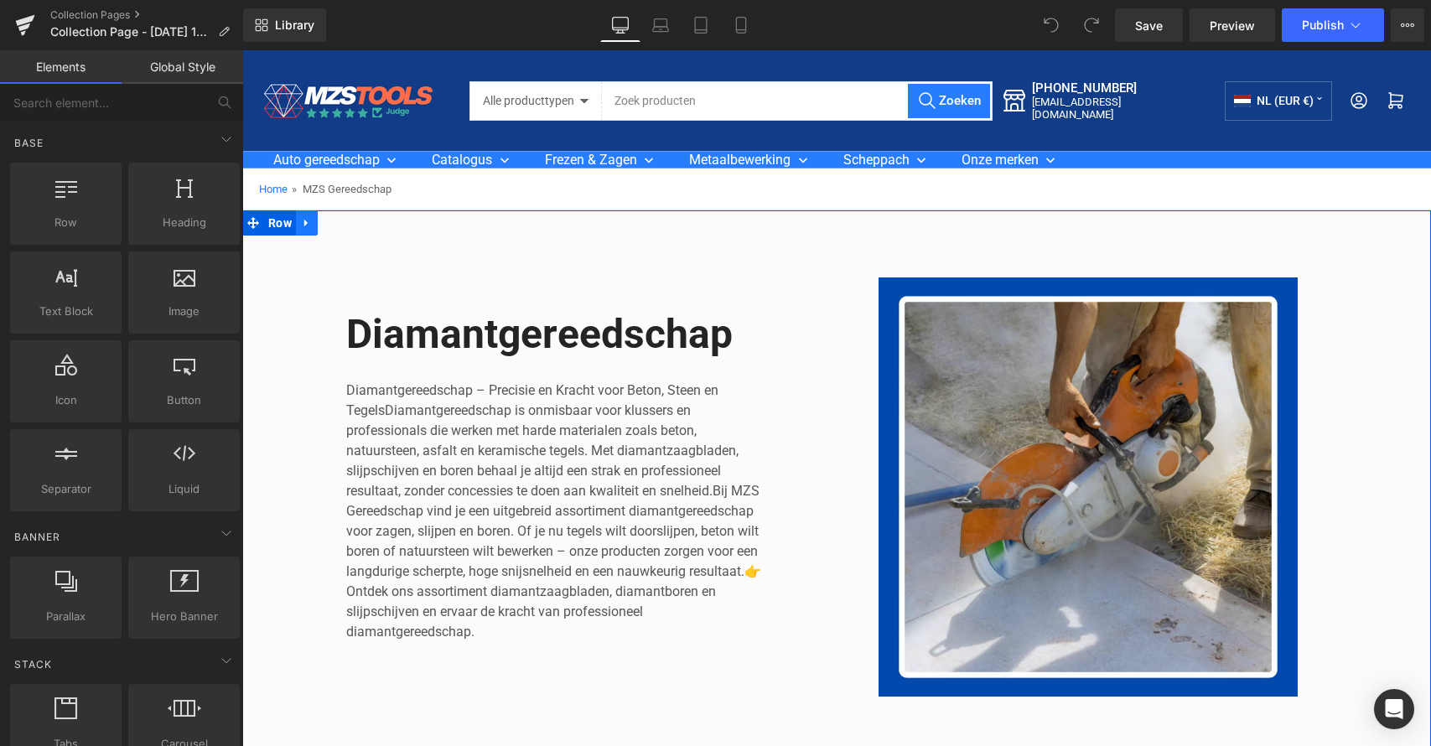
click at [309, 224] on icon at bounding box center [307, 223] width 12 height 13
click at [348, 226] on icon at bounding box center [351, 223] width 12 height 12
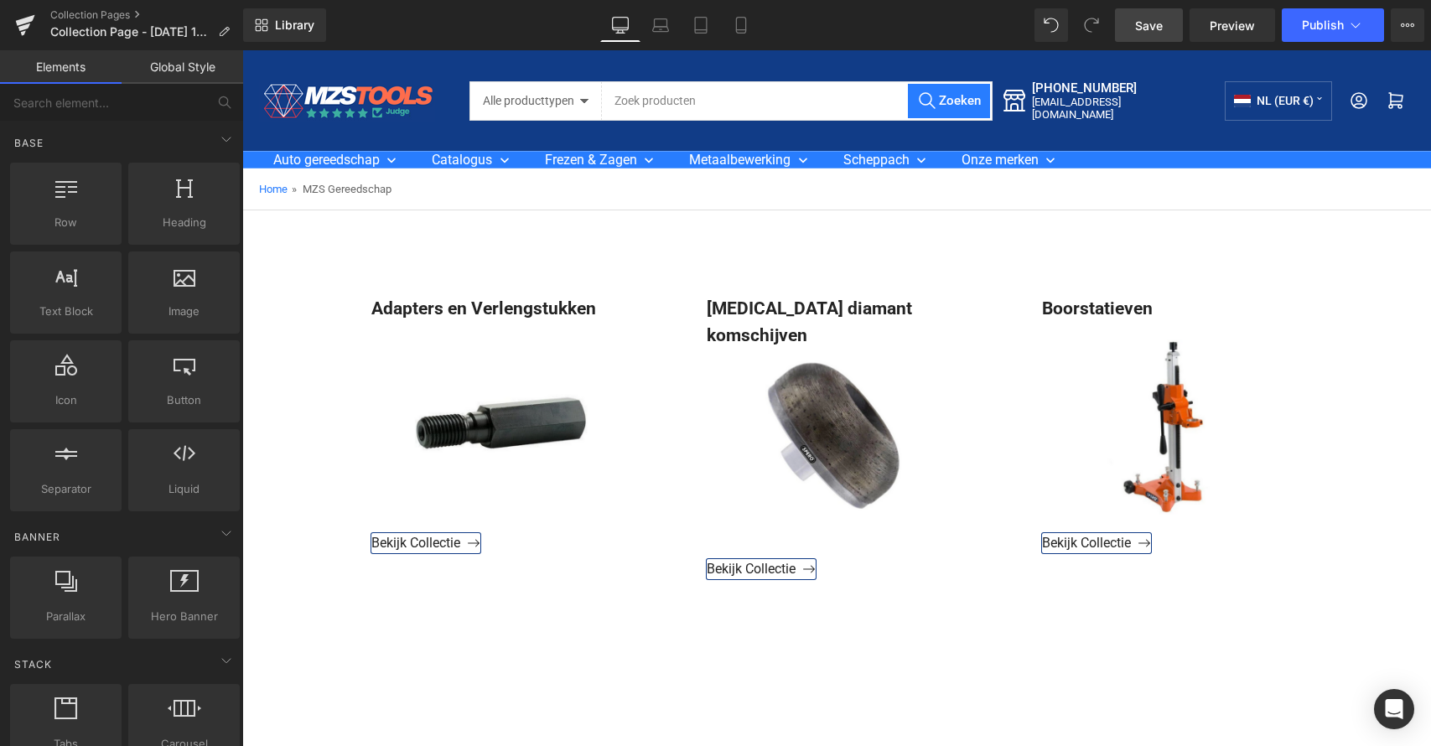
click at [1149, 32] on span "Save" at bounding box center [1149, 26] width 28 height 18
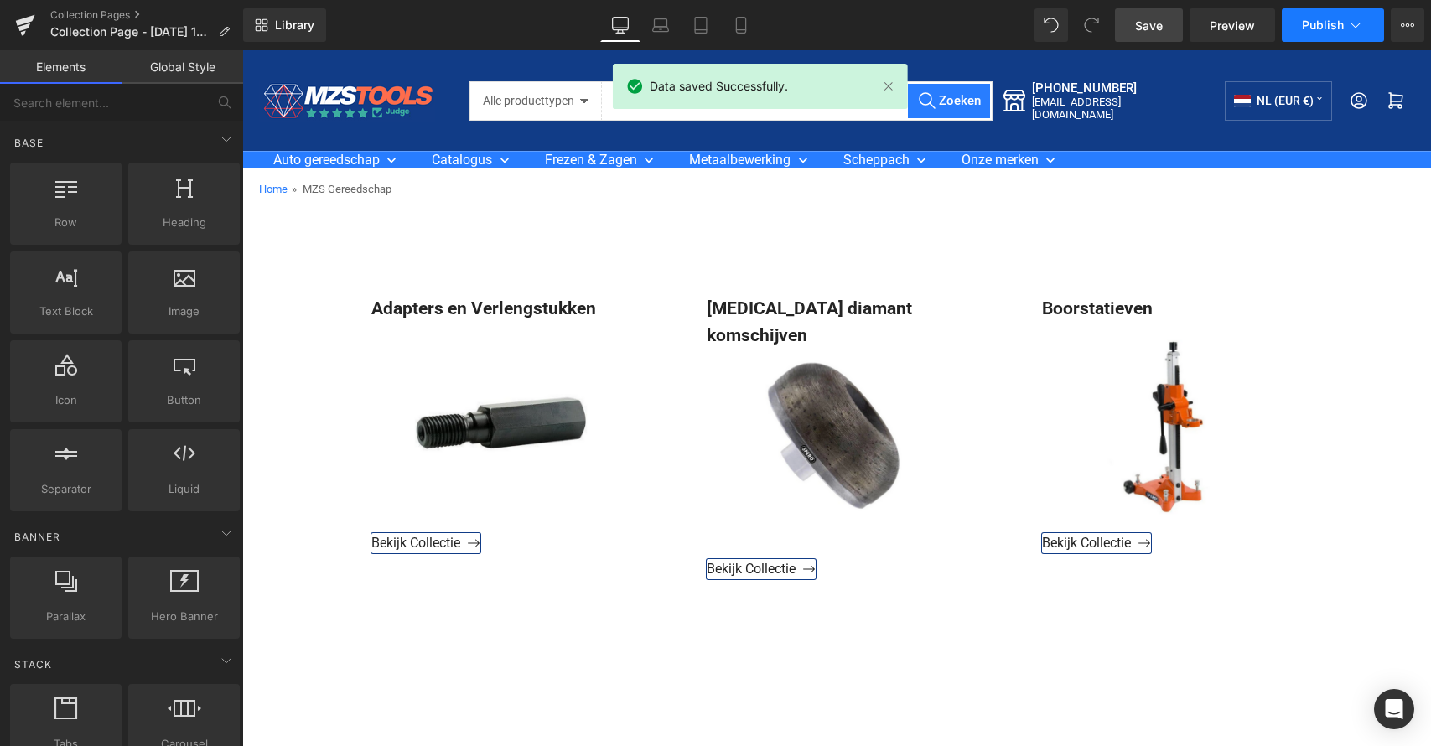
click at [1325, 26] on span "Publish" at bounding box center [1323, 24] width 42 height 13
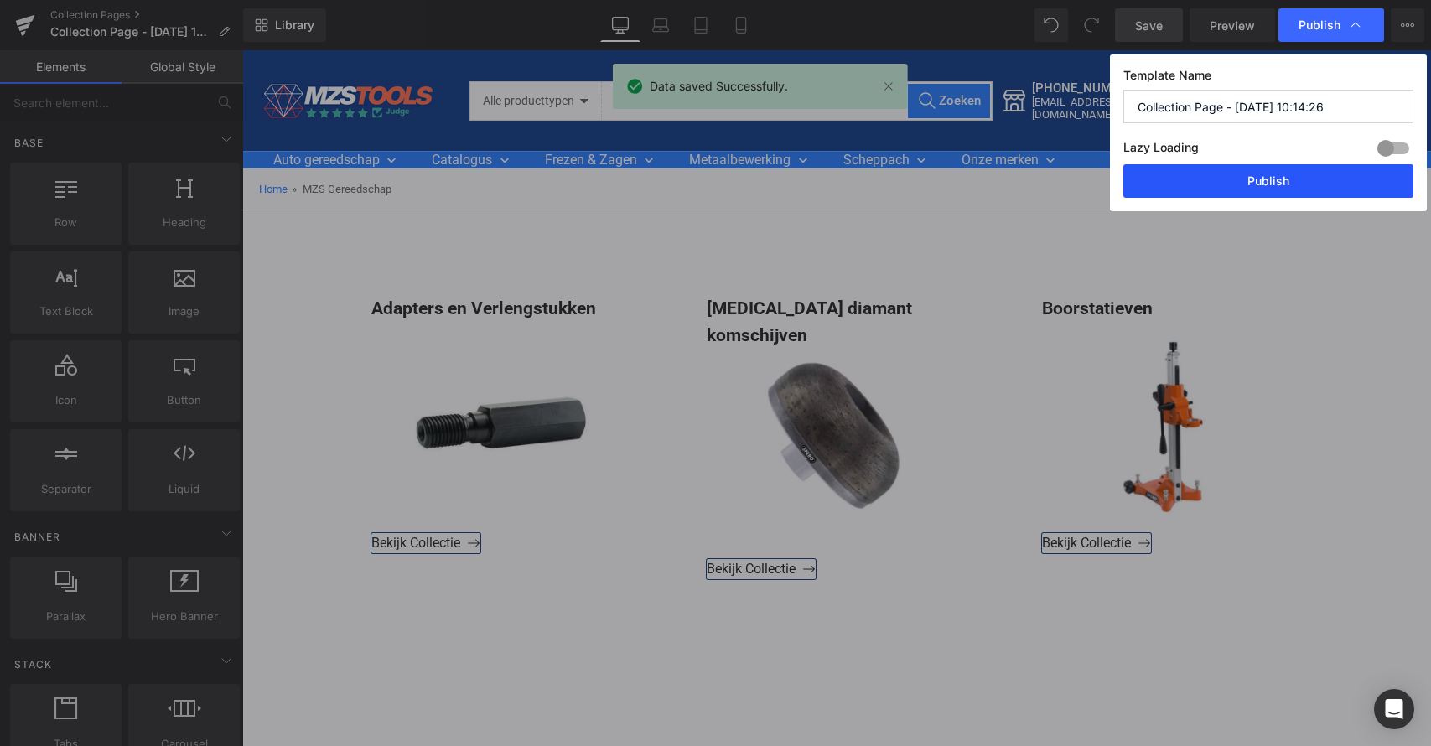
click at [1261, 171] on button "Publish" at bounding box center [1269, 181] width 290 height 34
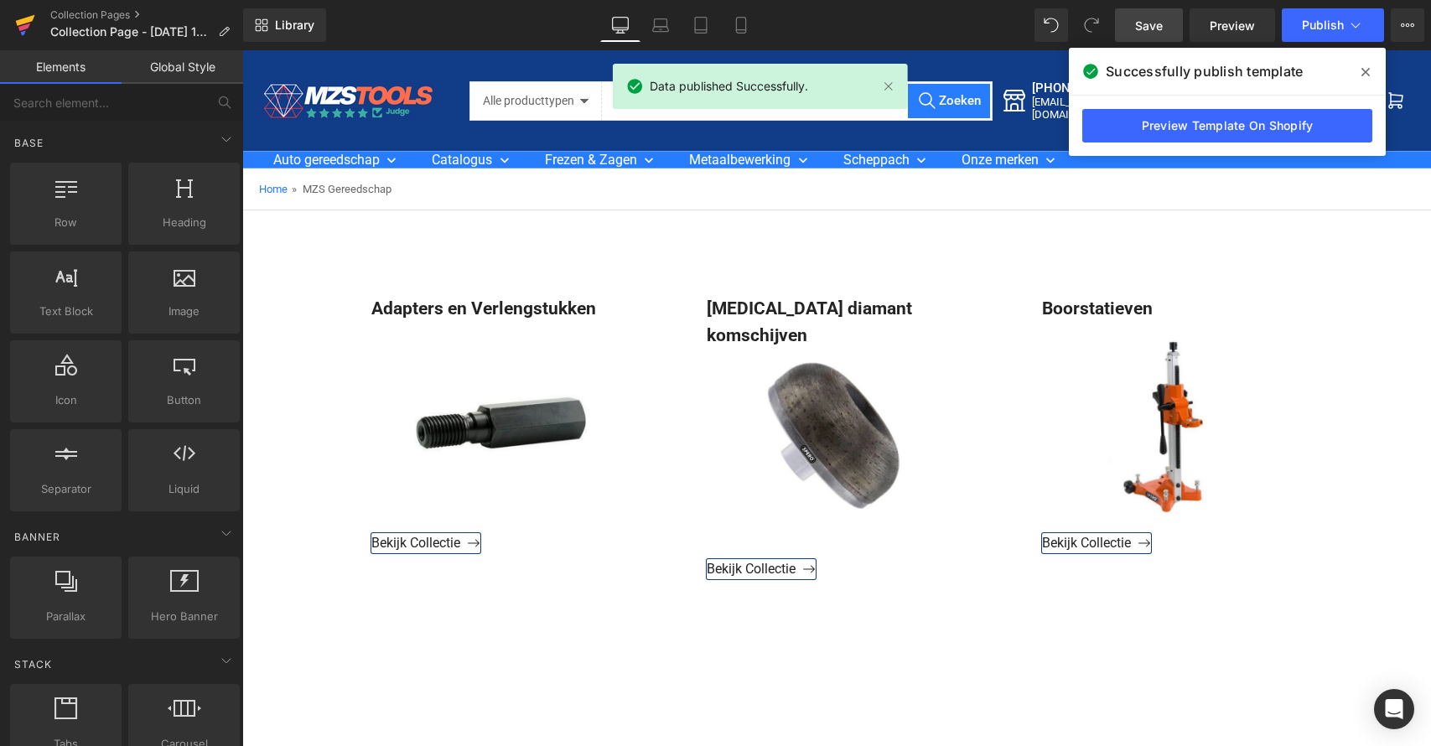
click at [23, 22] on icon at bounding box center [25, 20] width 19 height 11
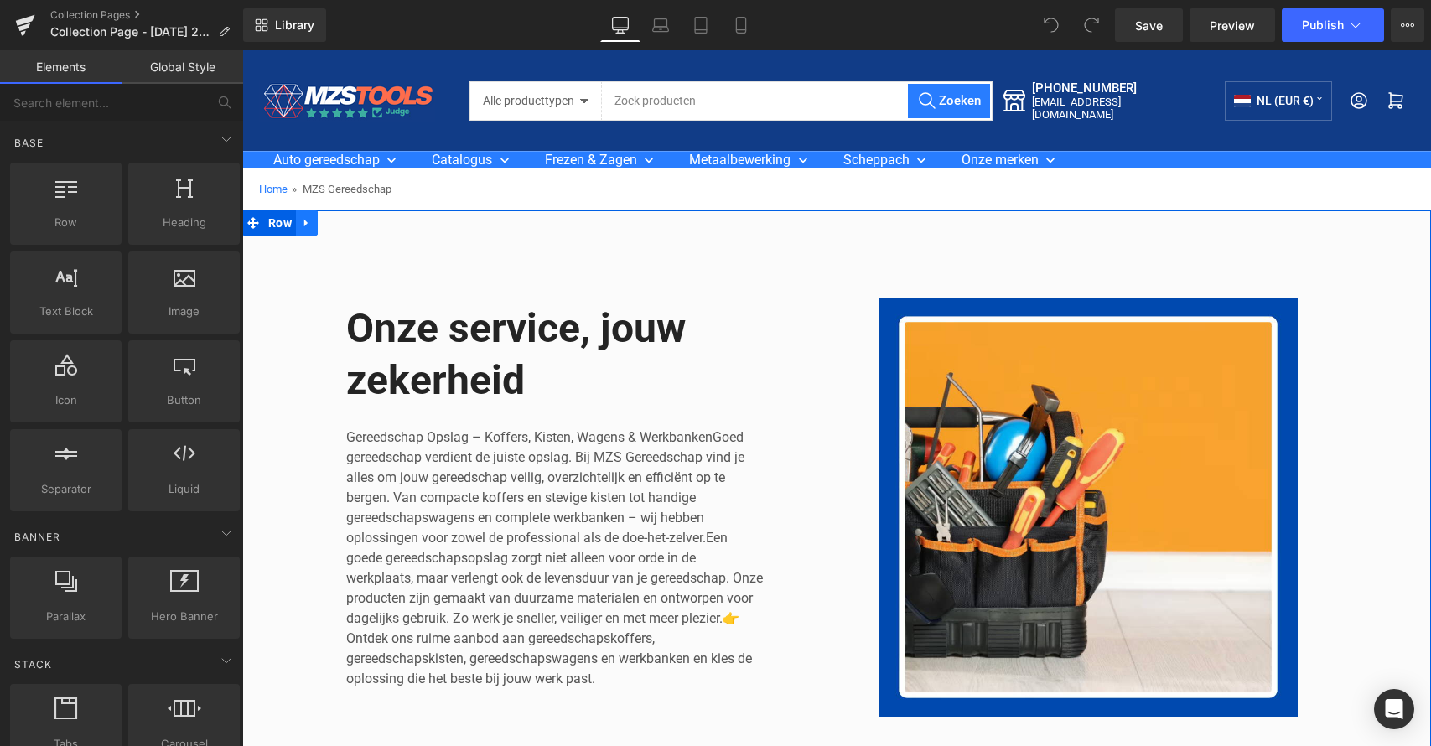
click at [304, 220] on icon at bounding box center [307, 223] width 12 height 13
click at [345, 228] on icon at bounding box center [351, 223] width 12 height 12
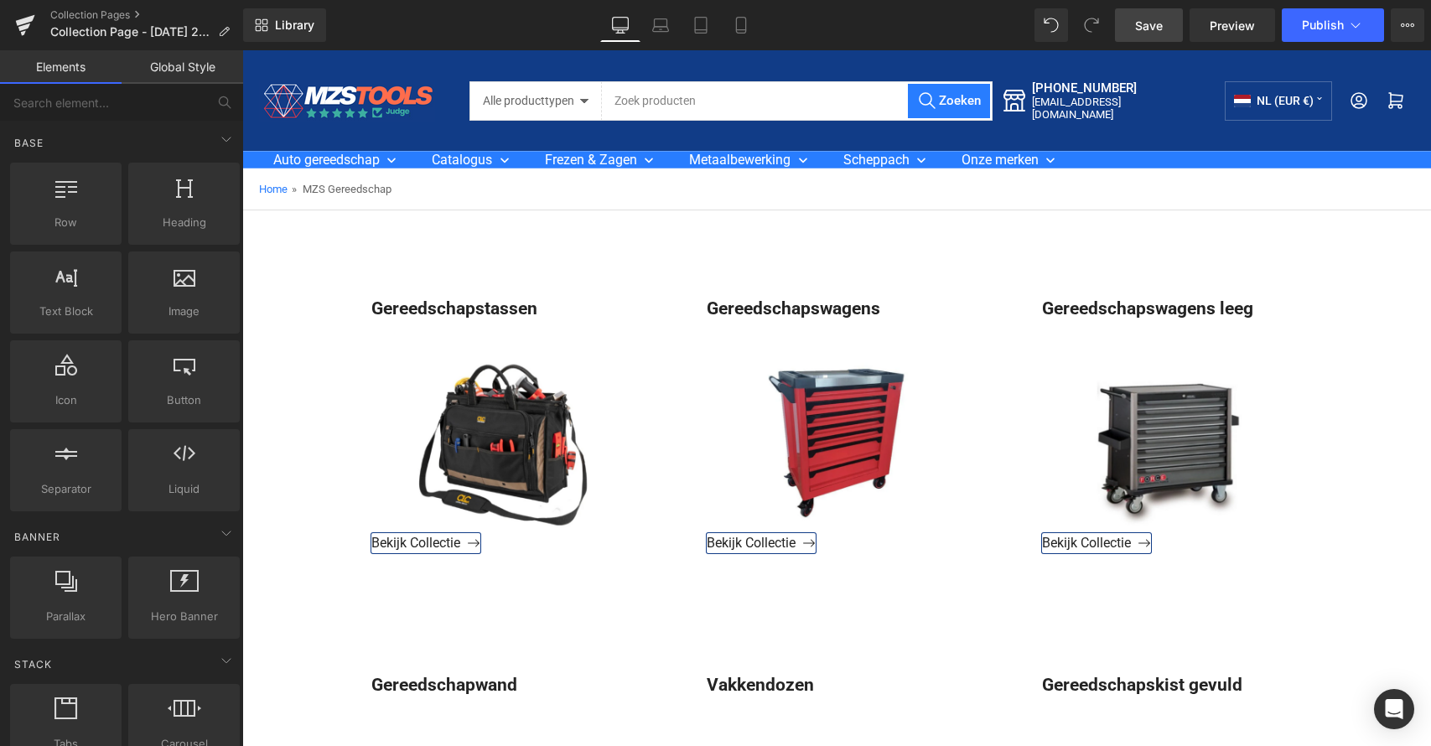
click at [1158, 31] on span "Save" at bounding box center [1149, 26] width 28 height 18
click at [1355, 13] on button "Publish" at bounding box center [1333, 25] width 102 height 34
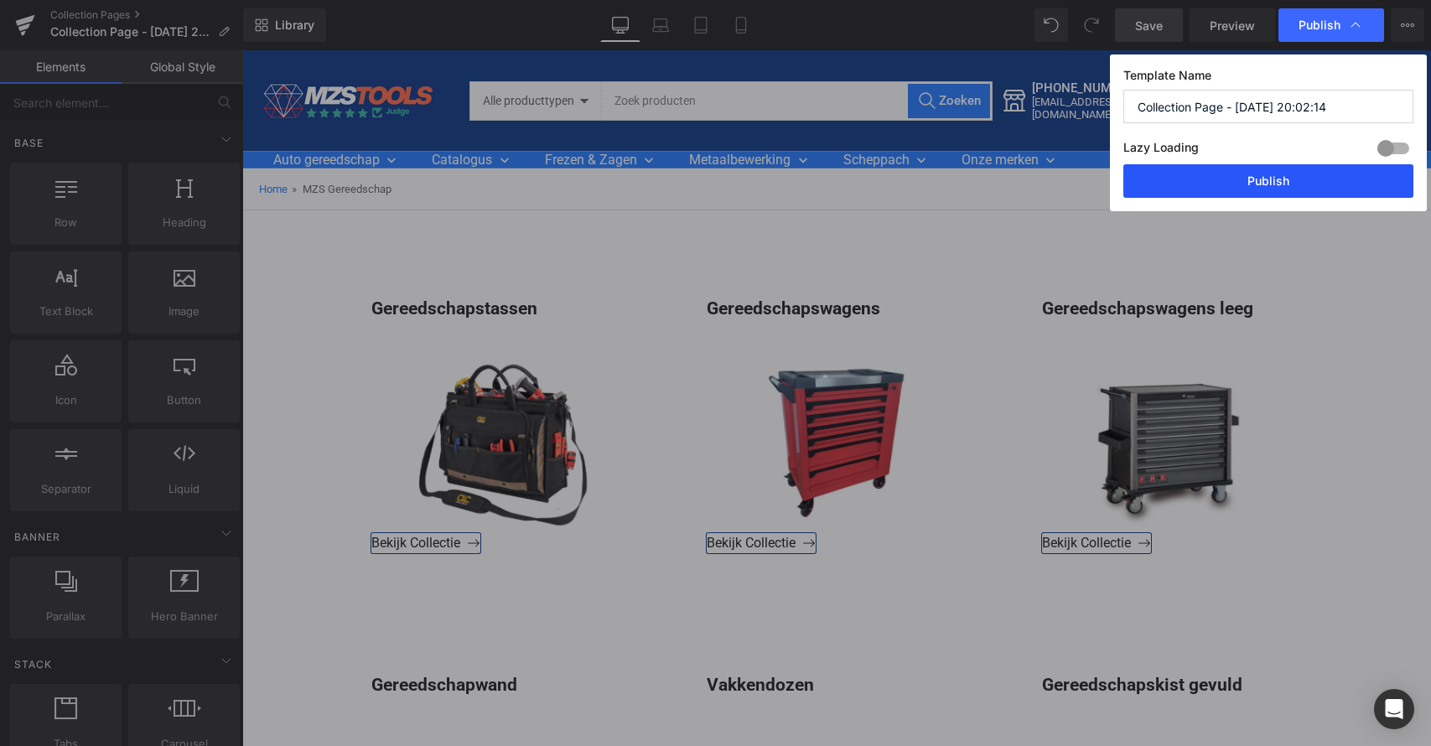
click at [1264, 169] on button "Publish" at bounding box center [1269, 181] width 290 height 34
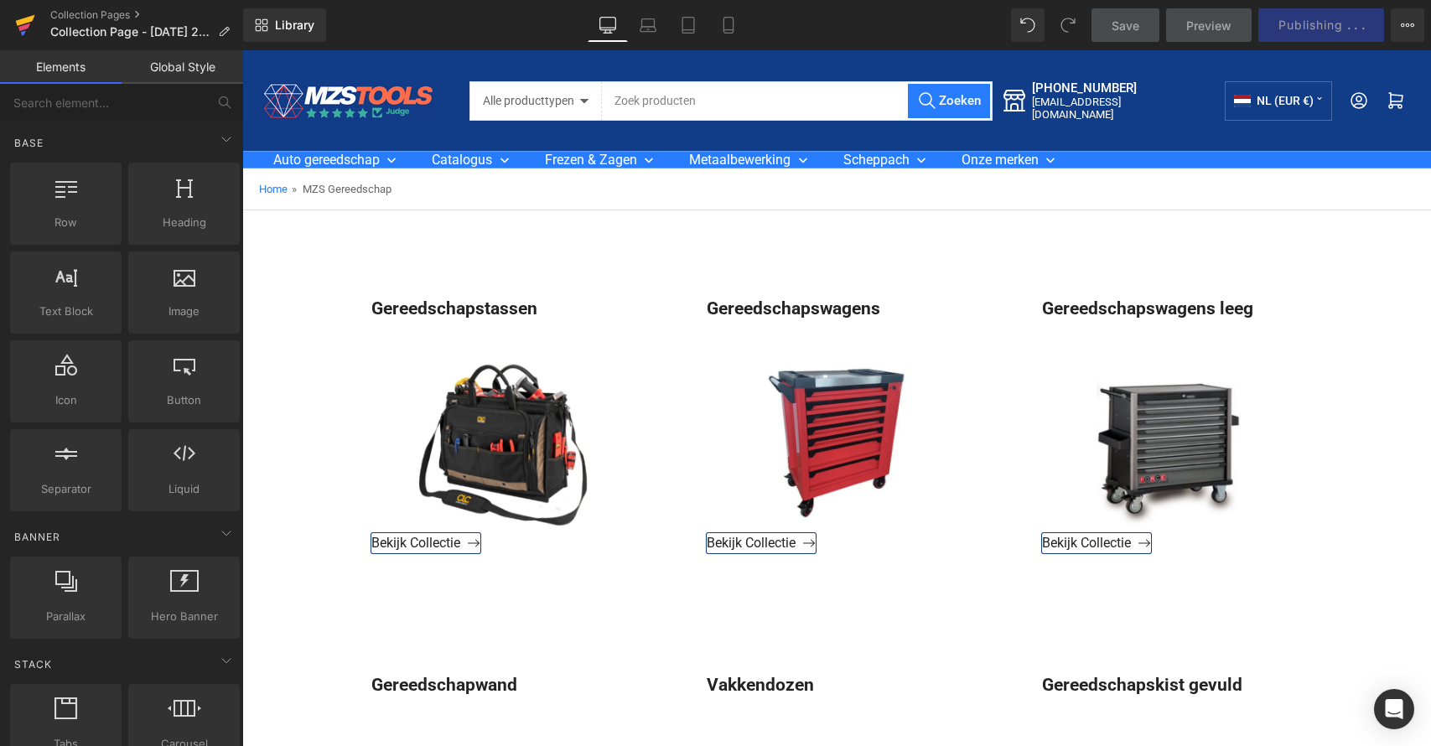
click at [26, 28] on icon at bounding box center [24, 27] width 12 height 8
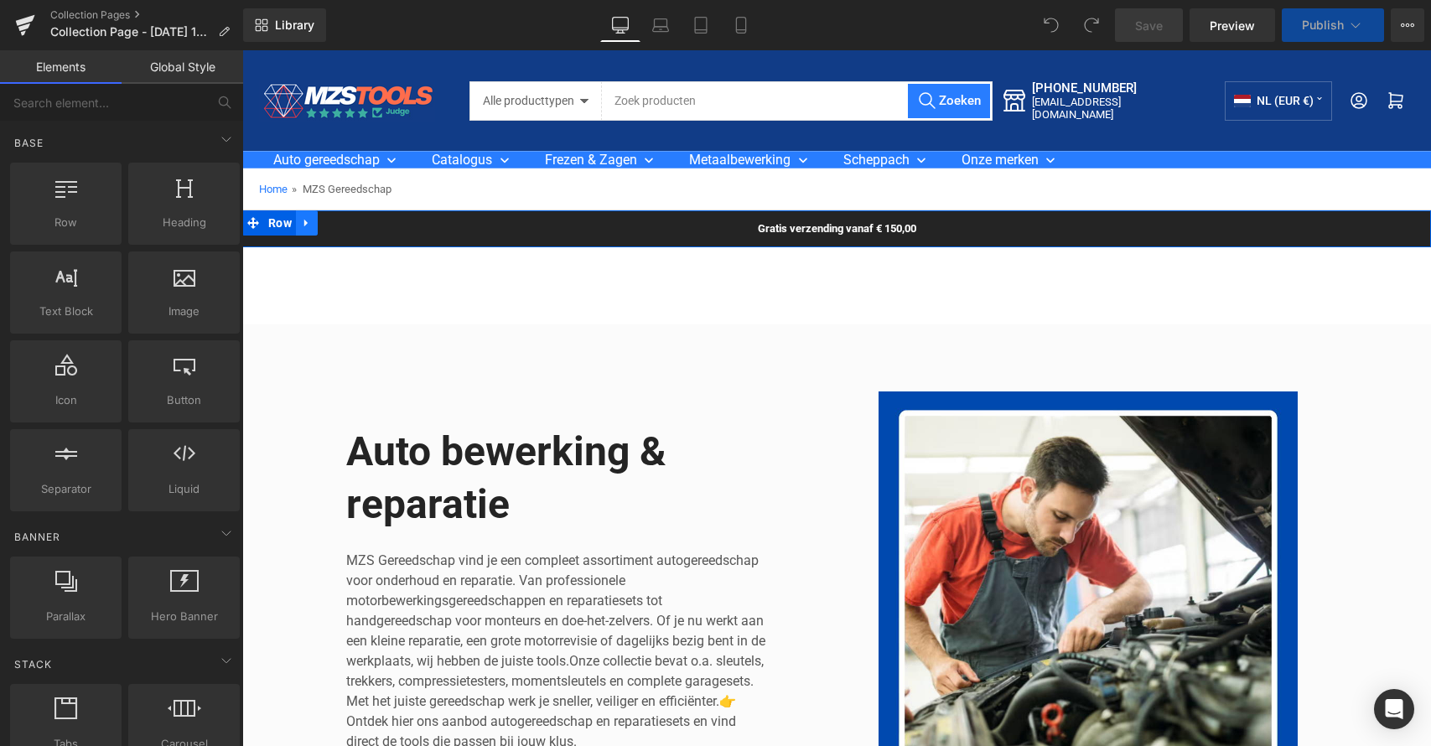
click at [310, 229] on link at bounding box center [307, 222] width 22 height 25
click at [345, 226] on icon at bounding box center [351, 223] width 12 height 12
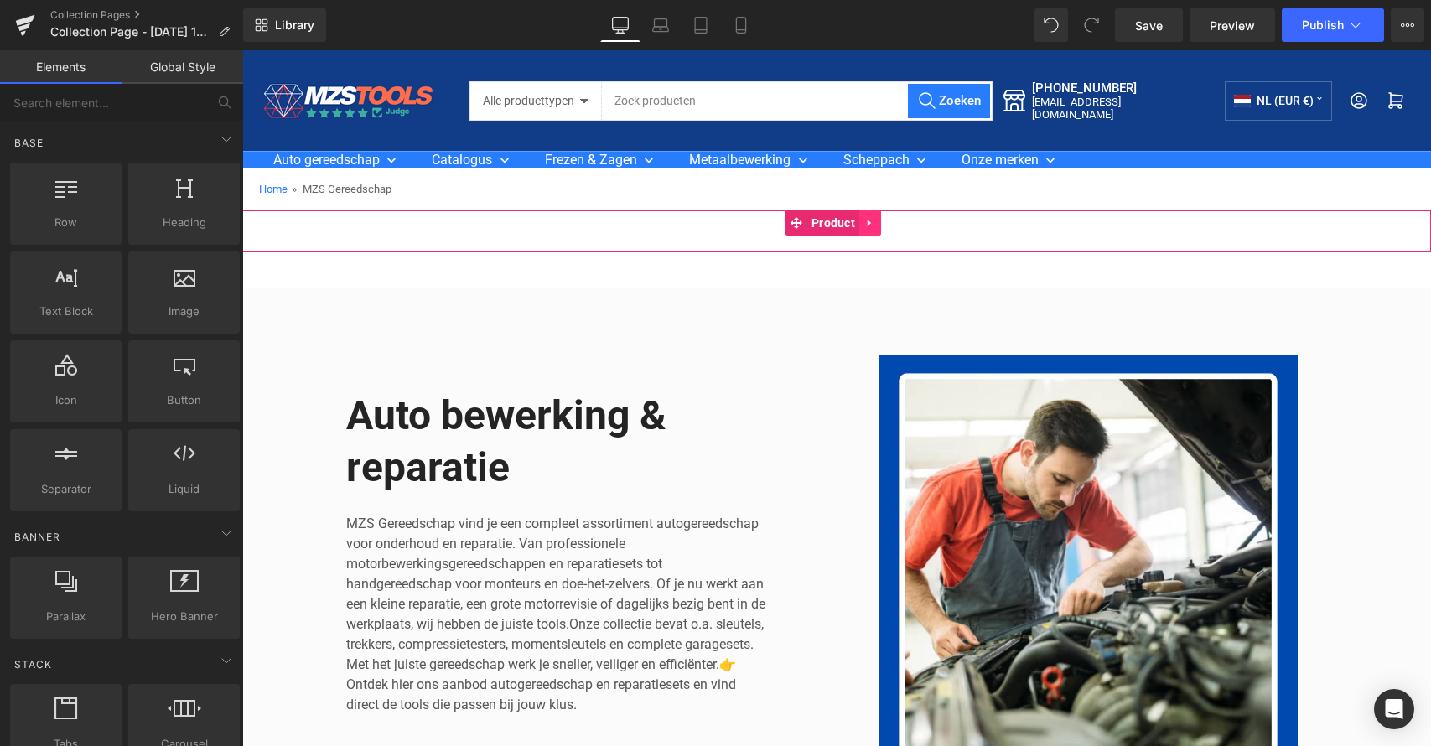
click at [868, 226] on icon at bounding box center [869, 224] width 3 height 8
click at [883, 223] on icon at bounding box center [881, 223] width 12 height 12
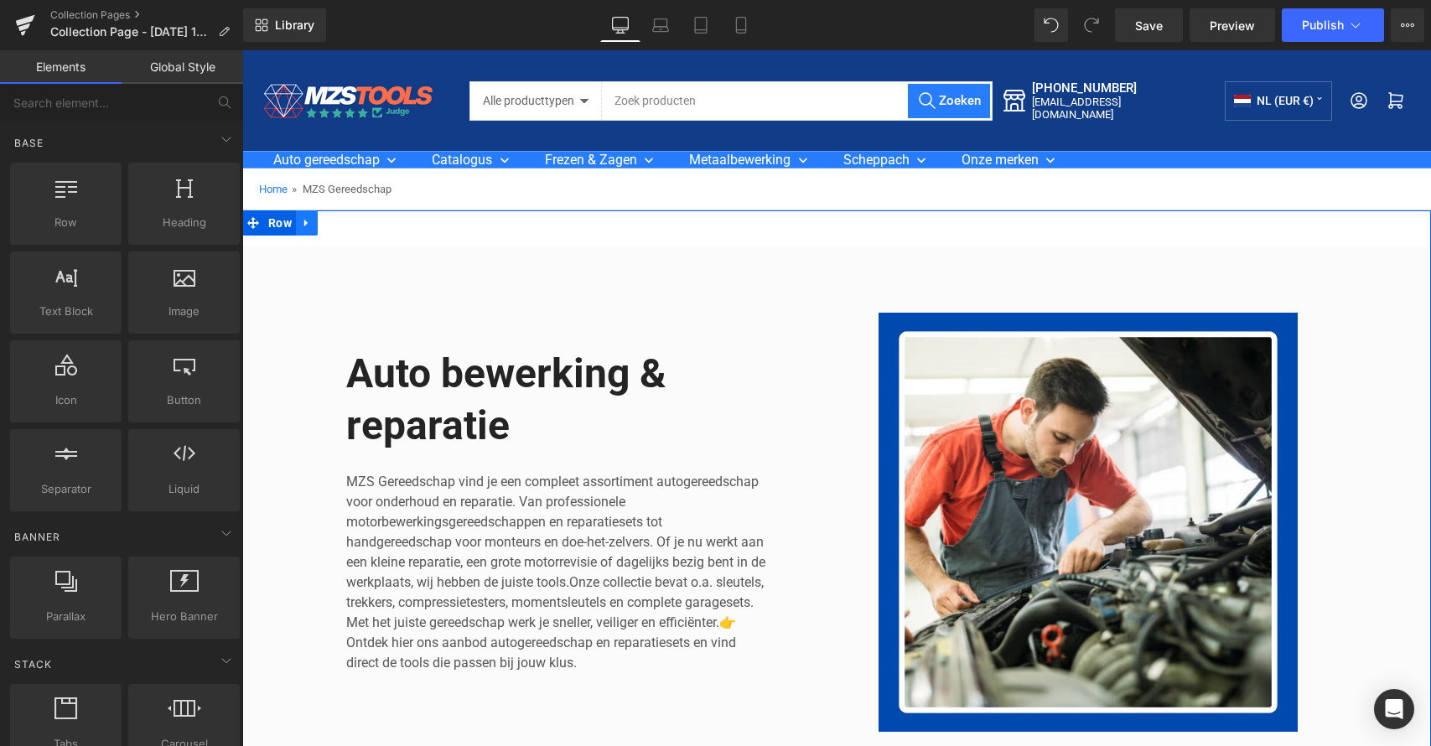
click at [309, 226] on icon at bounding box center [307, 223] width 12 height 13
click at [351, 227] on icon at bounding box center [351, 223] width 12 height 12
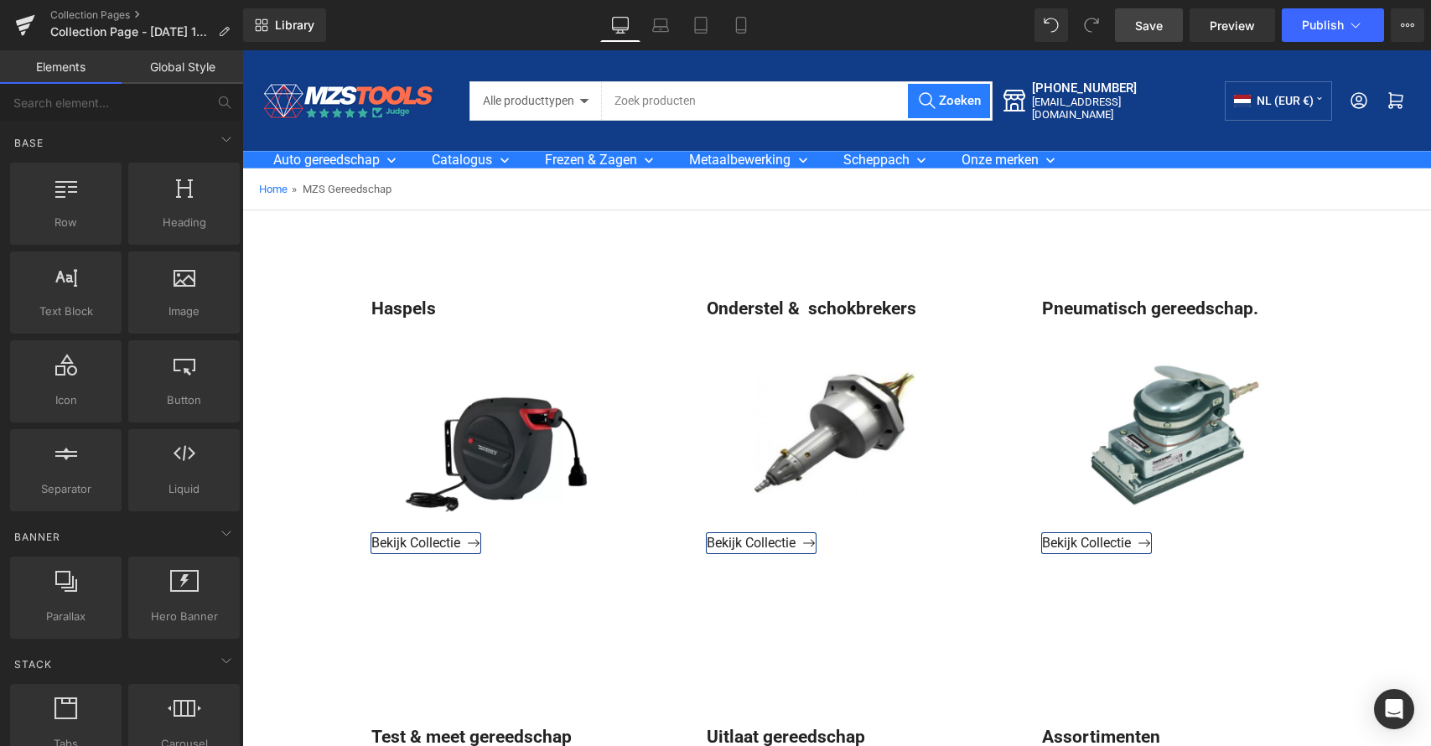
click at [1150, 37] on link "Save" at bounding box center [1149, 25] width 68 height 34
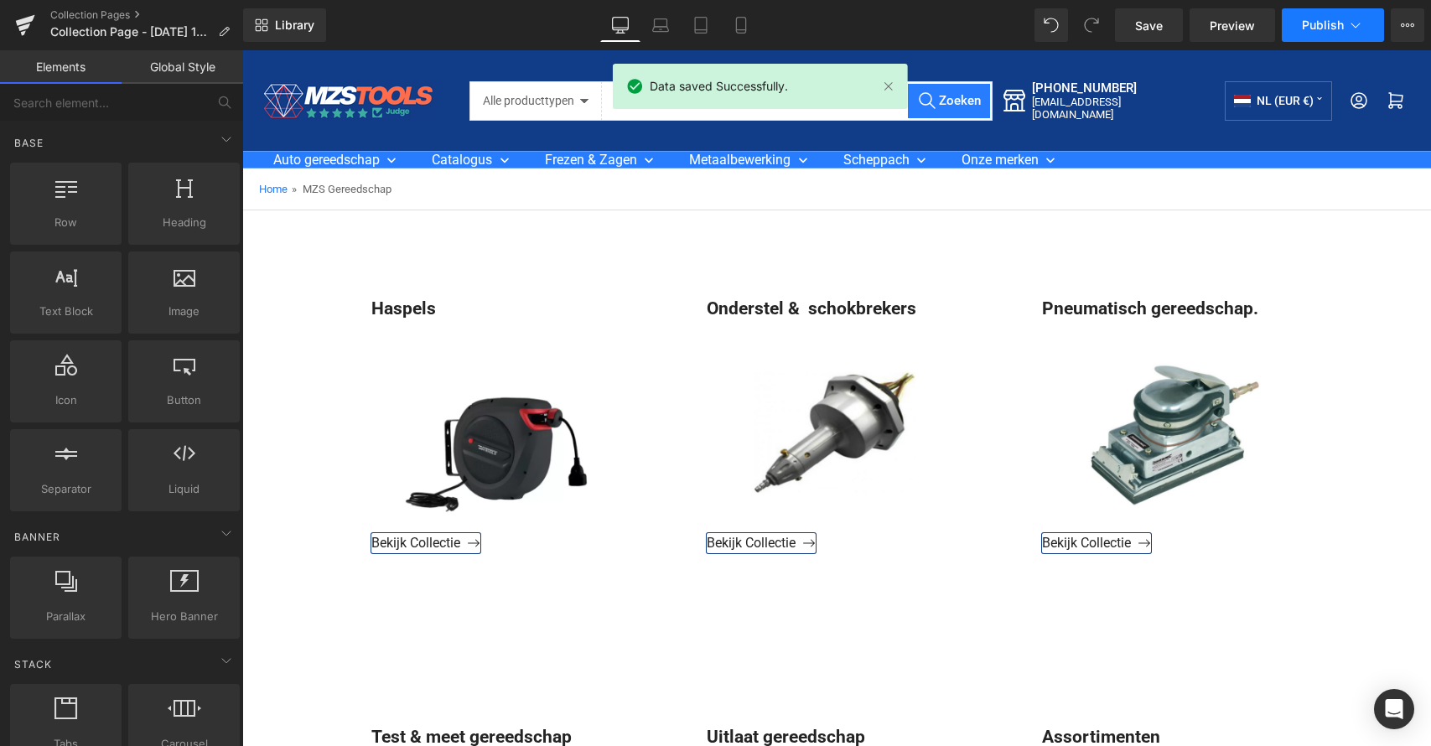
click at [1331, 23] on span "Publish" at bounding box center [1323, 24] width 42 height 13
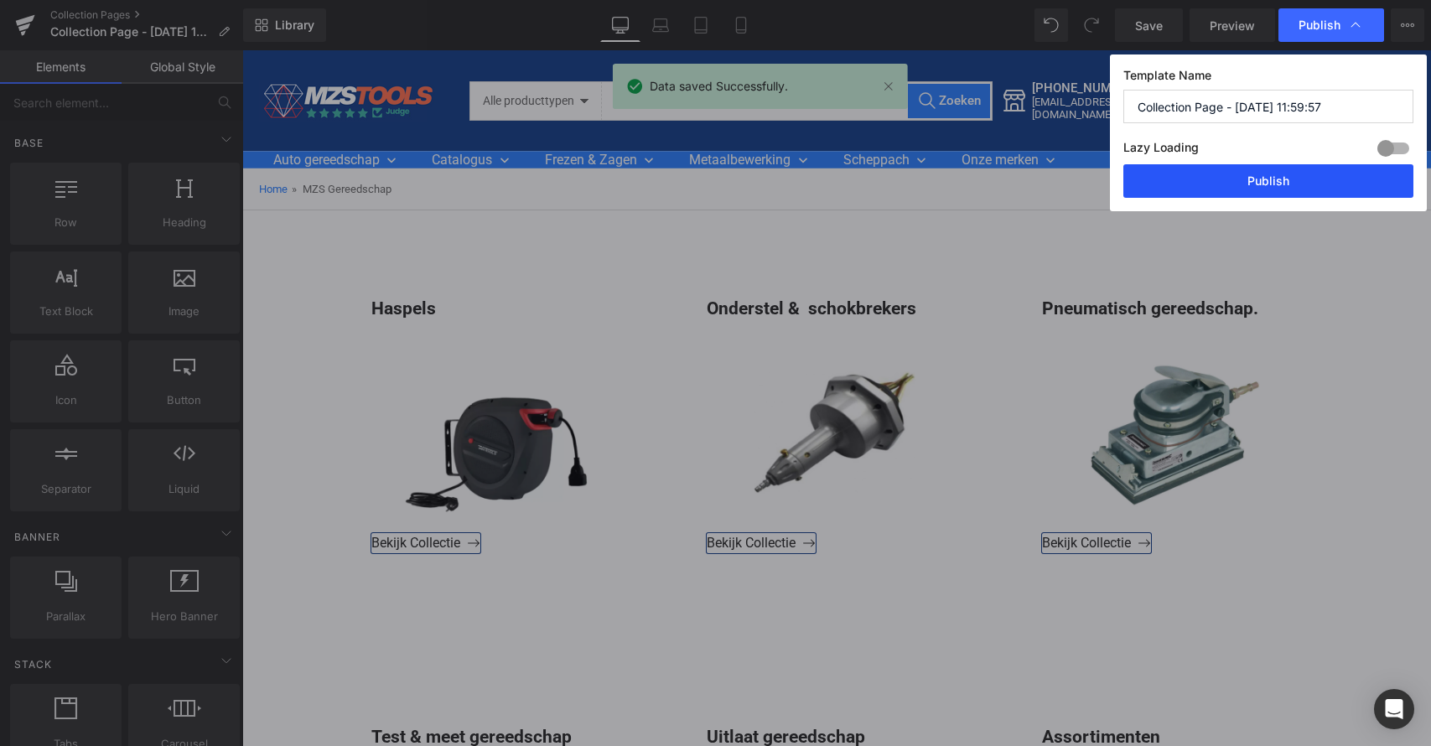
click at [1248, 166] on button "Publish" at bounding box center [1269, 181] width 290 height 34
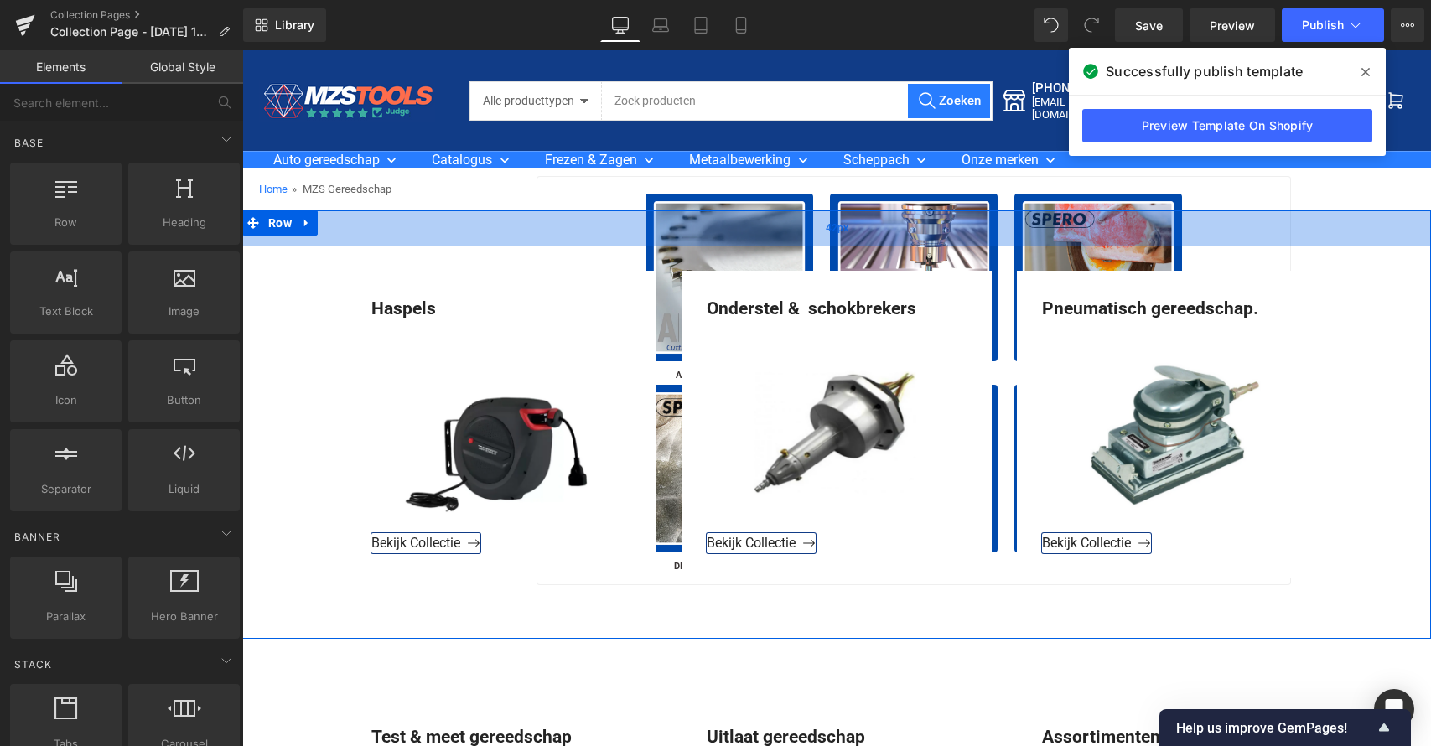
click at [721, 229] on div "42px" at bounding box center [836, 227] width 1189 height 35
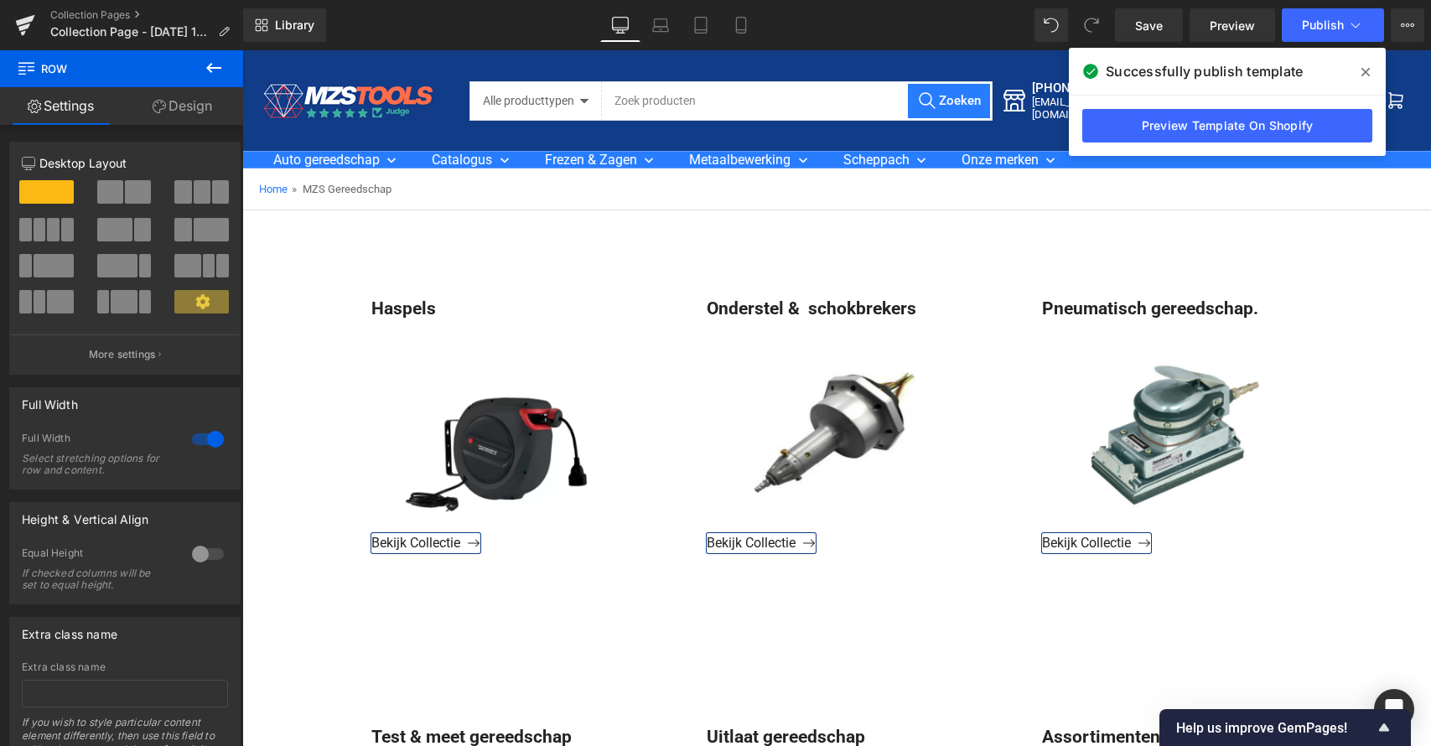
click at [213, 65] on icon at bounding box center [214, 68] width 20 height 20
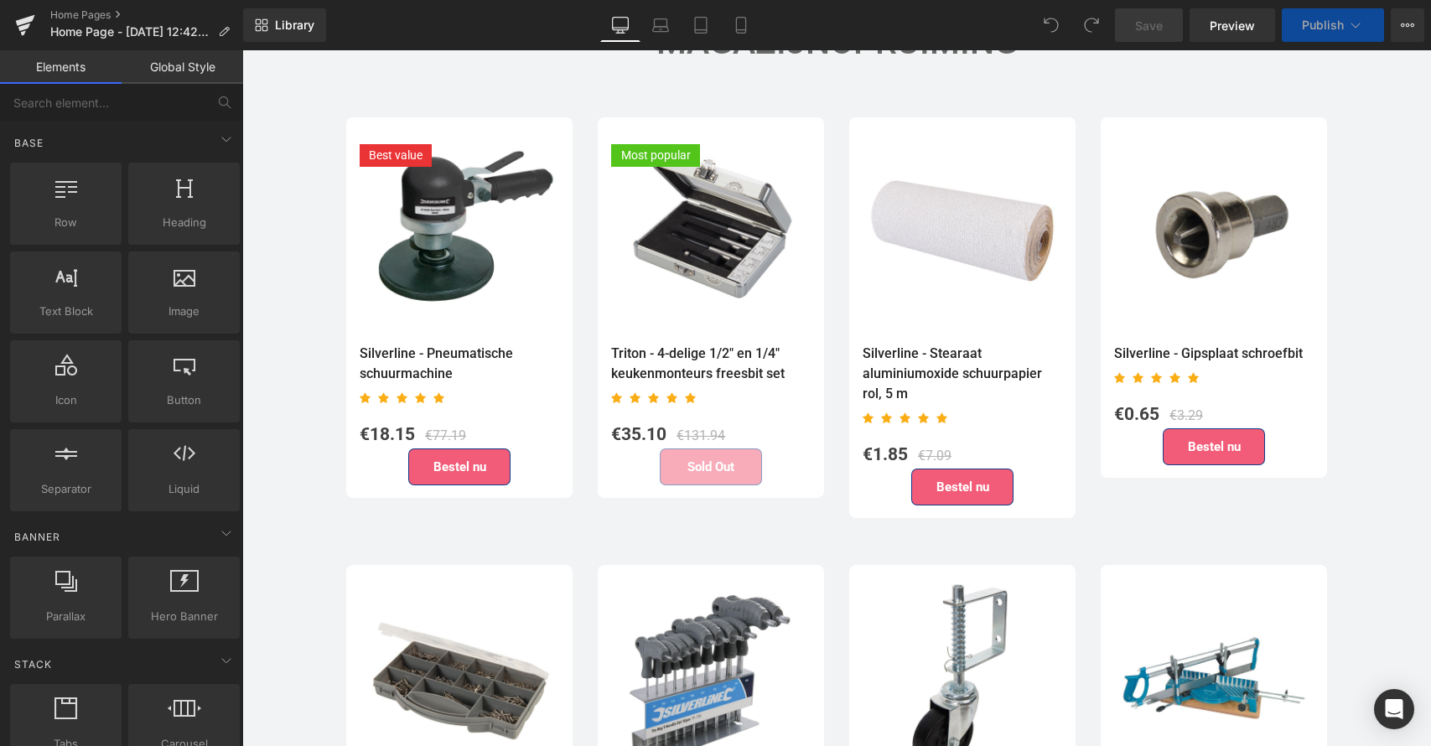
scroll to position [3345, 0]
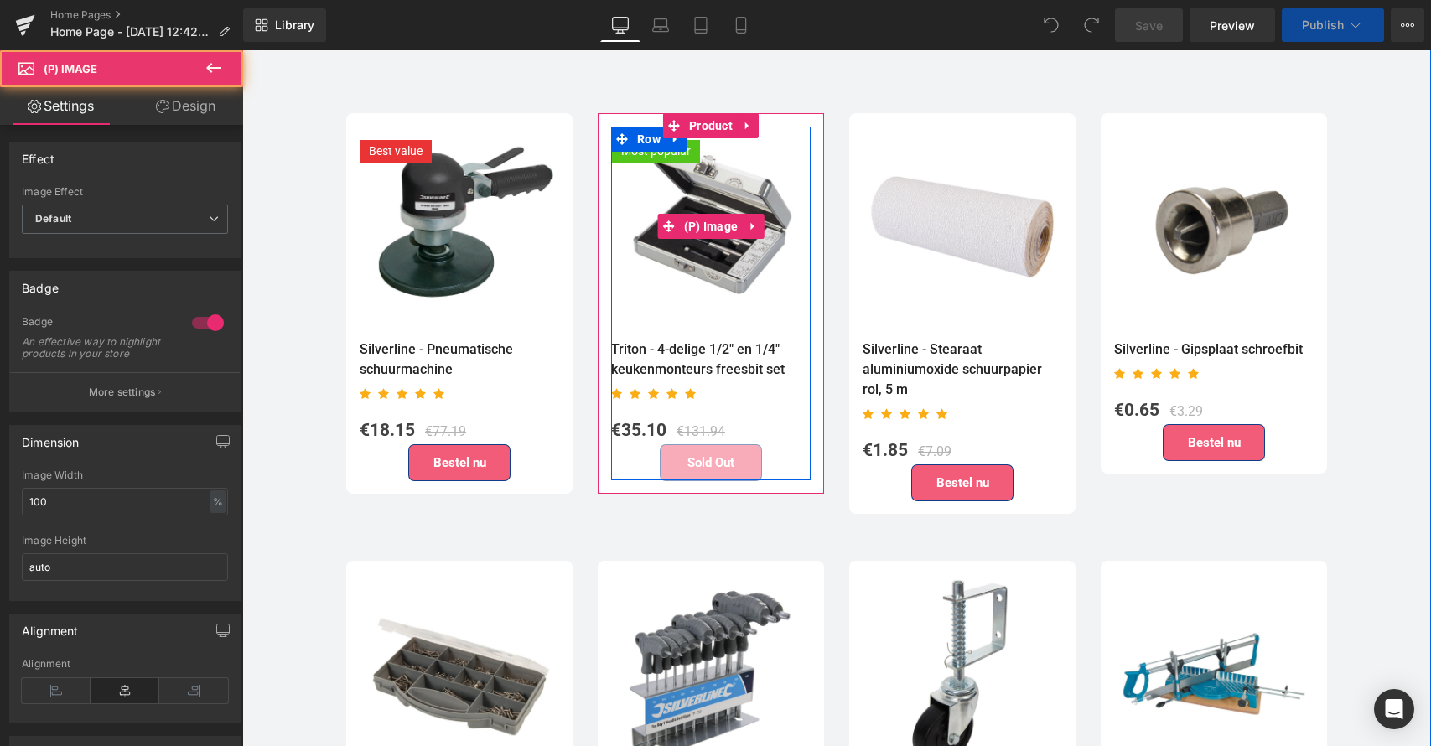
click at [755, 243] on img at bounding box center [711, 227] width 200 height 200
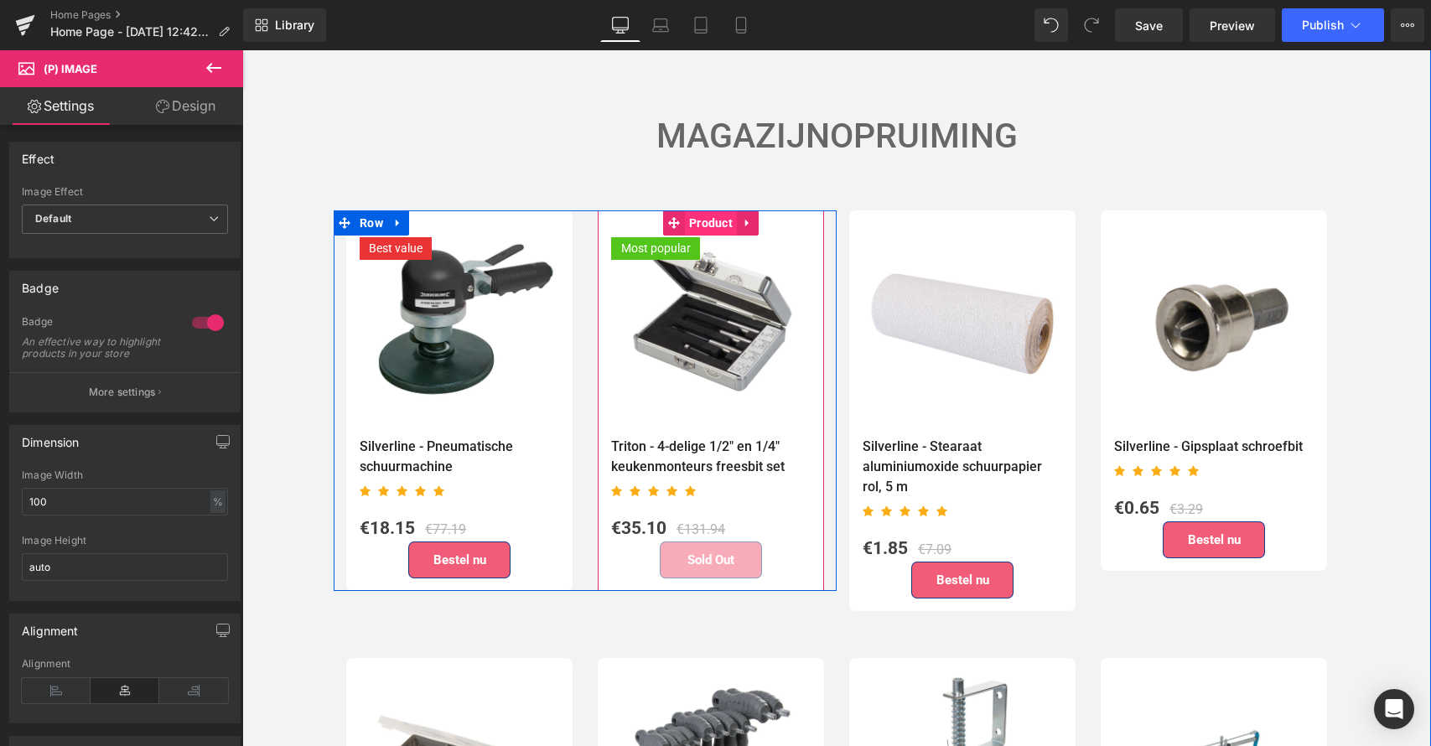
click at [721, 210] on span "Product" at bounding box center [711, 222] width 52 height 25
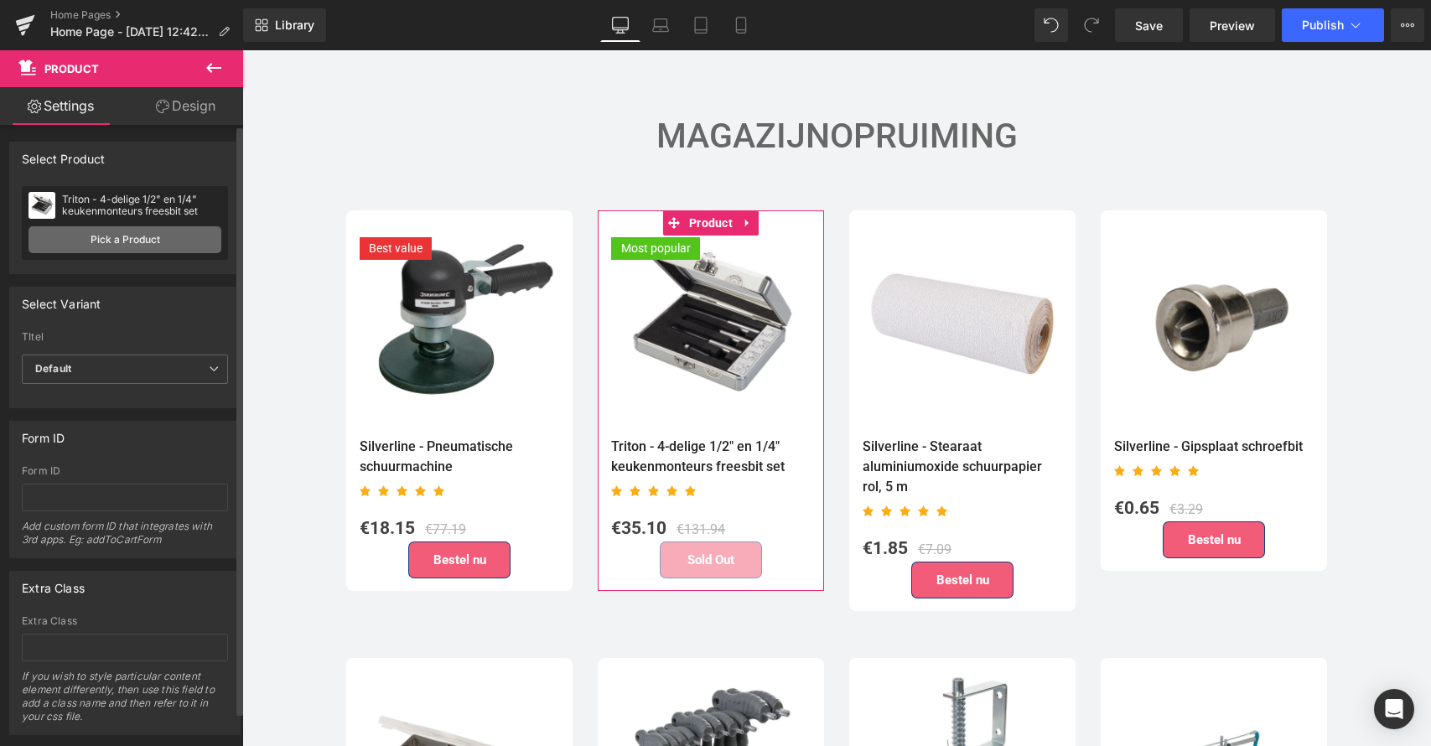
click at [122, 237] on link "Pick a Product" at bounding box center [125, 239] width 193 height 27
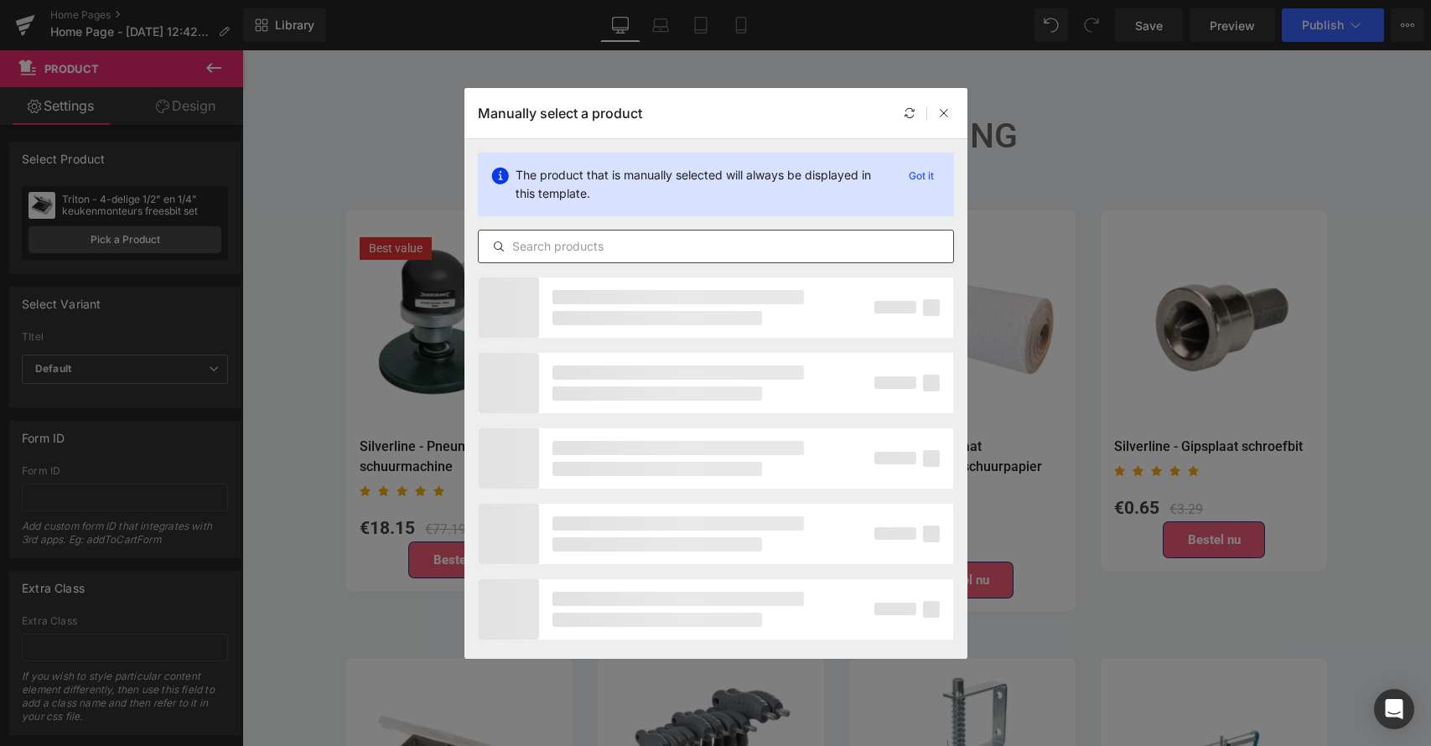
click at [563, 248] on input "text" at bounding box center [716, 246] width 475 height 20
paste input "Rockler - Houder voor kleine werkstukken"
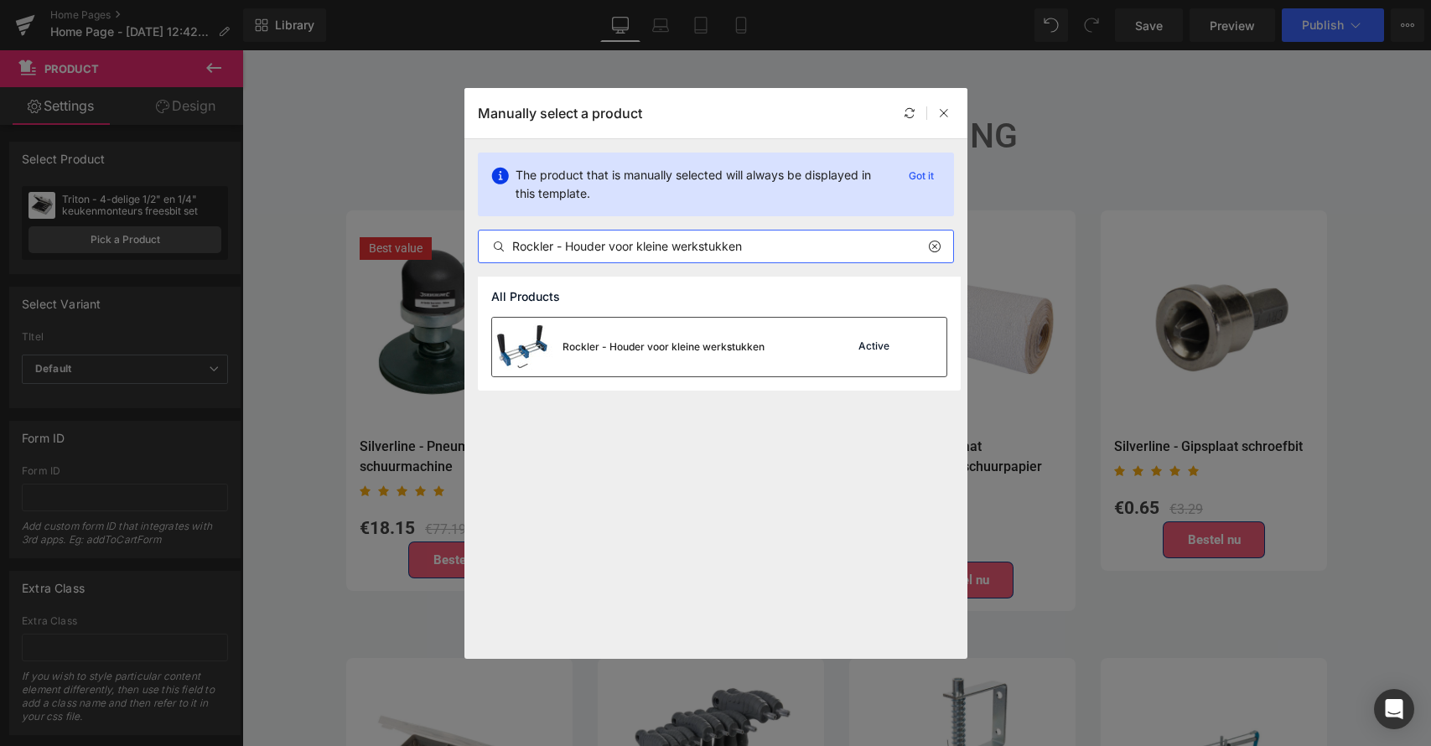
type input "Rockler - Houder voor kleine werkstukken"
click at [646, 346] on div "Rockler - Houder voor kleine werkstukken" at bounding box center [664, 347] width 202 height 15
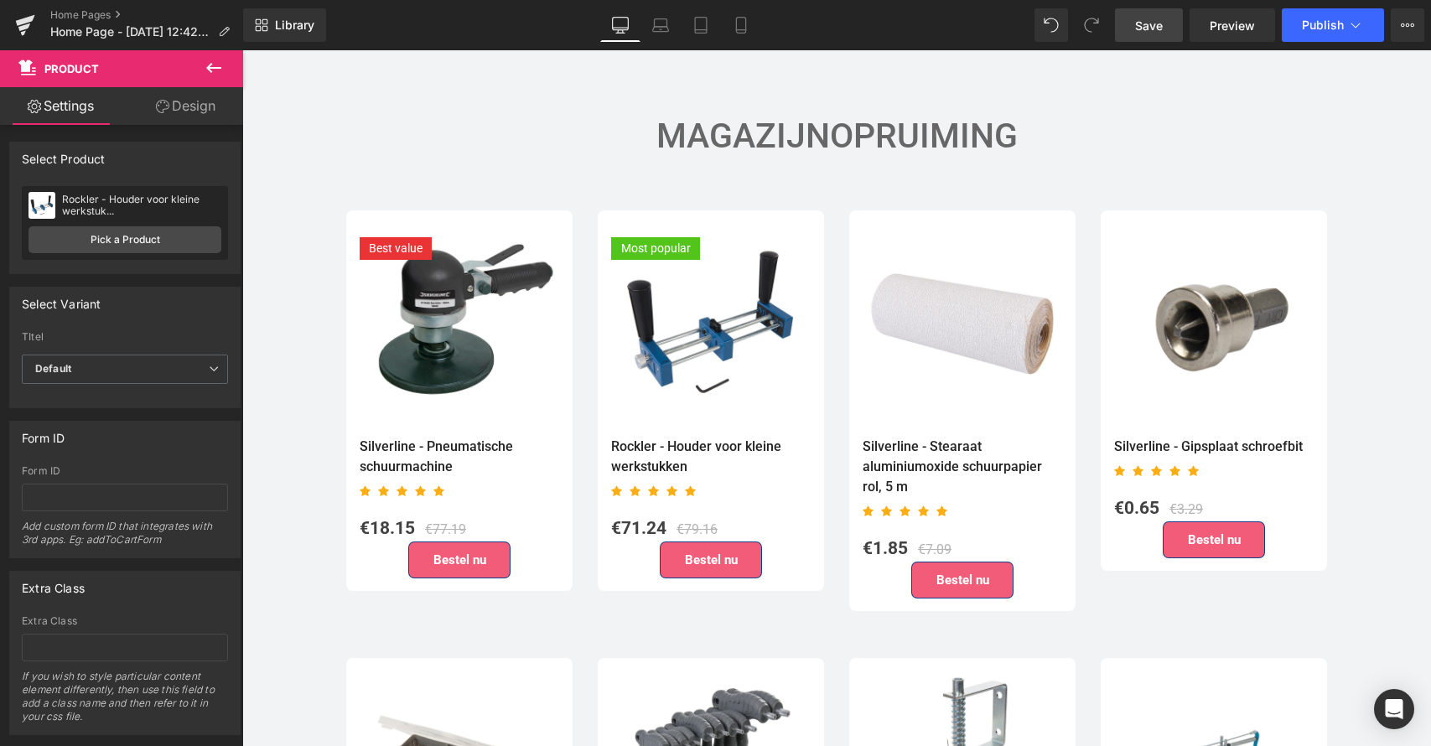
click at [1145, 24] on span "Save" at bounding box center [1149, 26] width 28 height 18
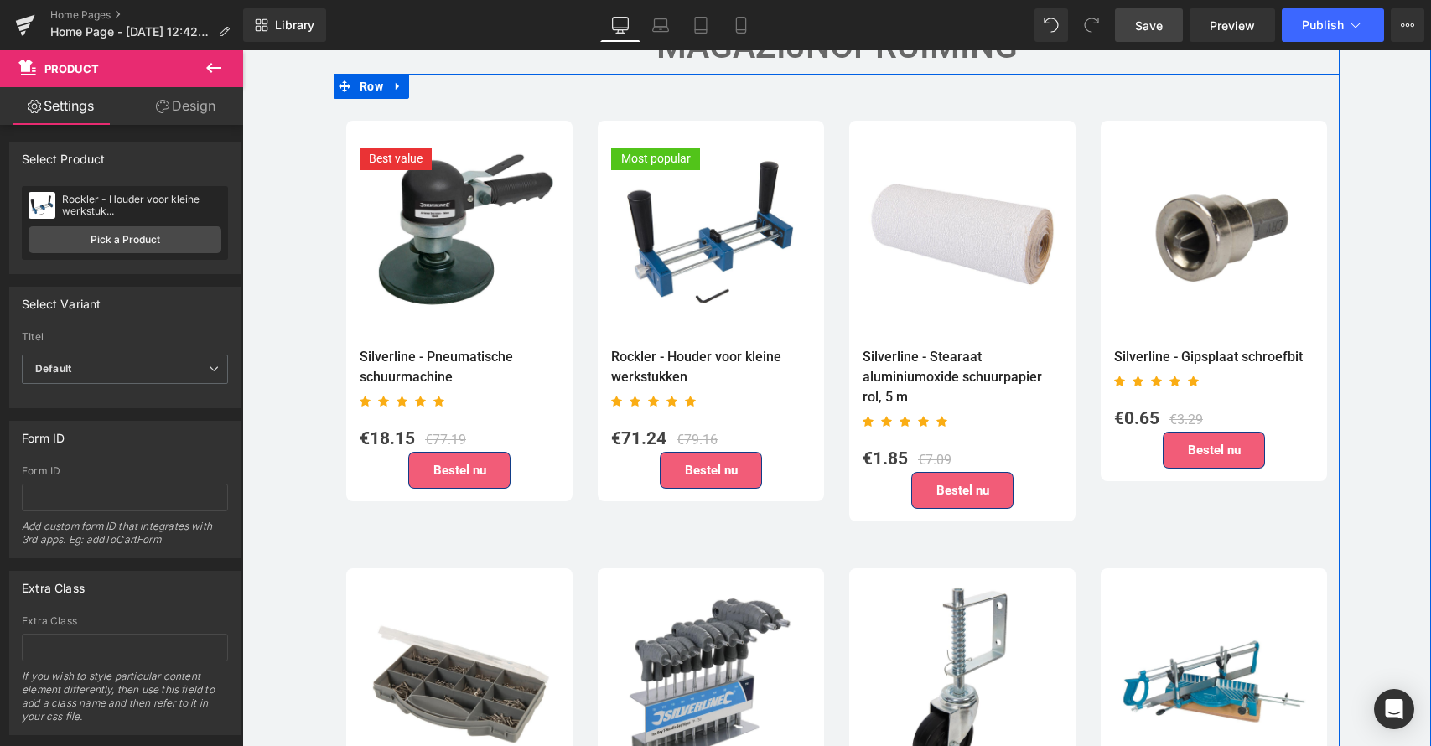
scroll to position [3438, 0]
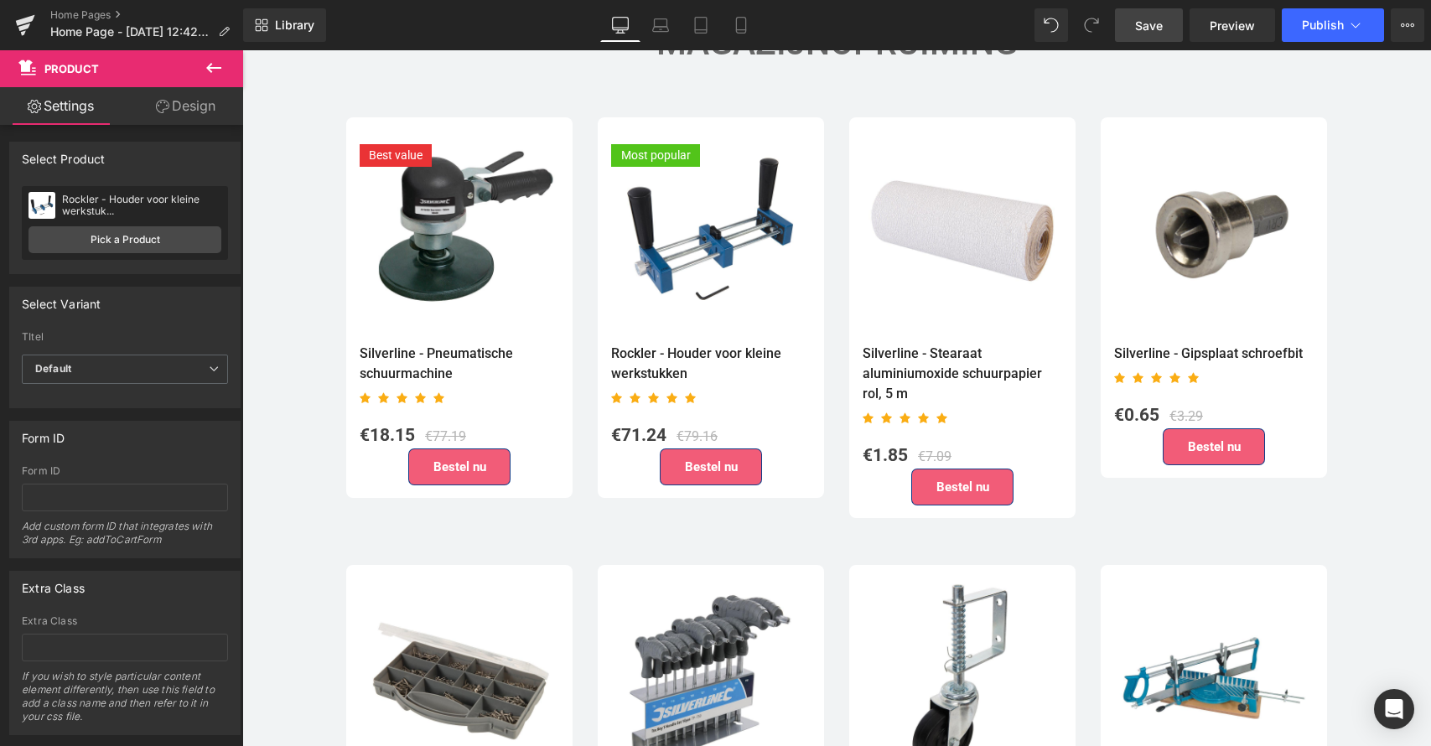
drag, startPoint x: 1194, startPoint y: 23, endPoint x: 1186, endPoint y: 23, distance: 8.4
click at [1188, 23] on div "Save Preview Publish Scheduled View Live Page View with current Template Save T…" at bounding box center [1269, 25] width 323 height 34
click at [1146, 26] on span "Save" at bounding box center [1149, 26] width 28 height 18
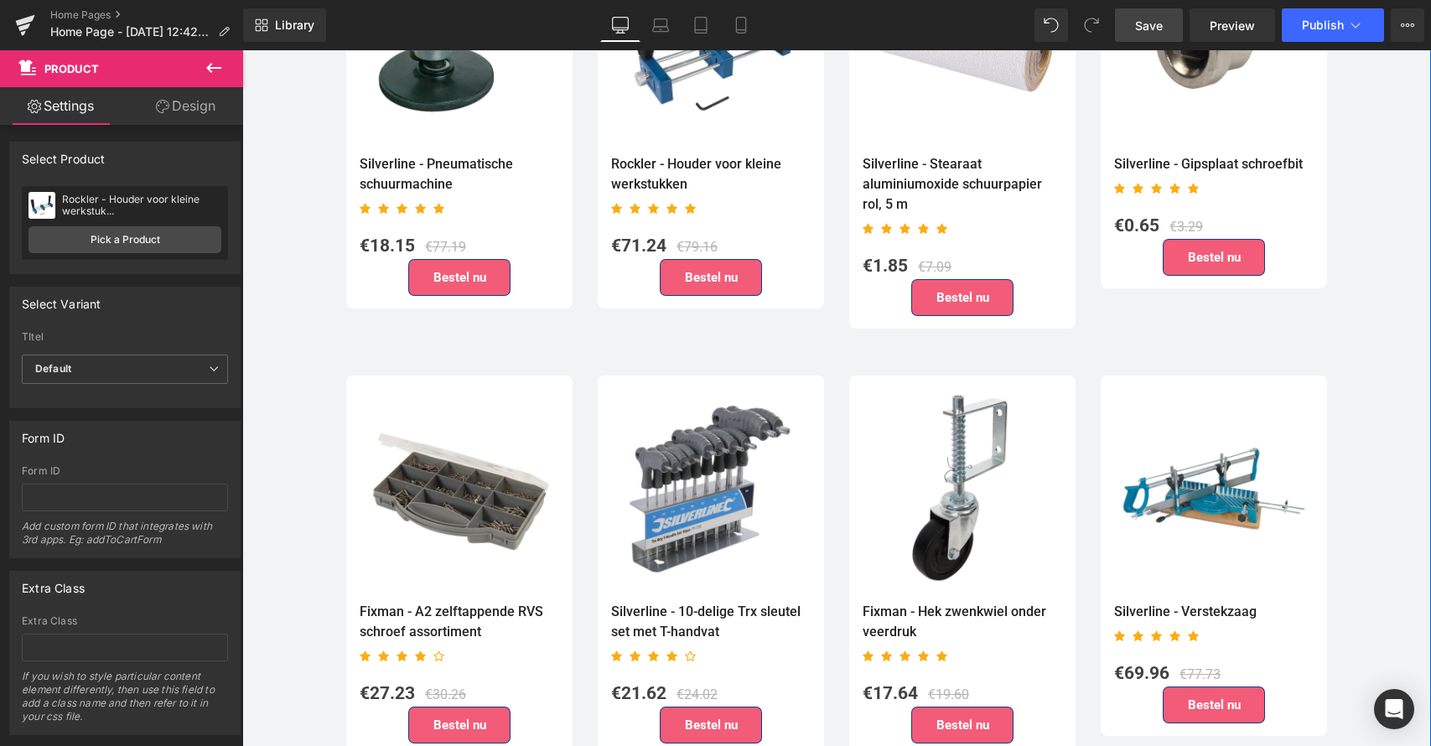
scroll to position [3677, 0]
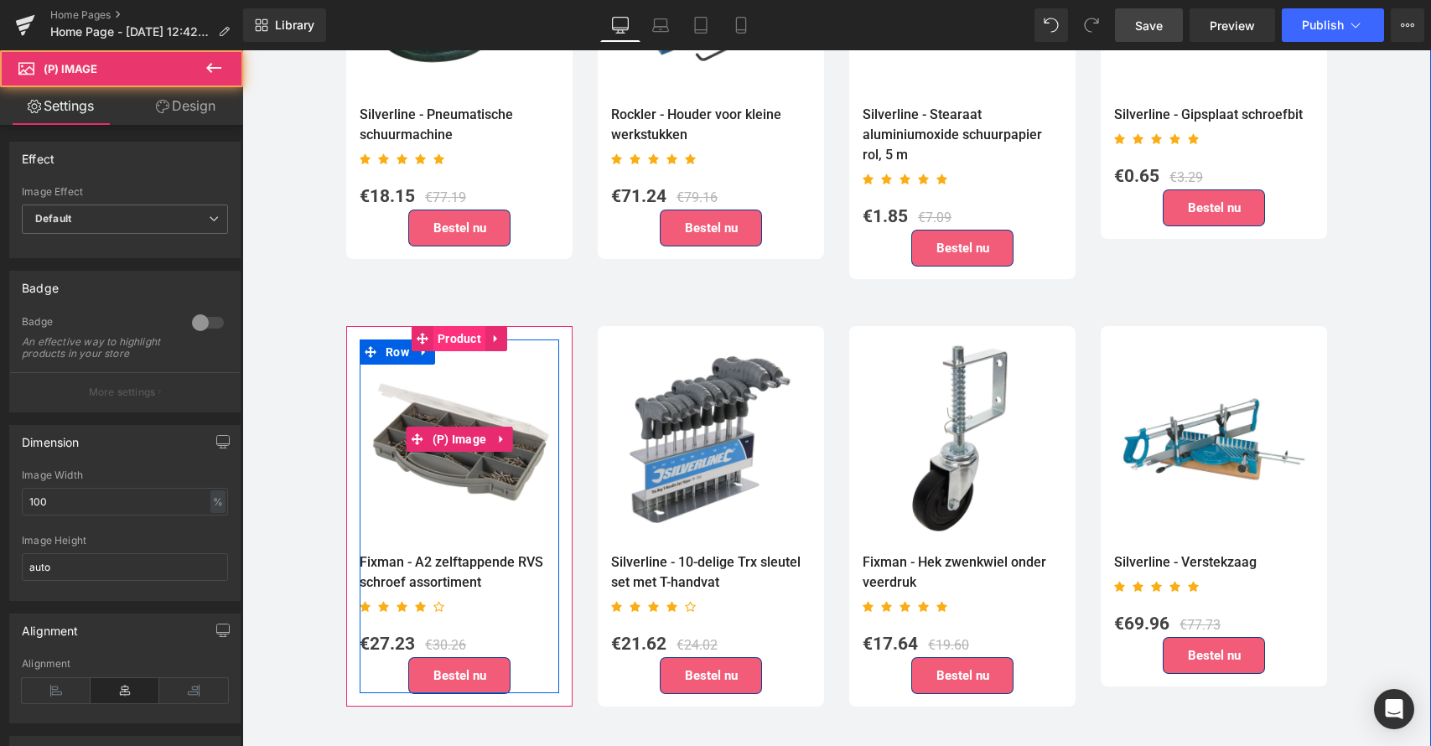
drag, startPoint x: 457, startPoint y: 379, endPoint x: 454, endPoint y: 323, distance: 56.3
click at [457, 379] on img at bounding box center [460, 440] width 200 height 200
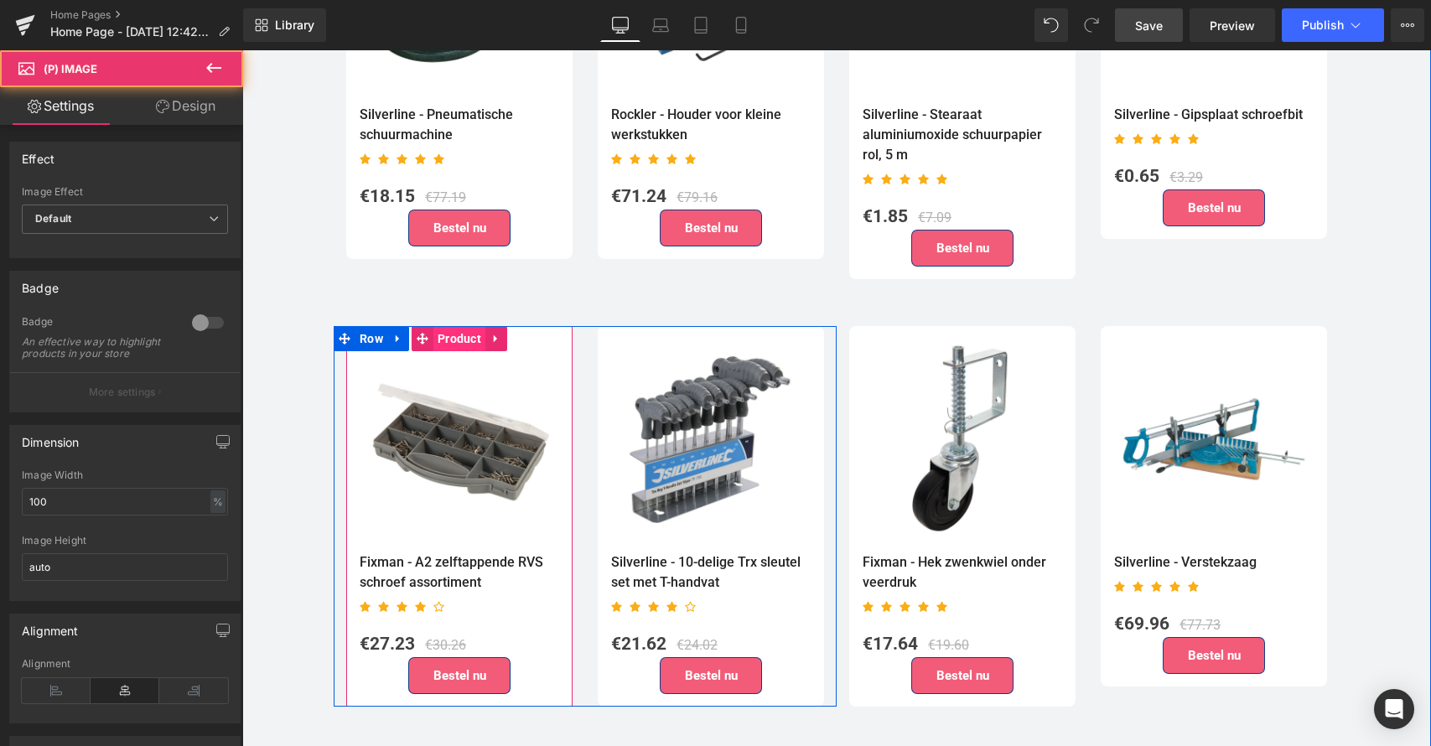
click at [451, 326] on span "Product" at bounding box center [459, 338] width 52 height 25
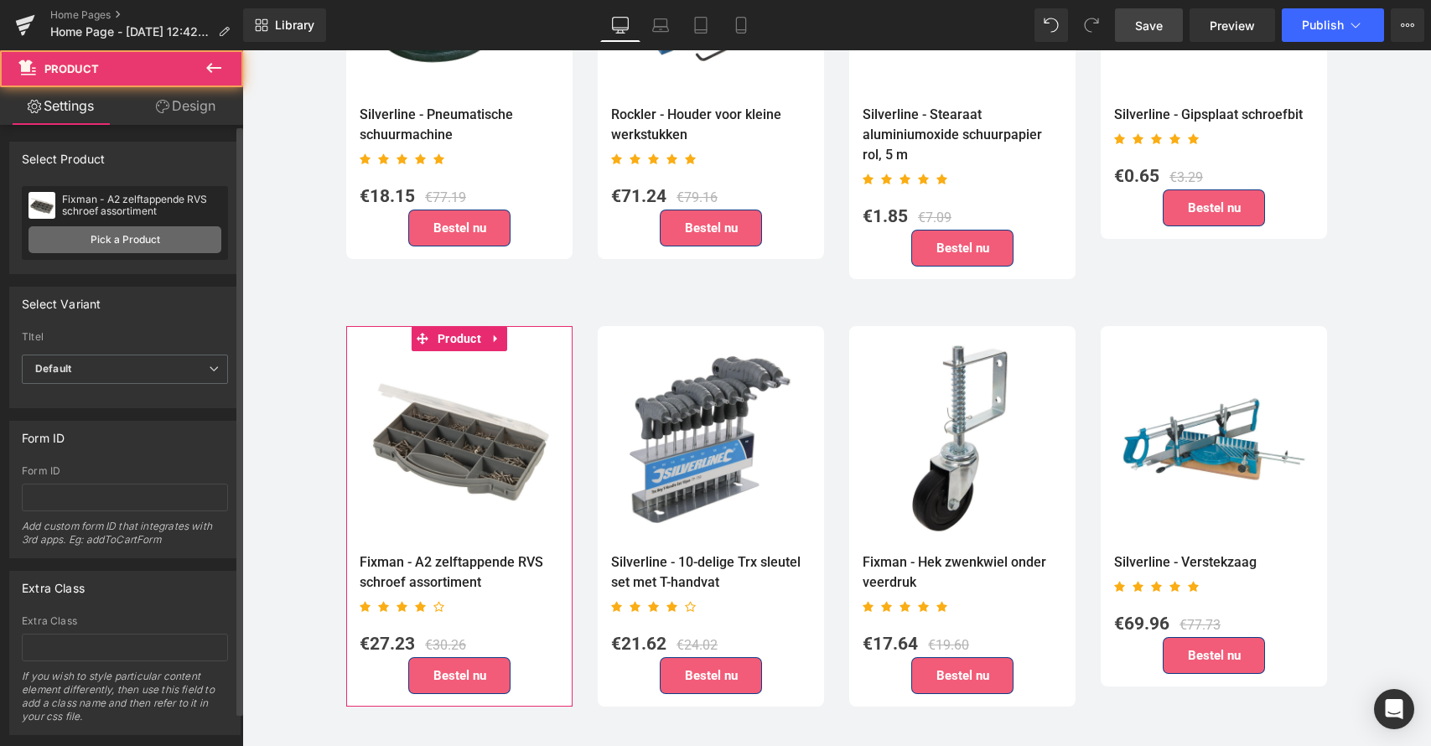
click at [138, 246] on link "Pick a Product" at bounding box center [125, 239] width 193 height 27
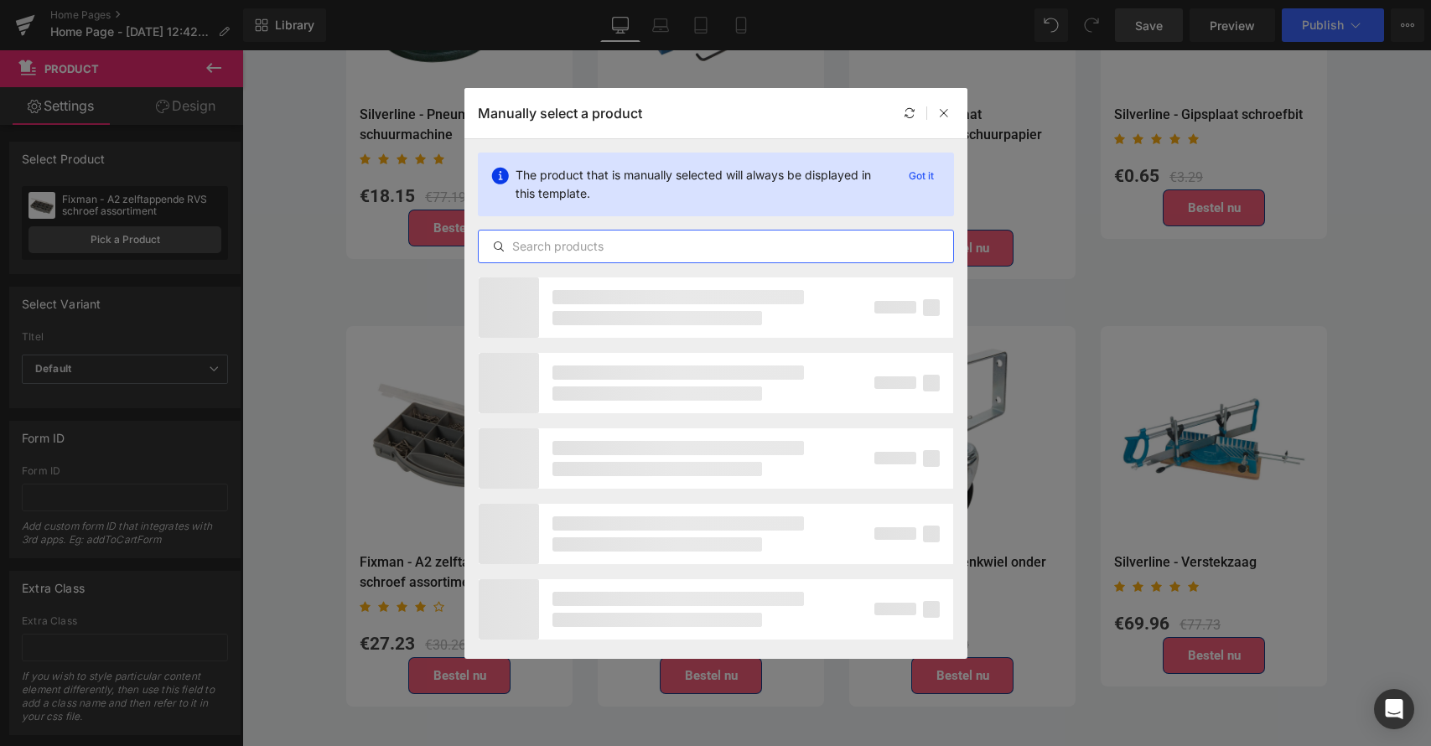
click at [568, 245] on input "text" at bounding box center [716, 246] width 475 height 20
paste input "Triton - [MEDICAL_DATA] Handige pocket [PERSON_NAME], 3/4" (19 mm)"
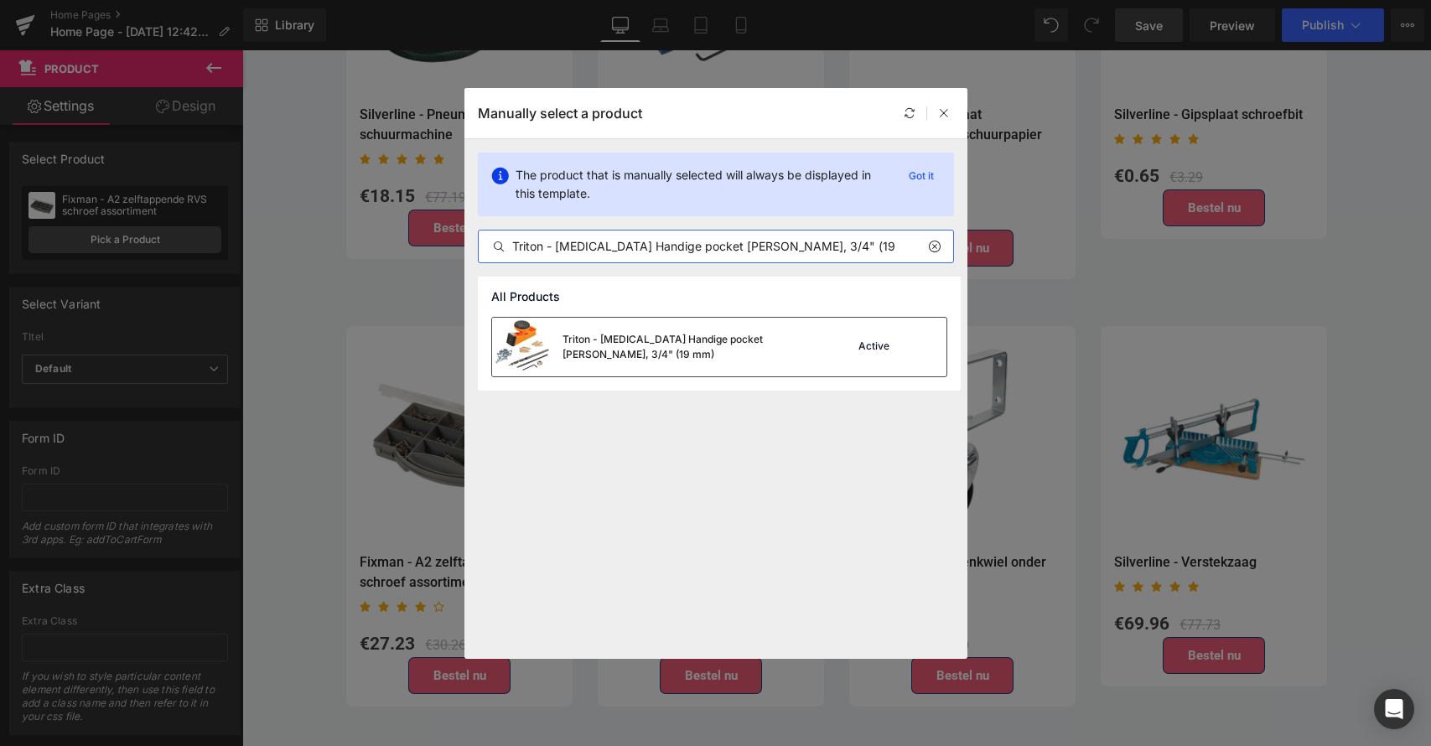
type input "Triton - [MEDICAL_DATA] Handige pocket [PERSON_NAME], 3/4" (19 mm)"
click at [646, 343] on div "Triton - [MEDICAL_DATA] Handige pocket [PERSON_NAME], 3/4" (19 mm)" at bounding box center [689, 347] width 252 height 30
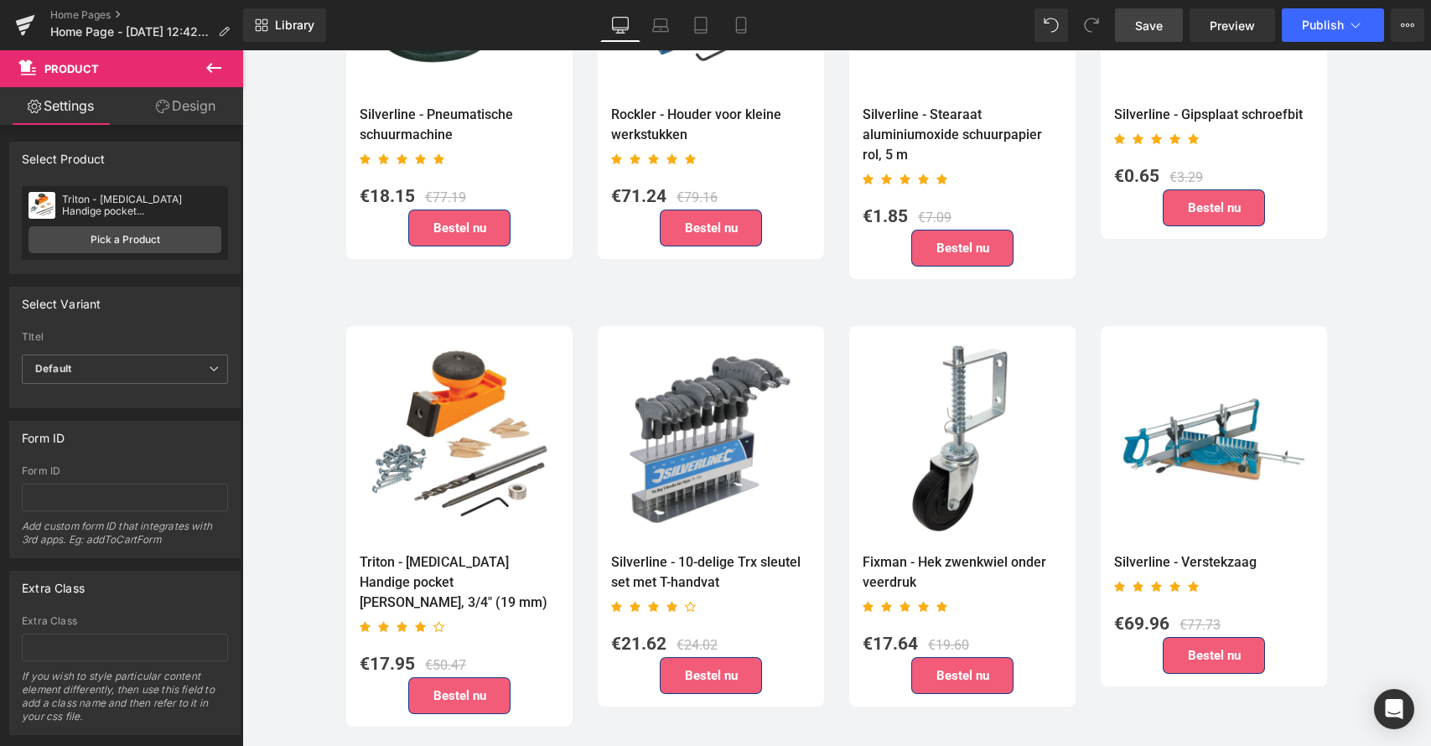
click at [1163, 27] on span "Save" at bounding box center [1149, 26] width 28 height 18
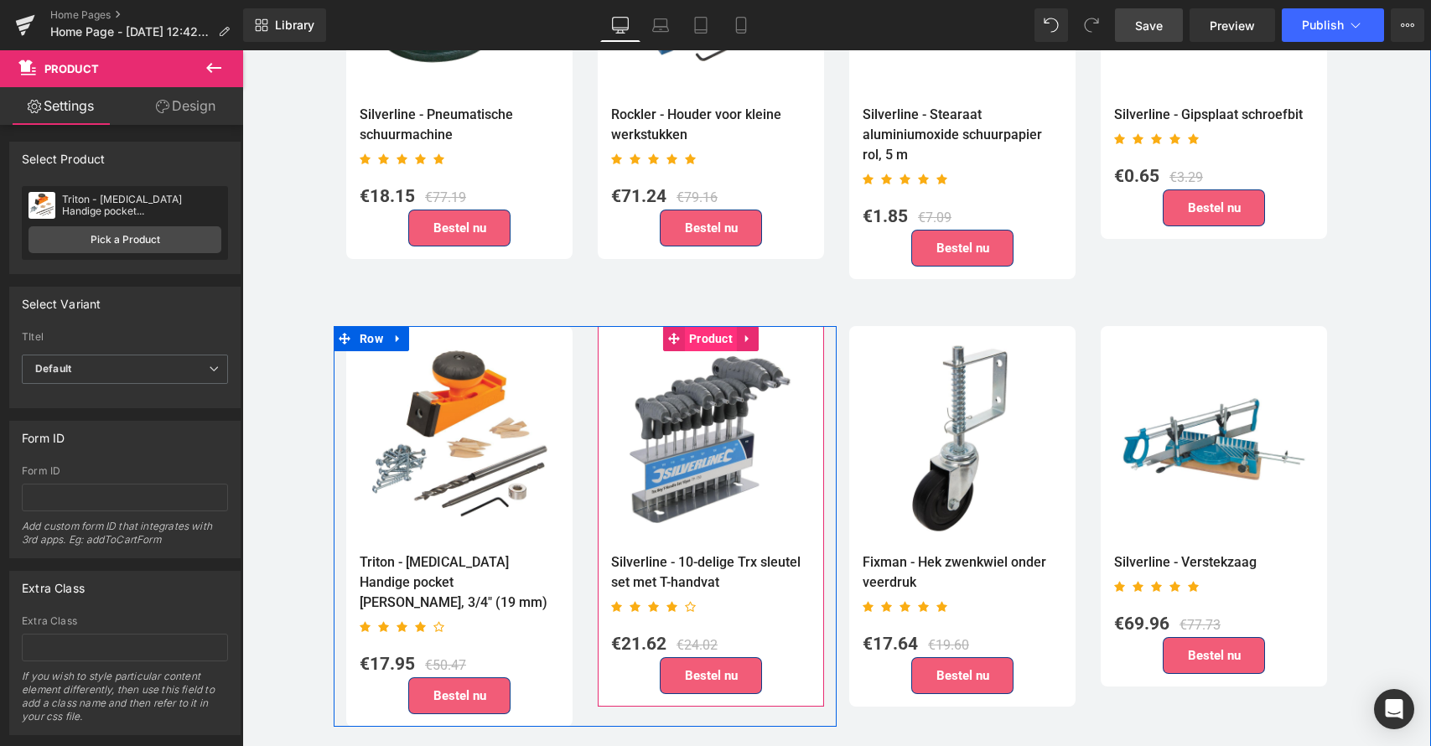
click at [705, 328] on span "Product" at bounding box center [711, 338] width 52 height 25
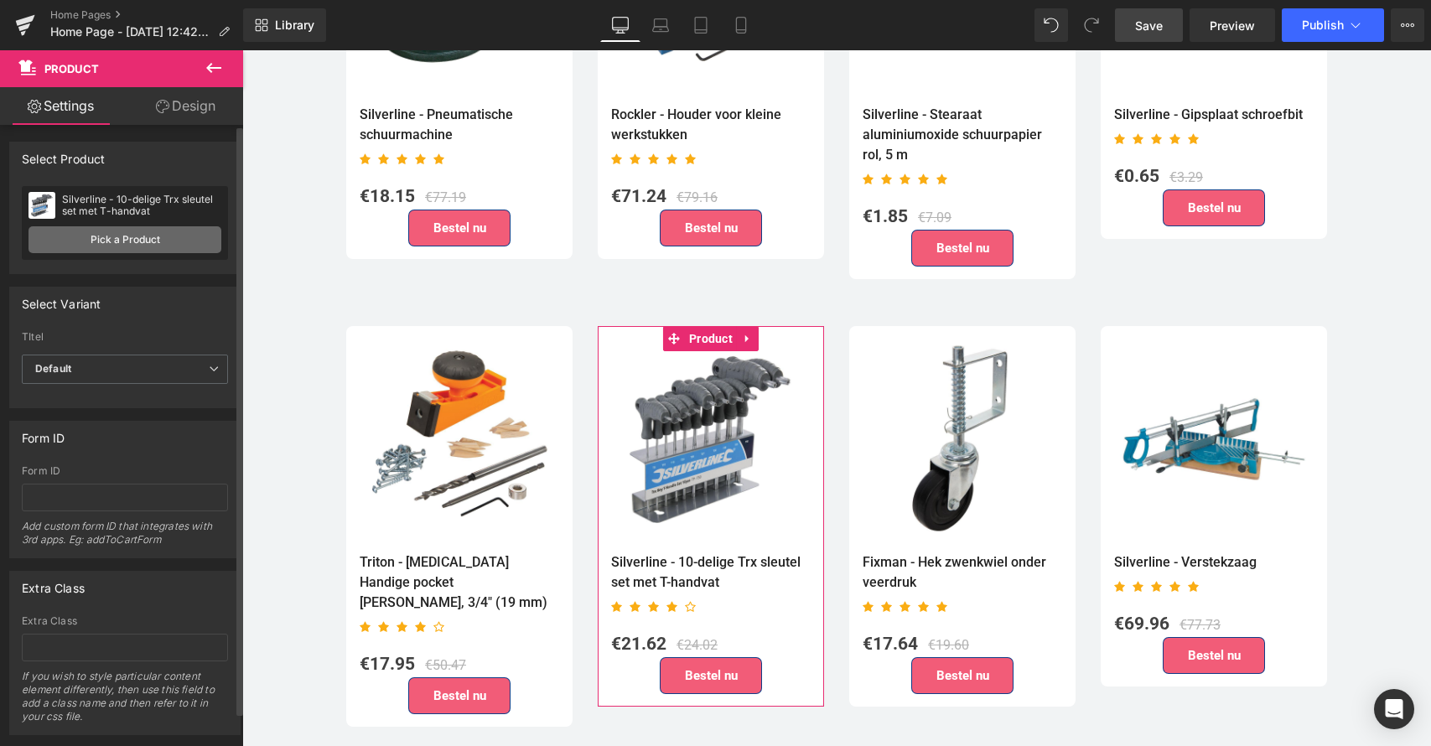
click at [126, 247] on link "Pick a Product" at bounding box center [125, 239] width 193 height 27
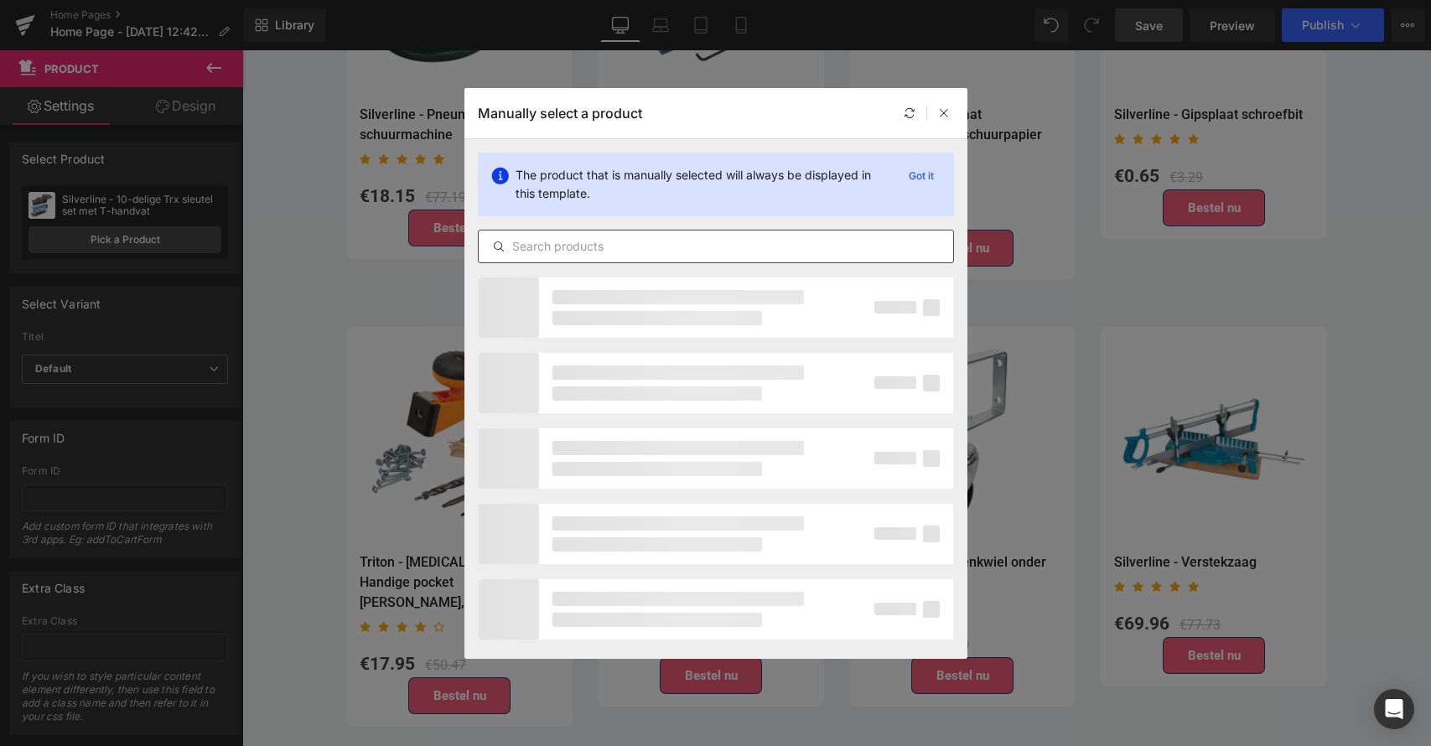
click at [537, 245] on input "text" at bounding box center [716, 246] width 475 height 20
paste input "Triton - T6 Pocket hole [PERSON_NAME]"
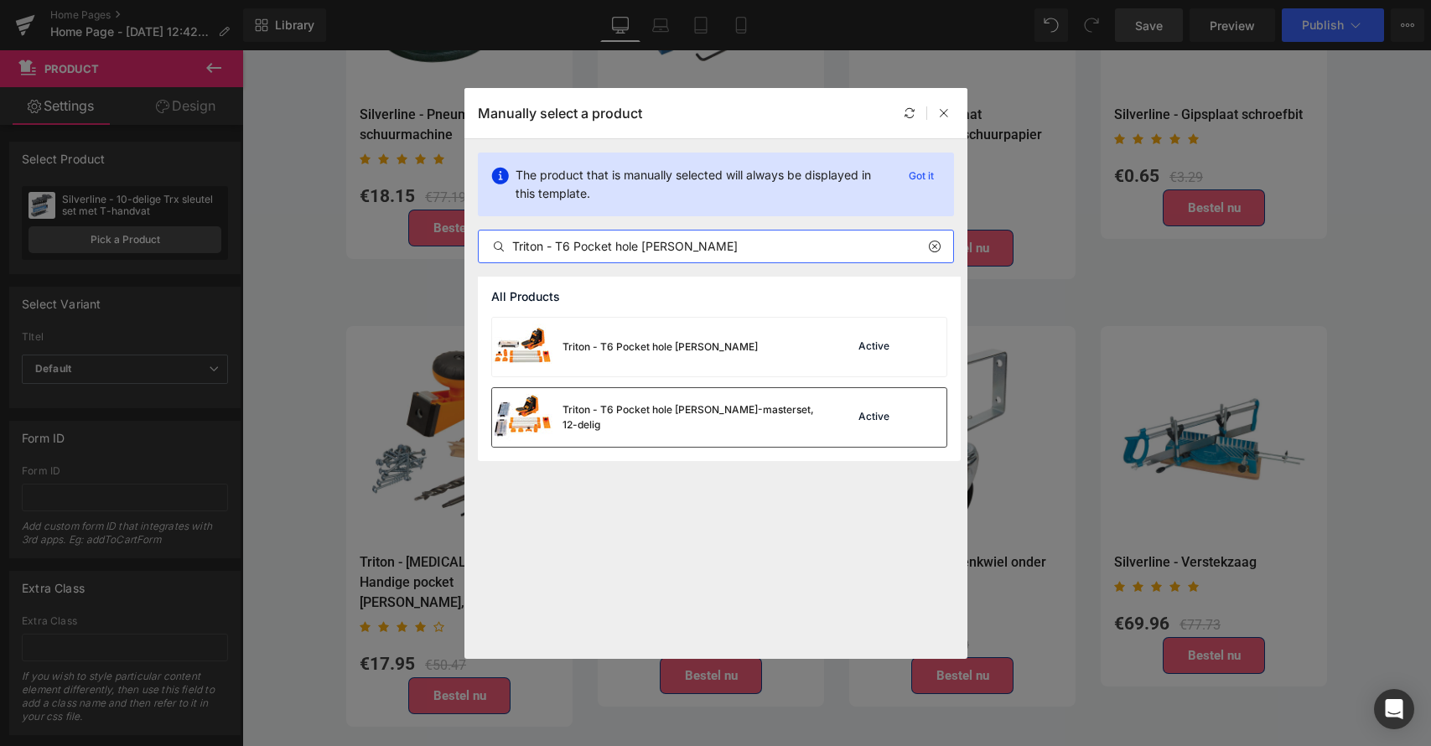
type input "Triton - T6 Pocket hole [PERSON_NAME]"
click at [667, 411] on div "Triton - T6 Pocket hole [PERSON_NAME]-masterset, 12-delig" at bounding box center [689, 417] width 252 height 30
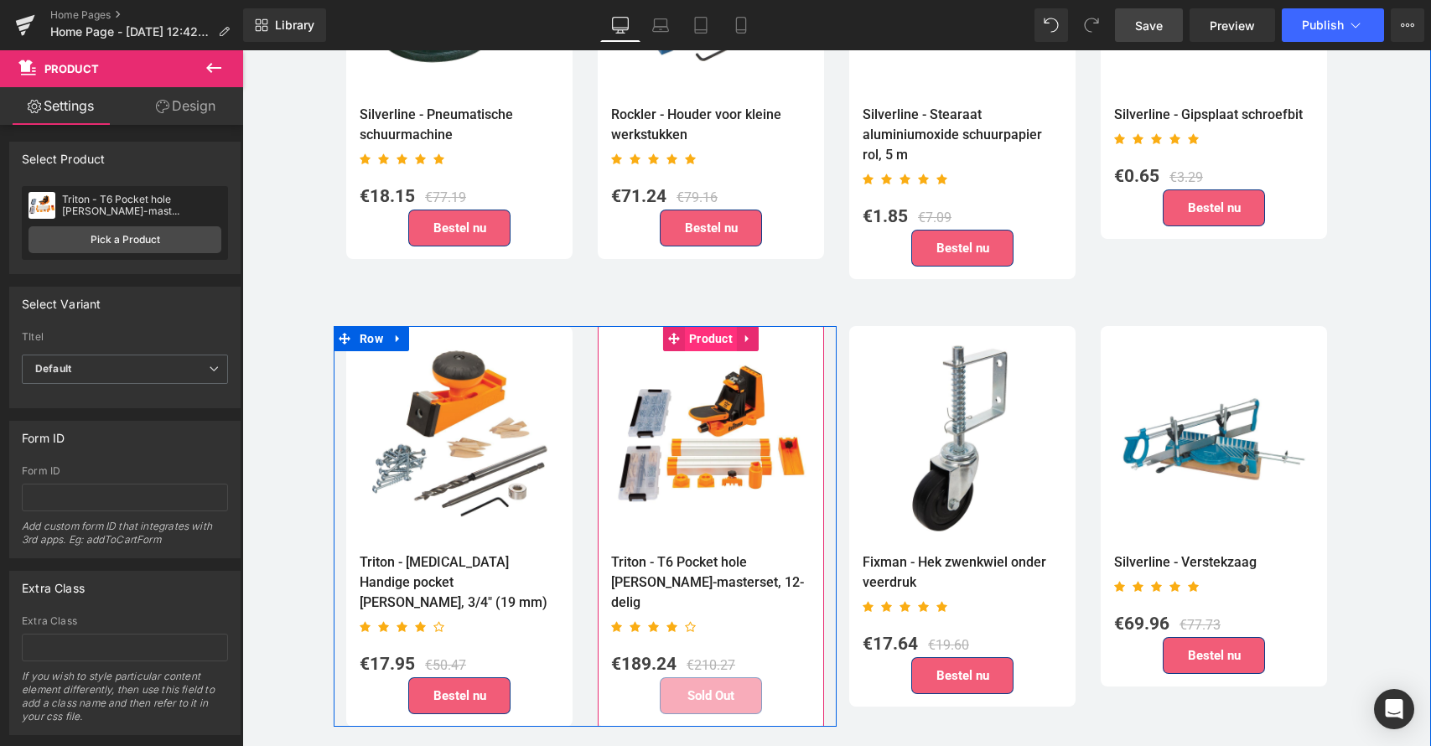
click at [707, 326] on span "Product" at bounding box center [711, 338] width 52 height 25
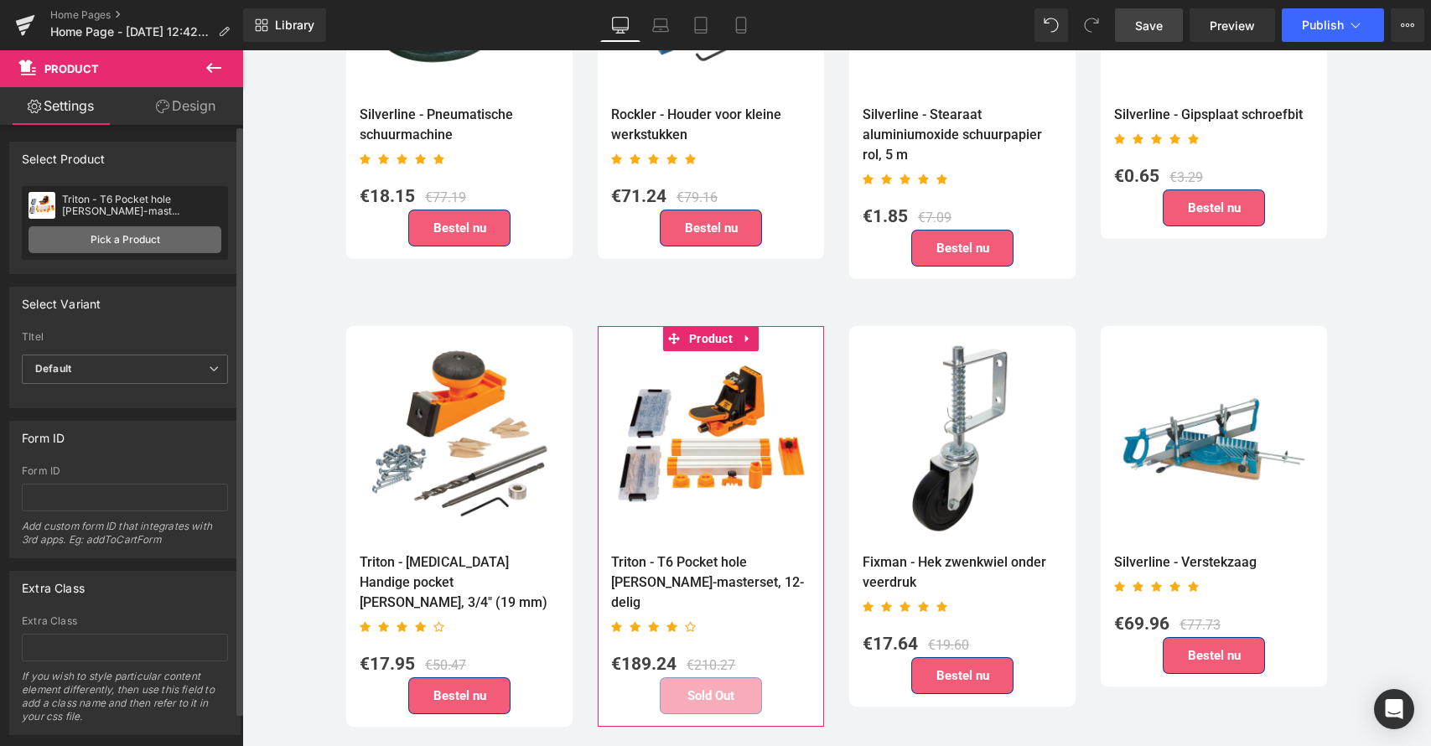
click at [127, 237] on link "Pick a Product" at bounding box center [125, 239] width 193 height 27
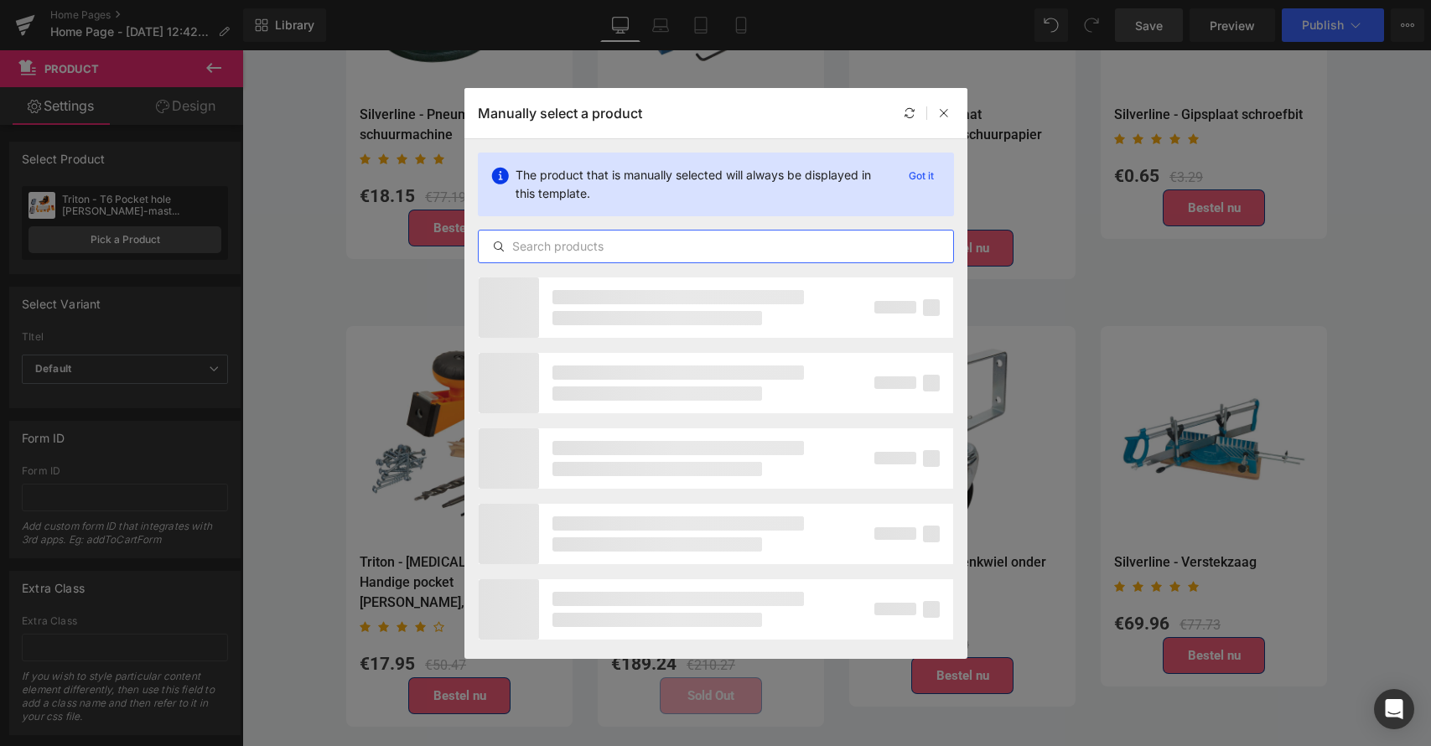
click at [546, 246] on input "text" at bounding box center [716, 246] width 475 height 20
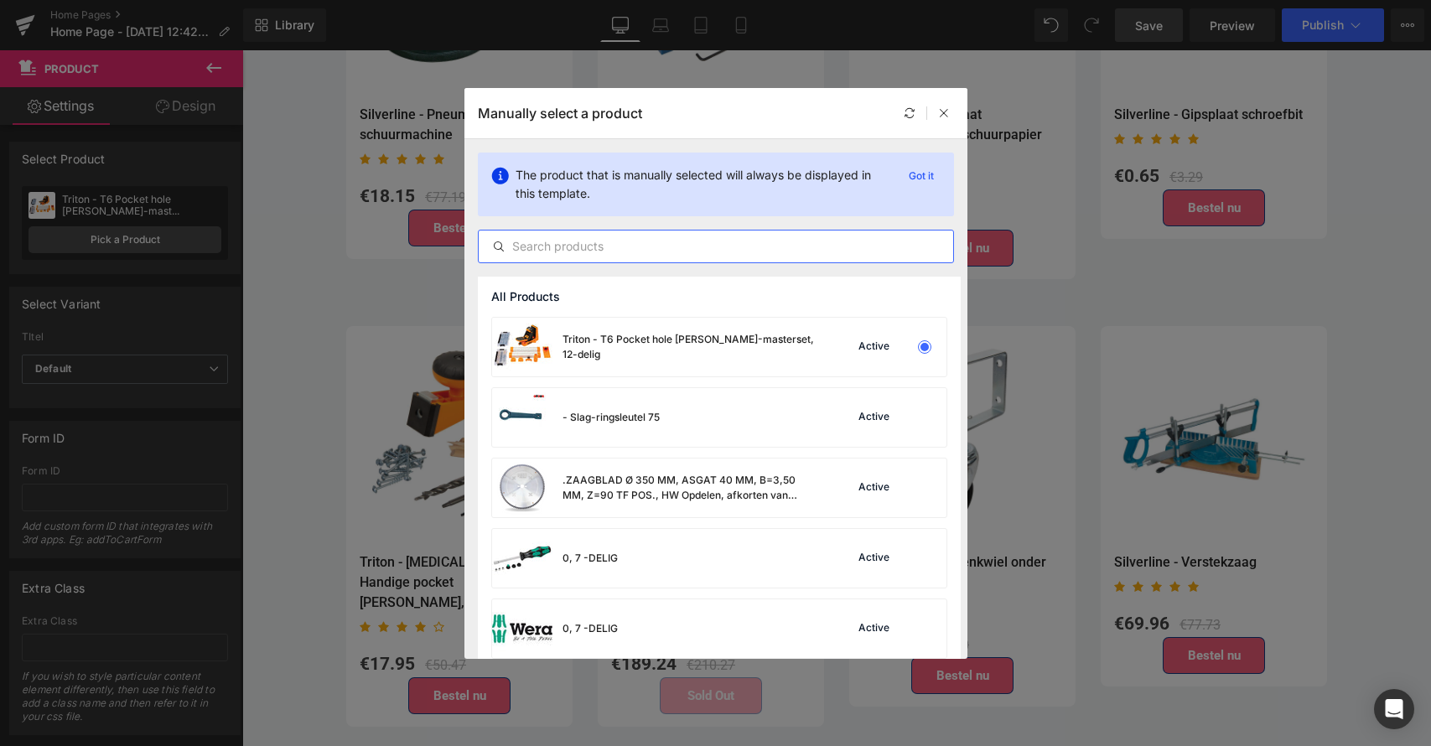
paste input "Triton - T6 Pocket hole [PERSON_NAME]"
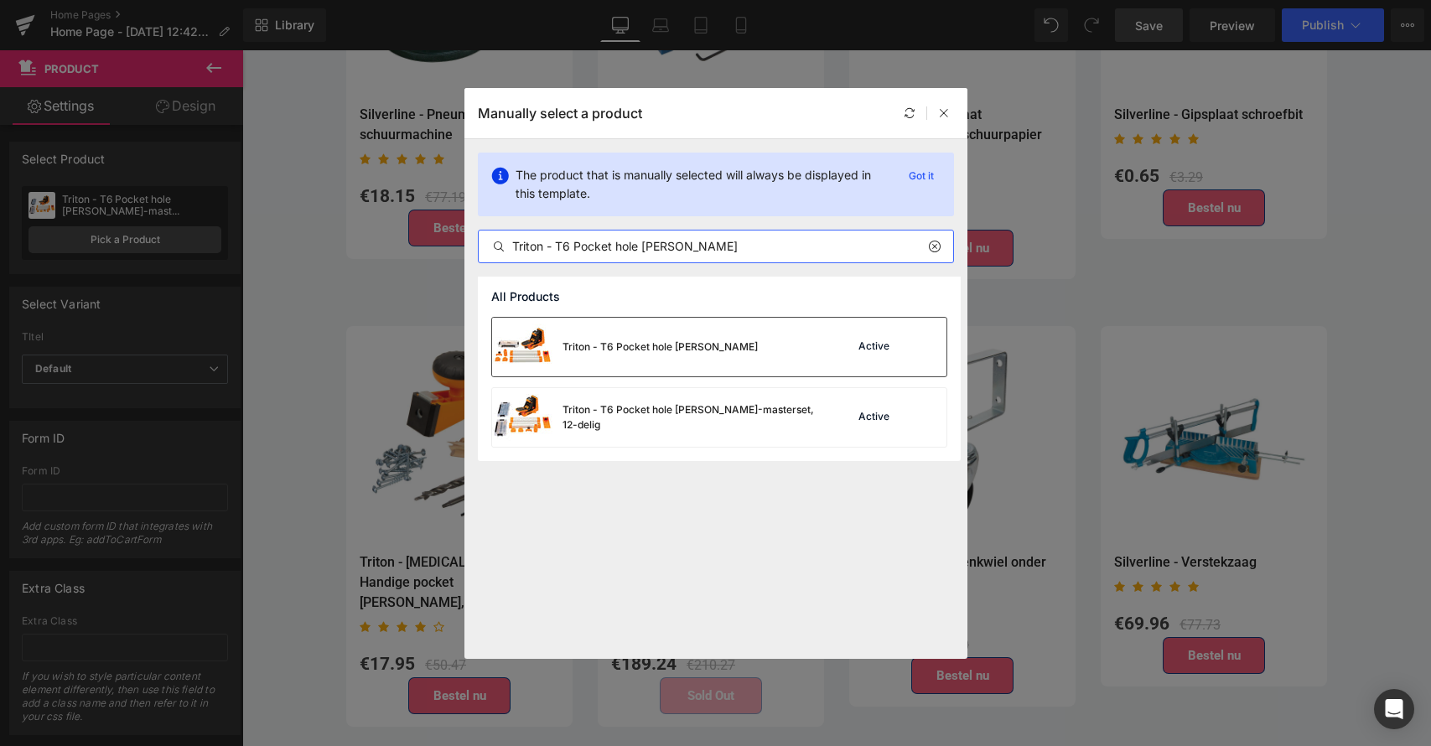
type input "Triton - T6 Pocket hole [PERSON_NAME]"
drag, startPoint x: 779, startPoint y: 342, endPoint x: 537, endPoint y: 292, distance: 247.5
click at [779, 342] on div "Triton - T6 Pocket hole [PERSON_NAME] Active" at bounding box center [719, 347] width 454 height 59
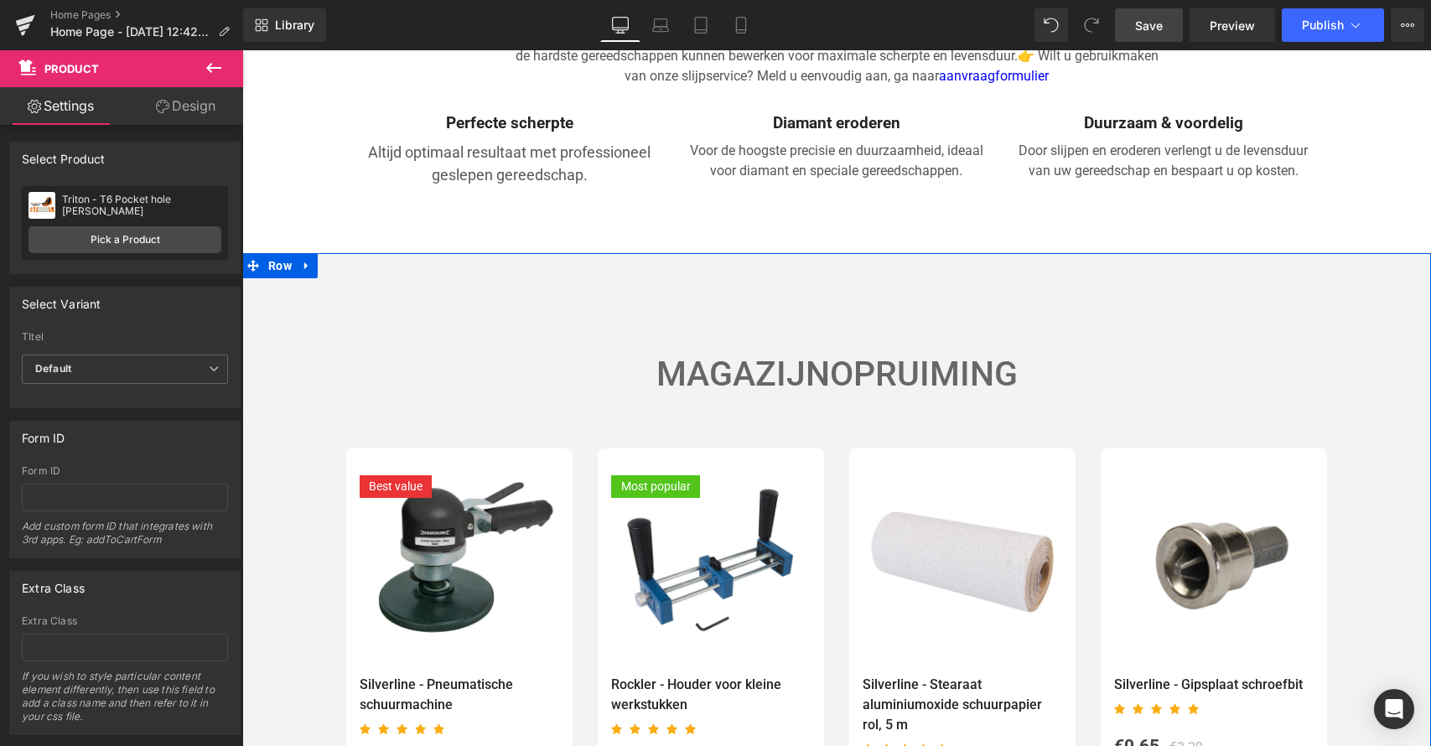
scroll to position [3065, 0]
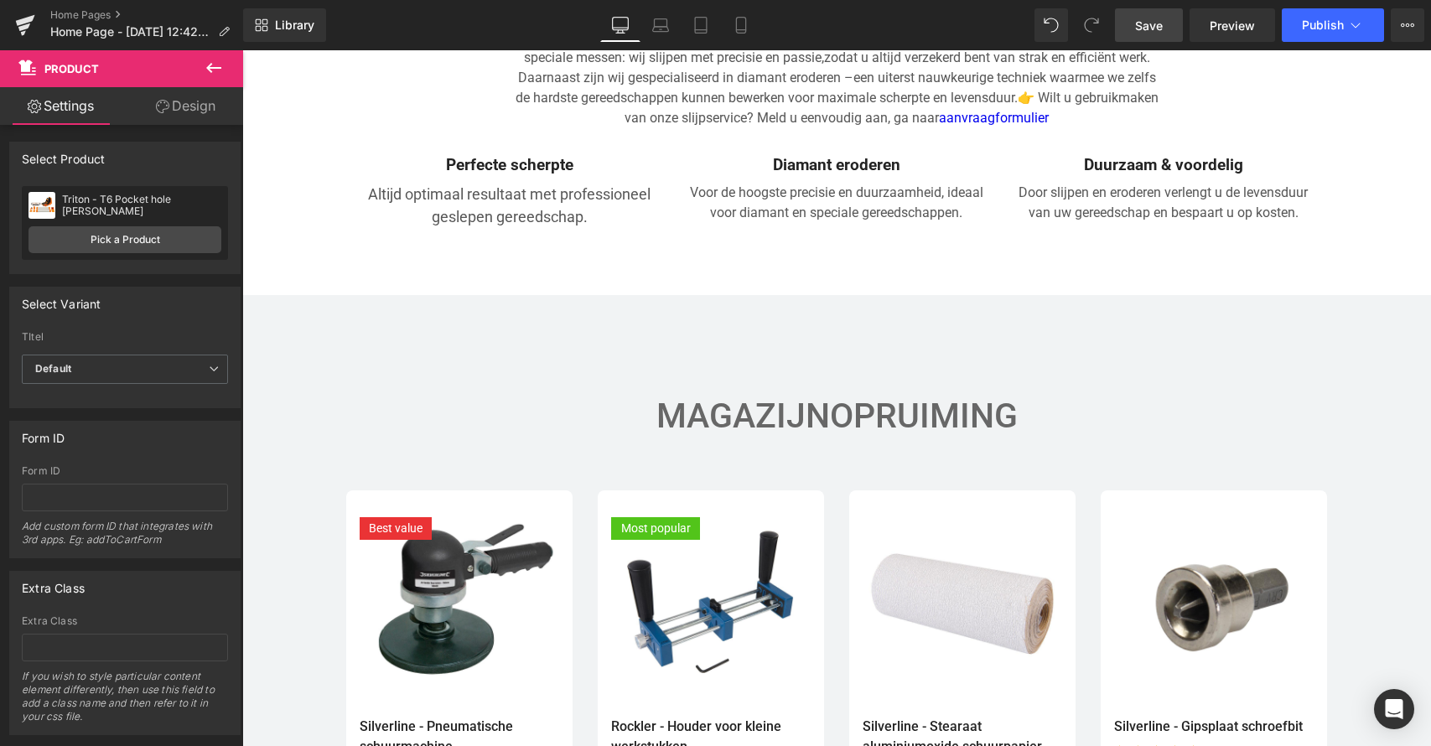
click at [1150, 15] on link "Save" at bounding box center [1149, 25] width 68 height 34
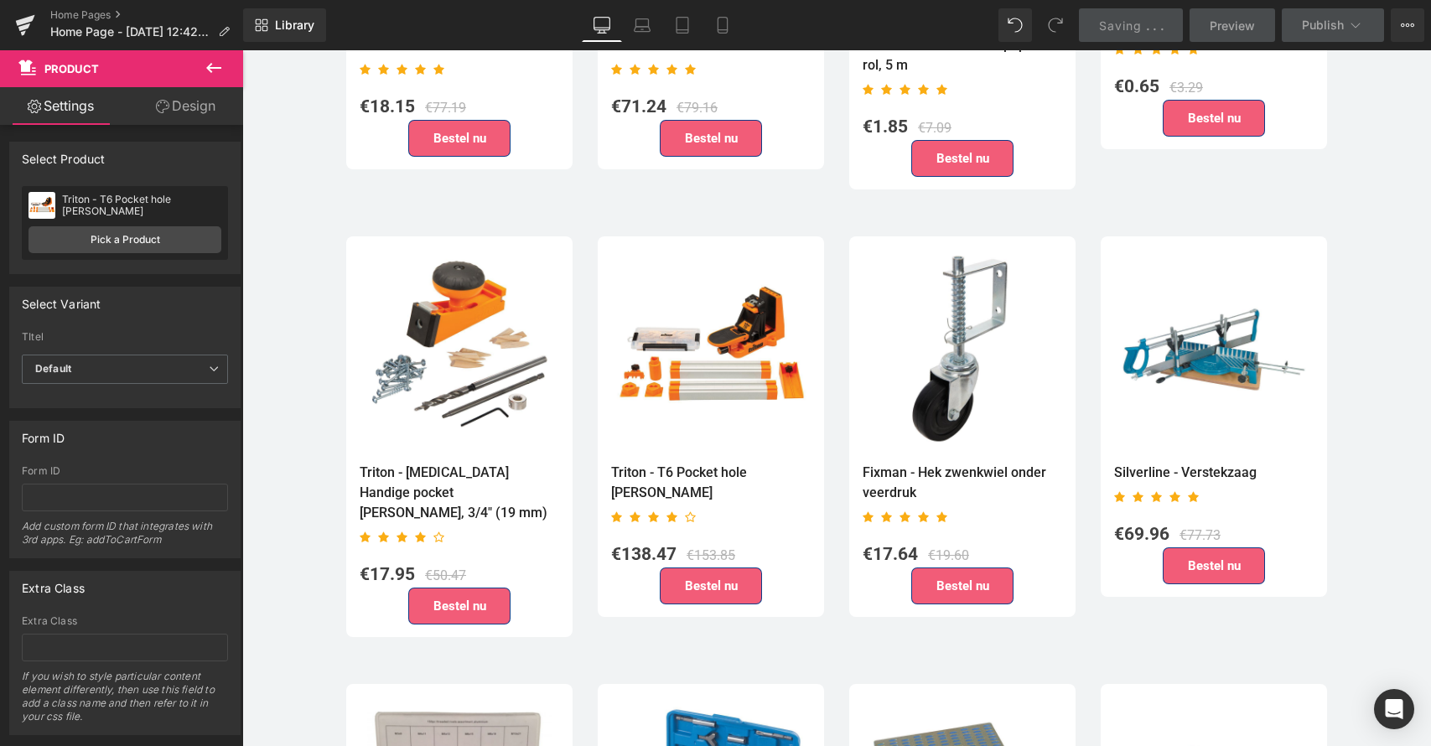
scroll to position [3811, 0]
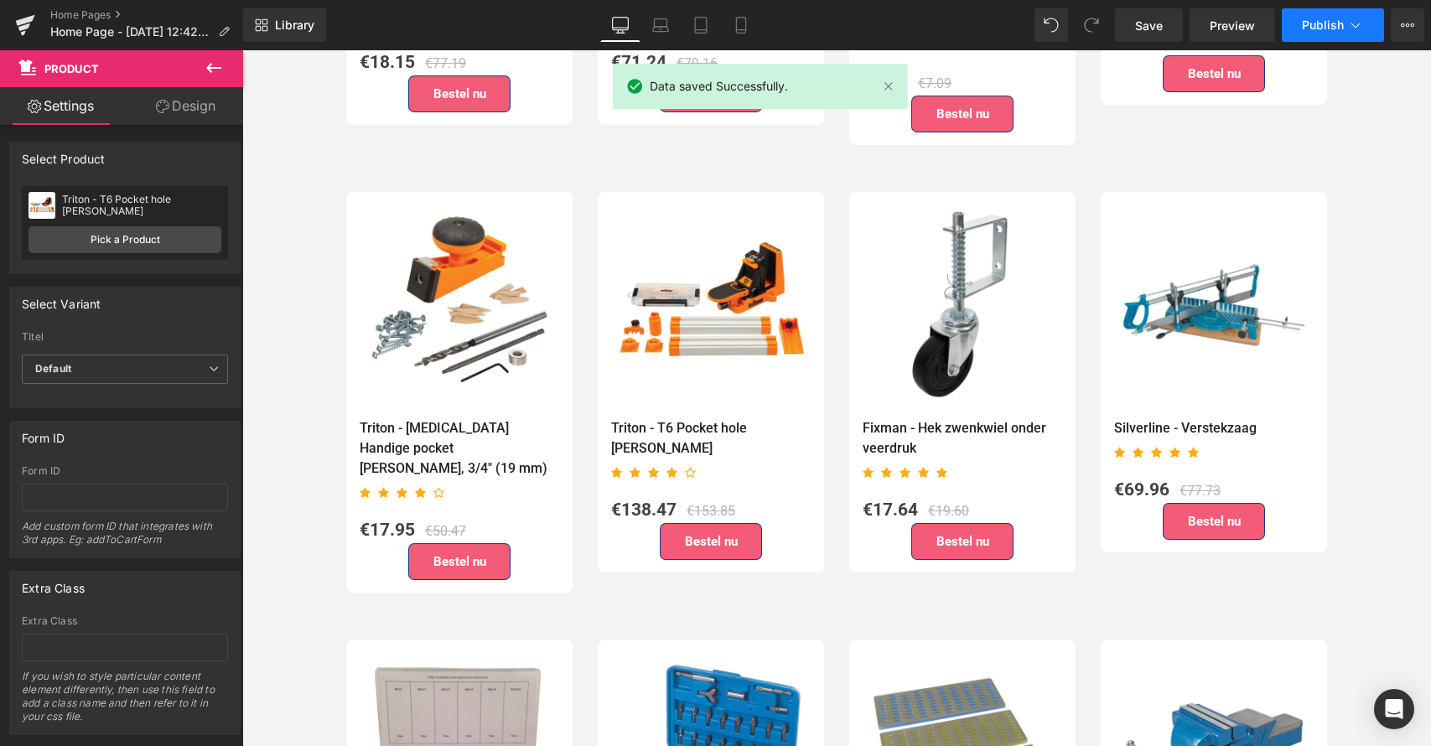
click at [1327, 18] on span "Publish" at bounding box center [1323, 24] width 42 height 13
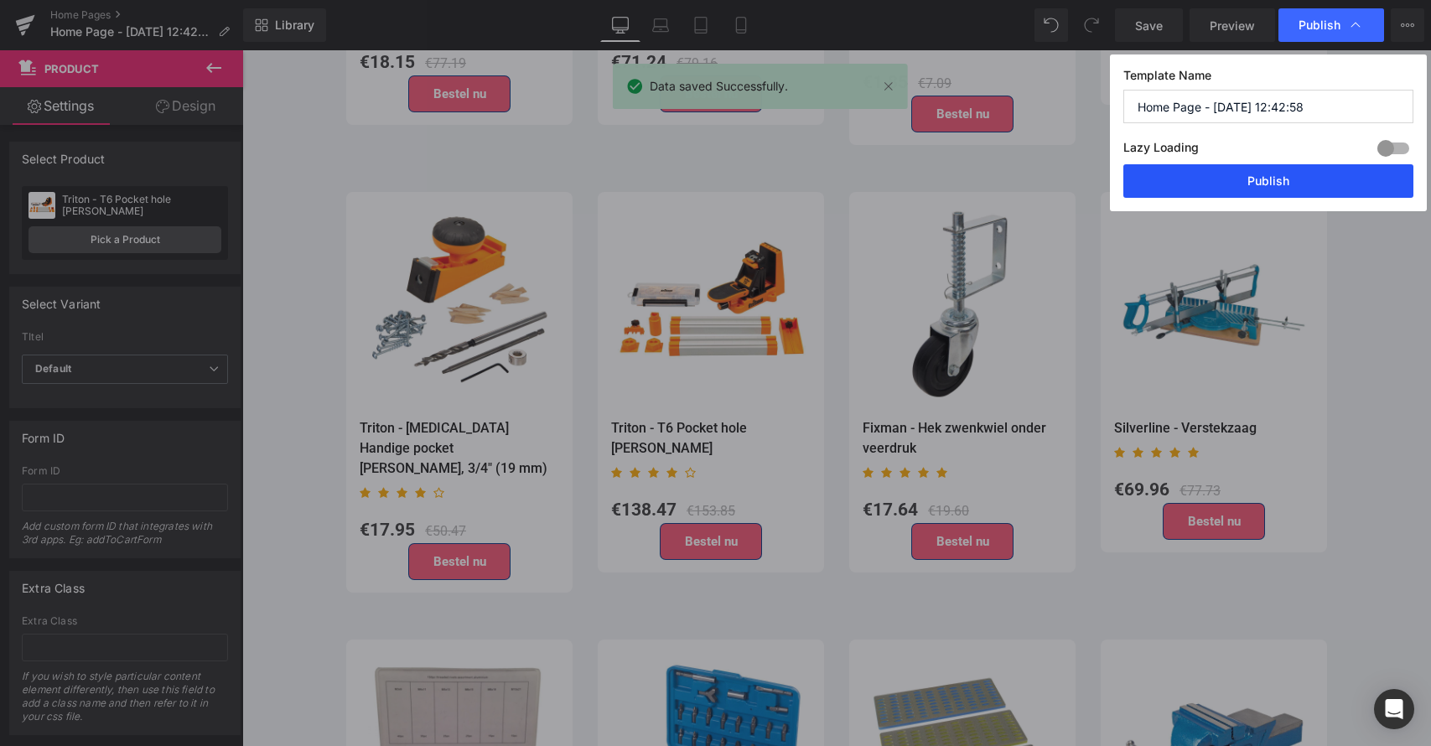
click at [1284, 176] on button "Publish" at bounding box center [1269, 181] width 290 height 34
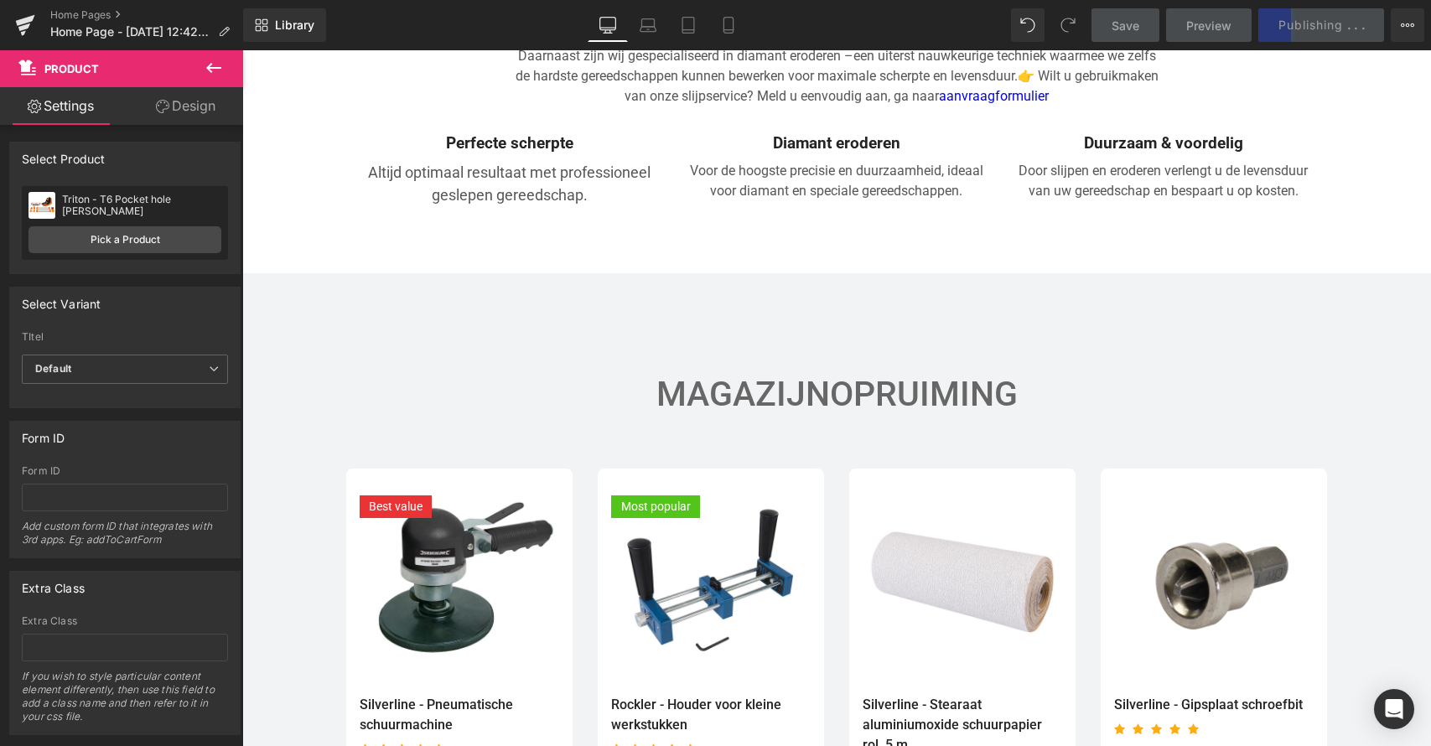
scroll to position [3087, 0]
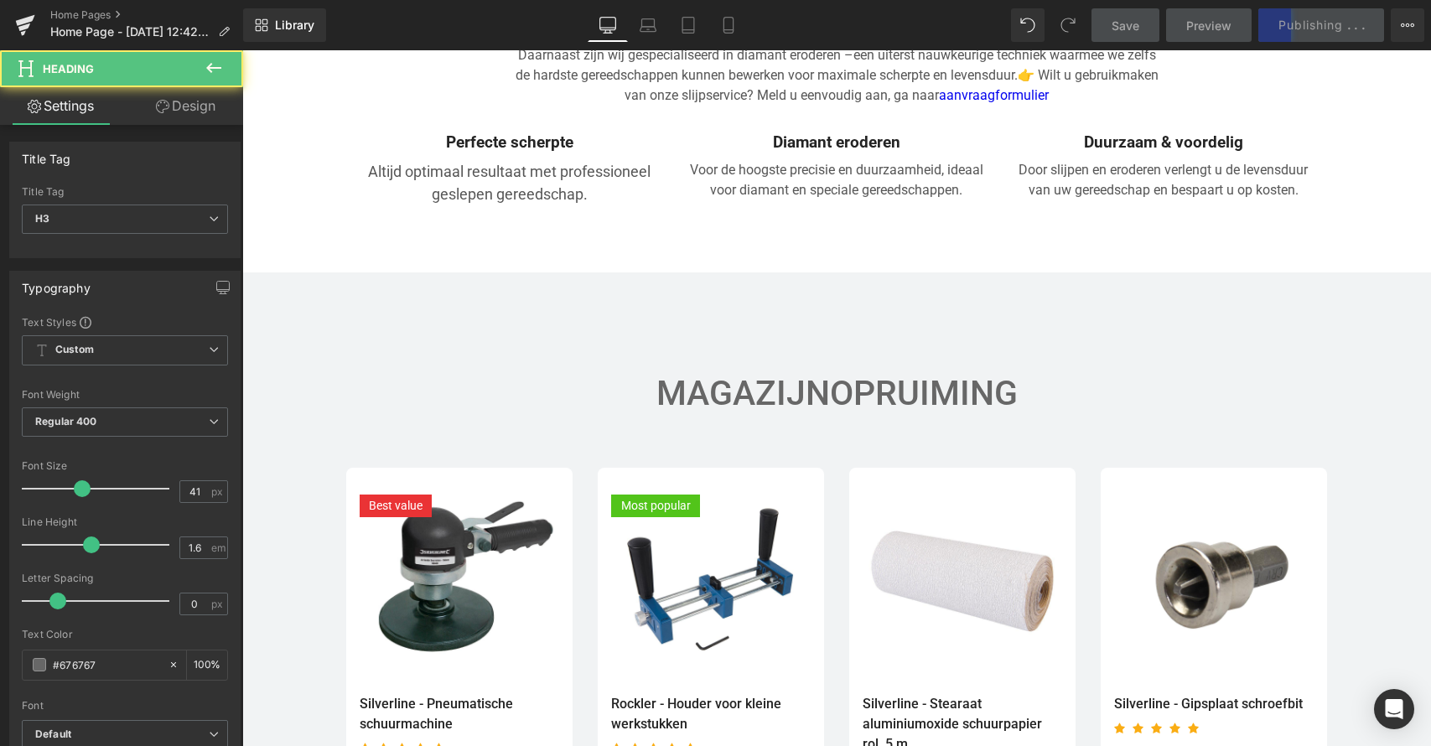
click at [894, 377] on strong "MAGAZIJNOPRUIMING" at bounding box center [837, 393] width 361 height 40
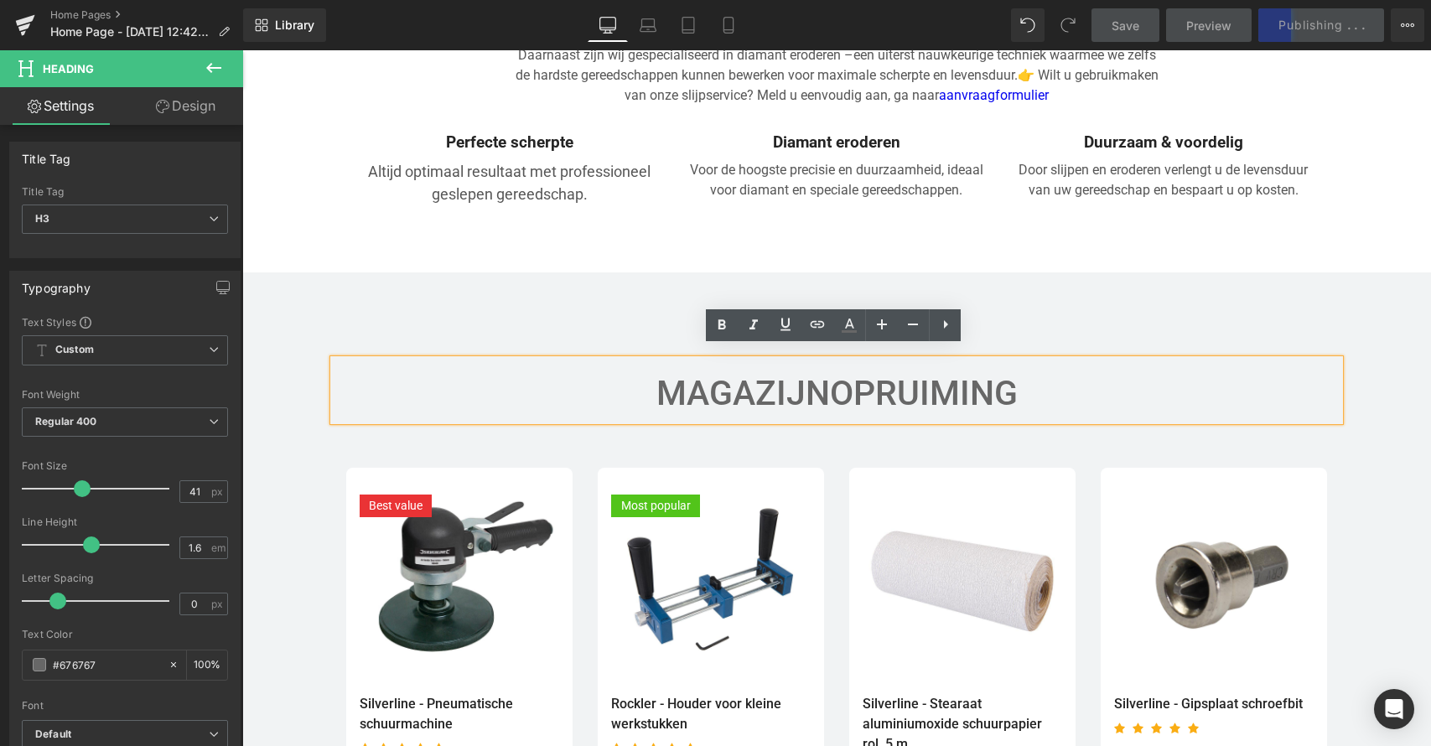
click at [1008, 378] on strong "MAGAZIJNOPRUIMING" at bounding box center [837, 393] width 361 height 40
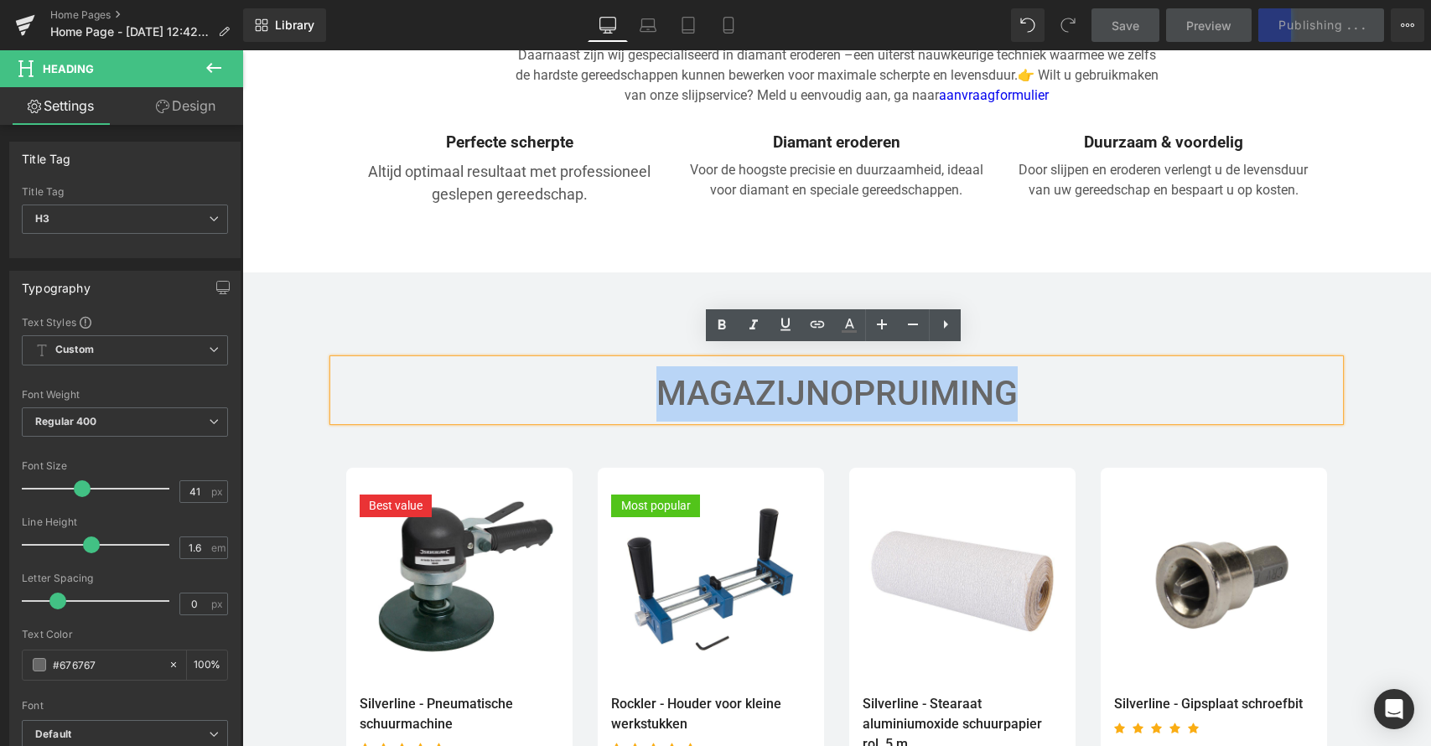
drag, startPoint x: 1013, startPoint y: 378, endPoint x: 653, endPoint y: 367, distance: 359.9
click at [657, 373] on strong "MAGAZIJNOPRUIMING" at bounding box center [837, 393] width 361 height 40
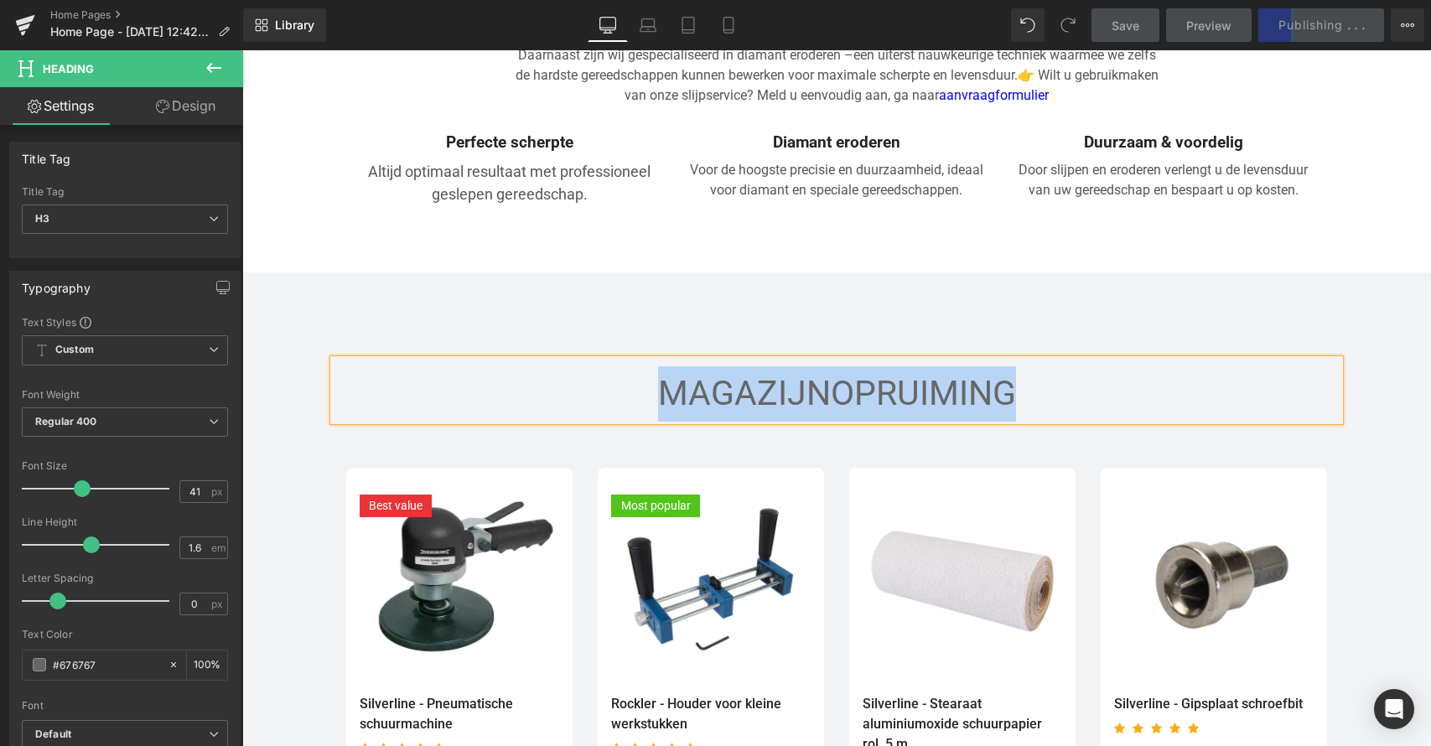
drag, startPoint x: 1013, startPoint y: 376, endPoint x: 657, endPoint y: 366, distance: 355.7
click at [657, 366] on div "MAGAZIJNOPRUIMING" at bounding box center [837, 391] width 1006 height 62
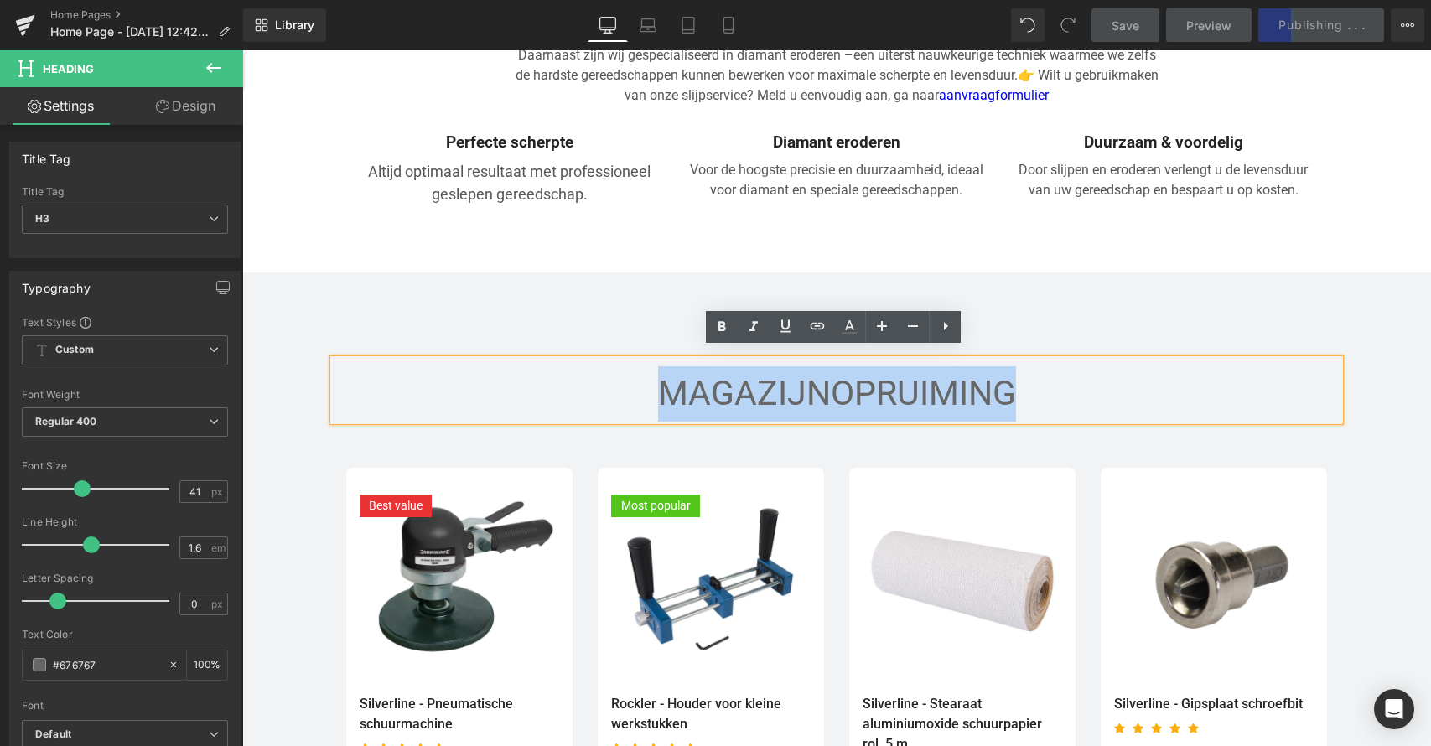
scroll to position [3081, 0]
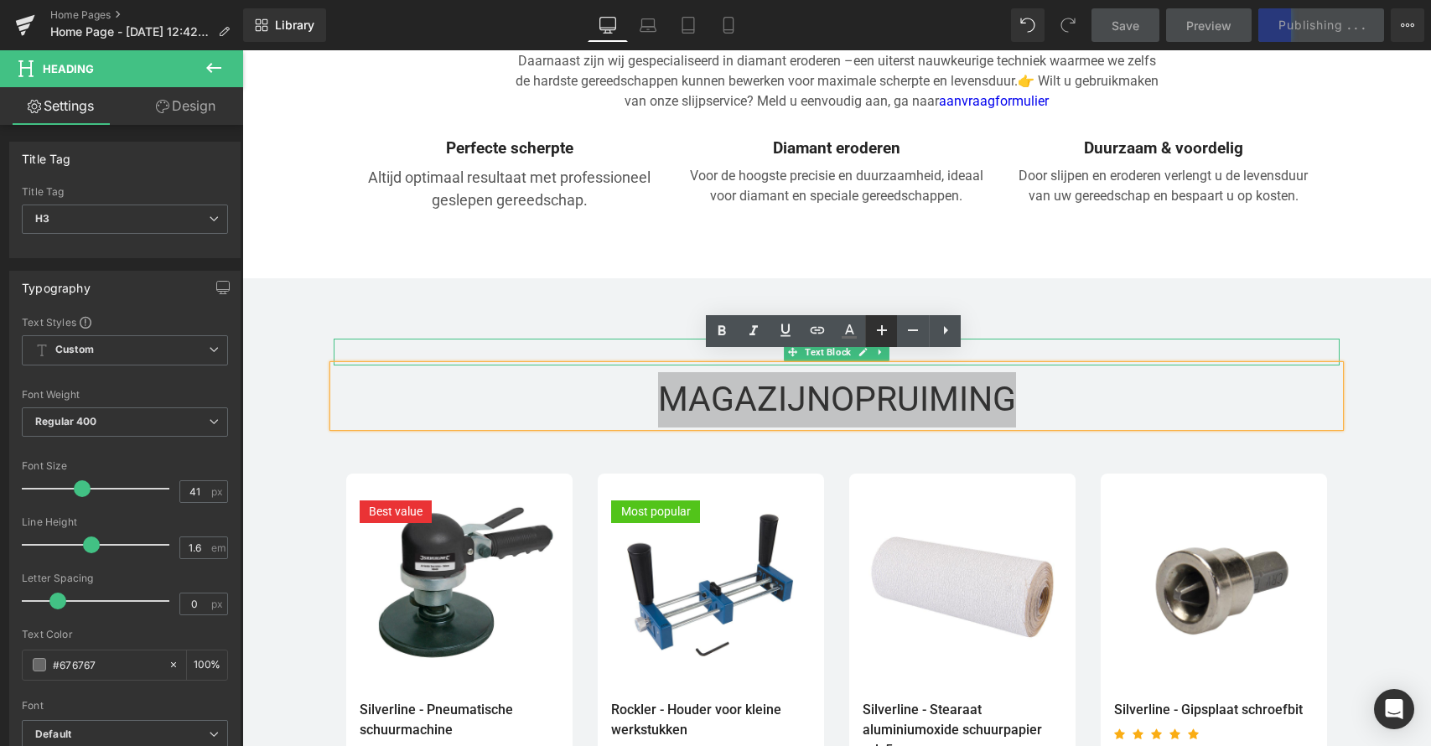
click at [880, 329] on icon at bounding box center [882, 330] width 20 height 20
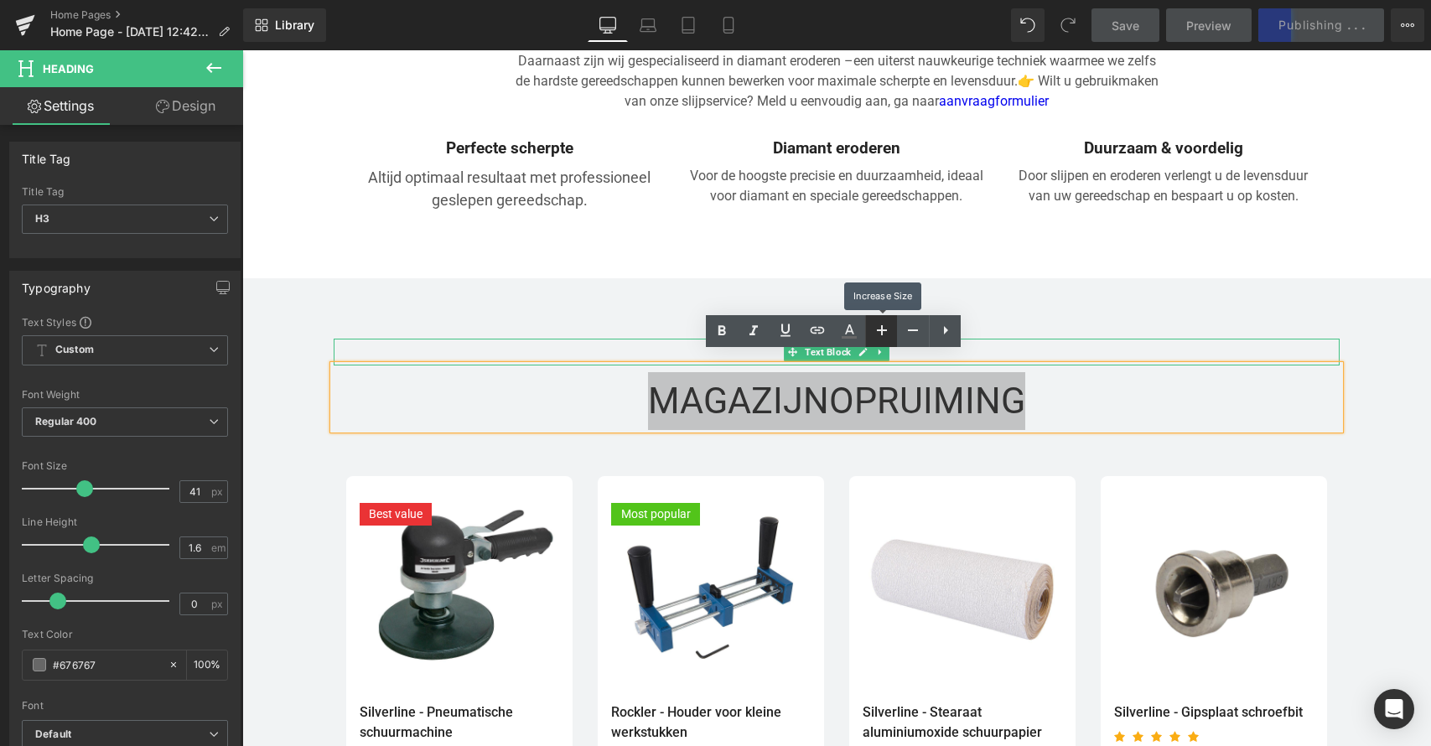
click at [880, 329] on icon at bounding box center [882, 330] width 20 height 20
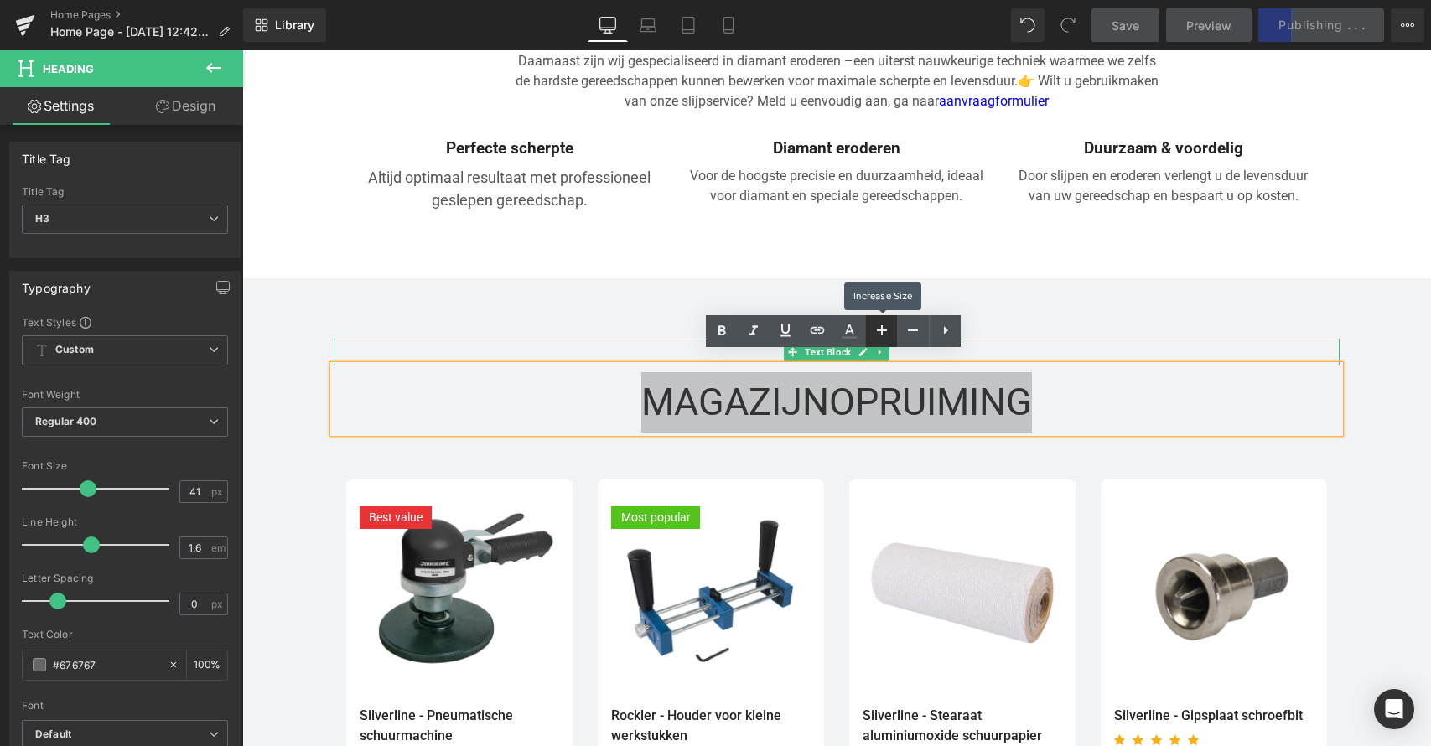
click at [880, 329] on icon at bounding box center [882, 330] width 20 height 20
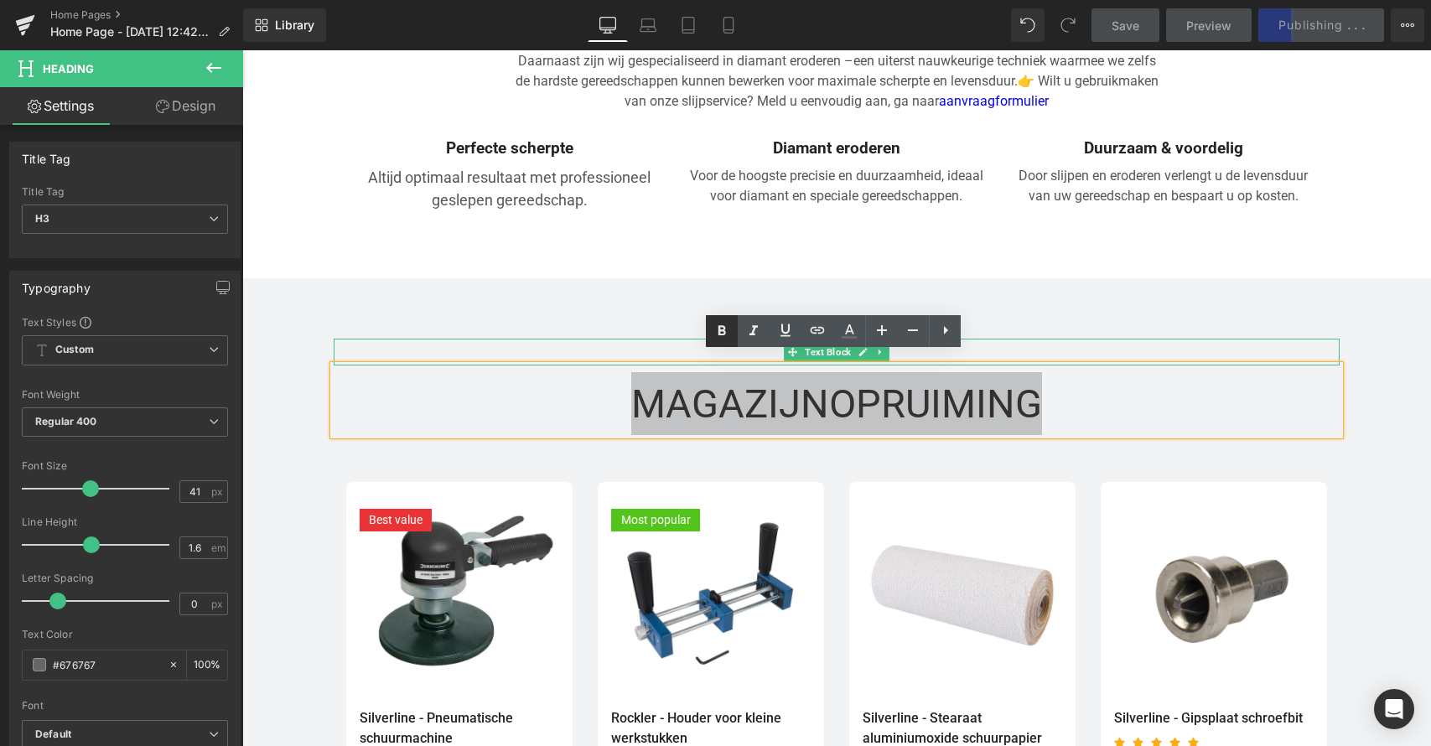
click at [723, 335] on icon at bounding box center [722, 331] width 20 height 20
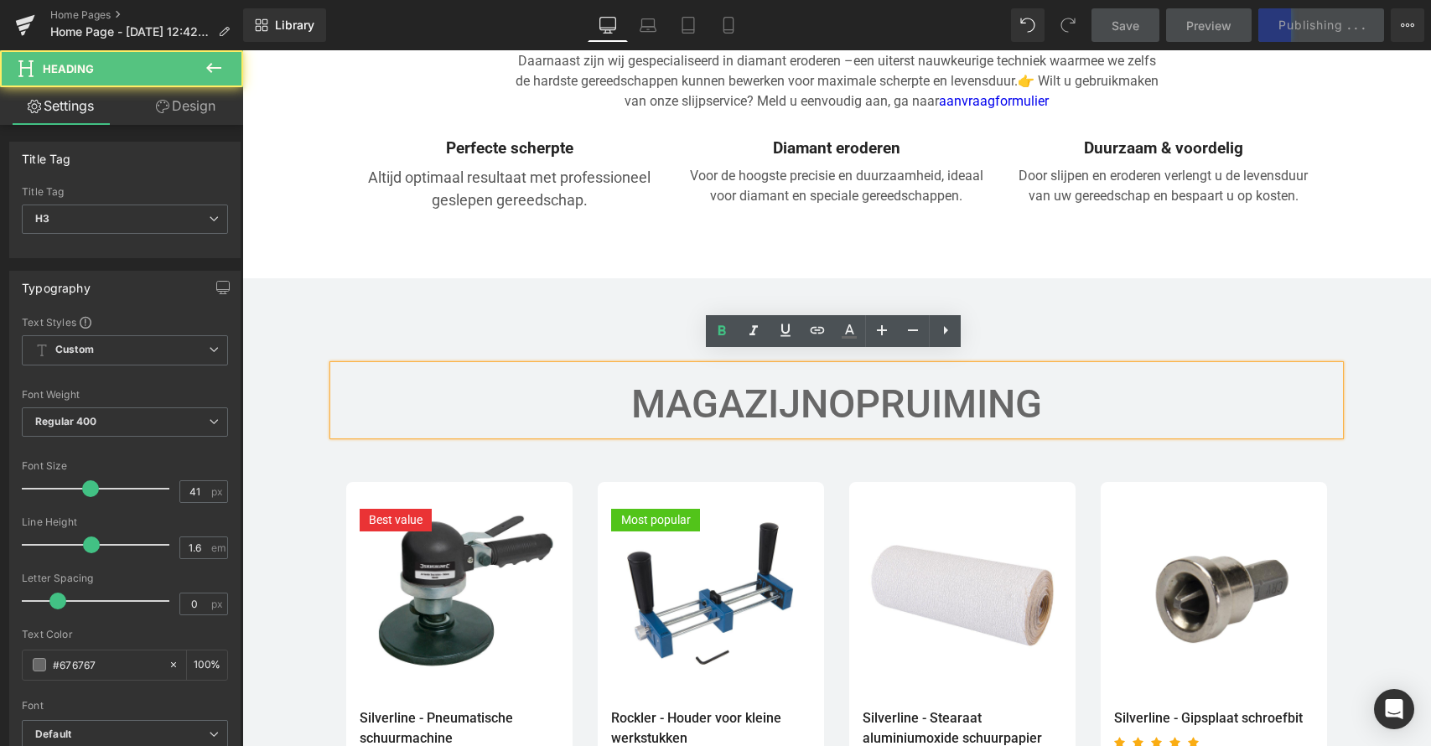
click at [1109, 385] on div "MAGAZIJNOPRUIMING" at bounding box center [837, 401] width 1006 height 70
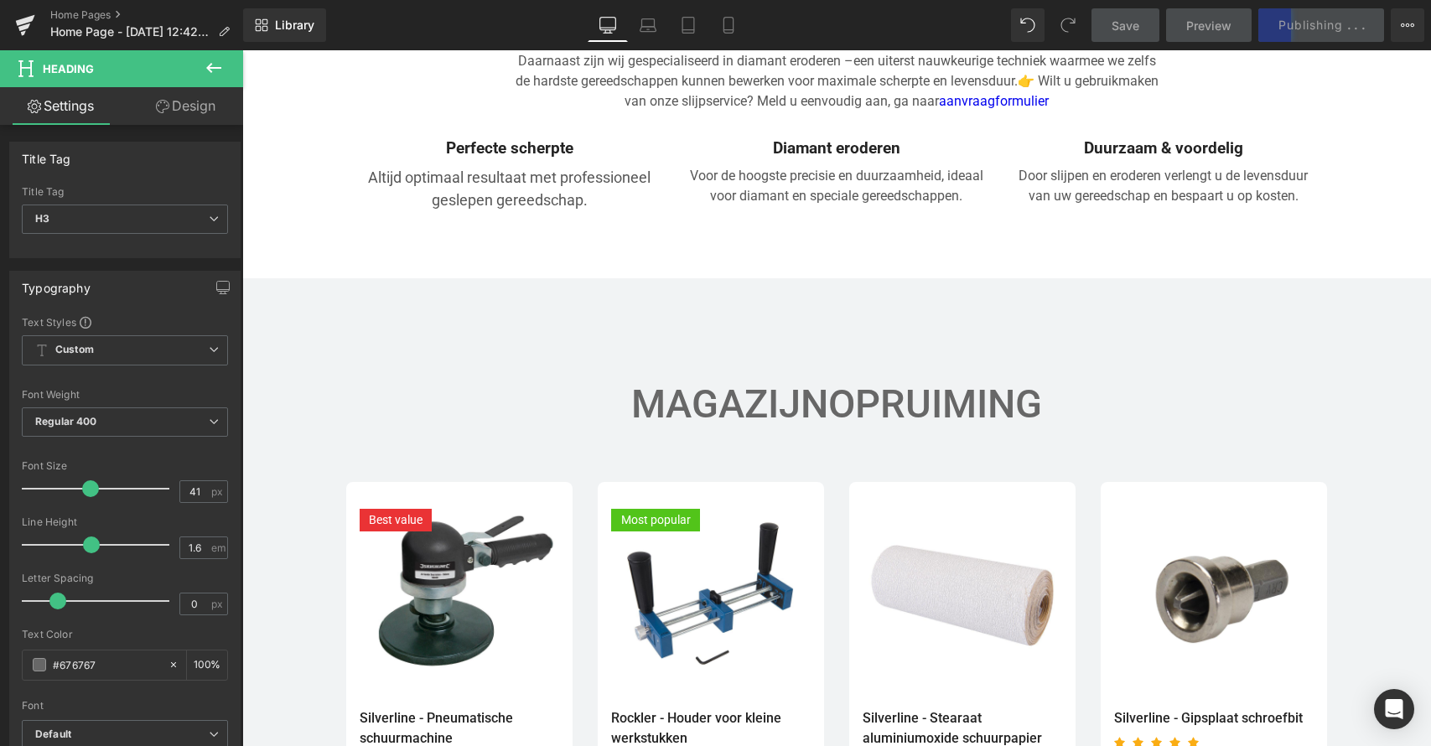
click at [1121, 30] on span "Save" at bounding box center [1126, 26] width 28 height 18
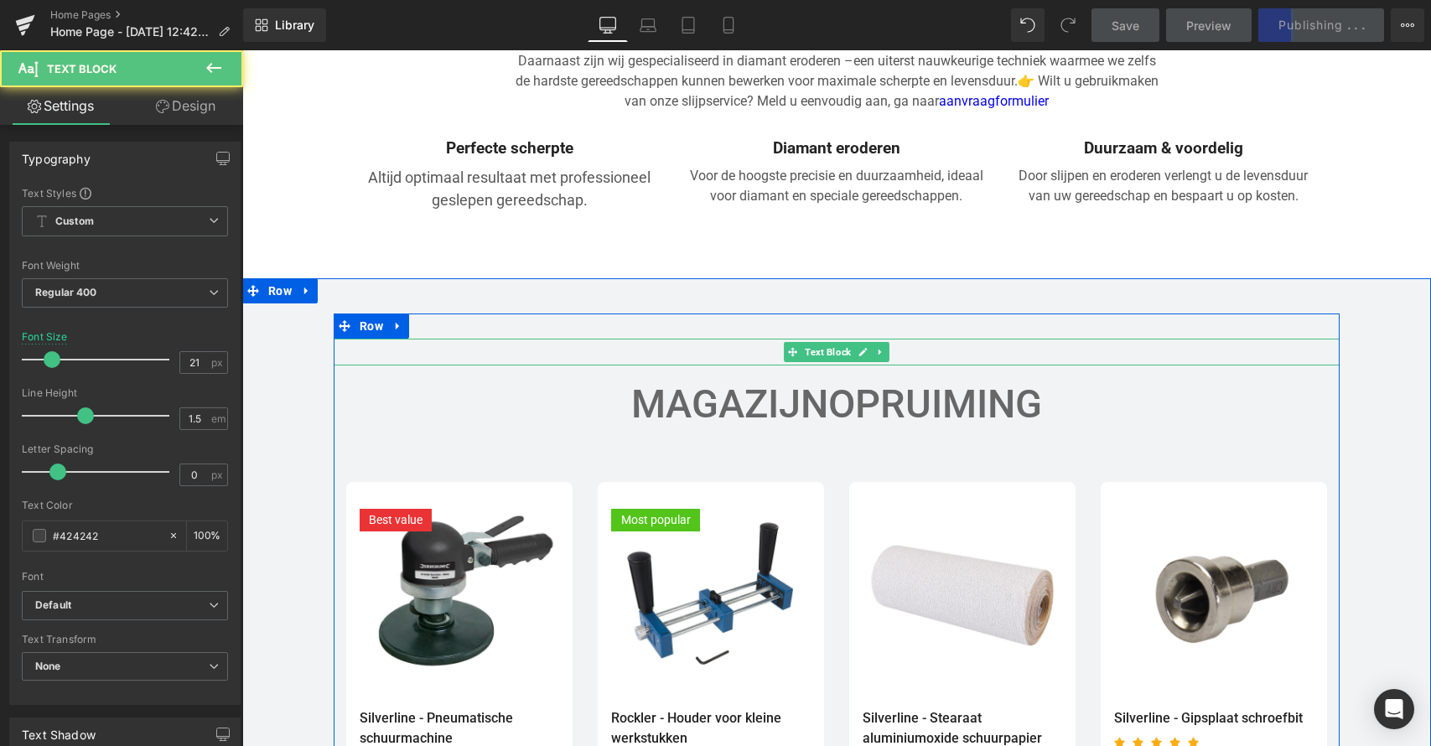
click at [1188, 339] on p at bounding box center [837, 352] width 1006 height 27
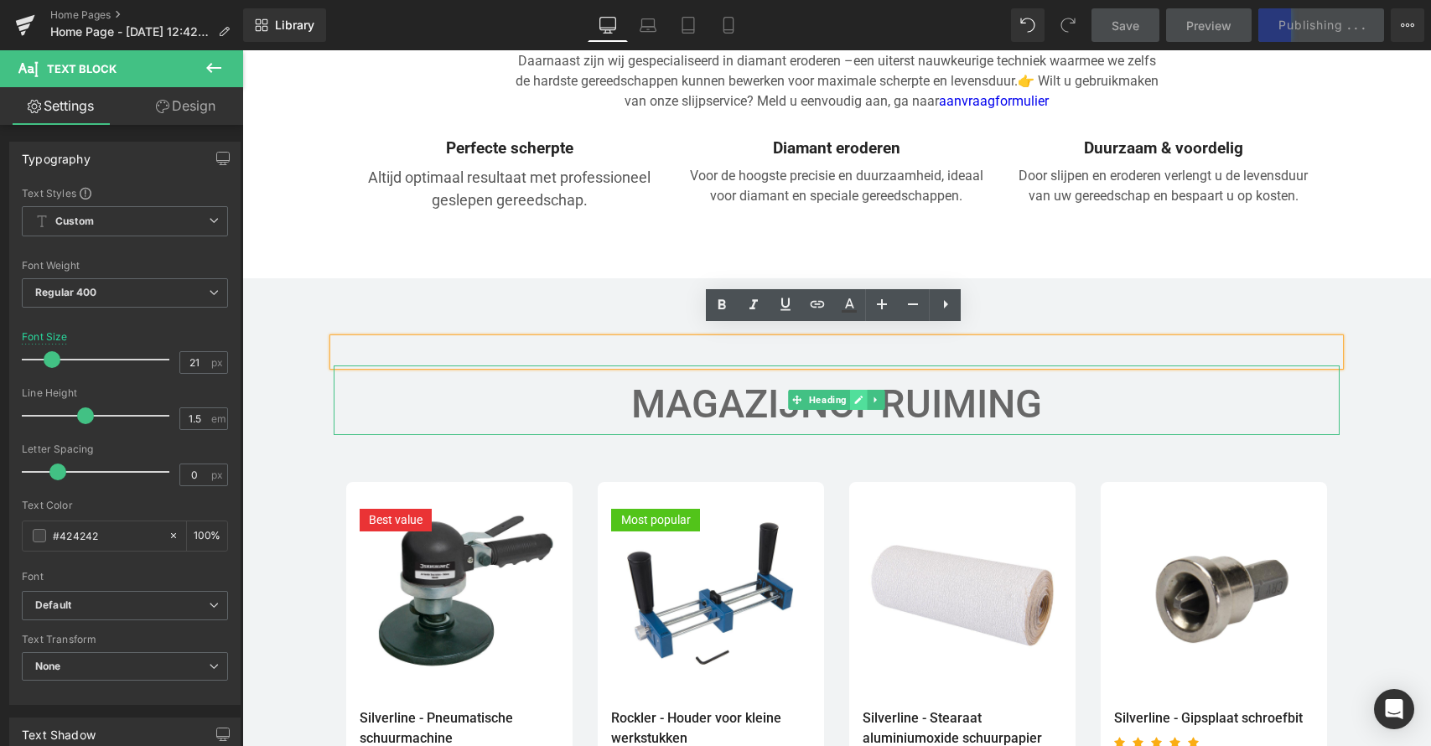
click at [857, 395] on icon at bounding box center [858, 400] width 9 height 10
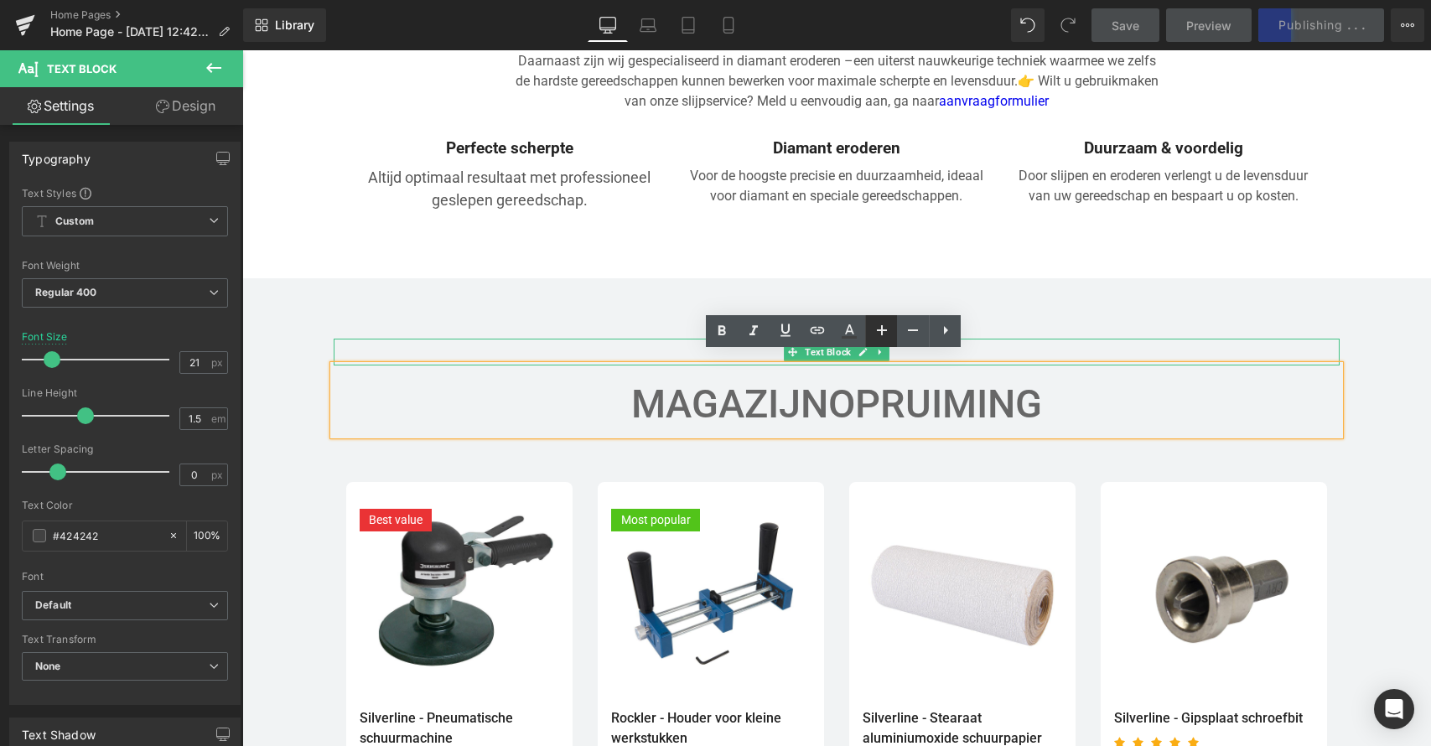
click at [883, 333] on icon at bounding box center [882, 330] width 20 height 20
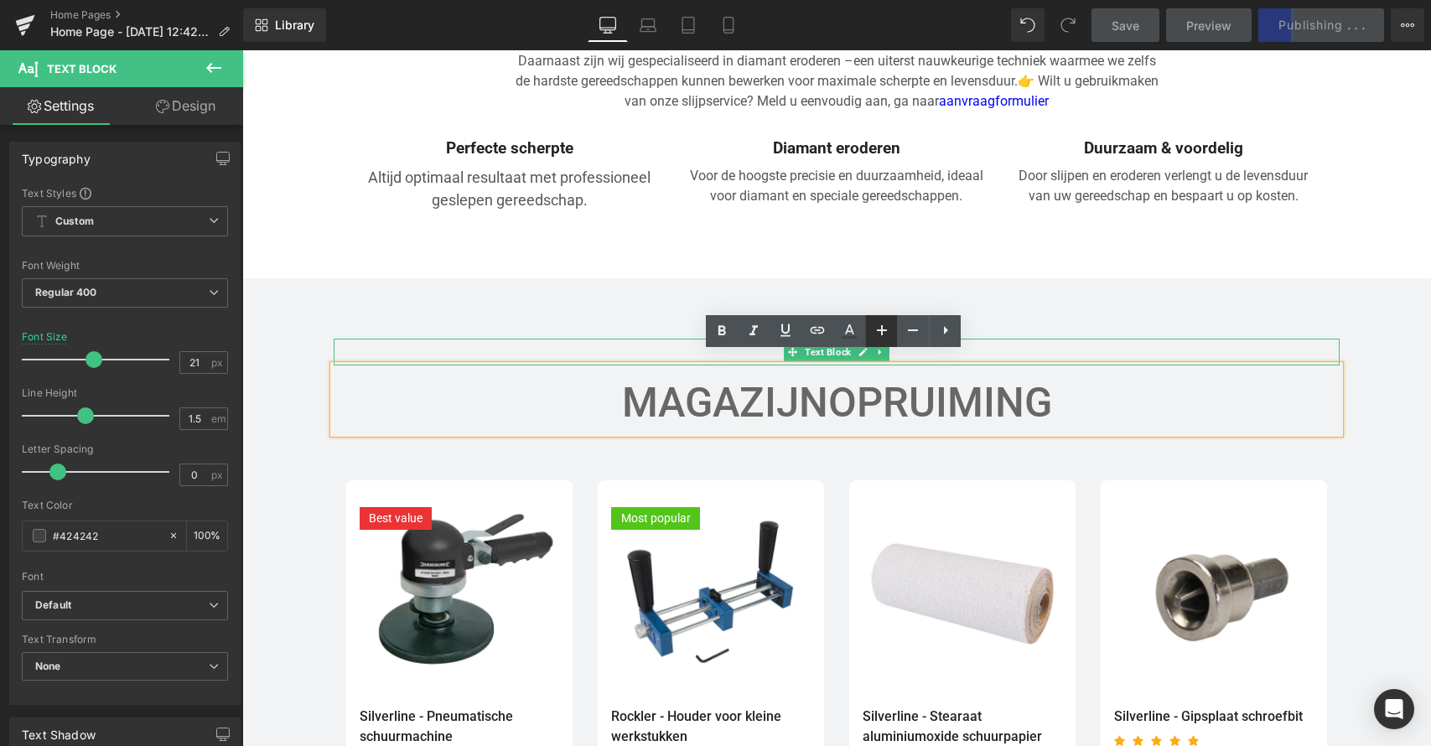
click at [884, 330] on icon at bounding box center [882, 330] width 10 height 10
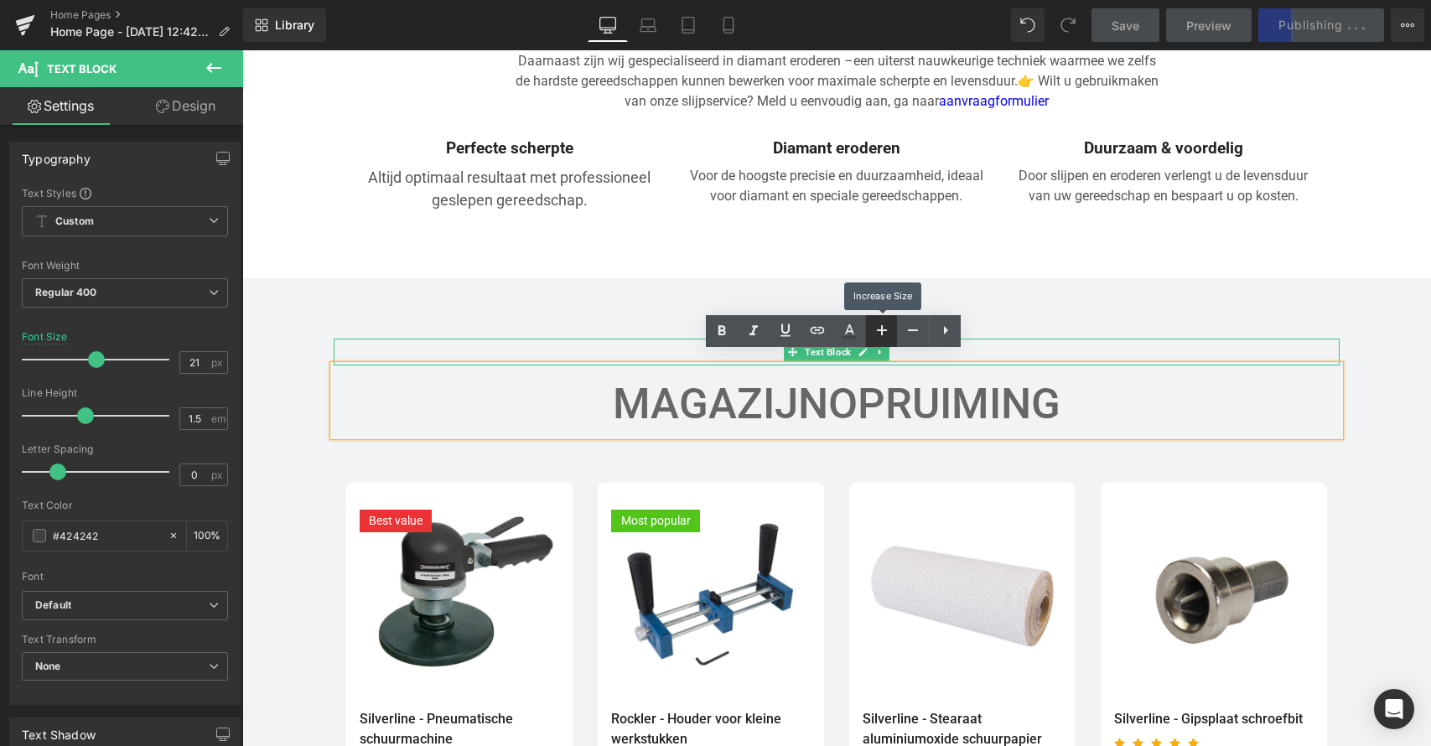
click at [884, 330] on icon at bounding box center [882, 330] width 10 height 10
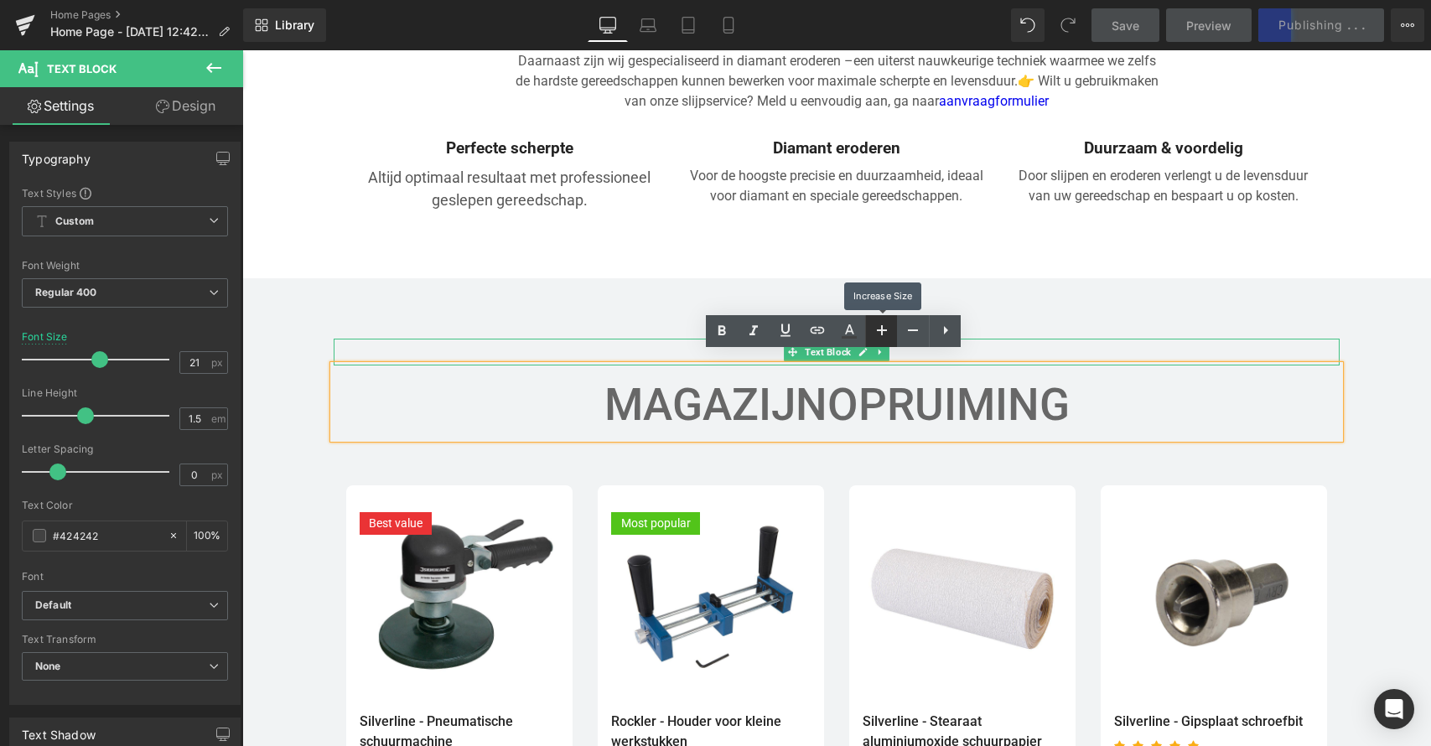
click at [883, 330] on icon at bounding box center [882, 330] width 10 height 10
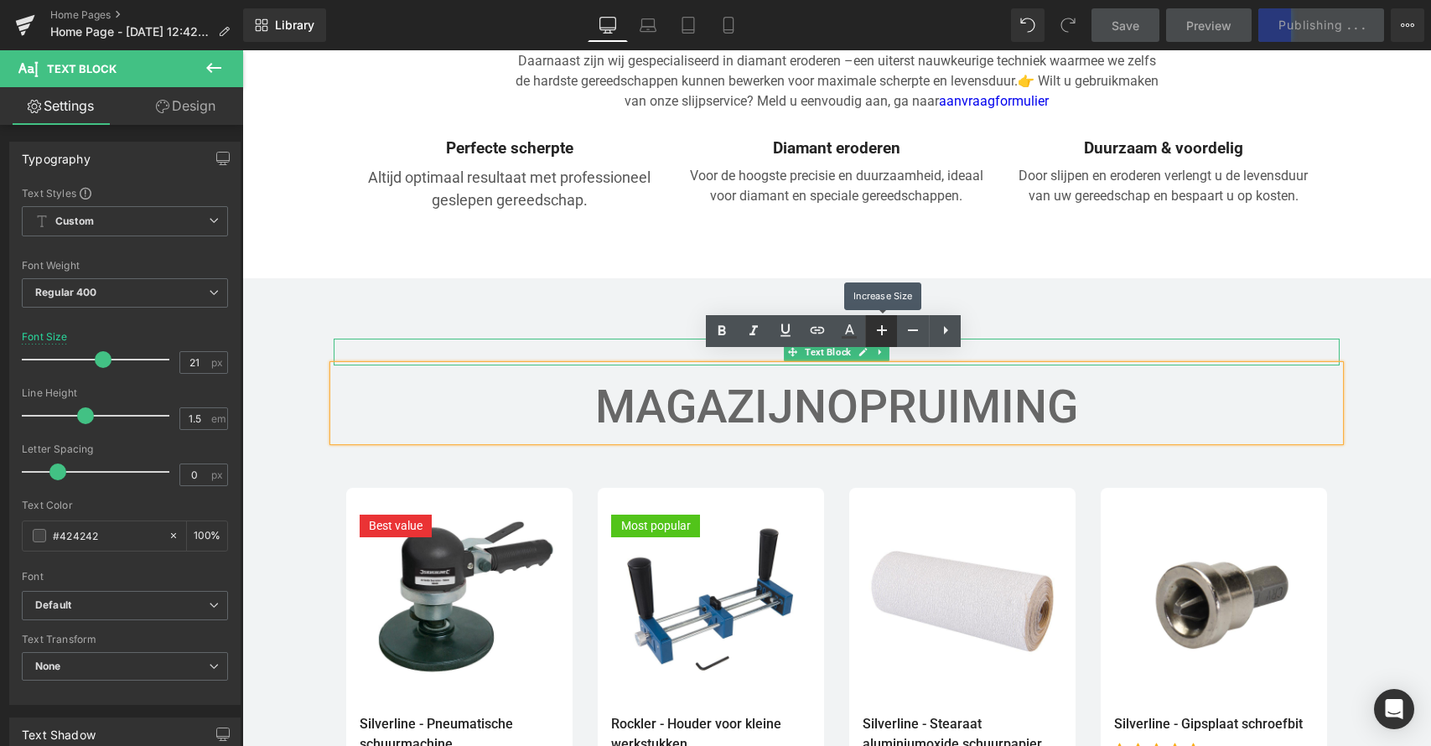
click at [883, 330] on icon at bounding box center [882, 330] width 10 height 10
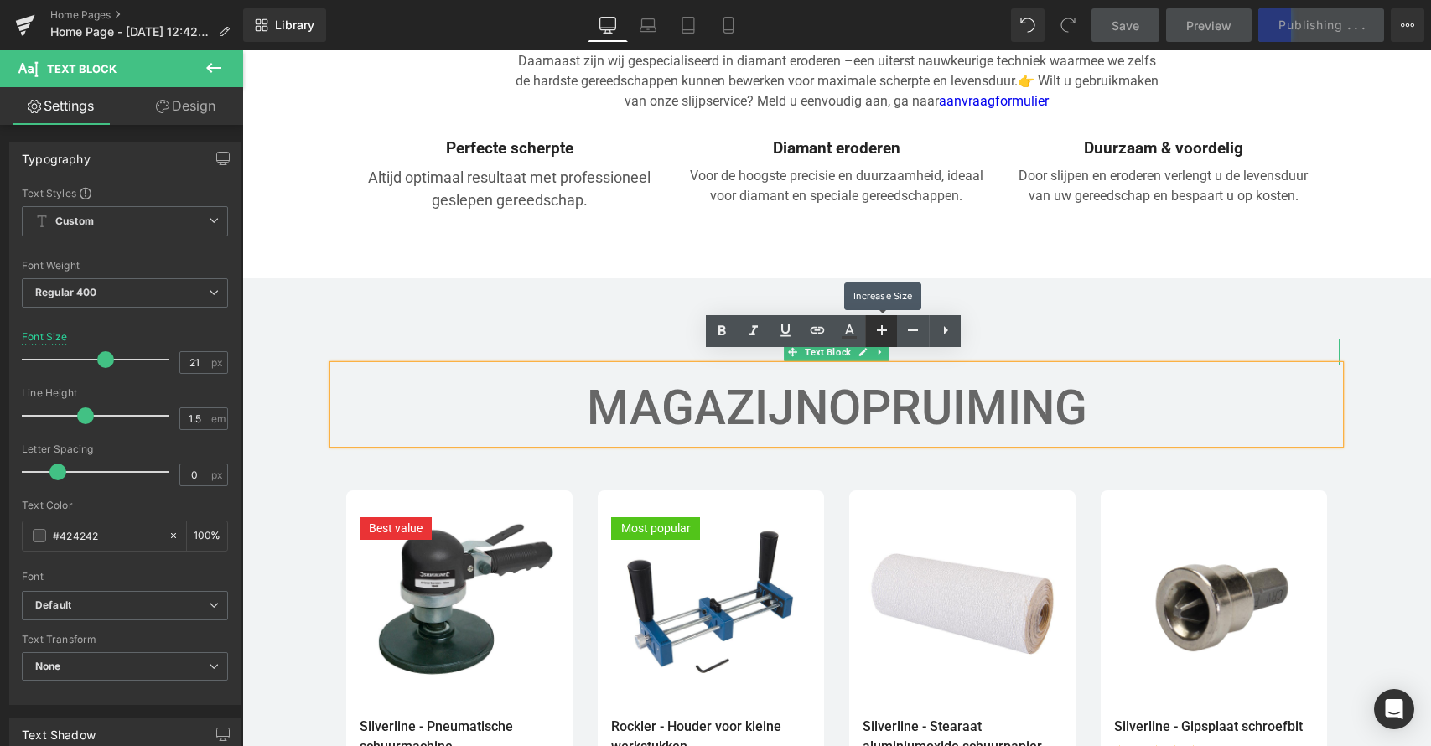
click at [883, 330] on icon at bounding box center [882, 330] width 10 height 10
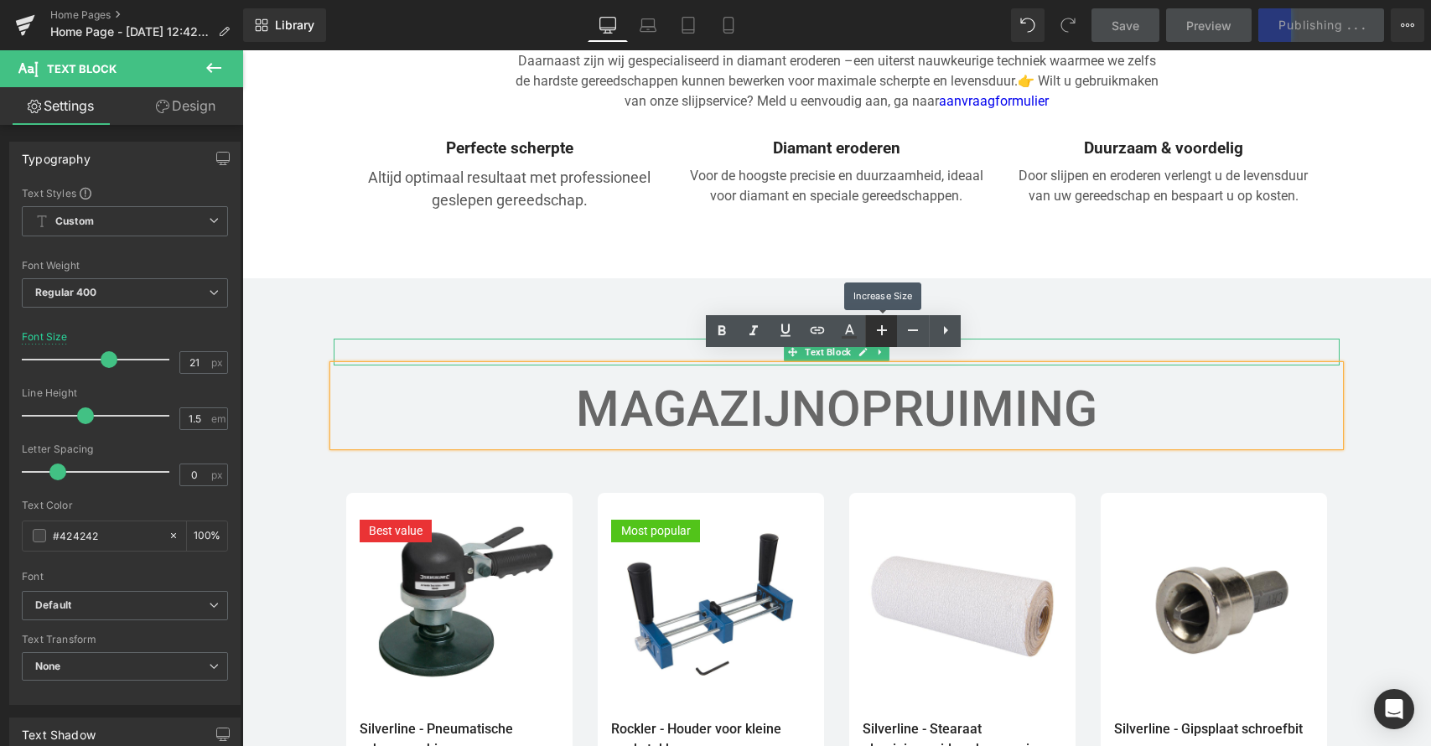
click at [883, 330] on icon at bounding box center [882, 330] width 10 height 10
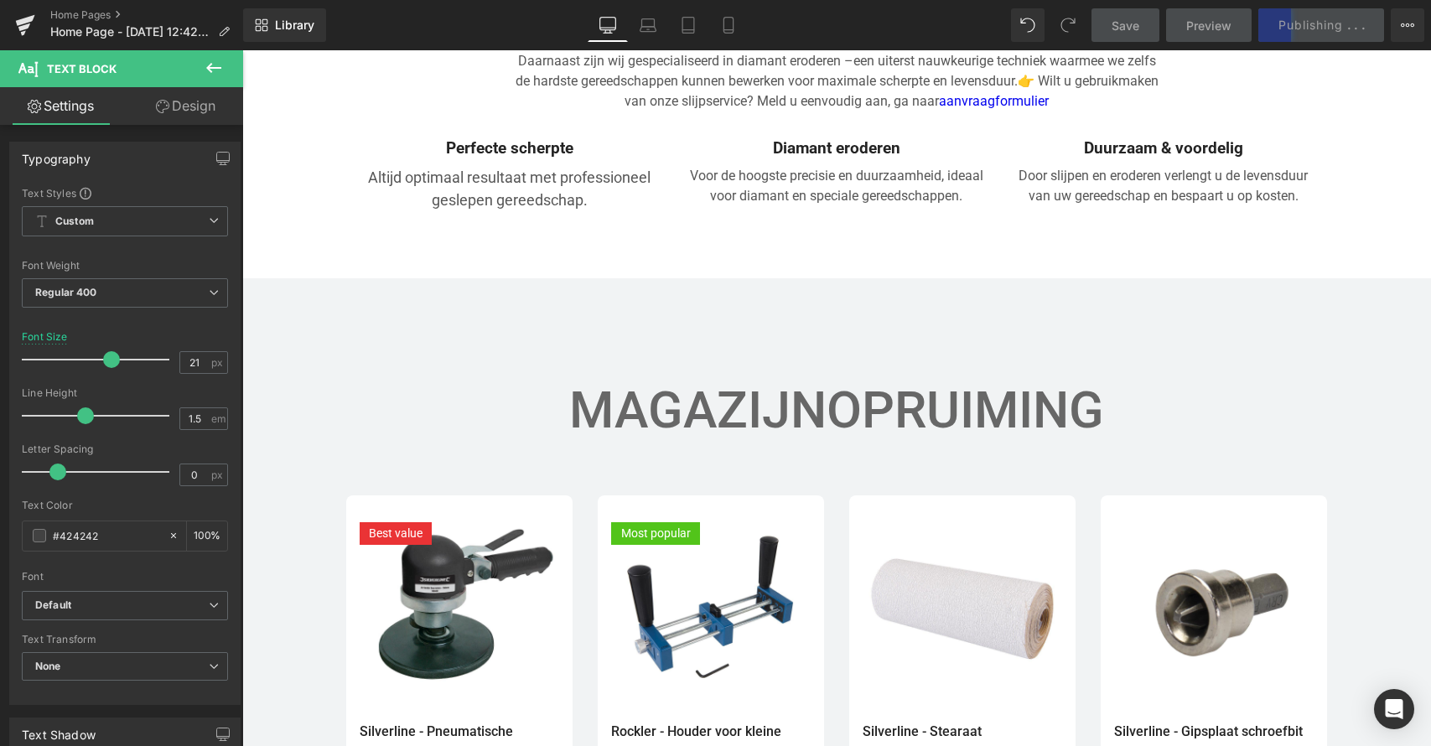
click at [1116, 24] on span "Save" at bounding box center [1126, 26] width 28 height 18
click at [1126, 26] on span "Save" at bounding box center [1126, 26] width 28 height 18
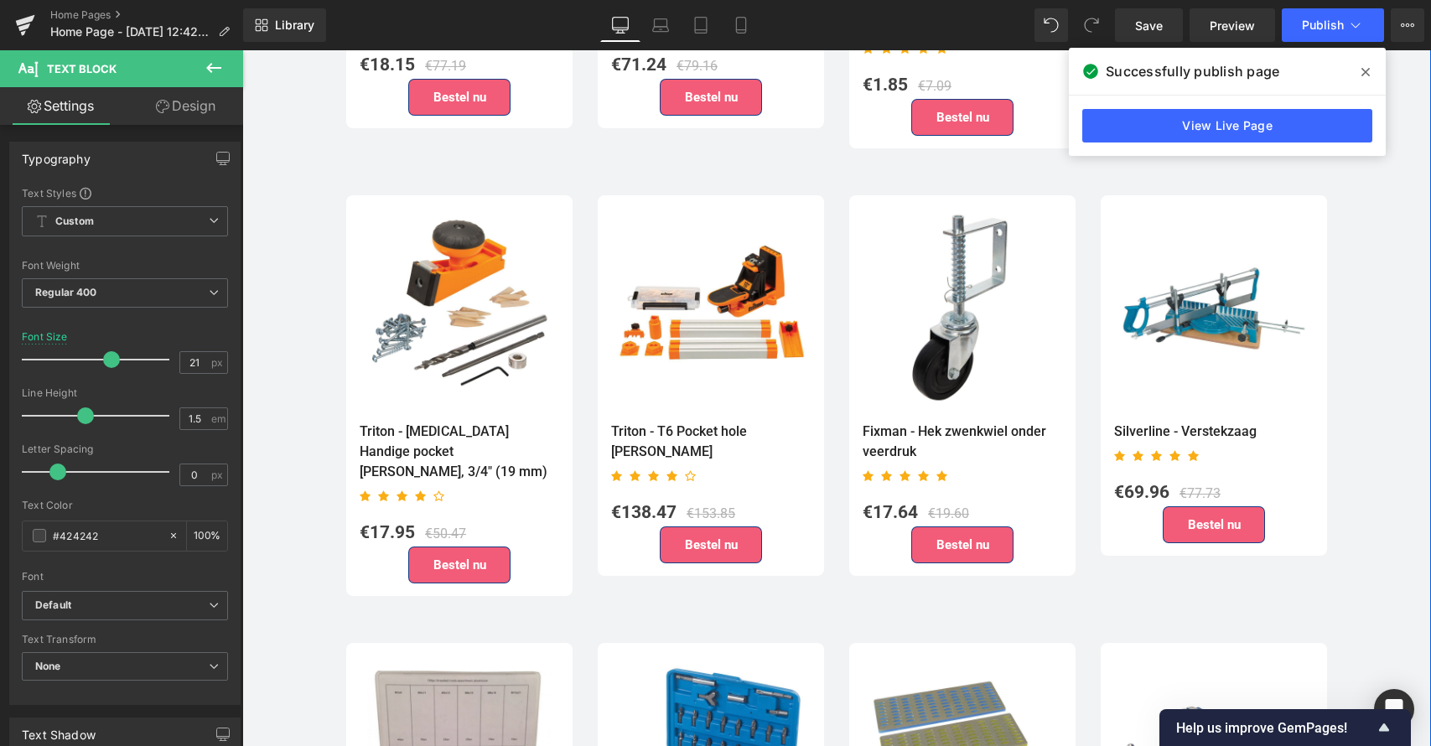
scroll to position [3831, 0]
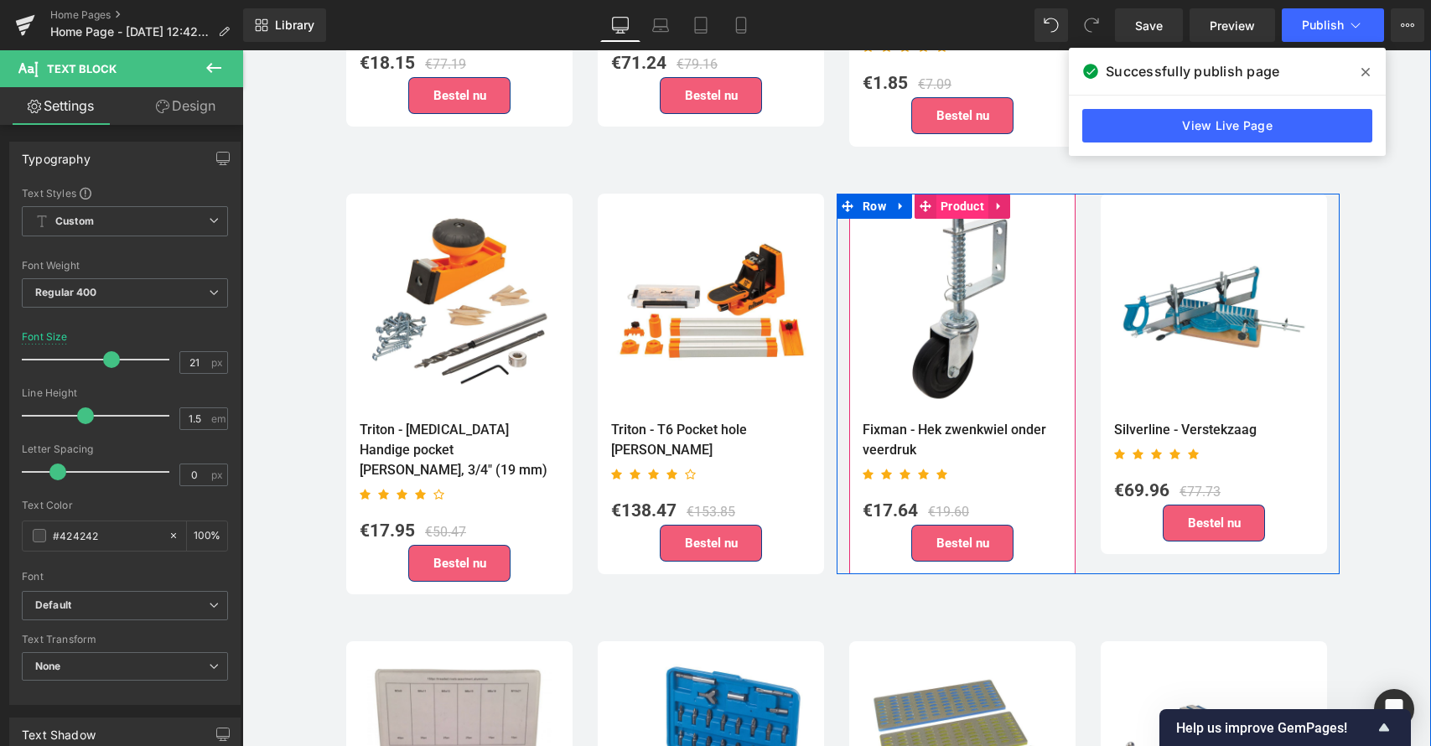
click at [959, 194] on span "Product" at bounding box center [963, 206] width 52 height 25
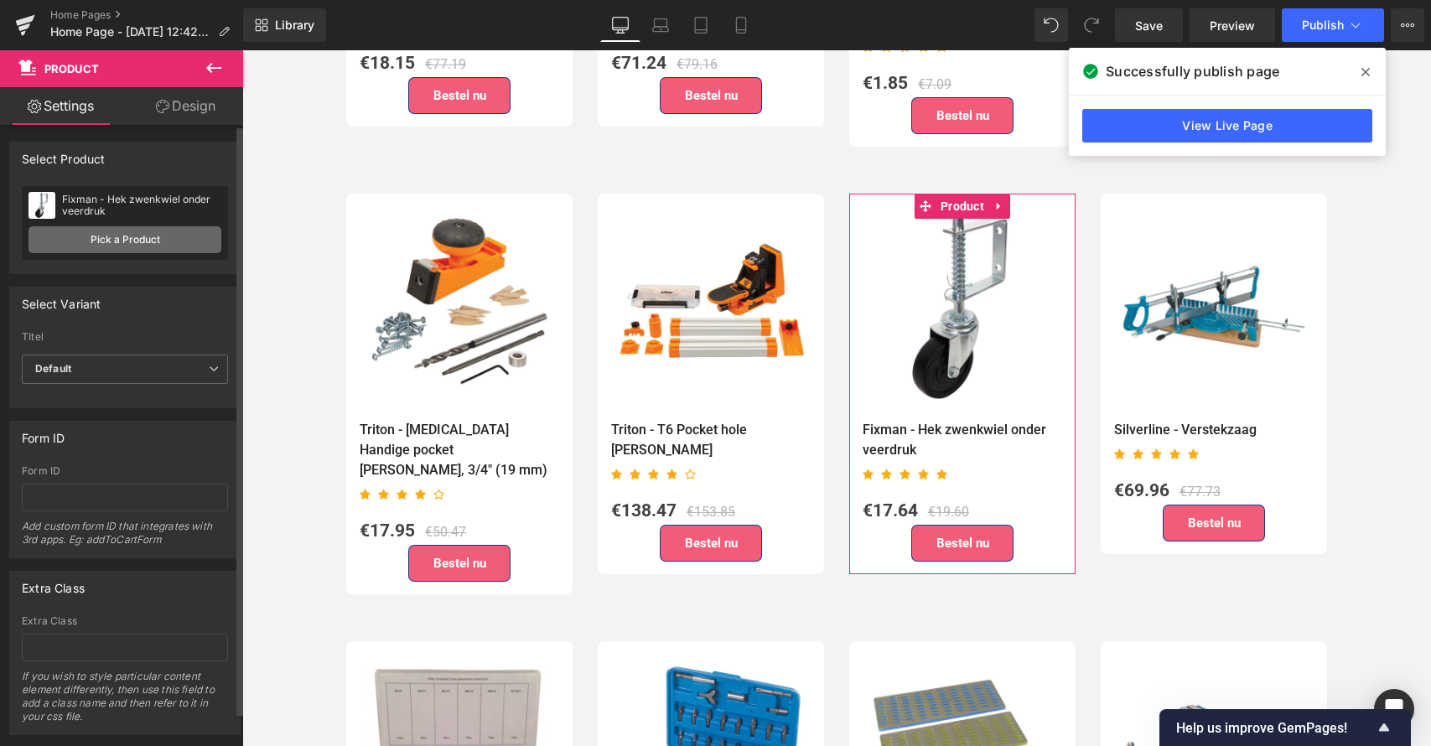
click at [105, 245] on link "Pick a Product" at bounding box center [125, 239] width 193 height 27
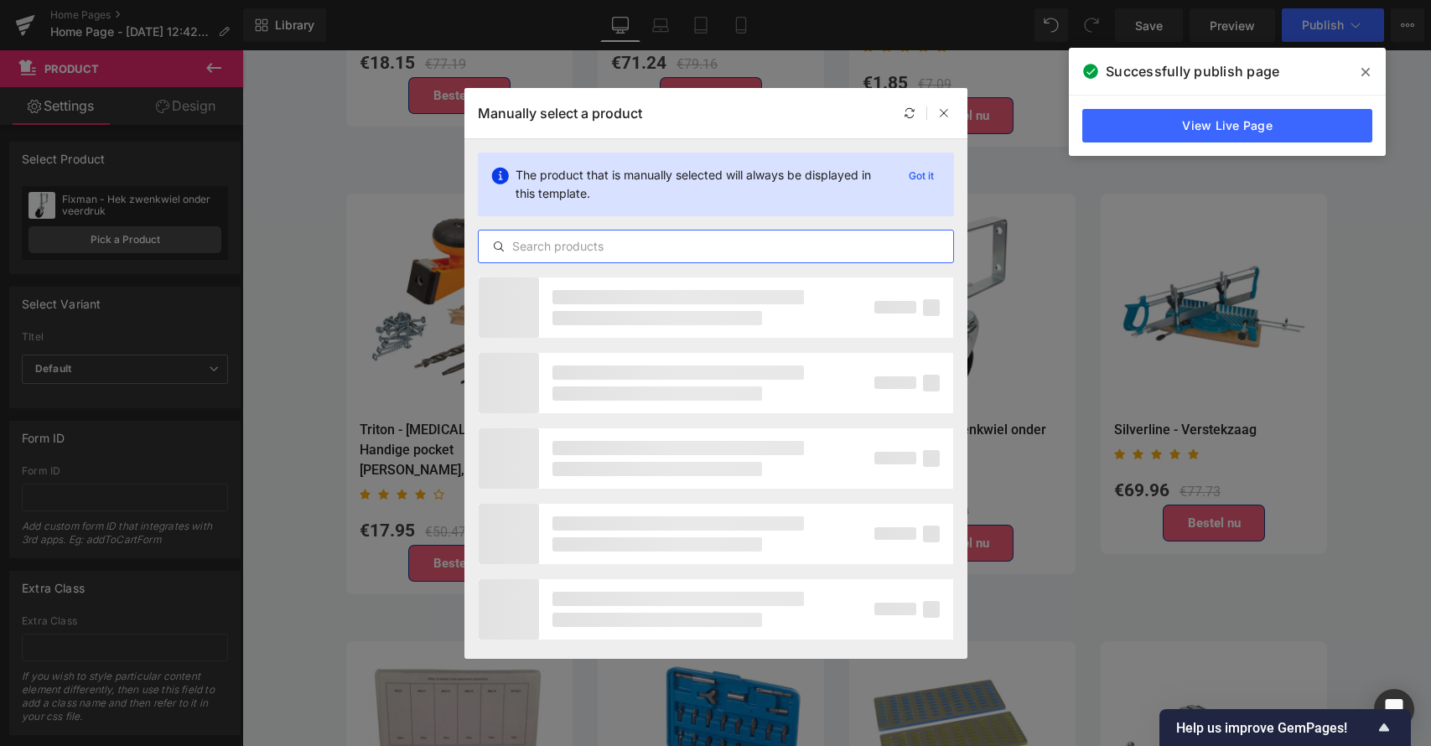
click at [557, 247] on input "text" at bounding box center [716, 246] width 475 height 20
paste input "Rockler - Clamp-It® winkelhaak"
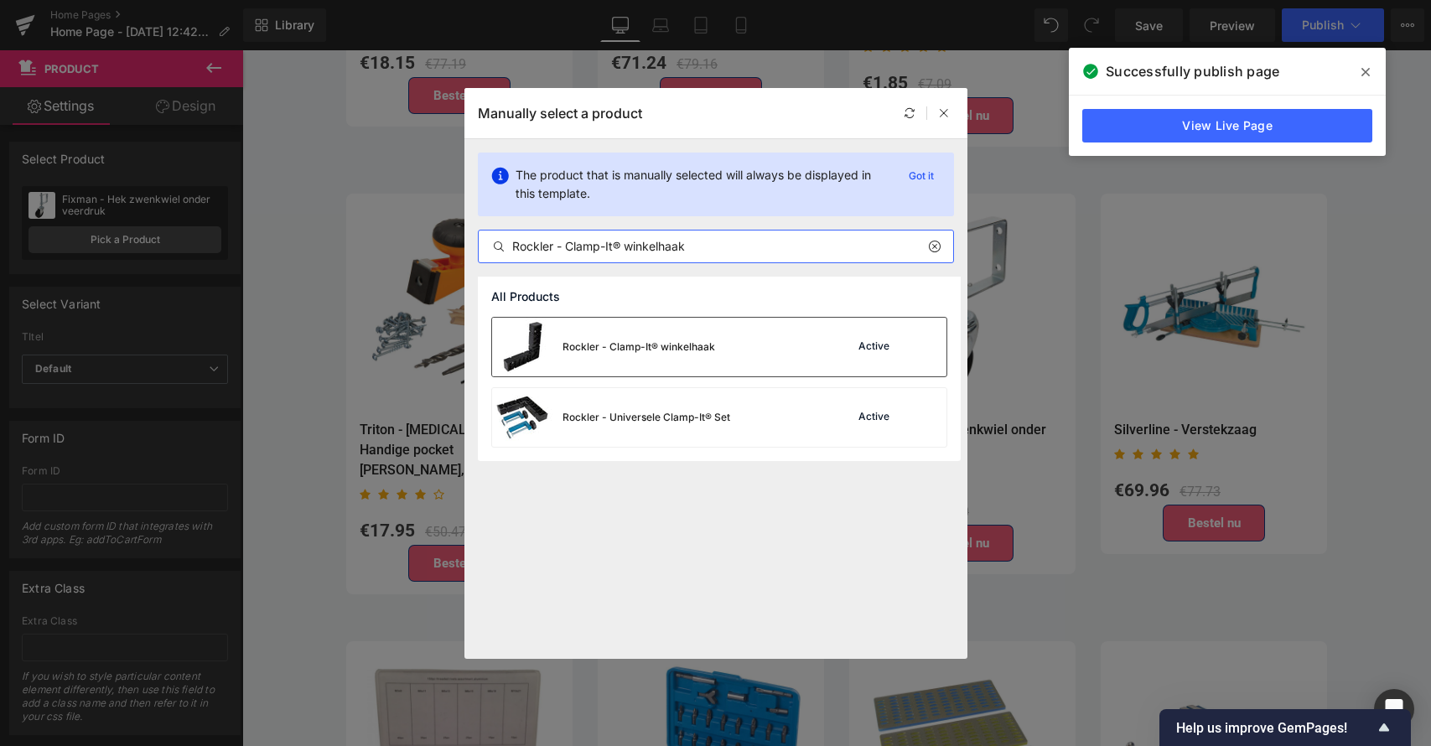
type input "Rockler - Clamp-It® winkelhaak"
click at [657, 343] on div "Rockler - Clamp-It® winkelhaak" at bounding box center [639, 347] width 153 height 15
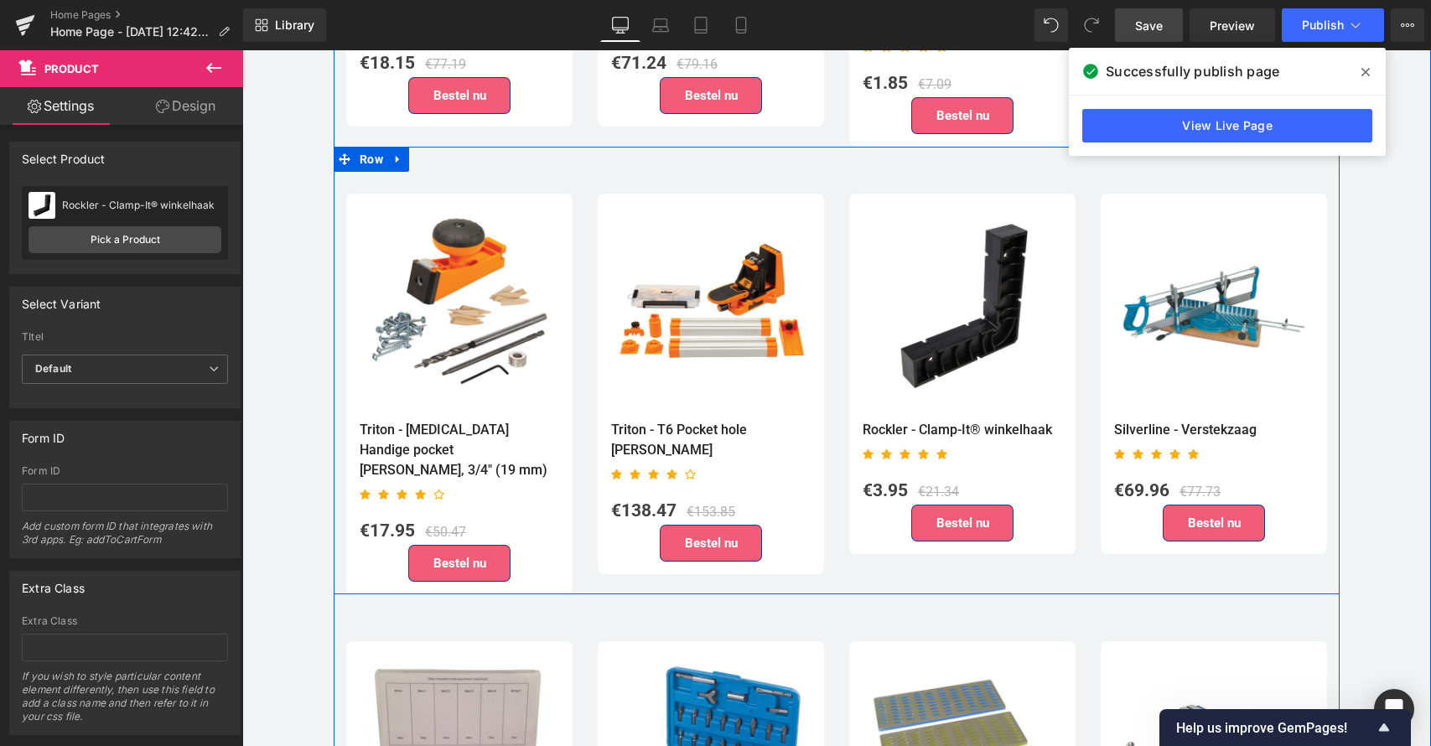
click at [1143, 24] on span "Save" at bounding box center [1149, 26] width 28 height 18
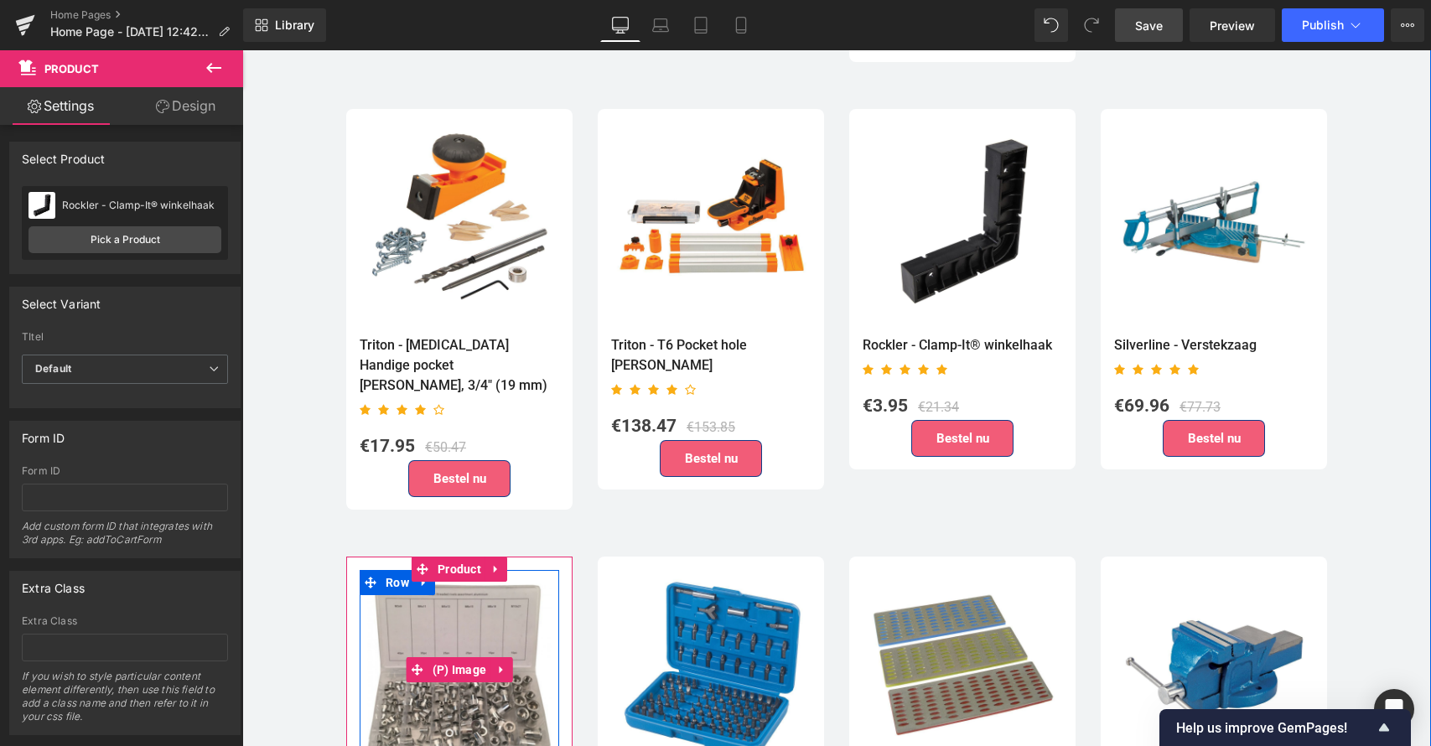
scroll to position [4164, 0]
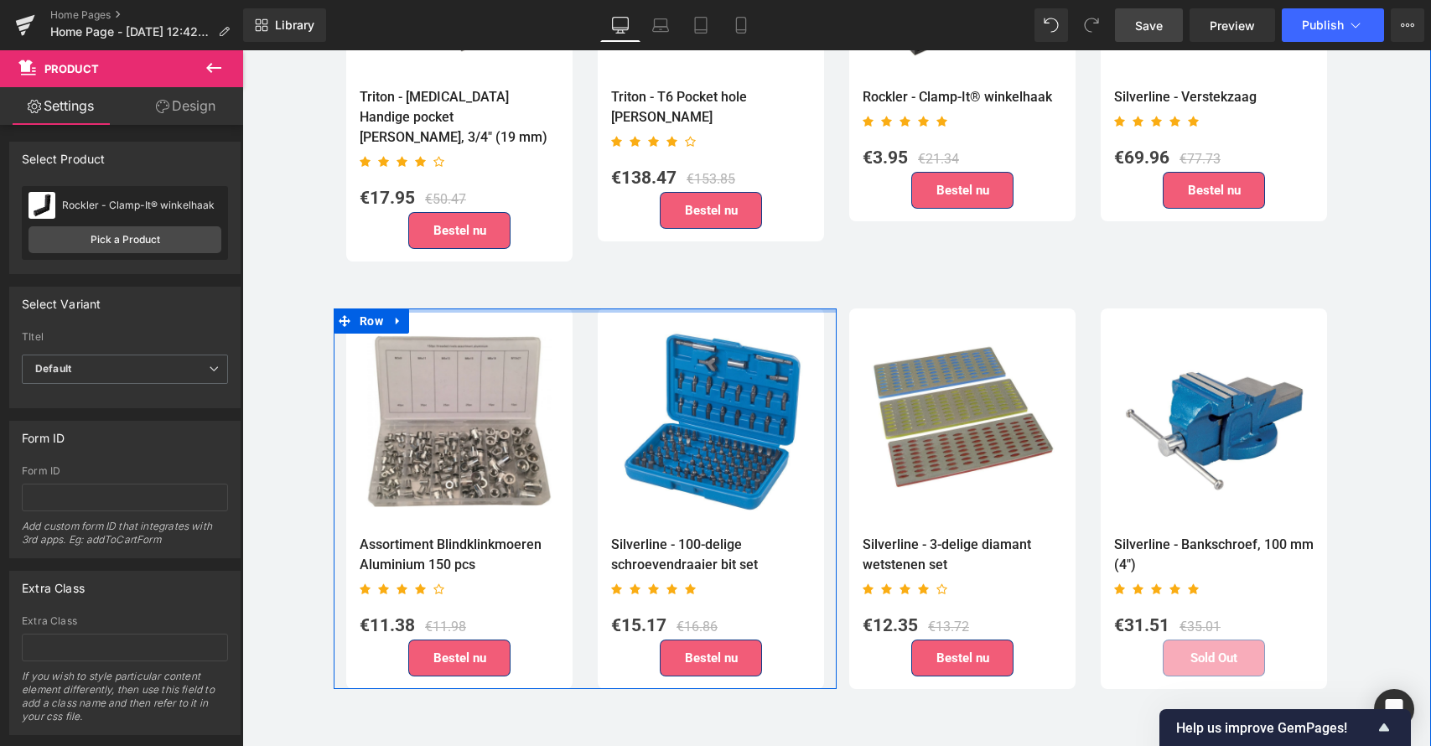
click at [458, 309] on div "Sale Off (P) Image Assortiment Blindklinkmoeren Aluminium 150 pcs (P) Title Ico…" at bounding box center [585, 499] width 503 height 381
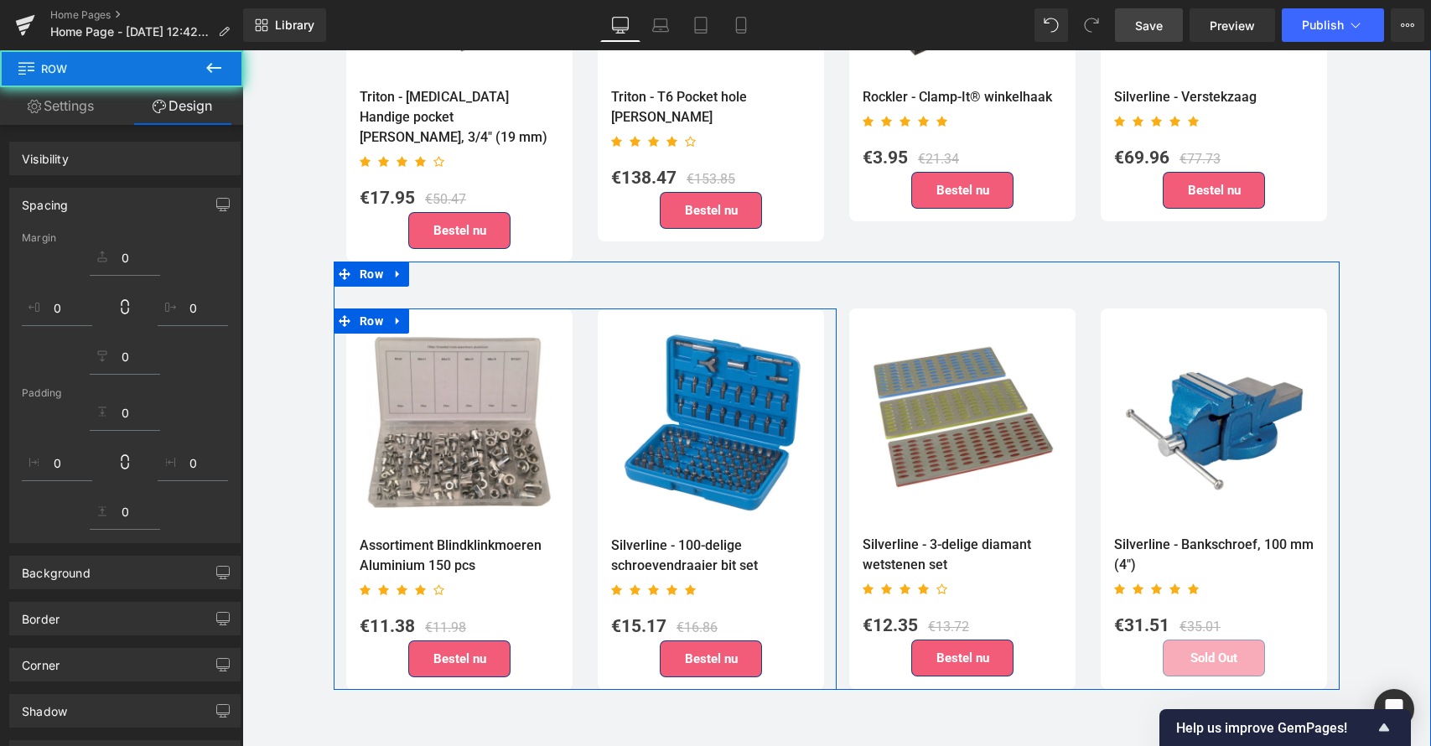
click at [455, 309] on div "Sale Off (P) Image Assortiment Blindklinkmoeren Aluminium 150 pcs (P) Title Ico…" at bounding box center [459, 499] width 226 height 381
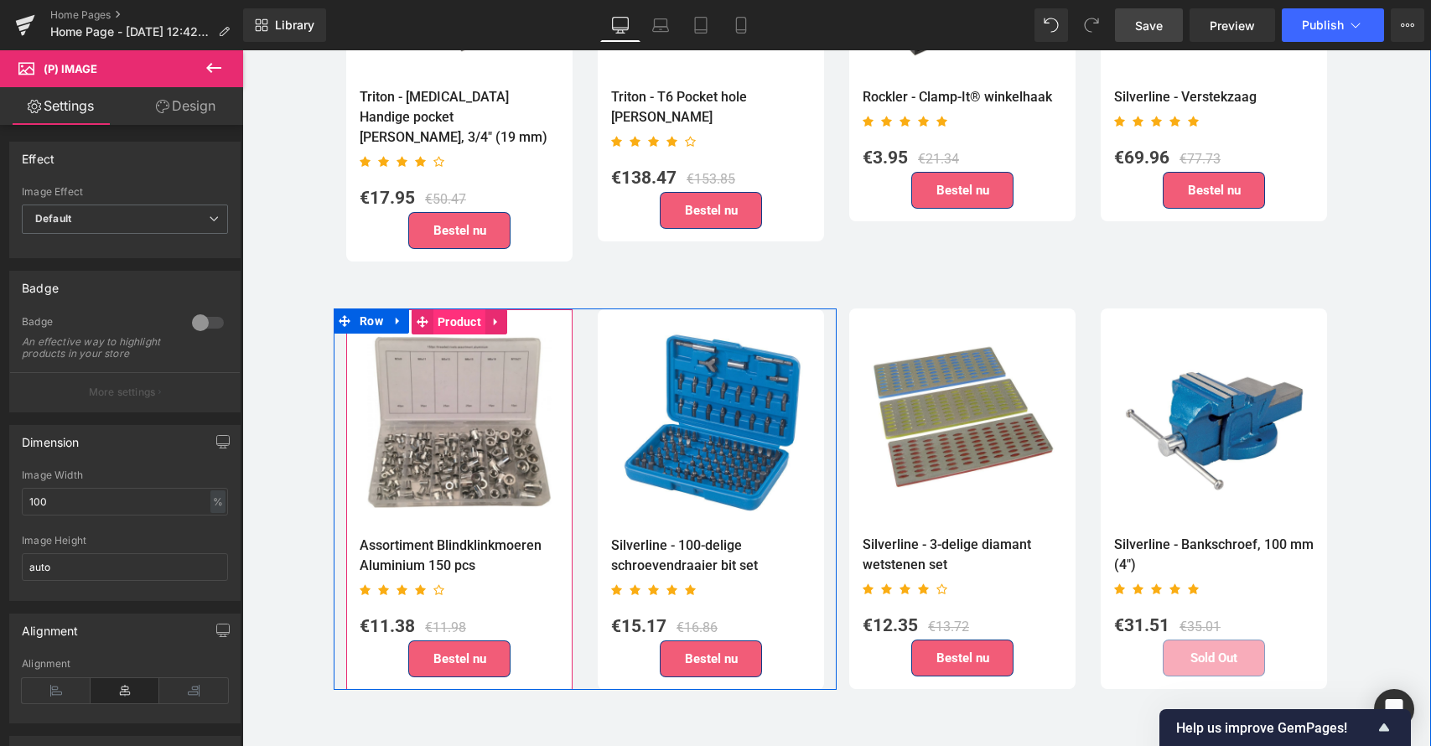
click at [452, 309] on span "Product" at bounding box center [459, 321] width 52 height 25
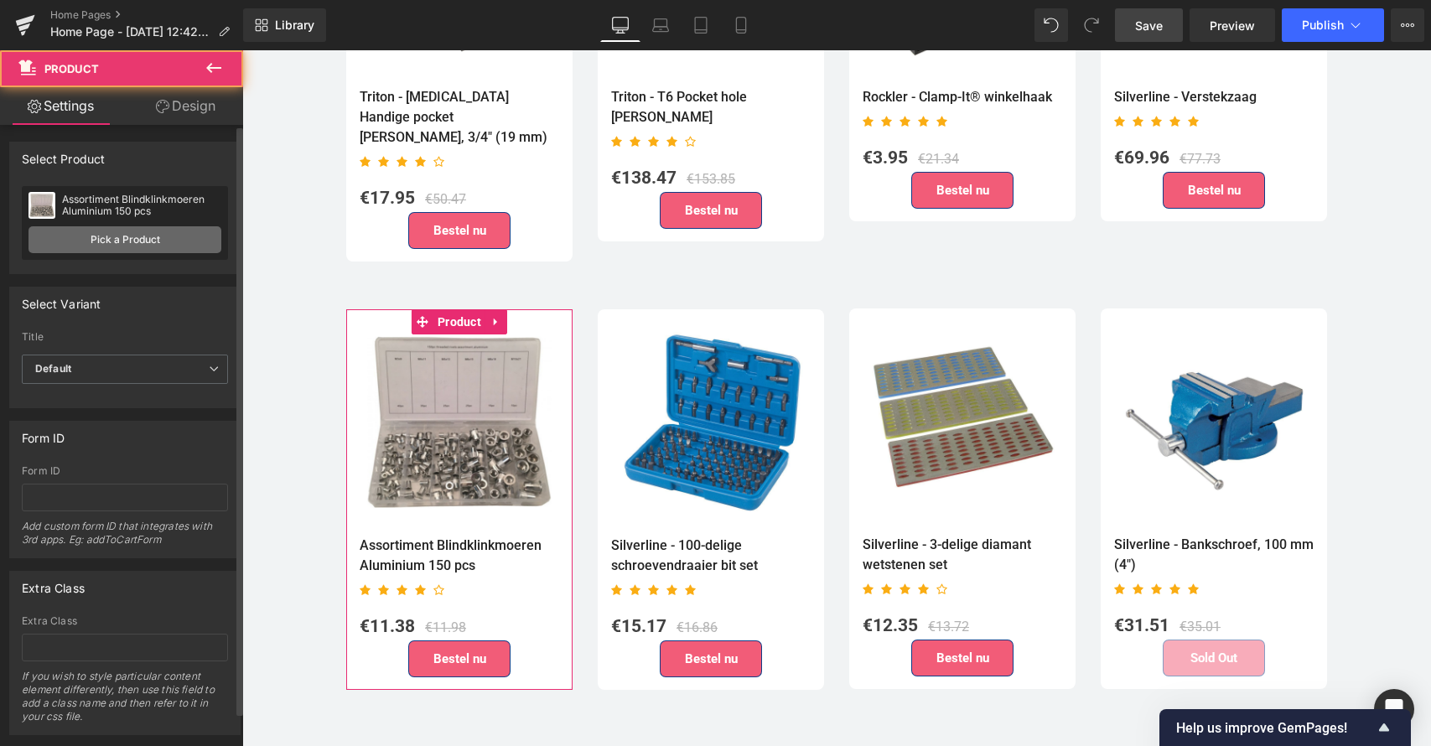
click at [122, 243] on link "Pick a Product" at bounding box center [125, 239] width 193 height 27
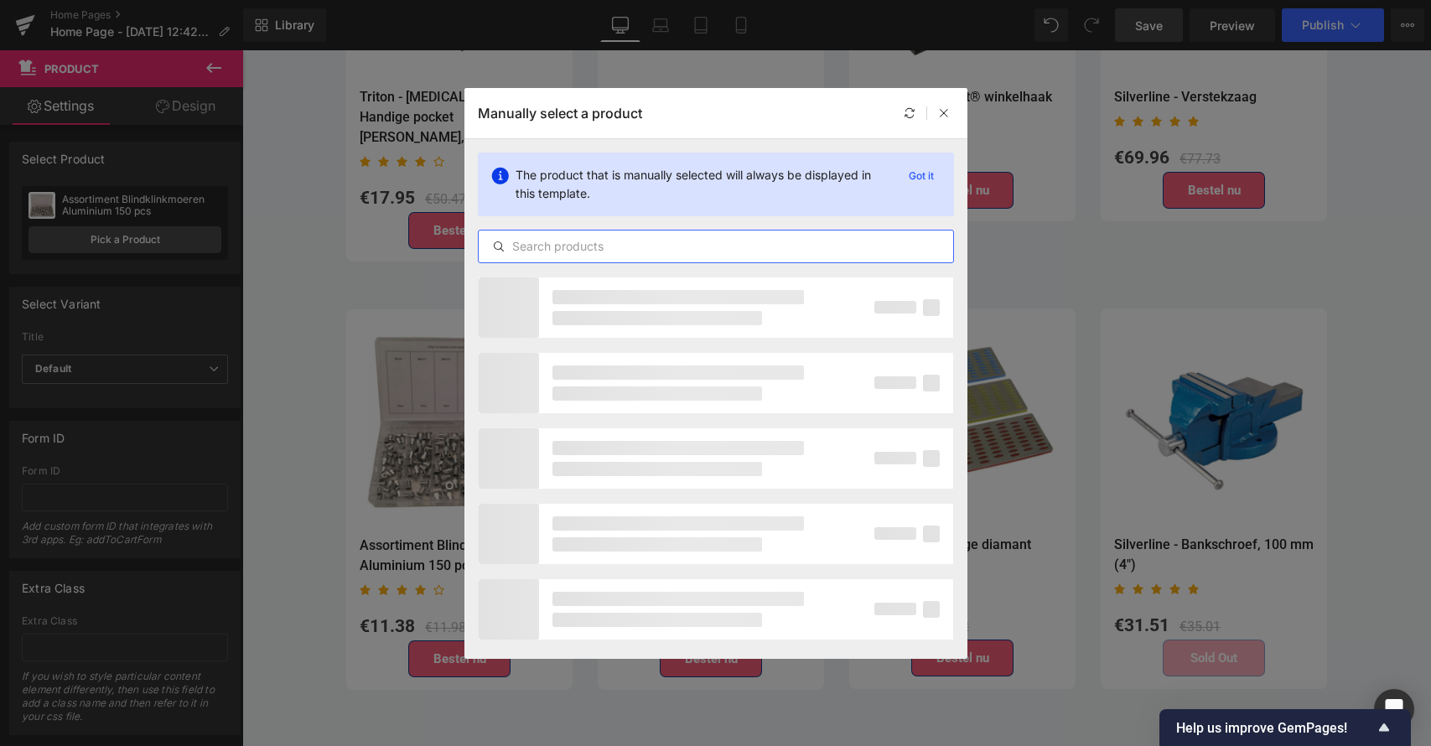
click at [548, 248] on input "text" at bounding box center [716, 246] width 475 height 20
paste input "Rockler - Clamp-It® hoekklem"
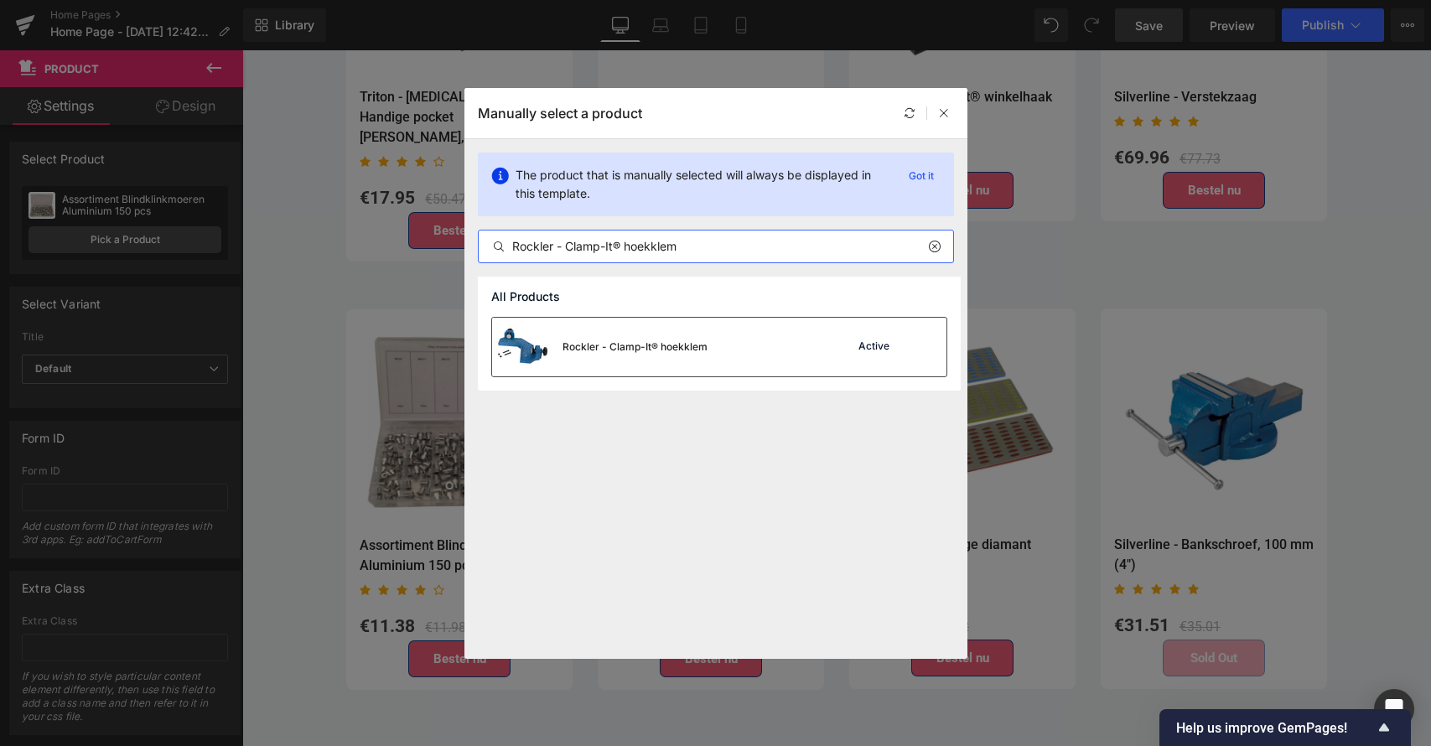
type input "Rockler - Clamp-It® hoekklem"
drag, startPoint x: 673, startPoint y: 346, endPoint x: 431, endPoint y: 296, distance: 247.5
click at [673, 346] on div "Rockler - Clamp-It® hoekklem" at bounding box center [635, 347] width 145 height 15
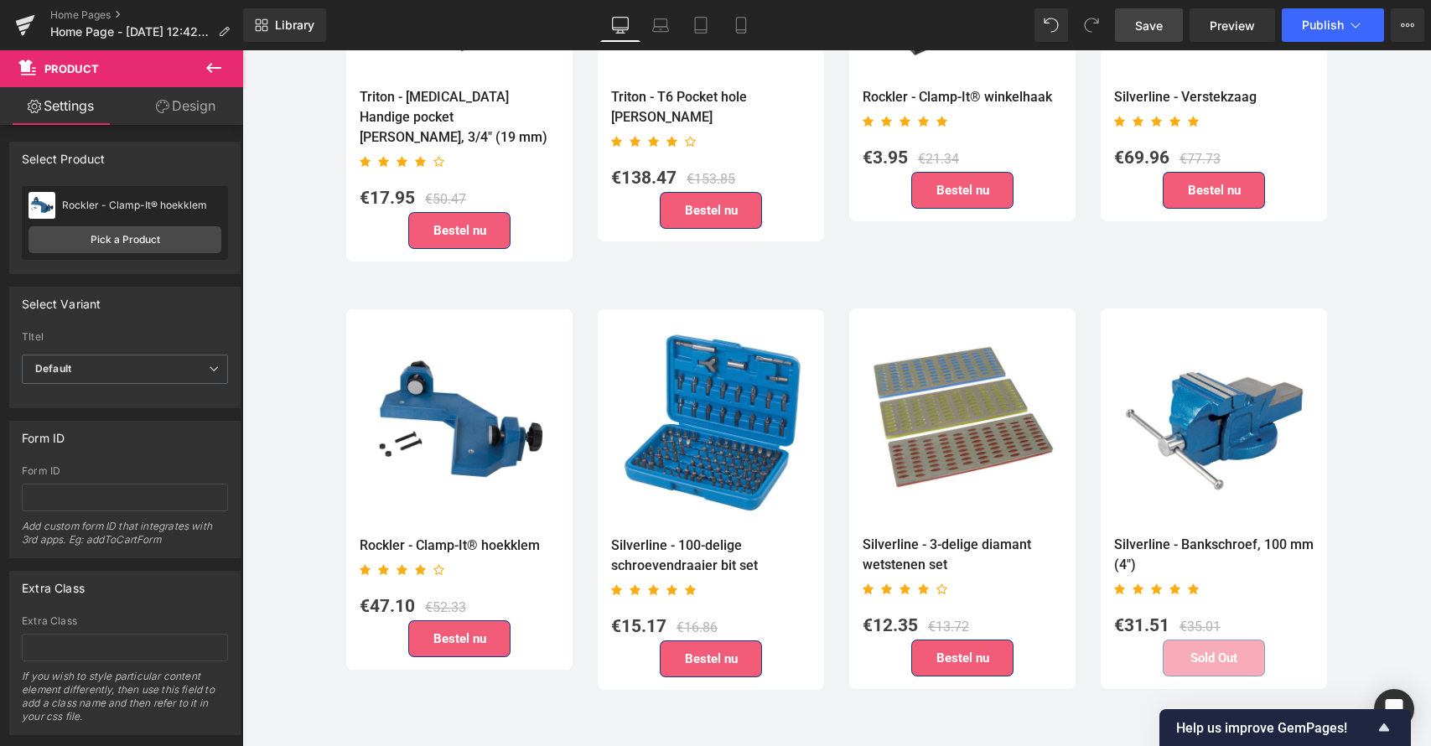
click at [1148, 24] on span "Save" at bounding box center [1149, 26] width 28 height 18
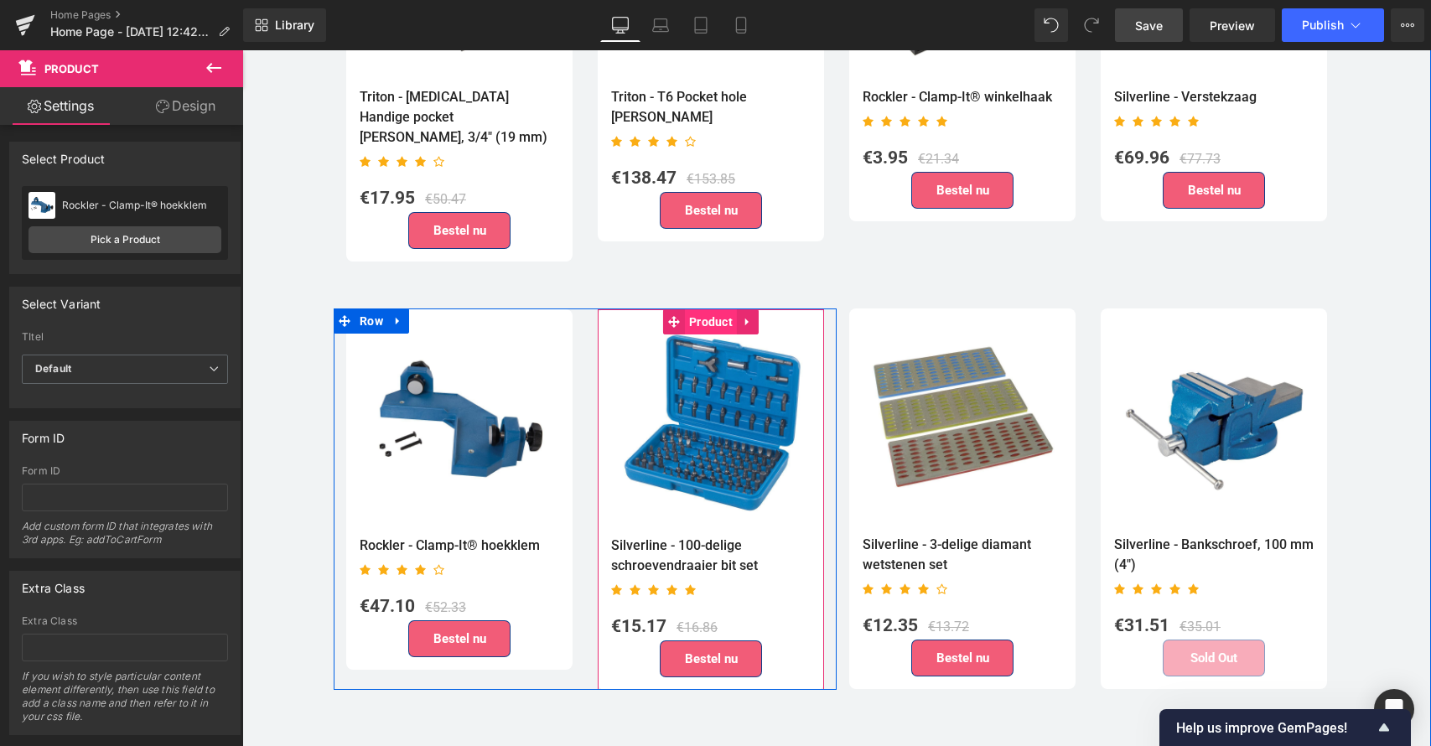
click at [712, 309] on span "Product" at bounding box center [711, 321] width 52 height 25
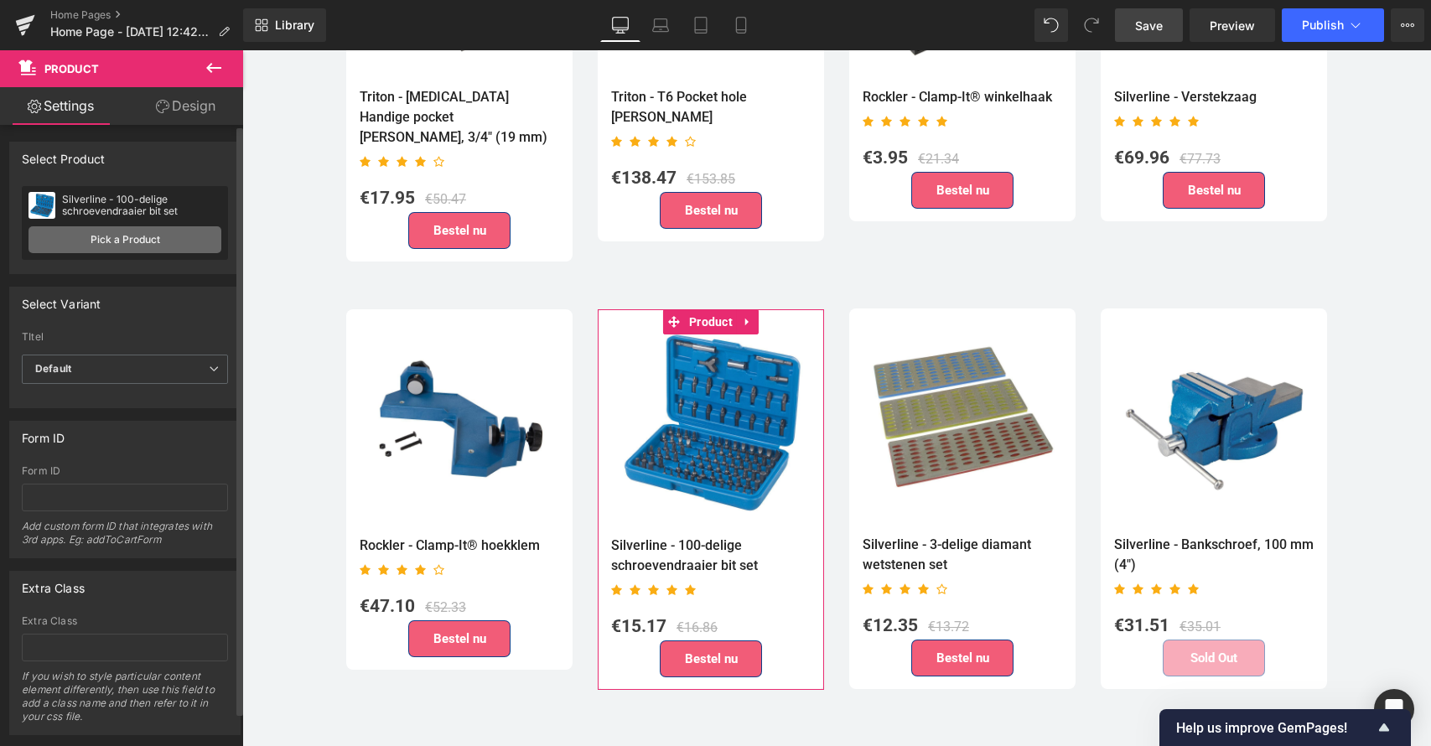
click at [124, 245] on link "Pick a Product" at bounding box center [125, 239] width 193 height 27
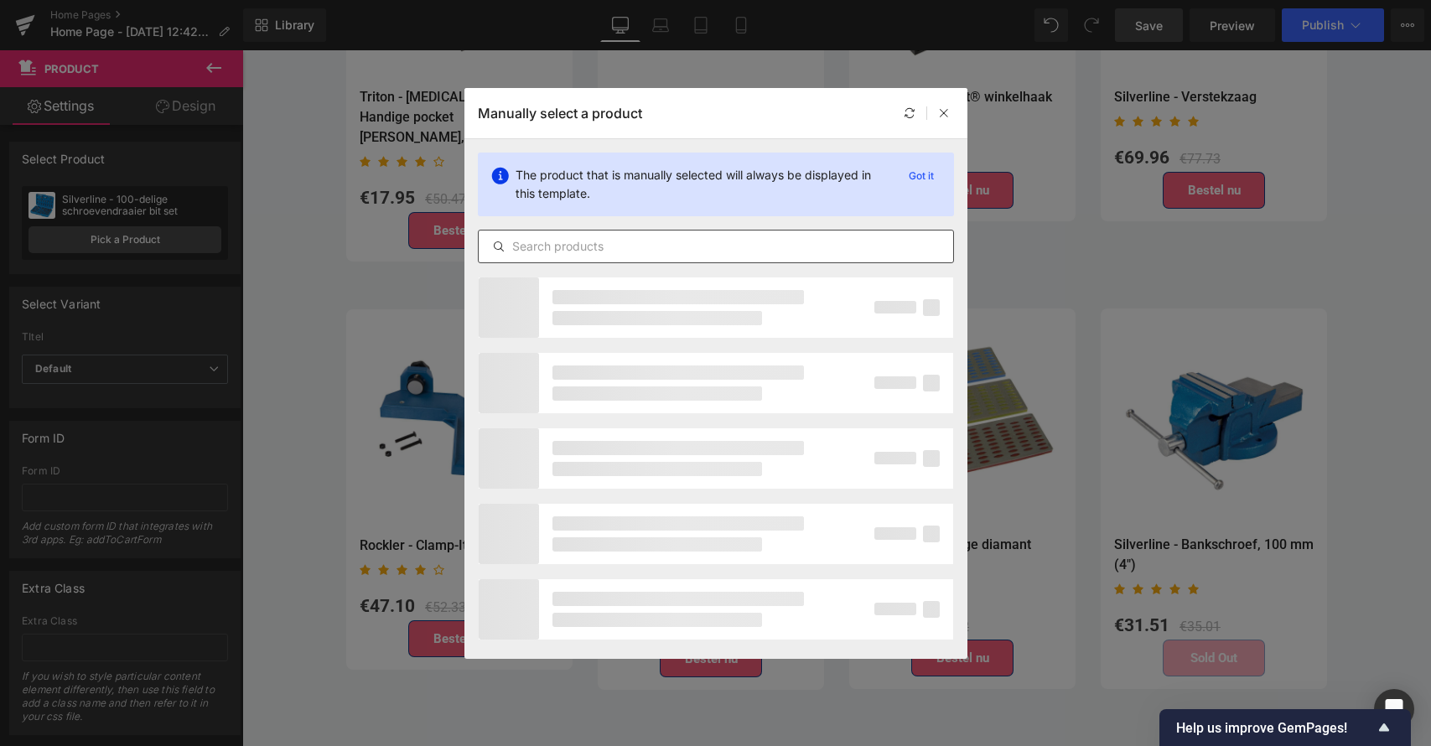
click at [550, 253] on input "text" at bounding box center [716, 246] width 475 height 20
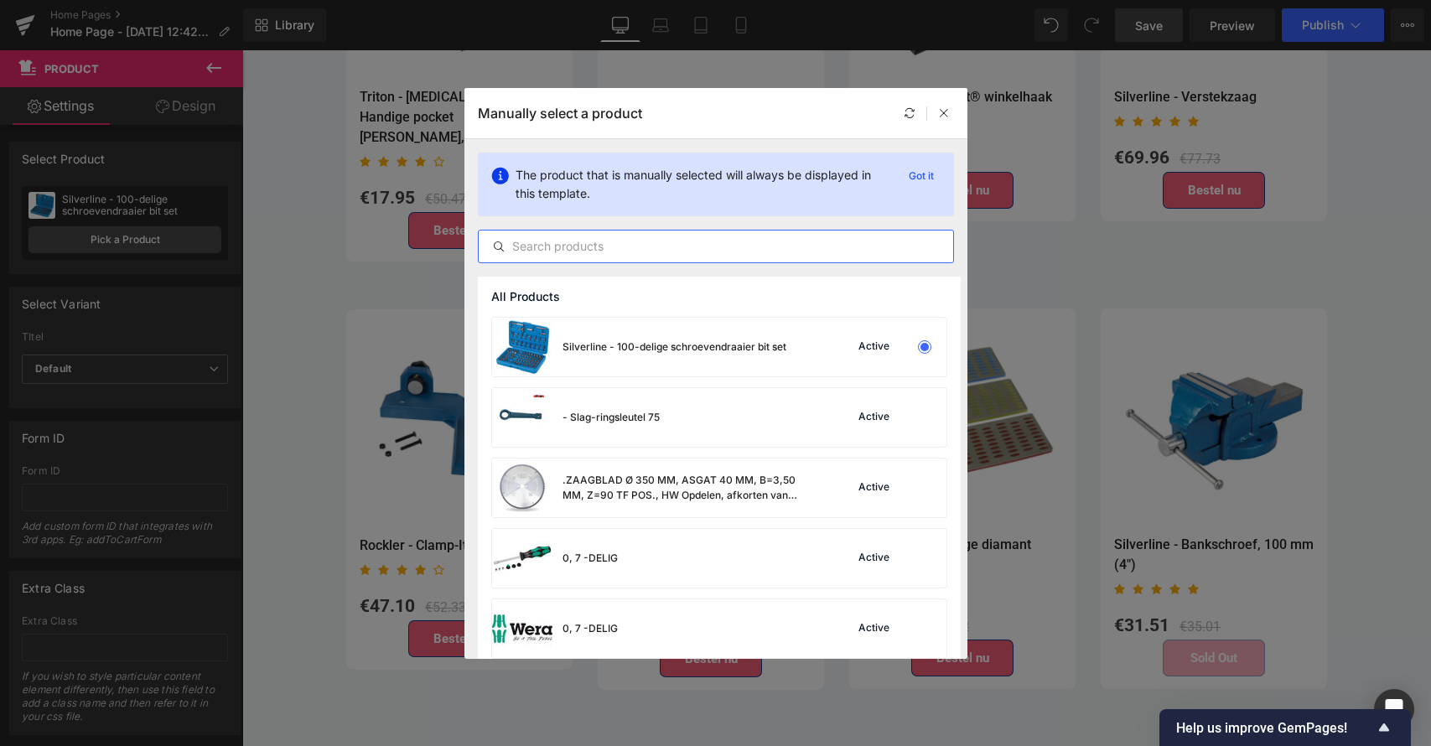
paste input "Silverline - Metrische doppen, 6 pt, 3/8", 13-delige set"
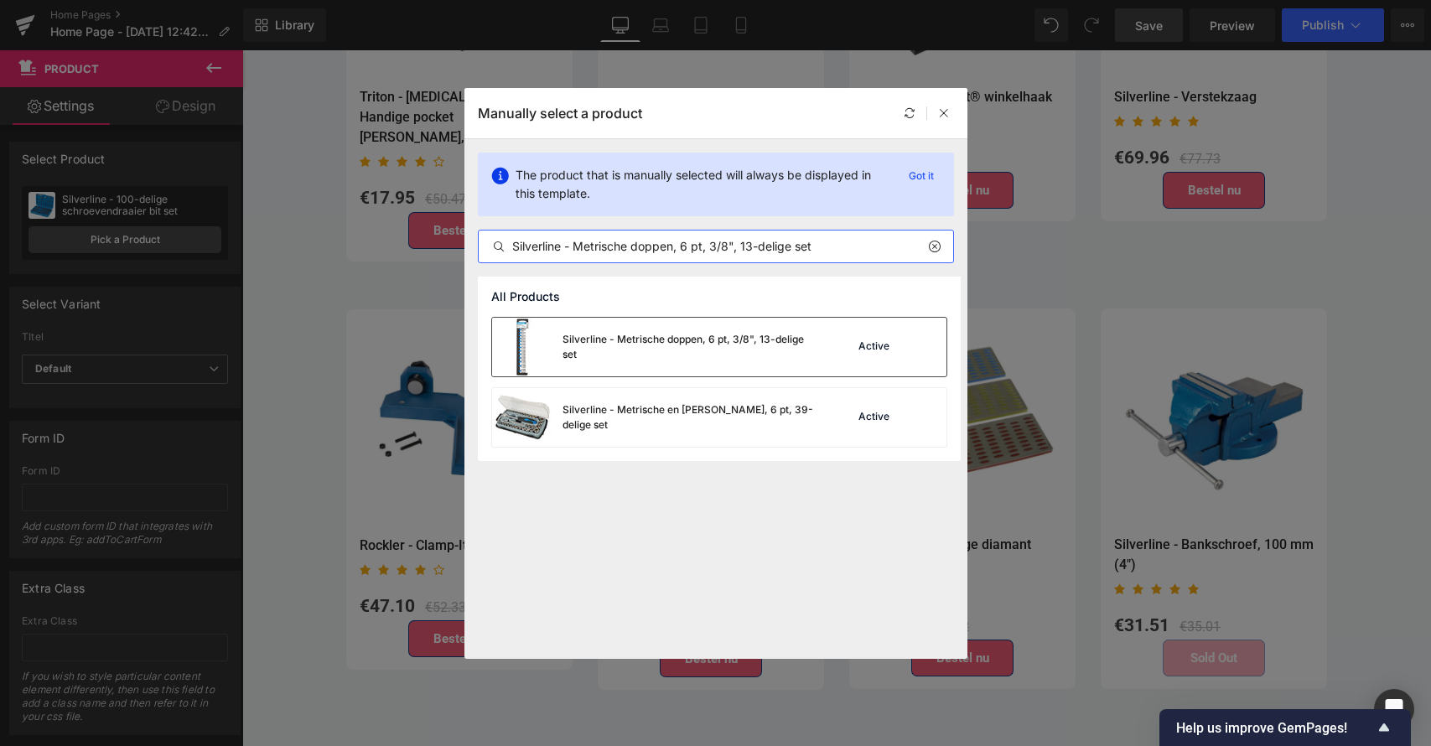
type input "Silverline - Metrische doppen, 6 pt, 3/8", 13-delige set"
click at [672, 335] on div "Silverline - Metrische doppen, 6 pt, 3/8", 13-delige set" at bounding box center [689, 347] width 252 height 30
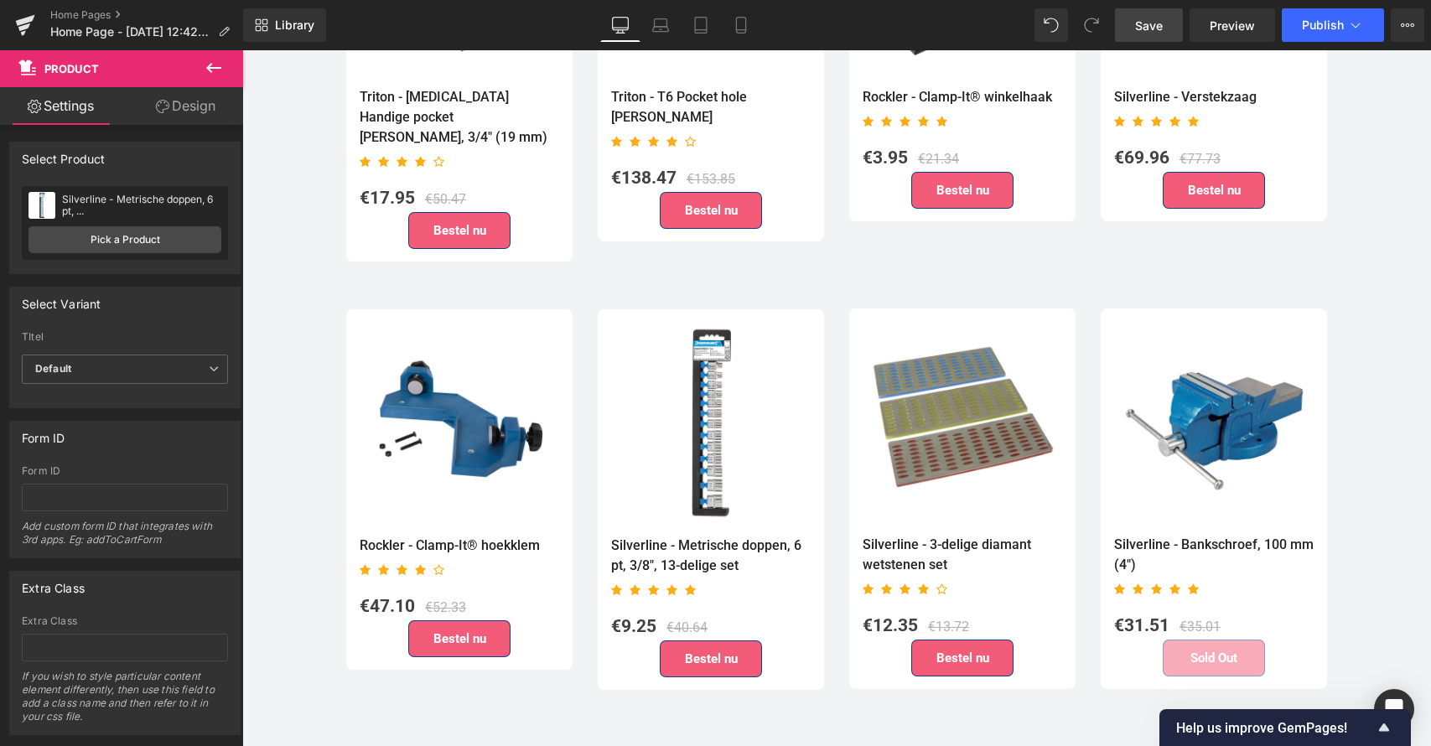
click at [1165, 18] on link "Save" at bounding box center [1149, 25] width 68 height 34
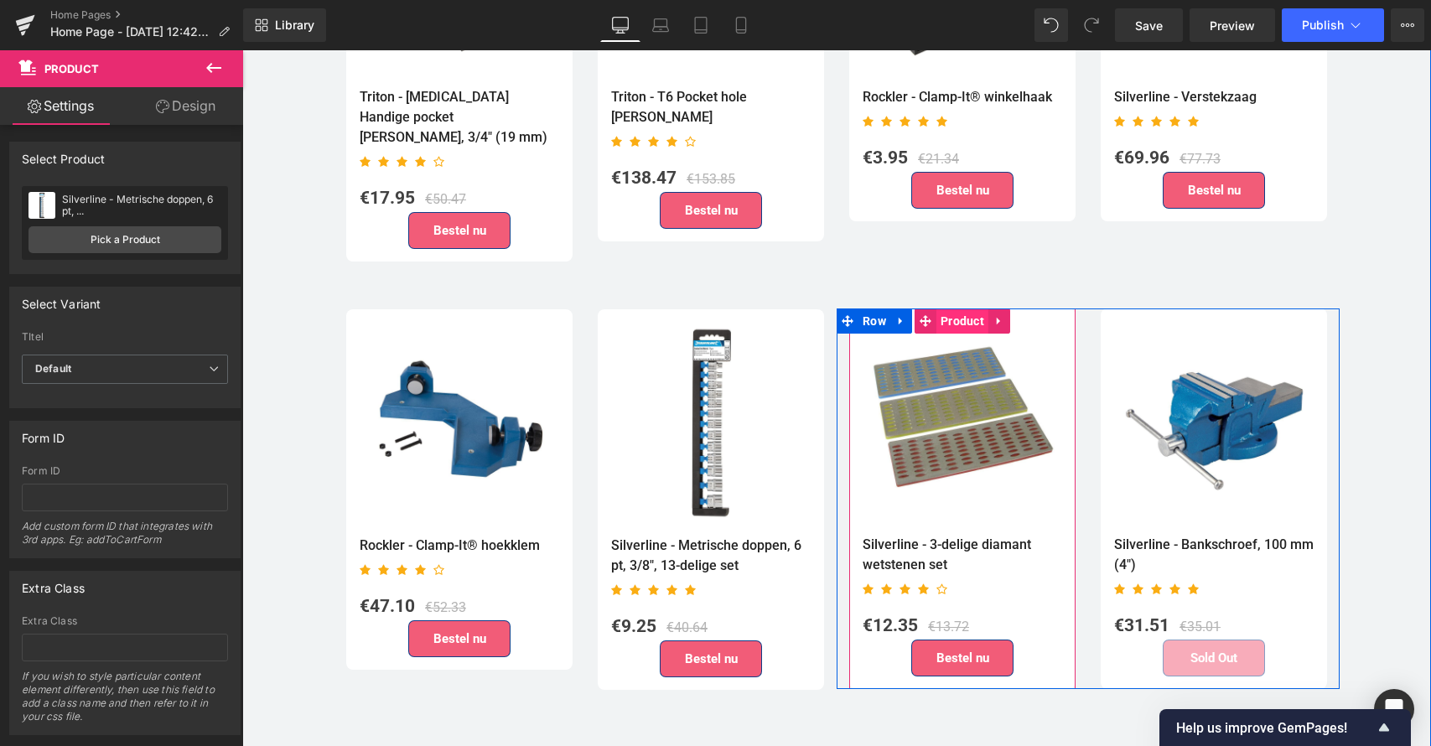
click at [952, 309] on span "Product" at bounding box center [963, 321] width 52 height 25
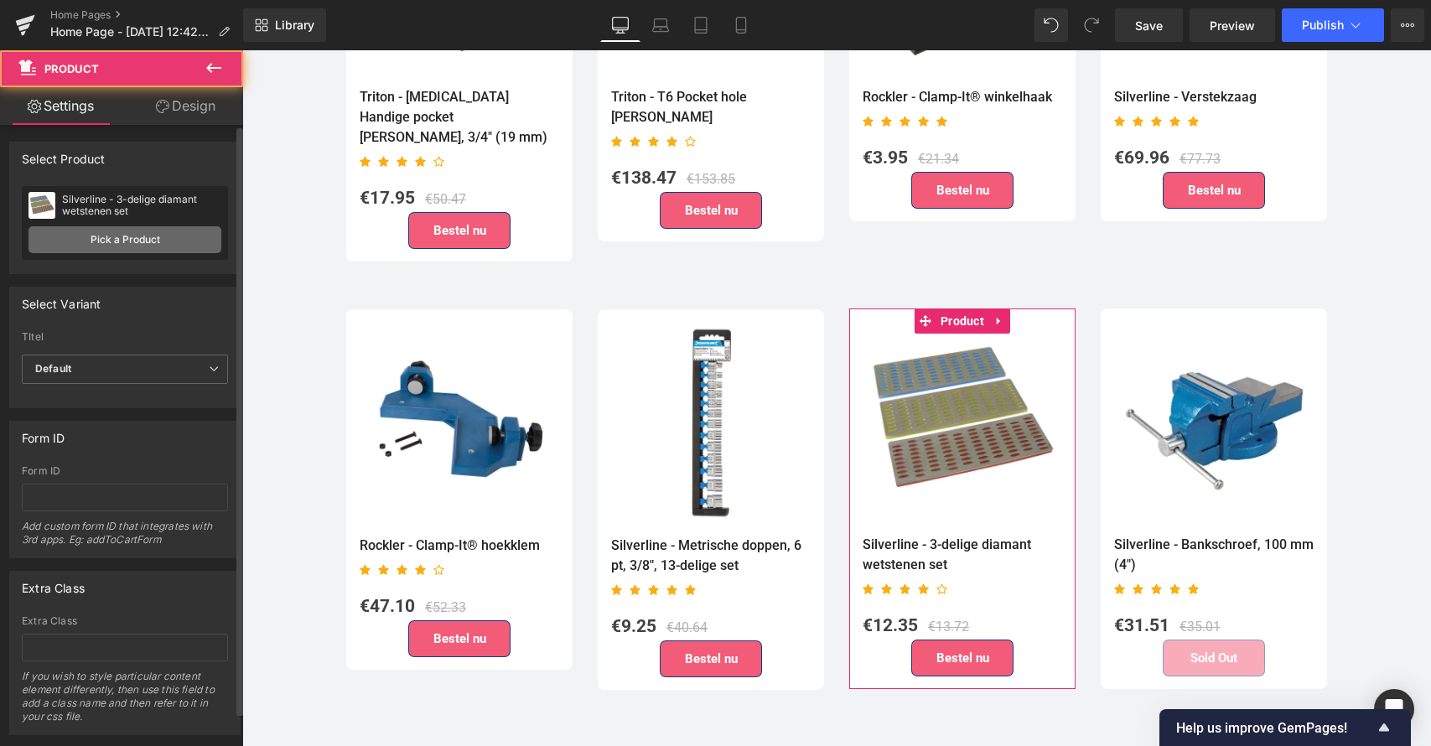
click at [118, 237] on link "Pick a Product" at bounding box center [125, 239] width 193 height 27
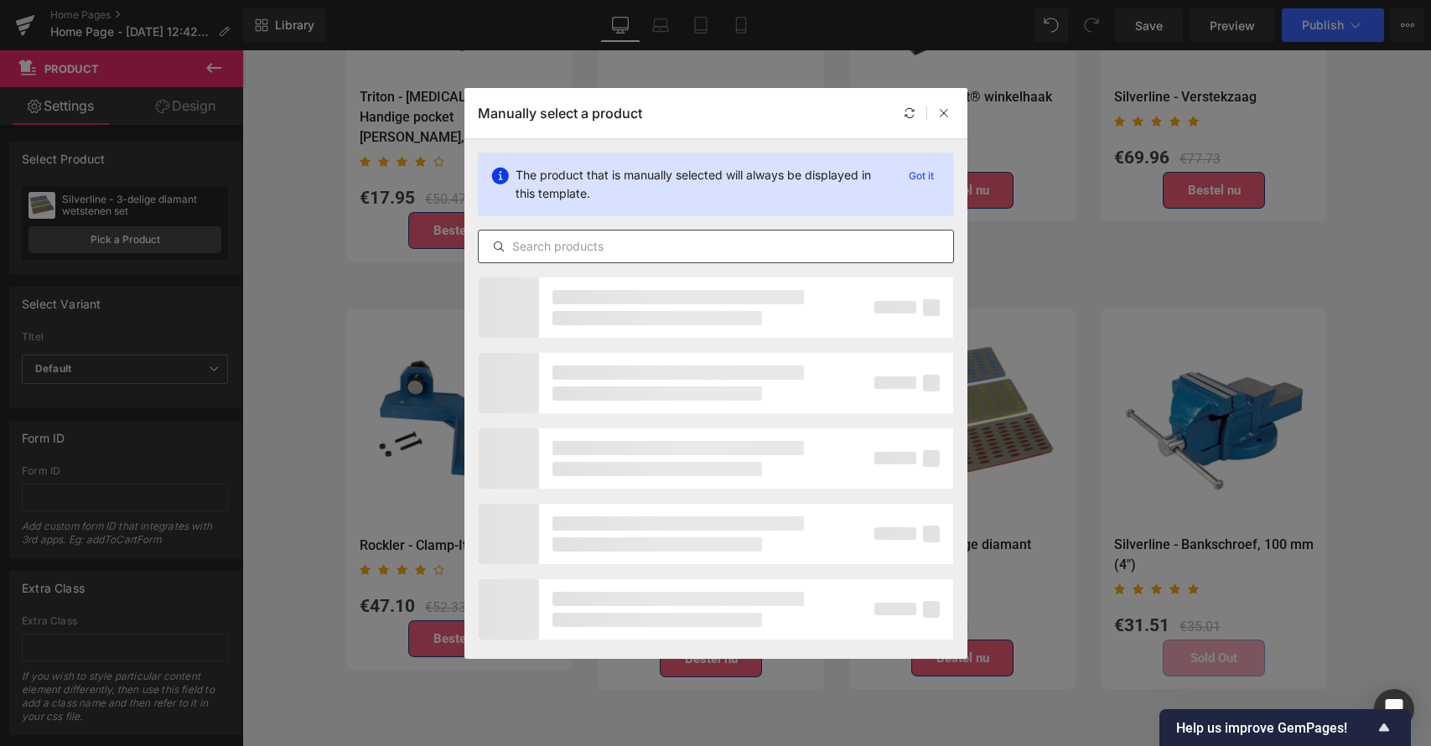
click at [538, 255] on div at bounding box center [716, 247] width 476 height 34
click at [540, 247] on input "text" at bounding box center [716, 246] width 475 height 20
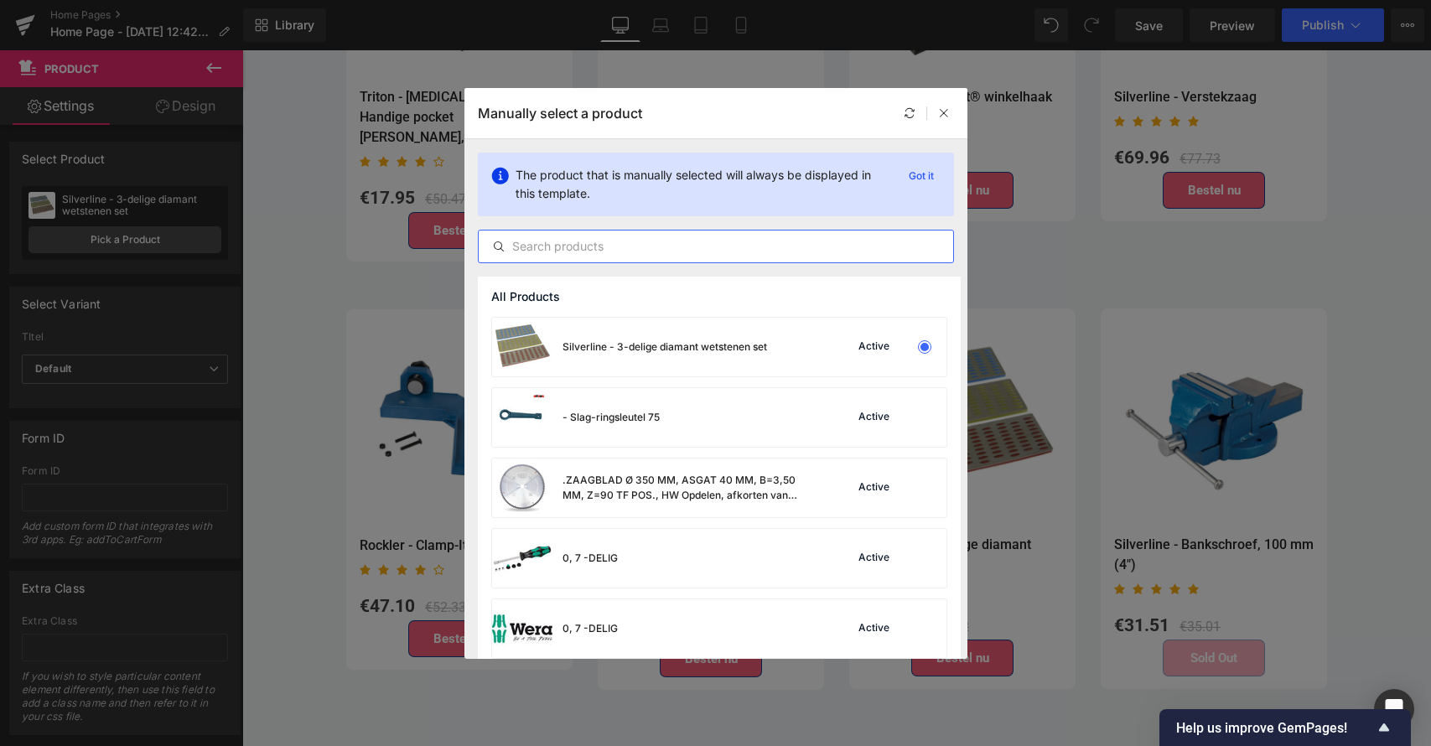
paste input "Silverline - Rateltakel"
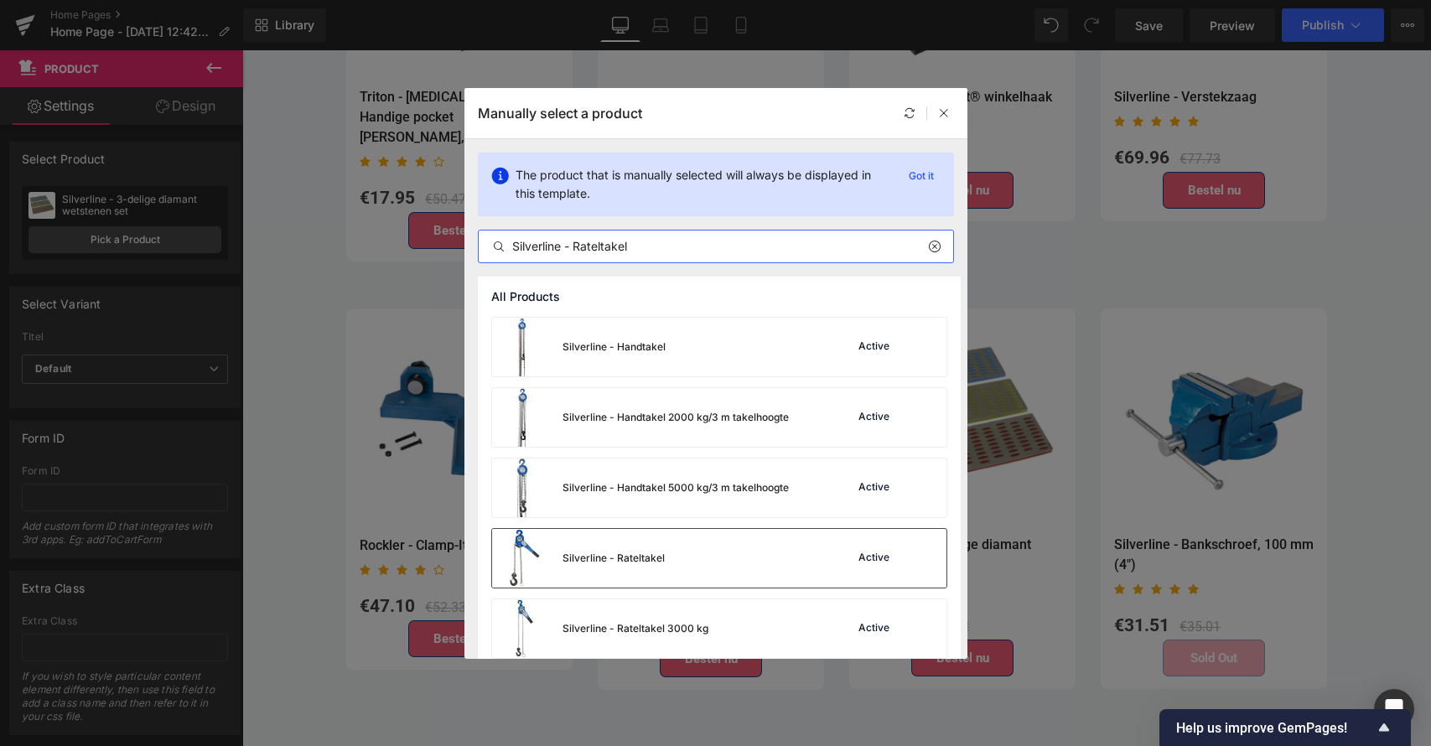
type input "Silverline - Rateltakel"
click at [619, 554] on div "Silverline - Rateltakel" at bounding box center [614, 558] width 102 height 15
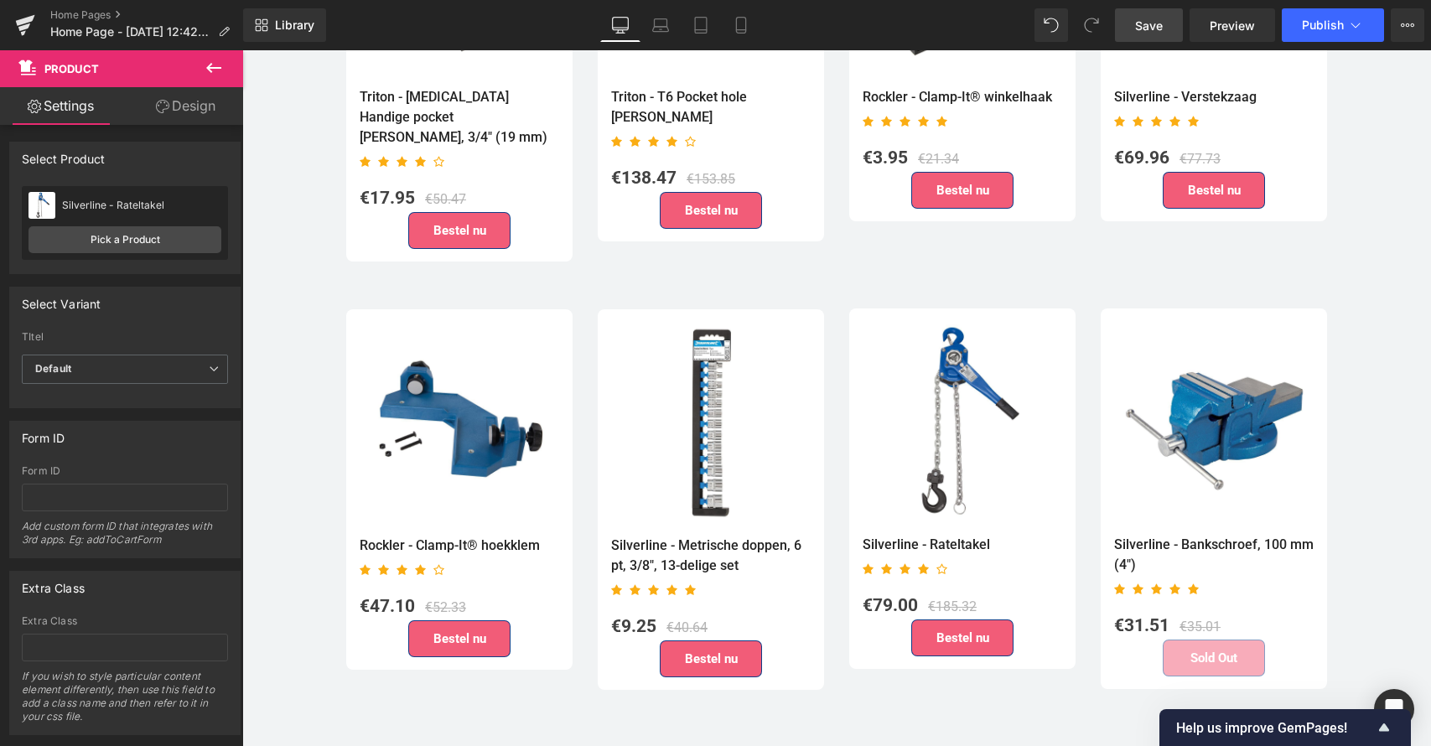
click at [1150, 25] on span "Save" at bounding box center [1149, 26] width 28 height 18
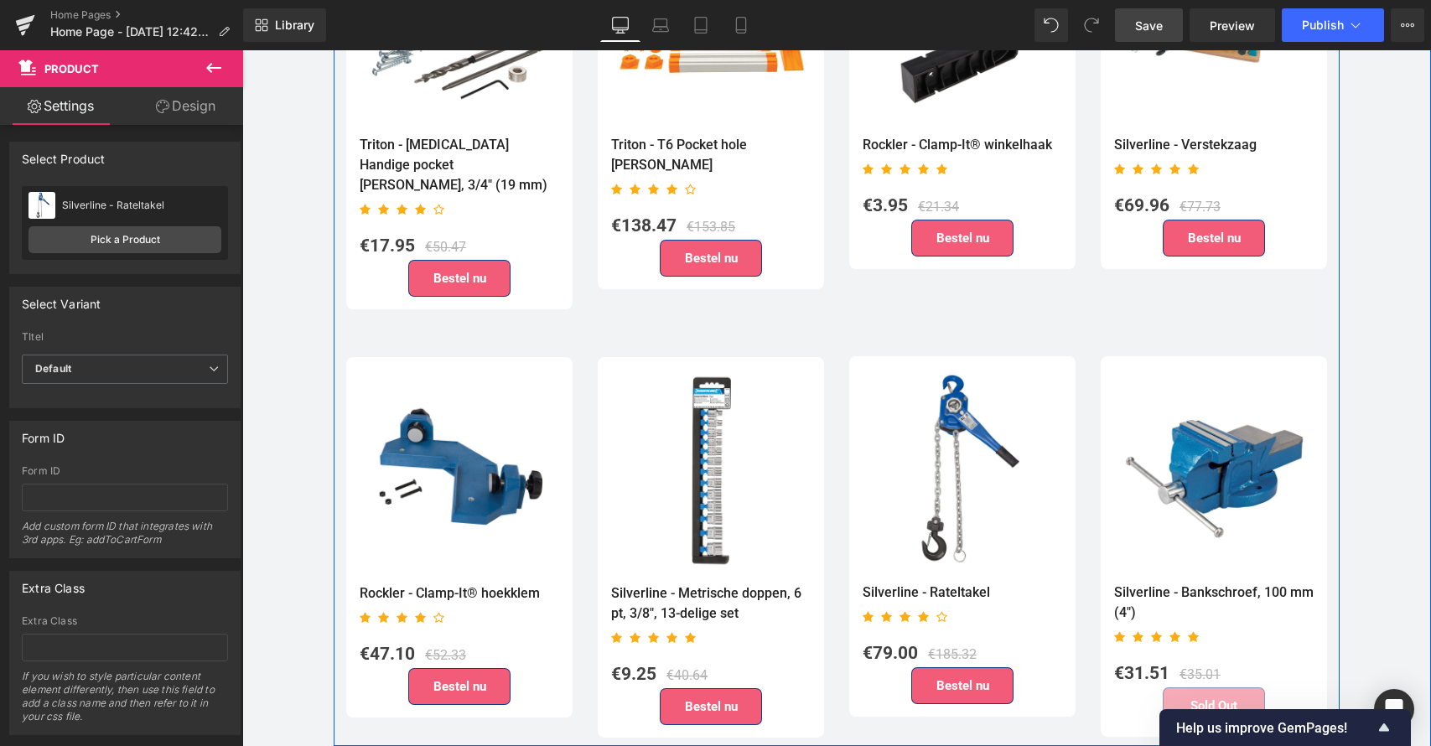
scroll to position [4119, 0]
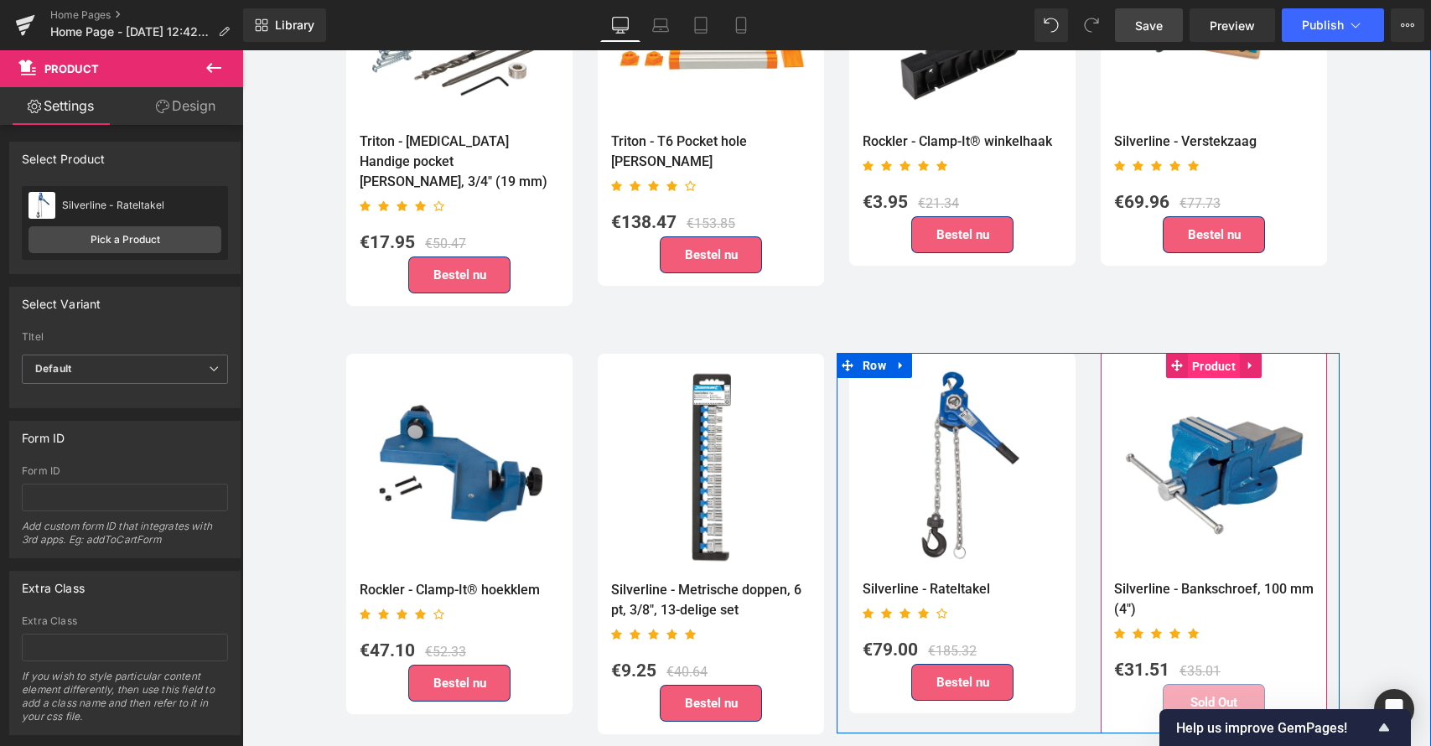
click at [1206, 354] on span "Product" at bounding box center [1214, 366] width 52 height 25
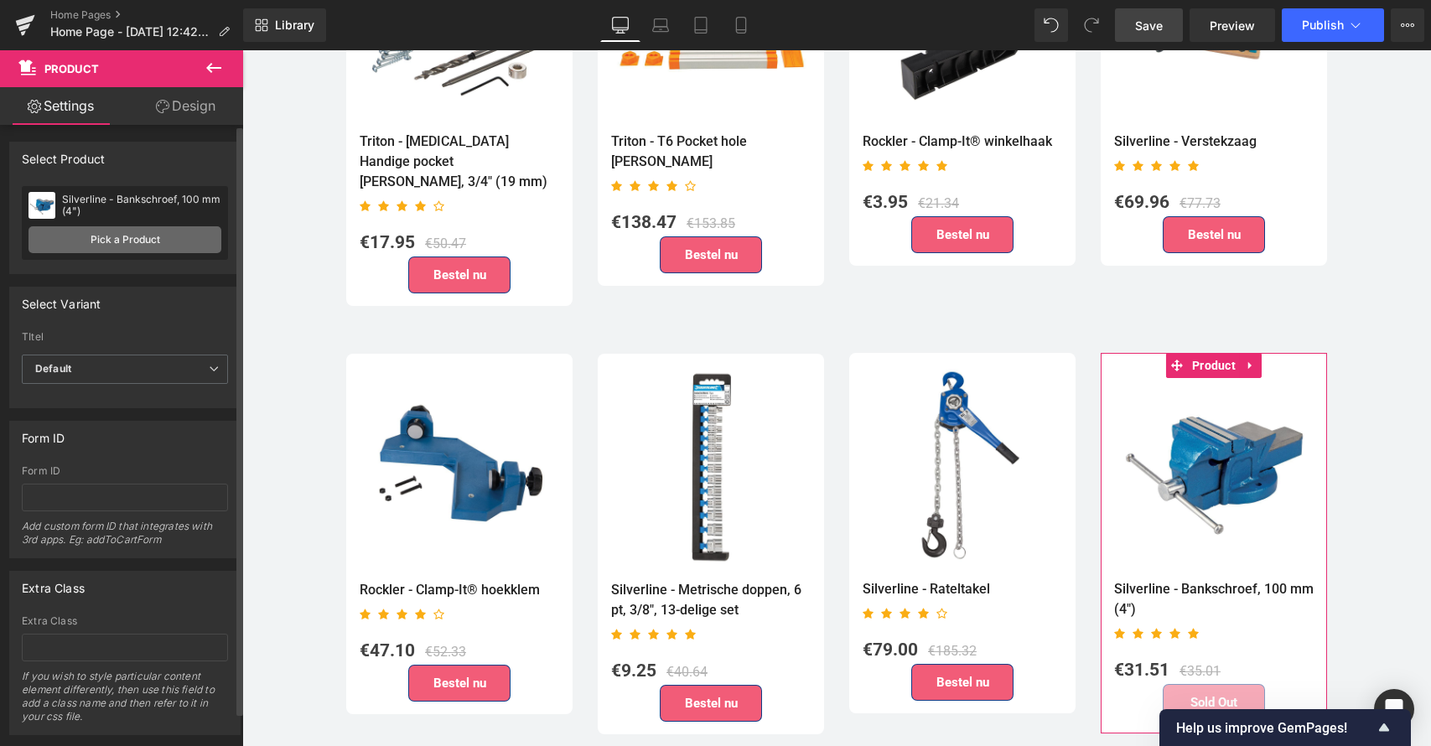
click at [119, 235] on link "Pick a Product" at bounding box center [125, 239] width 193 height 27
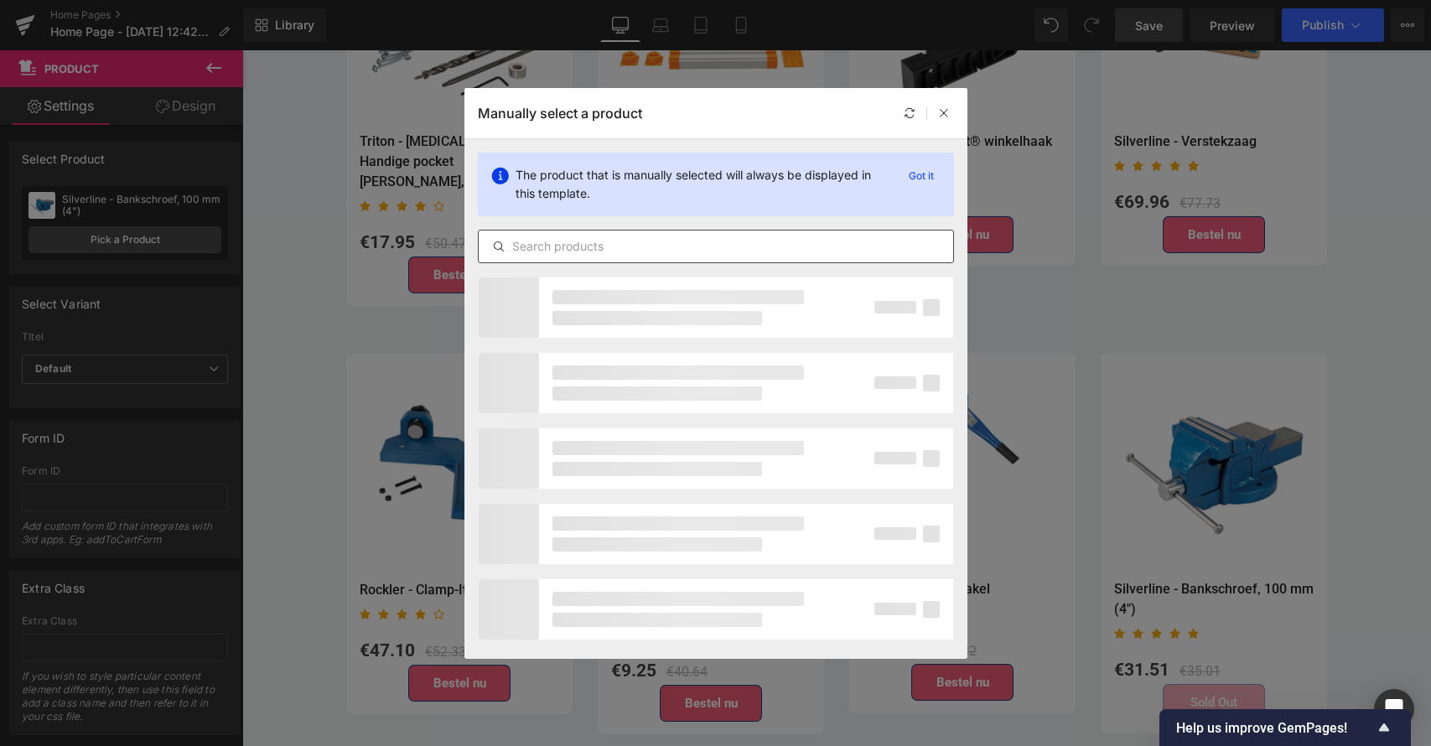
click at [543, 247] on input "text" at bounding box center [716, 246] width 475 height 20
paste input "Scruffs - 'Rafter' Veiligheidslaars, [PERSON_NAME]"
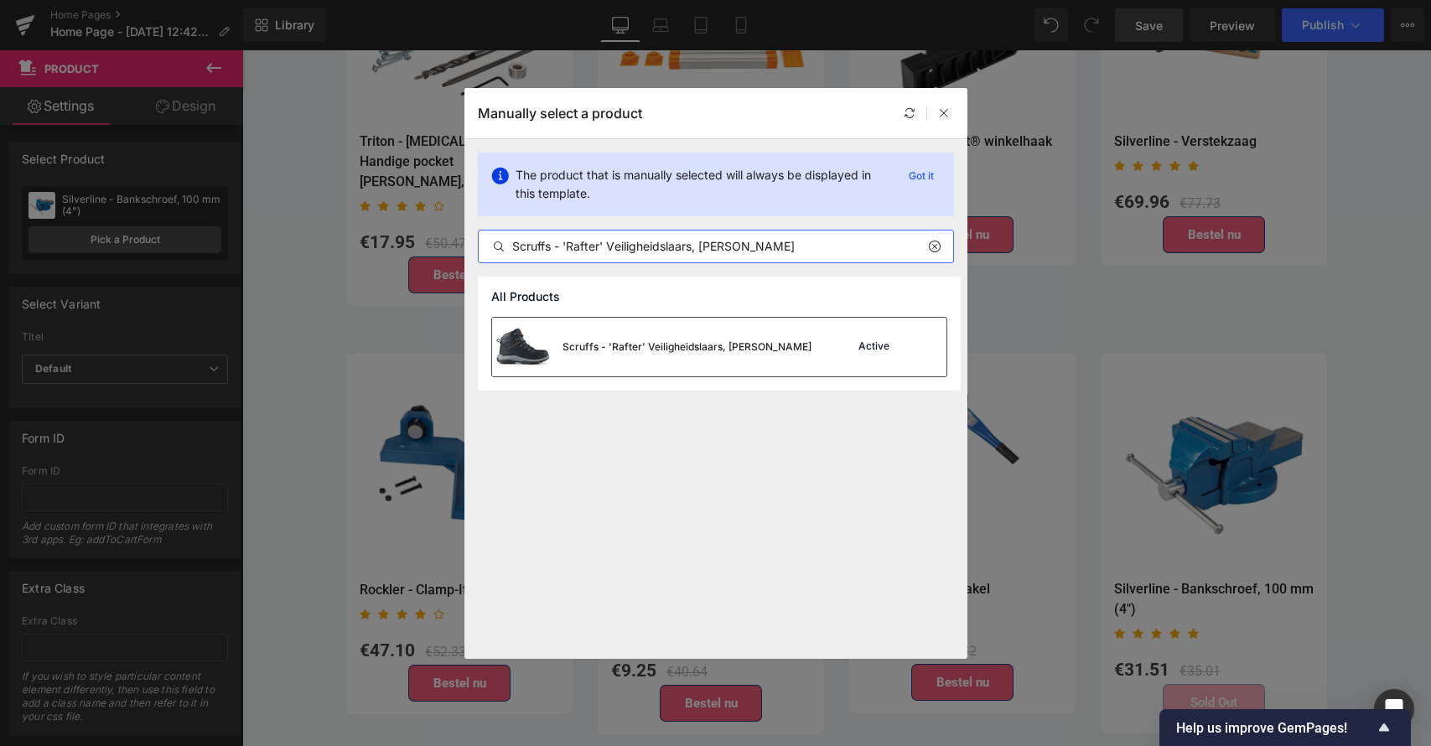
type input "Scruffs - 'Rafter' Veiligheidslaars, [PERSON_NAME]"
click at [667, 345] on div "Scruffs - 'Rafter' Veiligheidslaars, [PERSON_NAME]" at bounding box center [687, 347] width 249 height 15
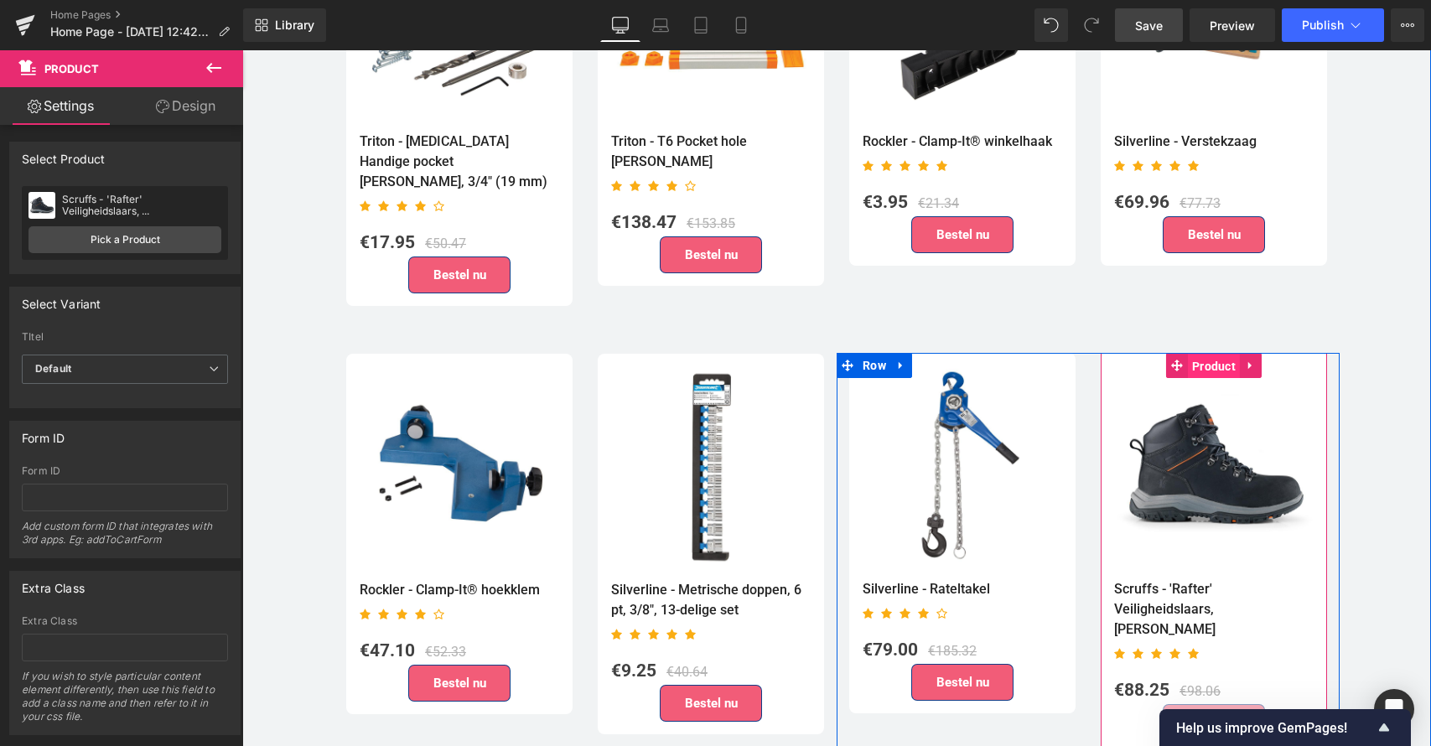
click at [1207, 354] on span "Product" at bounding box center [1214, 366] width 52 height 25
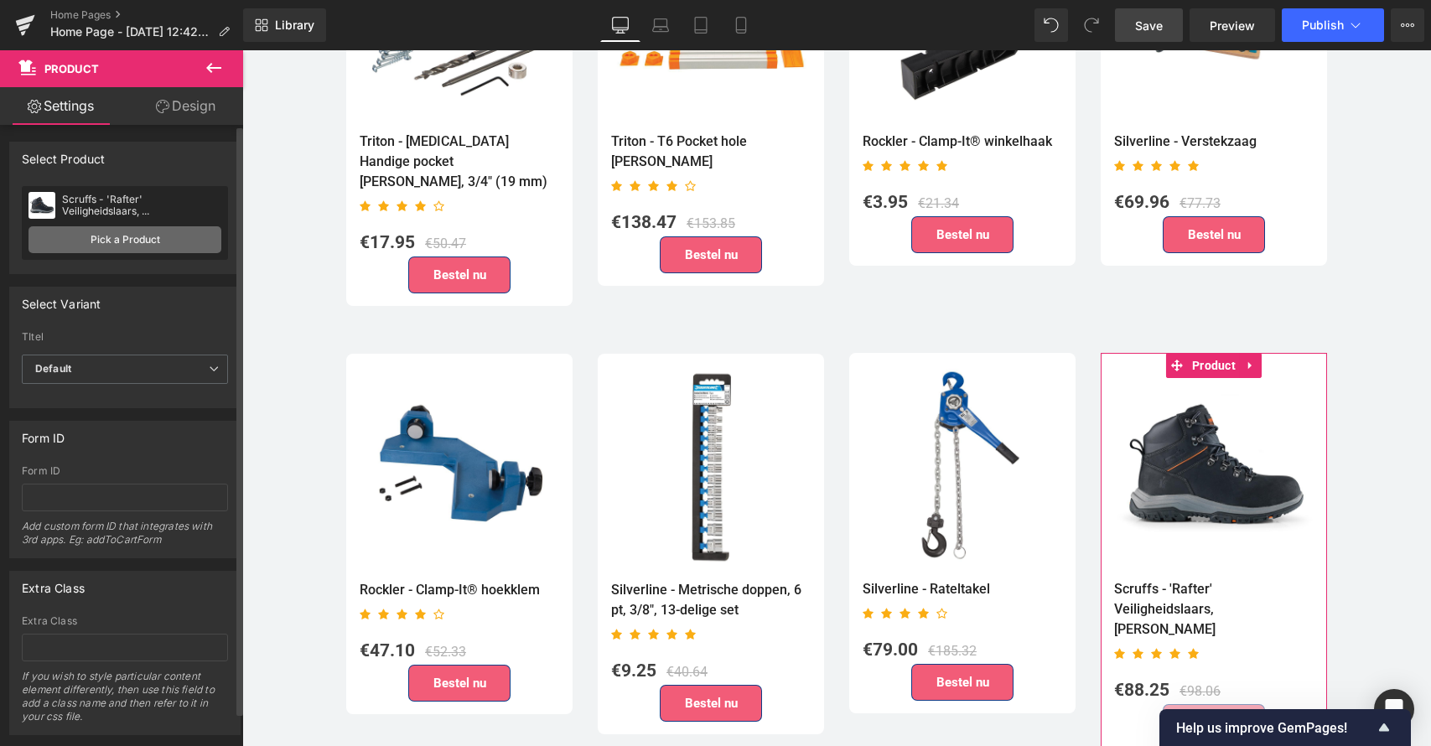
click at [137, 238] on link "Pick a Product" at bounding box center [125, 239] width 193 height 27
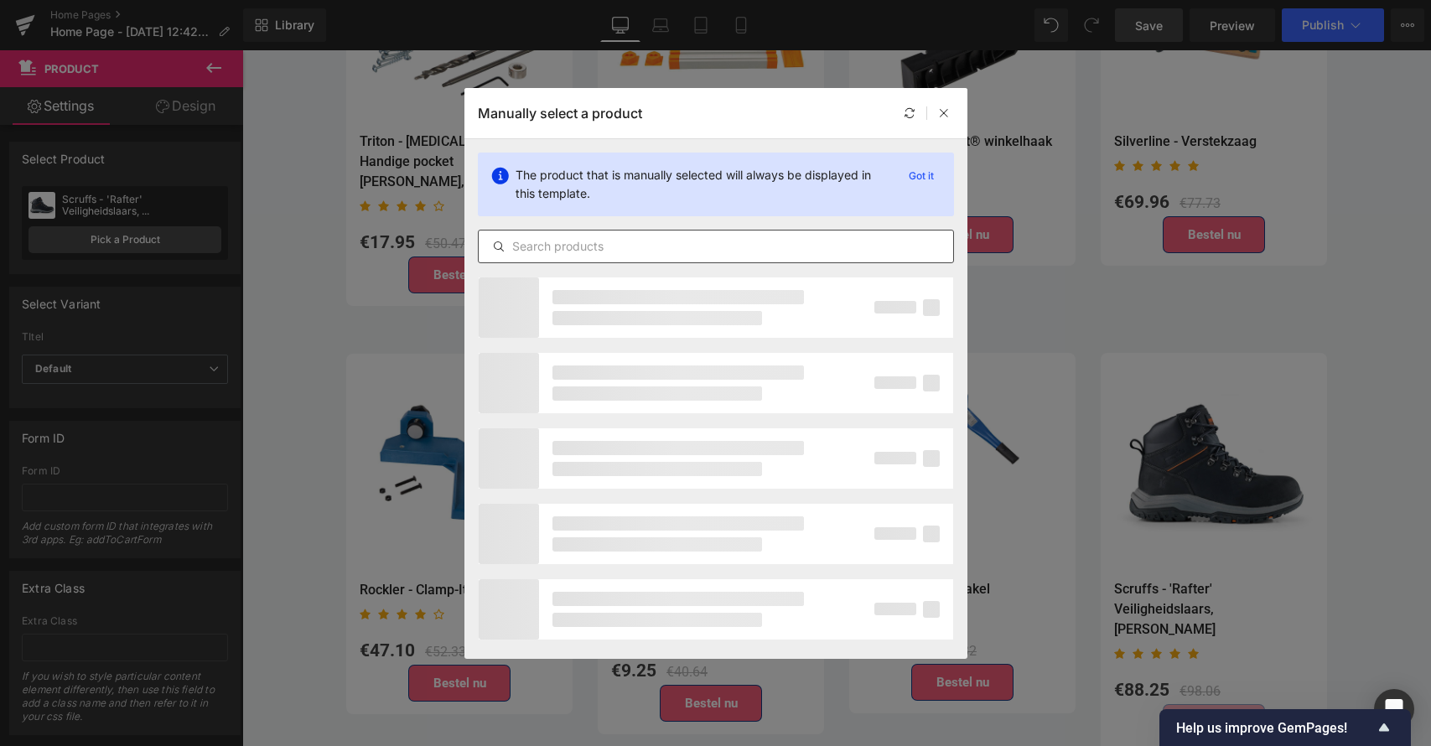
click at [548, 248] on input "text" at bounding box center [716, 246] width 475 height 20
paste input "Silverline - Opvouwbare watertank"
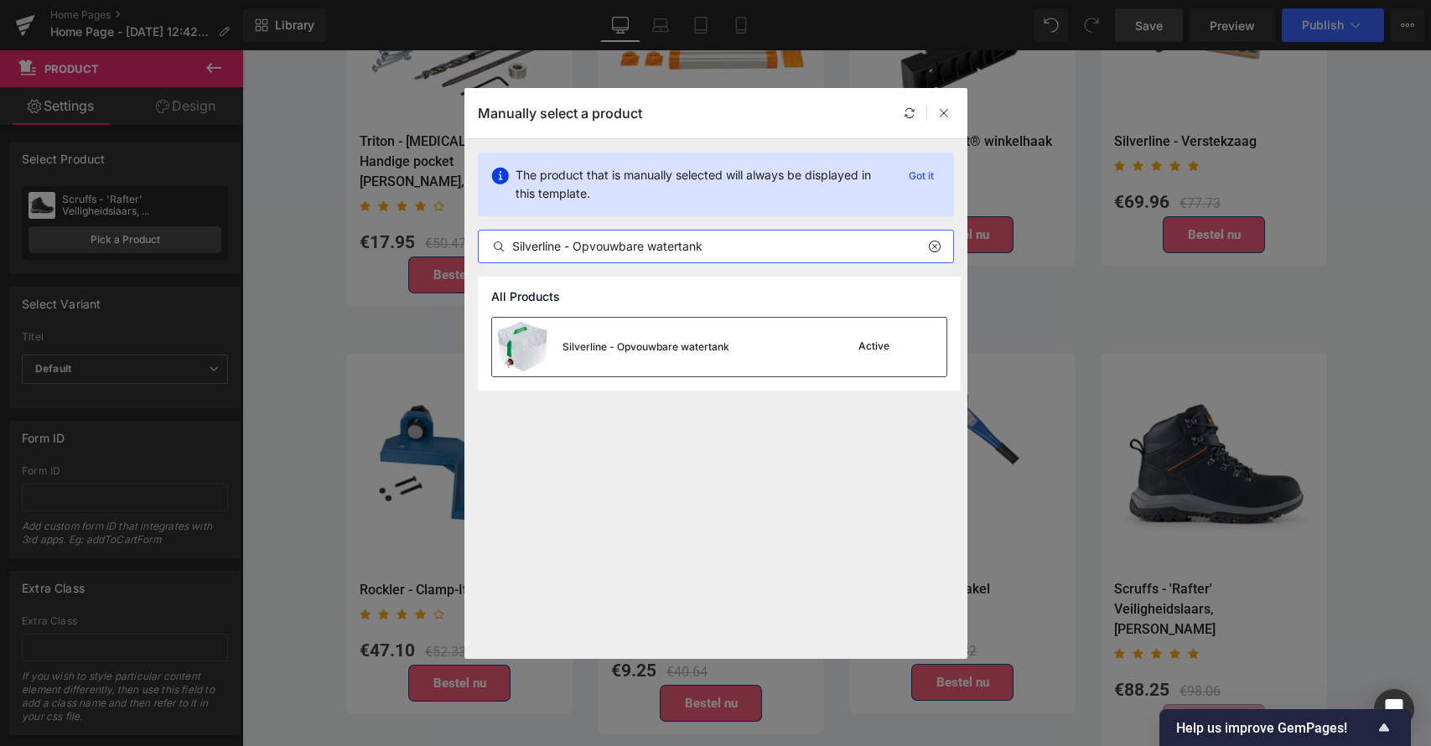
type input "Silverline - Opvouwbare watertank"
click at [681, 349] on div "Silverline - Opvouwbare watertank" at bounding box center [646, 347] width 167 height 15
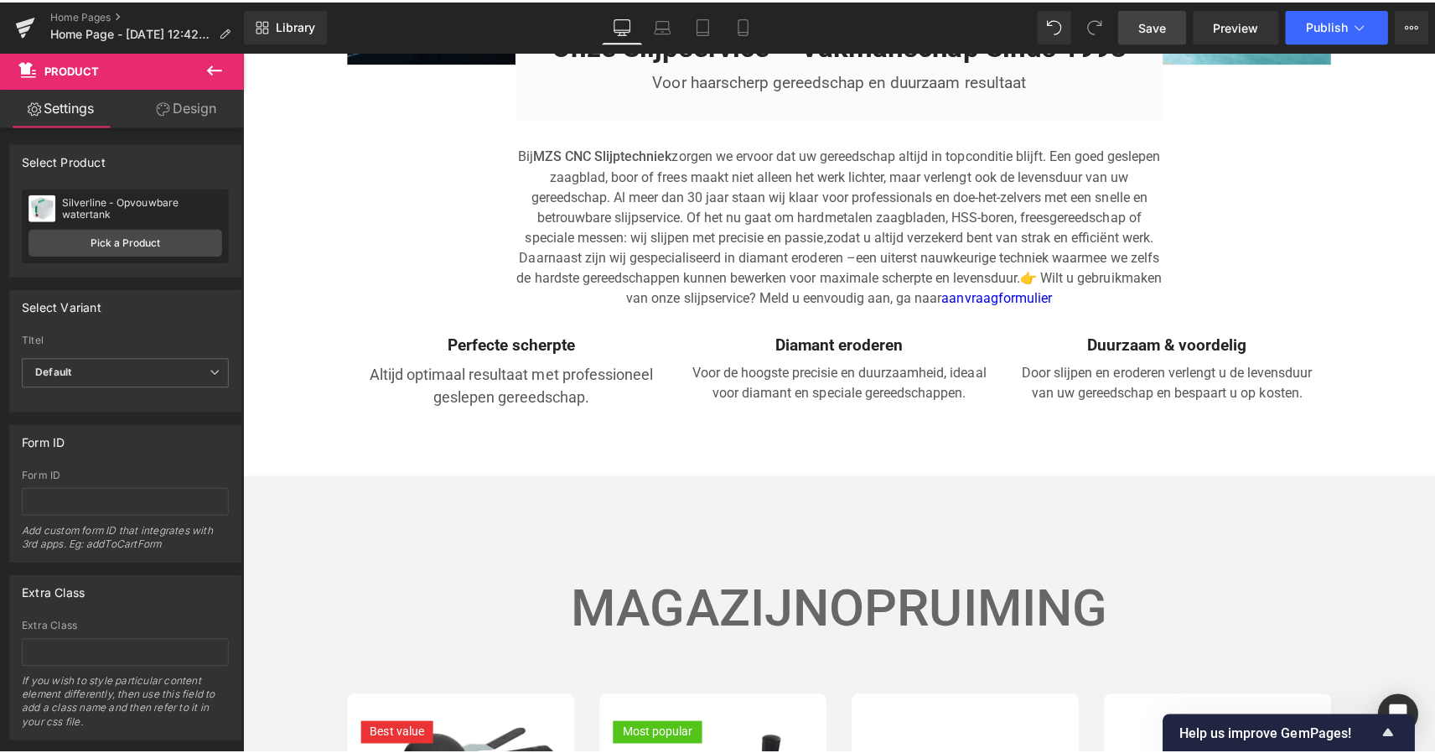
scroll to position [2870, 0]
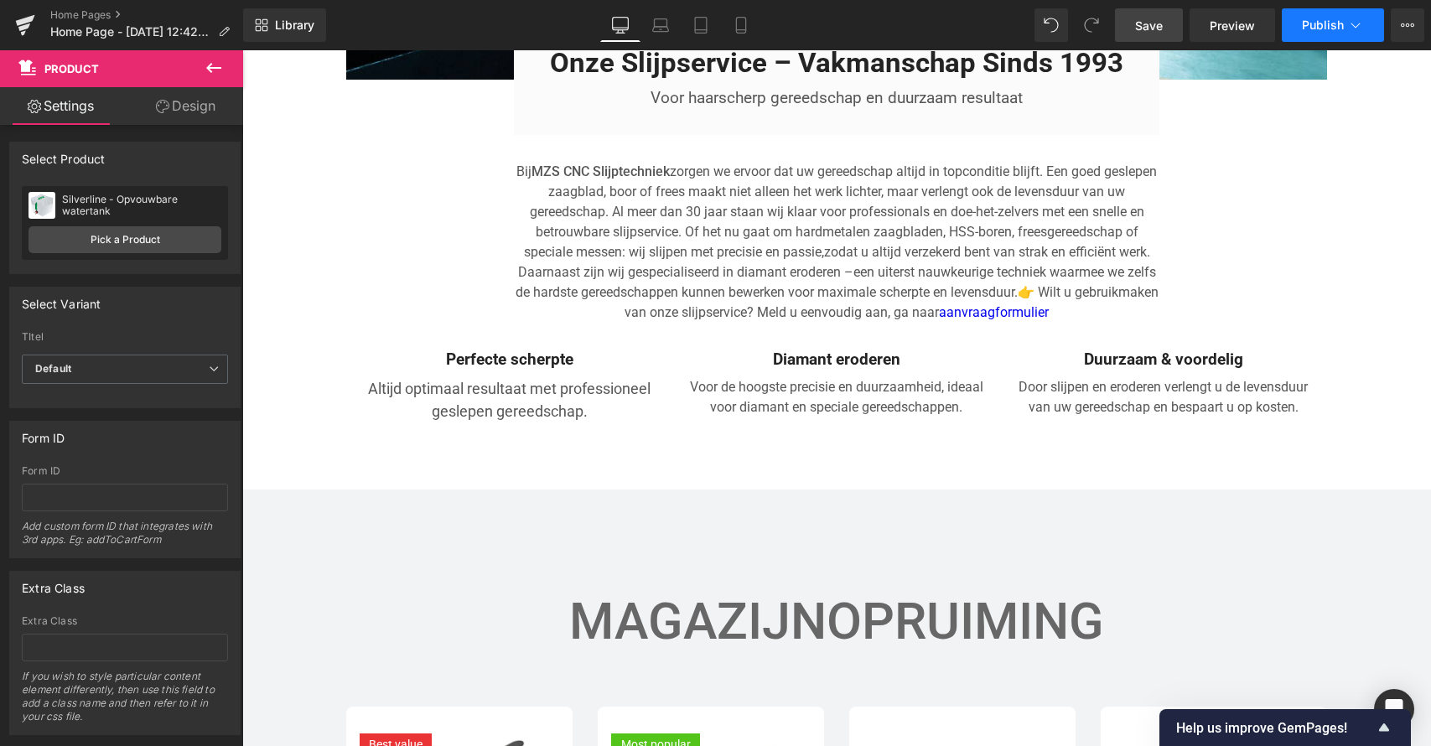
click at [1308, 26] on span "Publish" at bounding box center [1323, 24] width 42 height 13
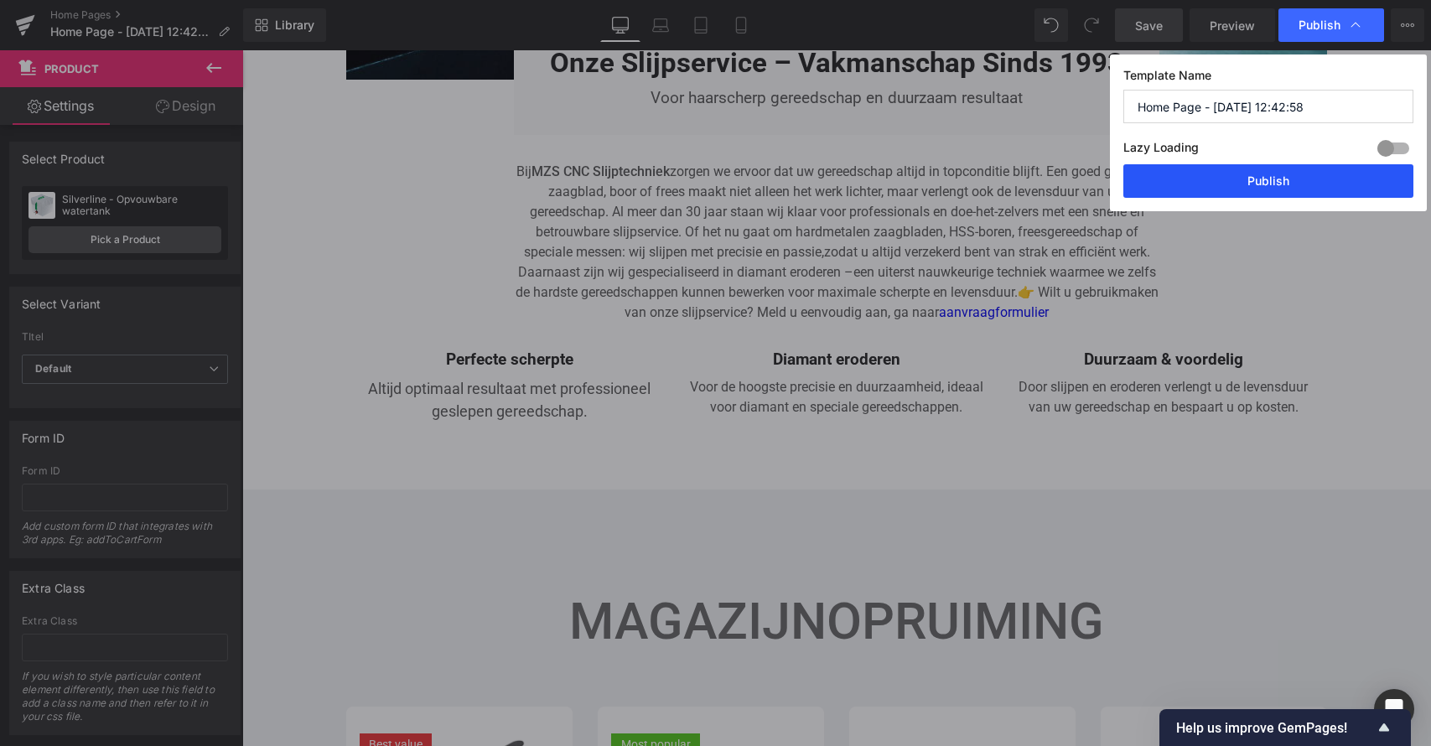
click at [1283, 174] on button "Publish" at bounding box center [1269, 181] width 290 height 34
